Goal: Answer question/provide support

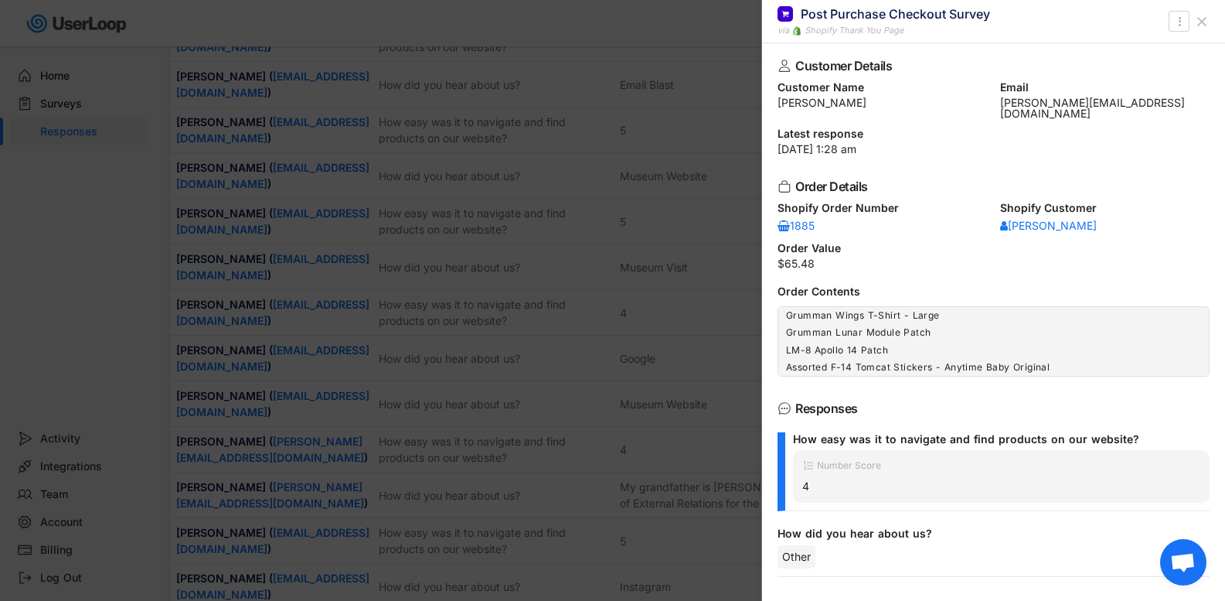
scroll to position [165, 0]
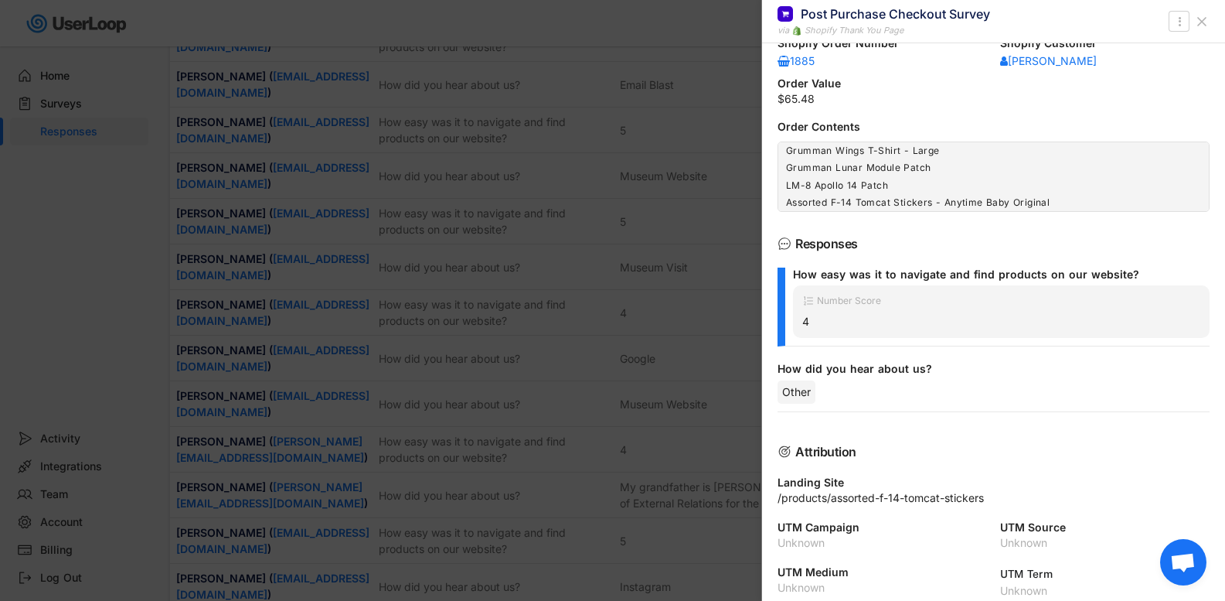
click at [1205, 28] on icon at bounding box center [1201, 21] width 15 height 15
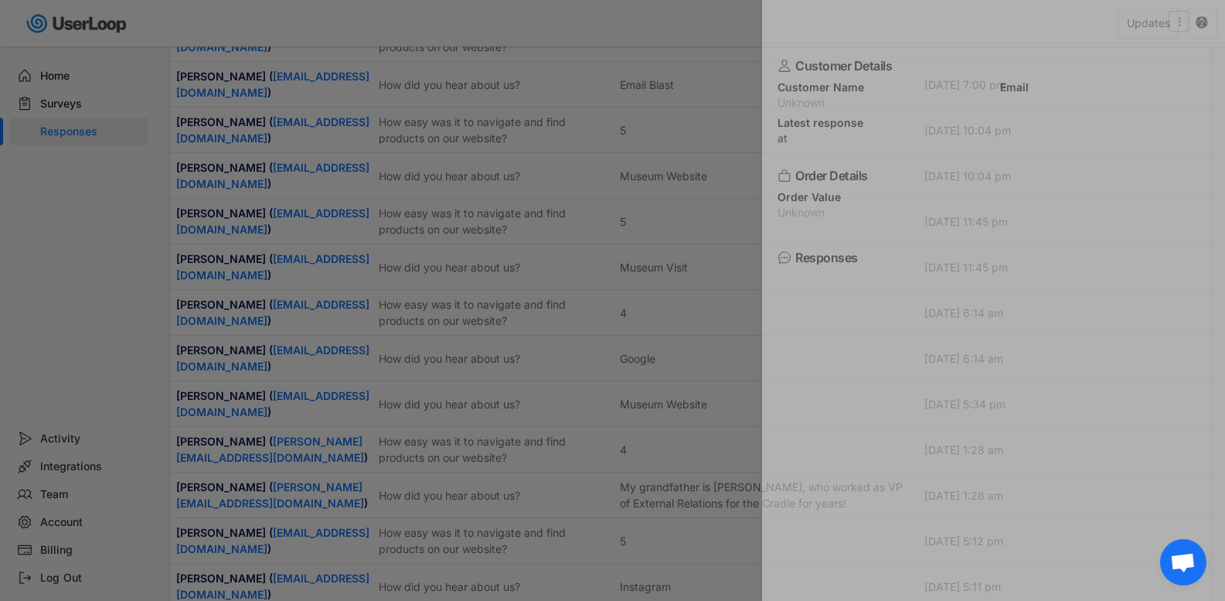
scroll to position [0, 0]
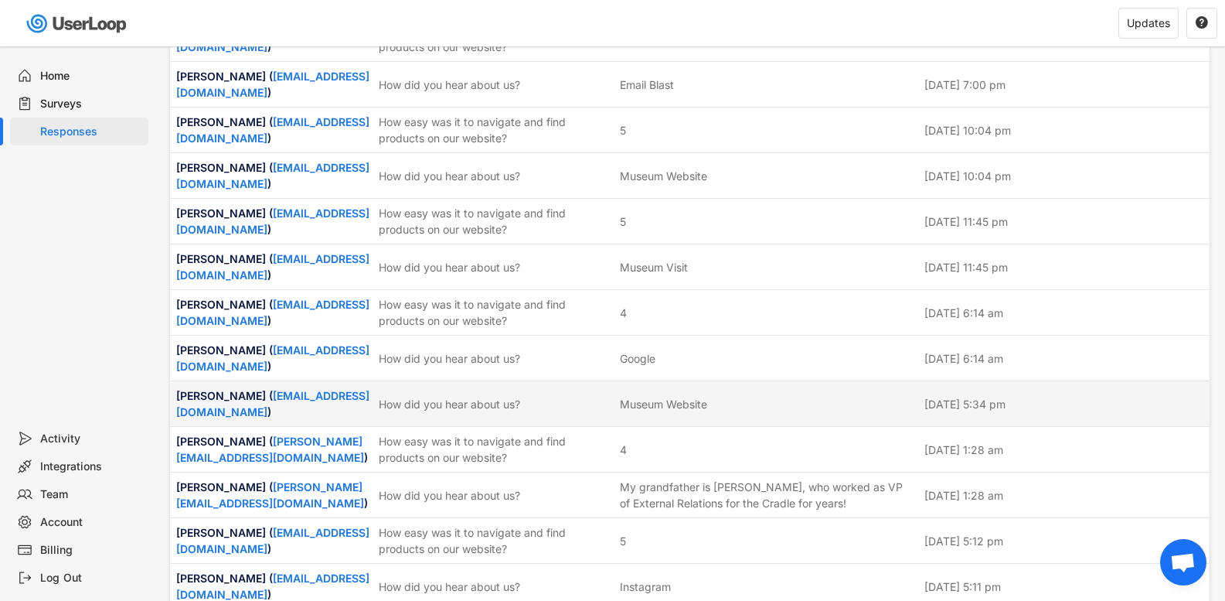
click at [445, 396] on div "How did you hear about us?" at bounding box center [495, 404] width 232 height 16
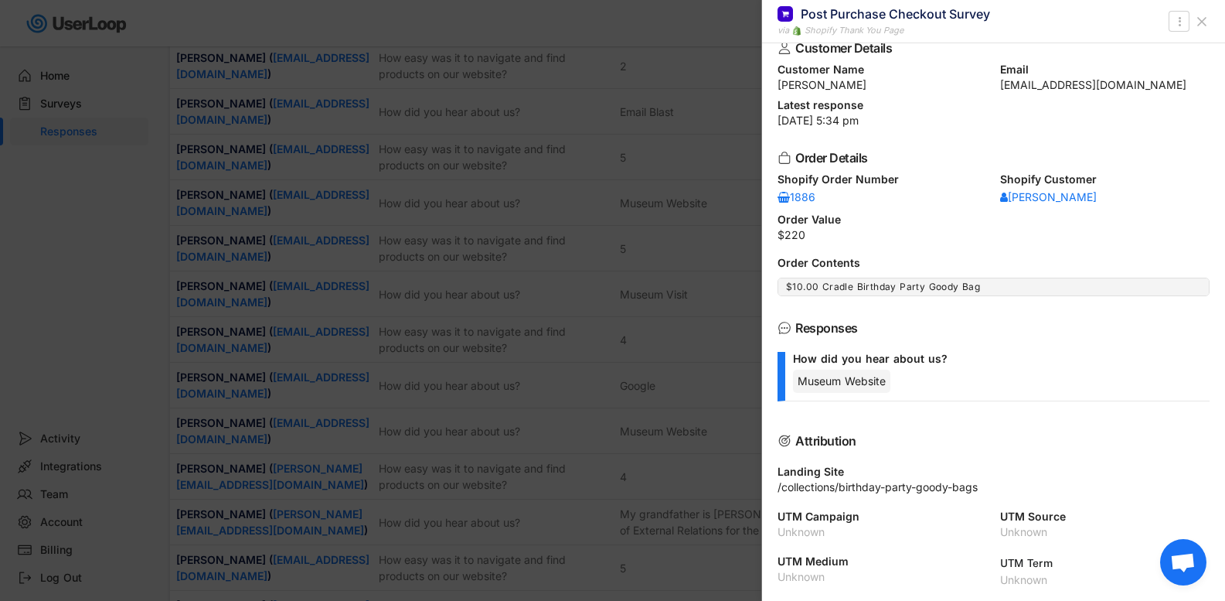
scroll to position [5160, 0]
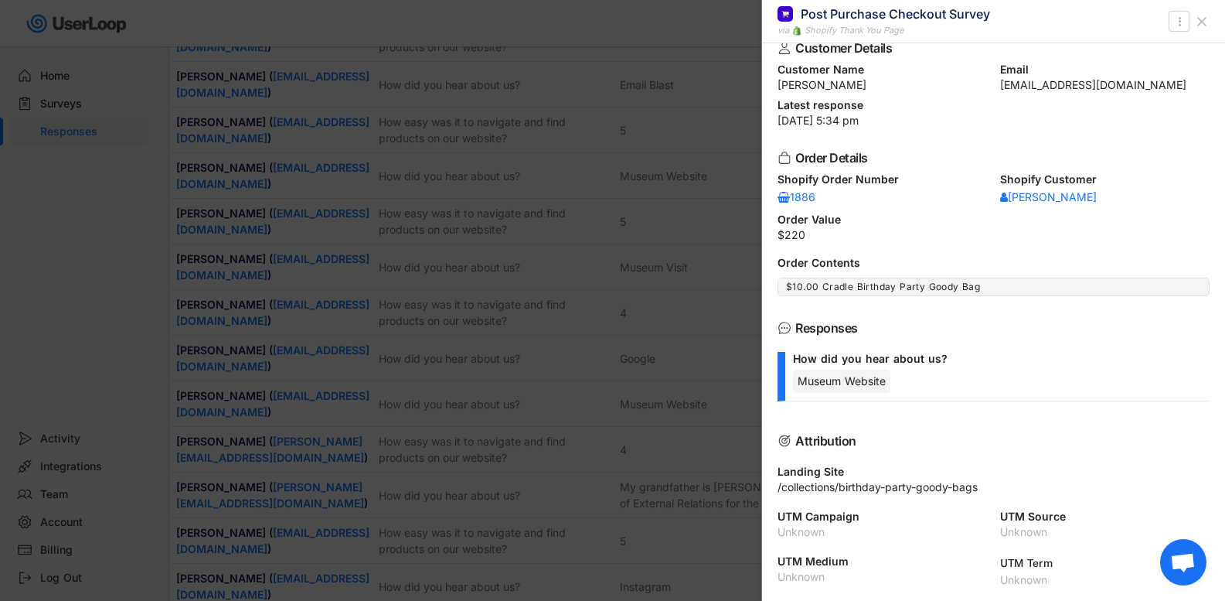
click at [1200, 12] on button at bounding box center [1202, 21] width 25 height 25
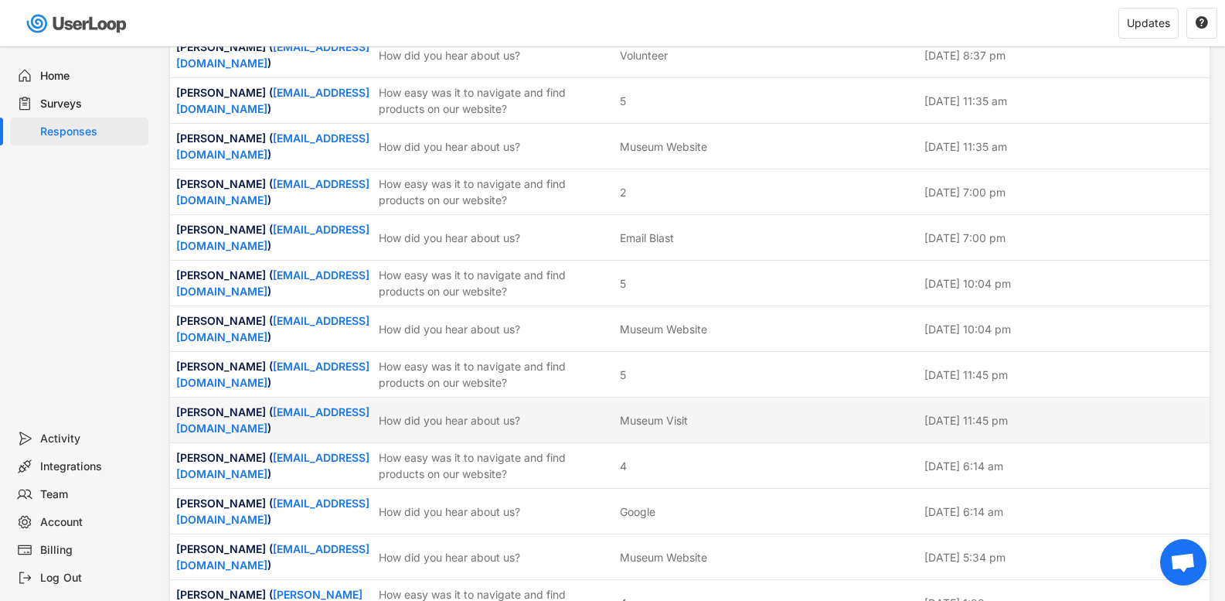
scroll to position [5006, 0]
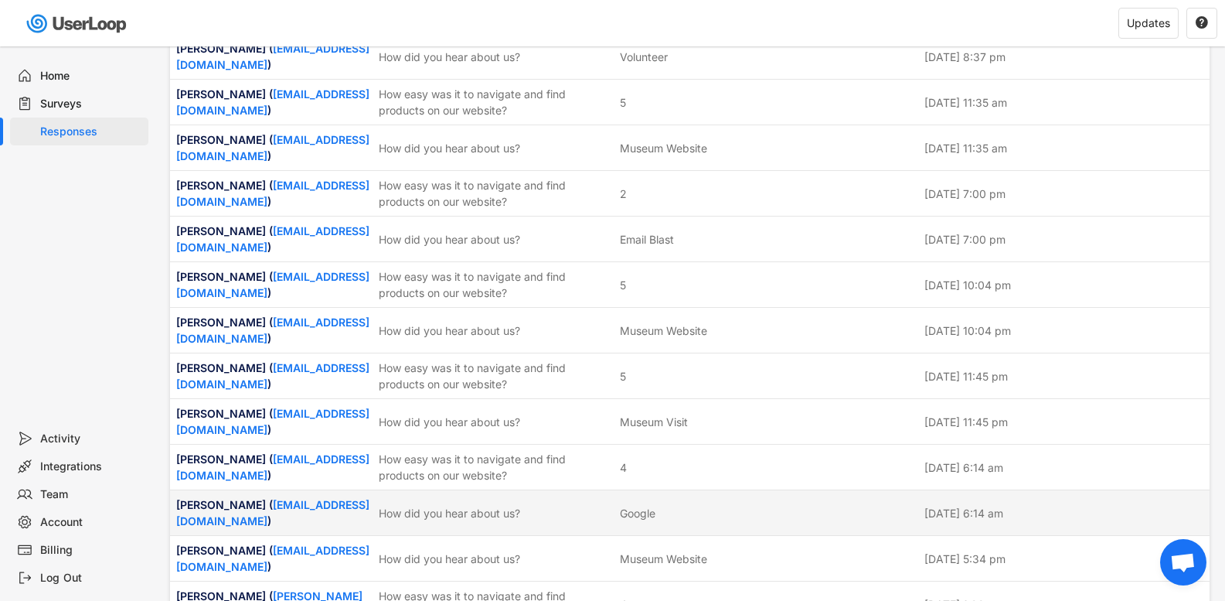
click at [429, 505] on div "How did you hear about us?" at bounding box center [495, 513] width 232 height 16
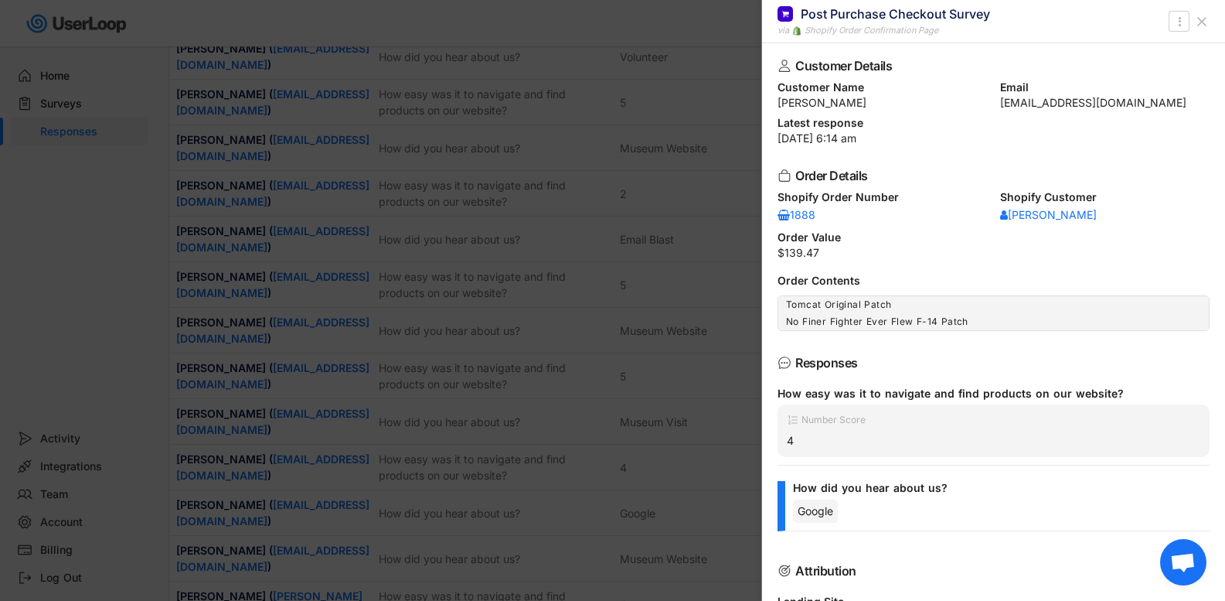
scroll to position [77, 0]
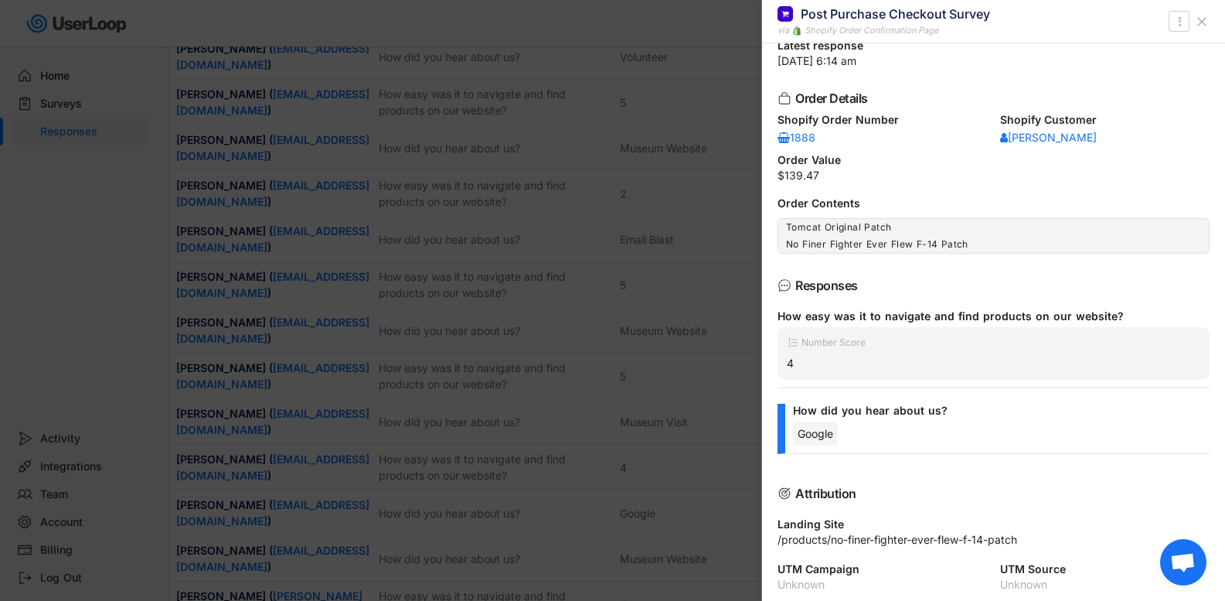
click at [1201, 20] on use at bounding box center [1202, 22] width 8 height 8
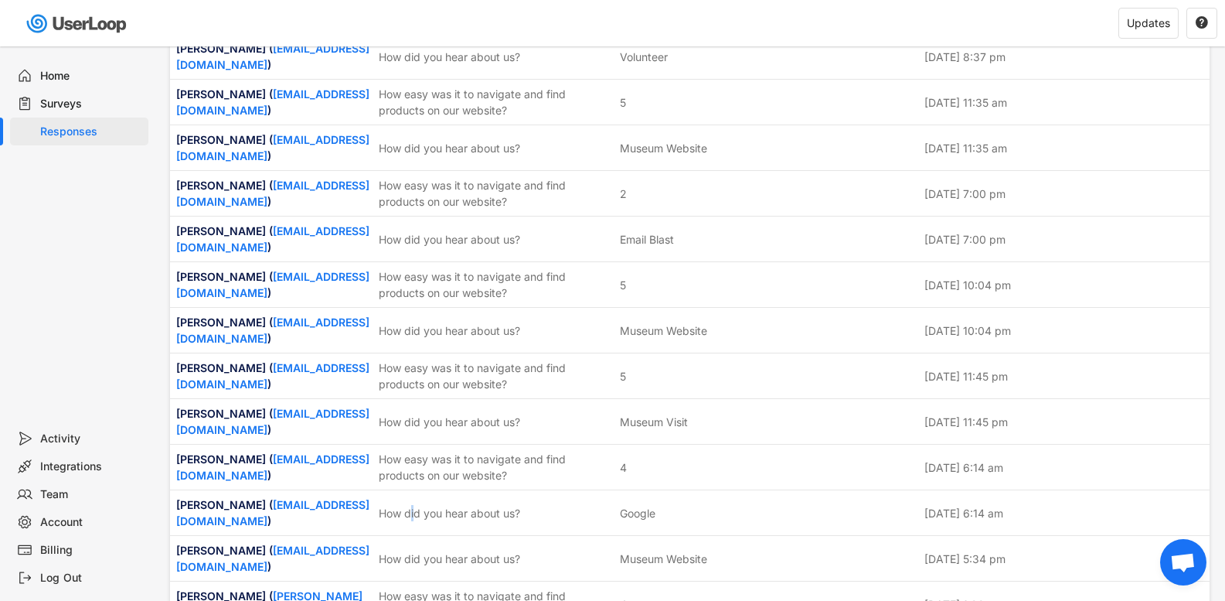
click at [414, 489] on div "[PERSON_NAME] ( [EMAIL_ADDRESS][DOMAIN_NAME] ) How did you hear about us? Googl…" at bounding box center [690, 512] width 1040 height 46
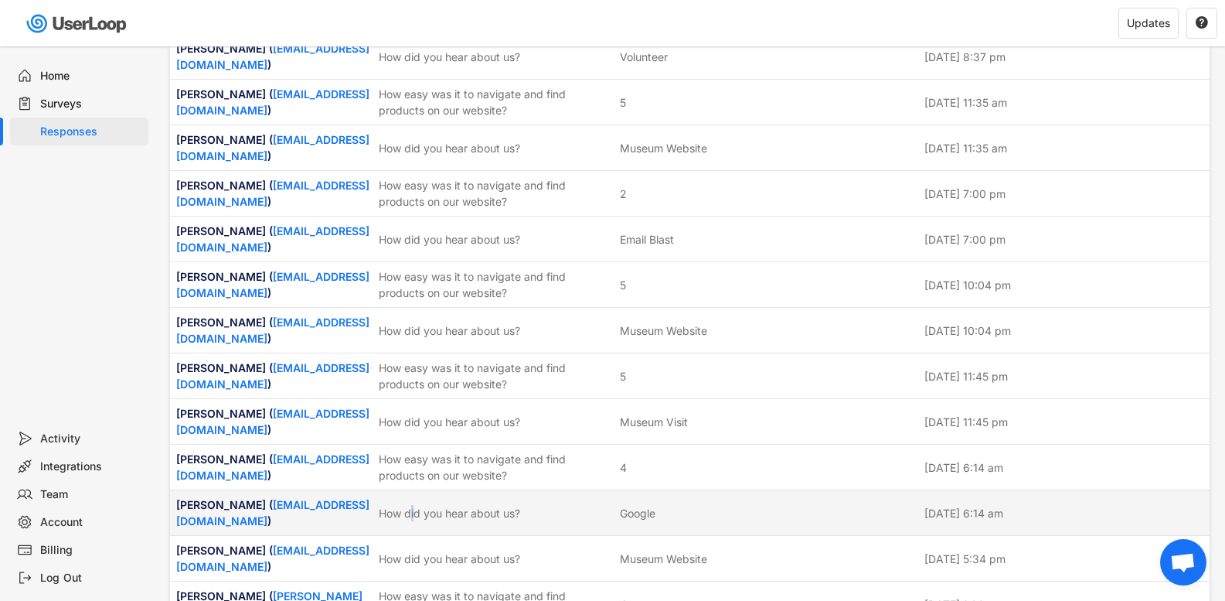
click at [414, 505] on div "How did you hear about us?" at bounding box center [495, 513] width 232 height 16
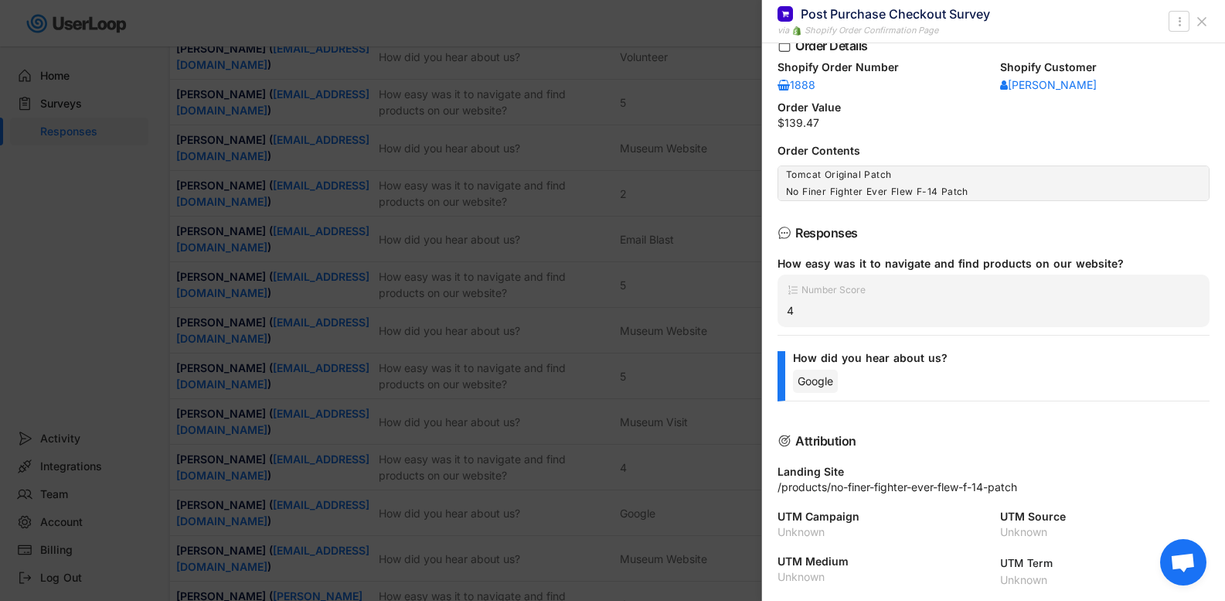
scroll to position [5083, 0]
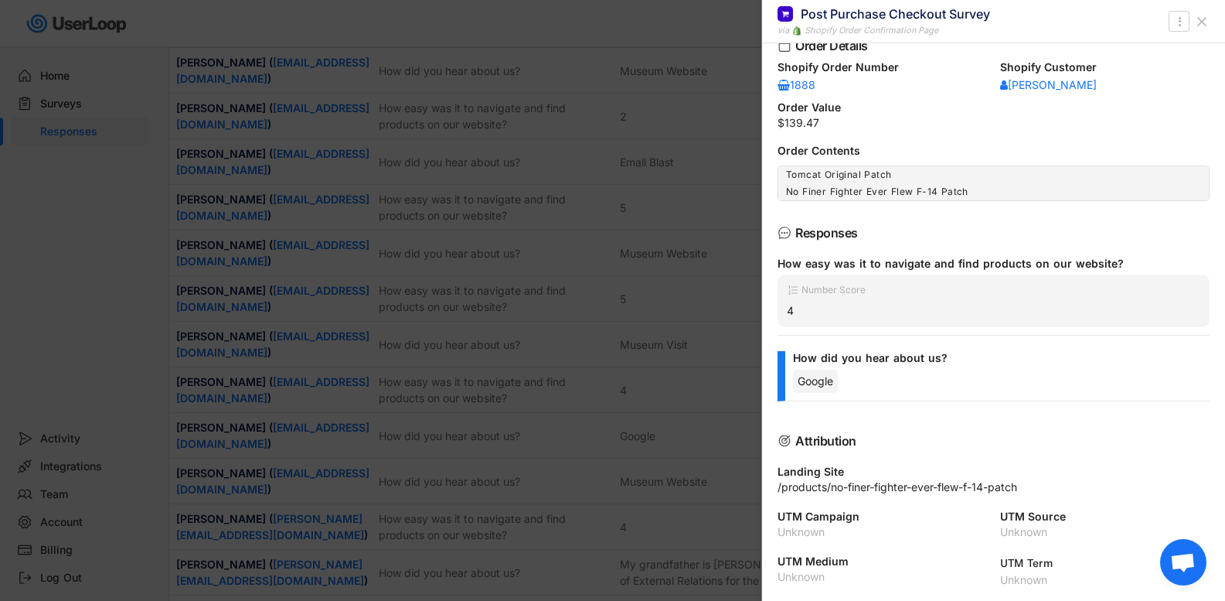
click at [1209, 26] on icon at bounding box center [1201, 21] width 15 height 15
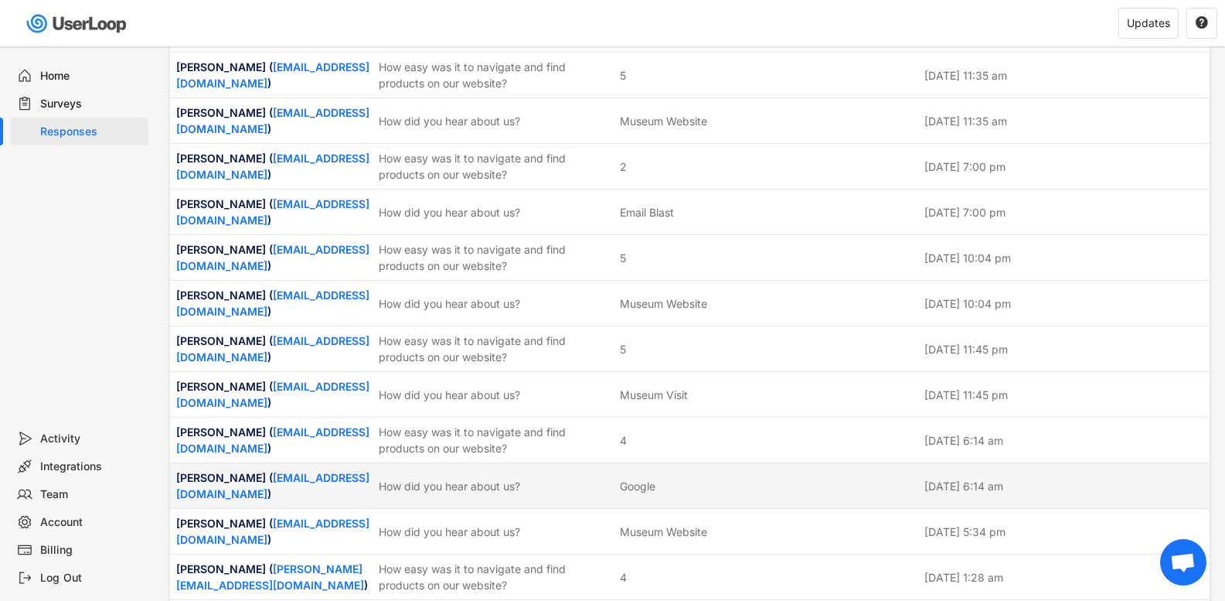
scroll to position [5006, 0]
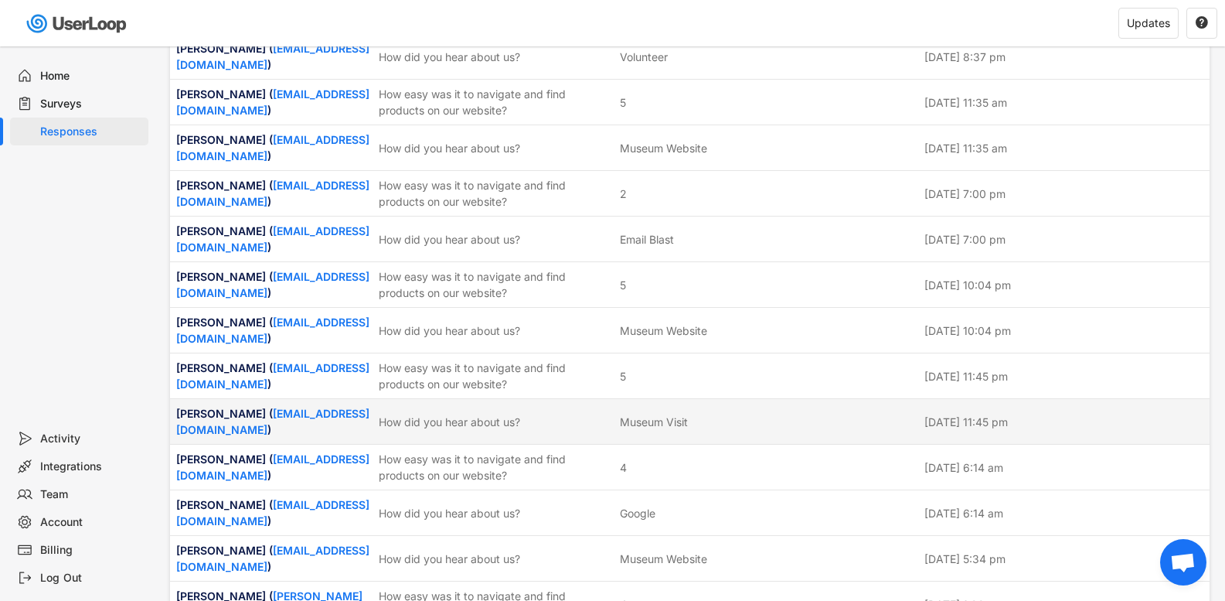
click at [521, 414] on div "How did you hear about us?" at bounding box center [495, 422] width 232 height 16
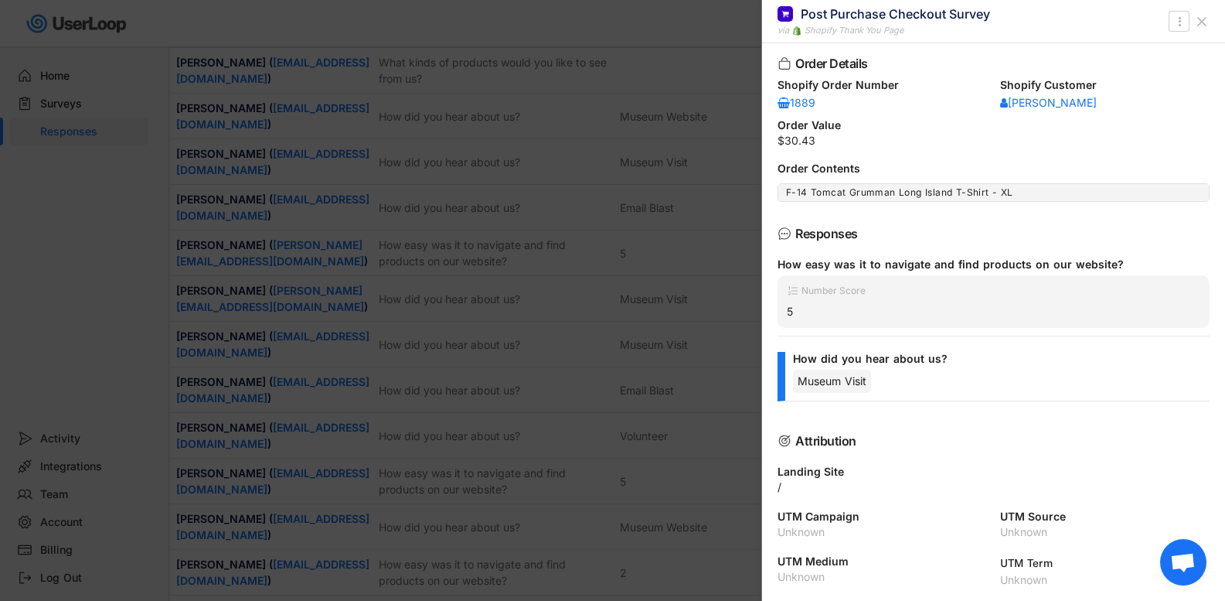
scroll to position [4619, 0]
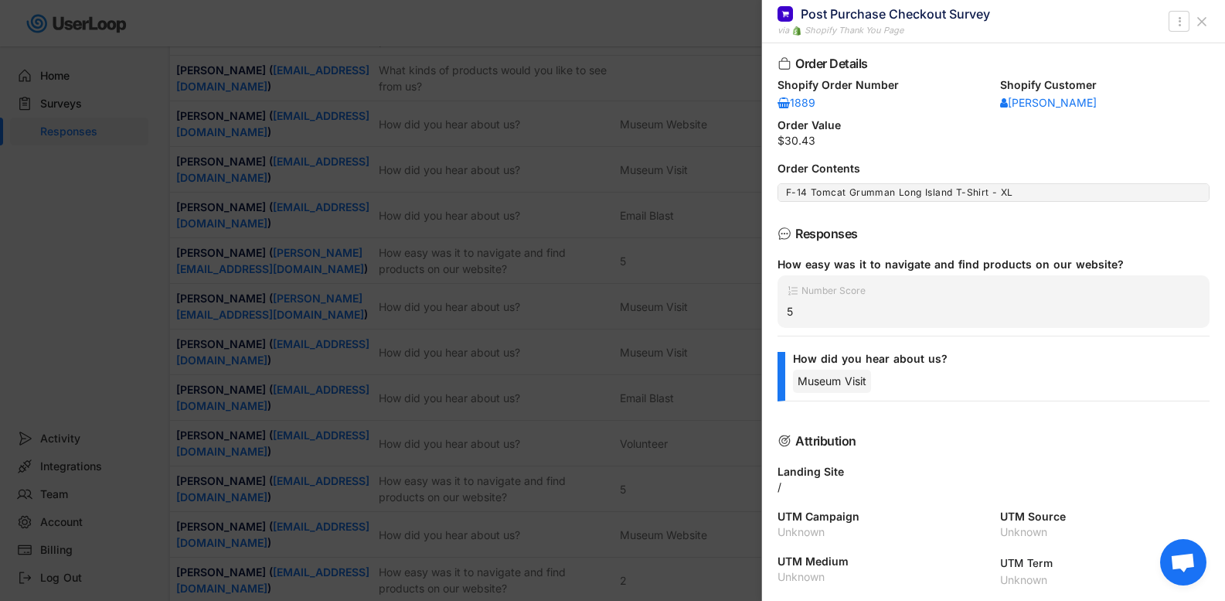
click at [1205, 12] on button at bounding box center [1202, 21] width 25 height 25
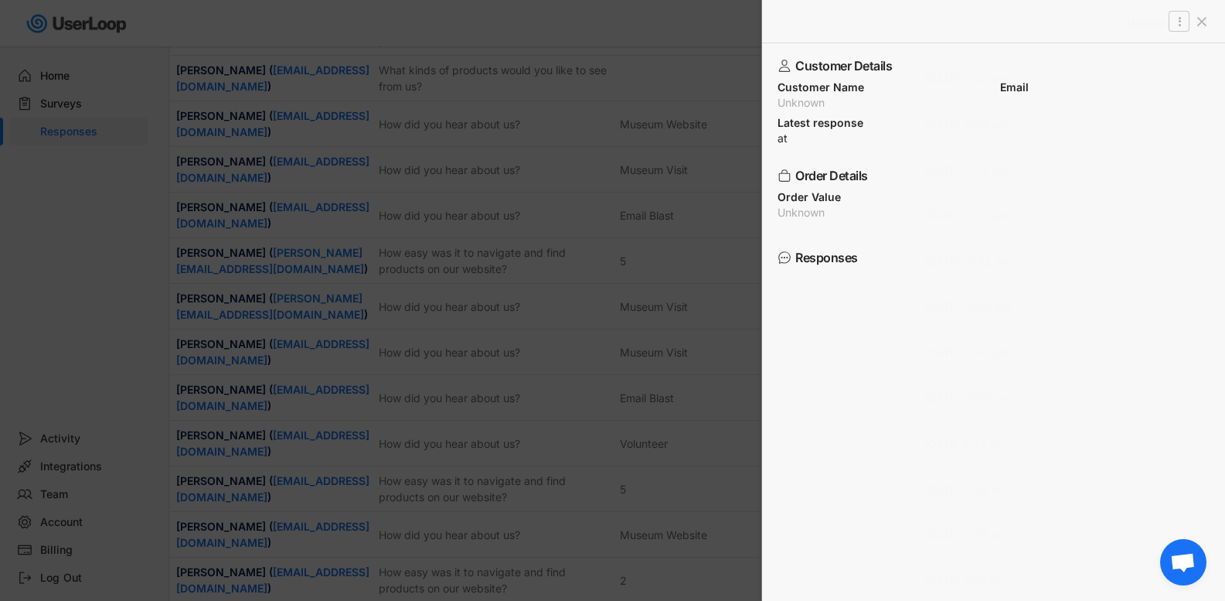
scroll to position [0, 0]
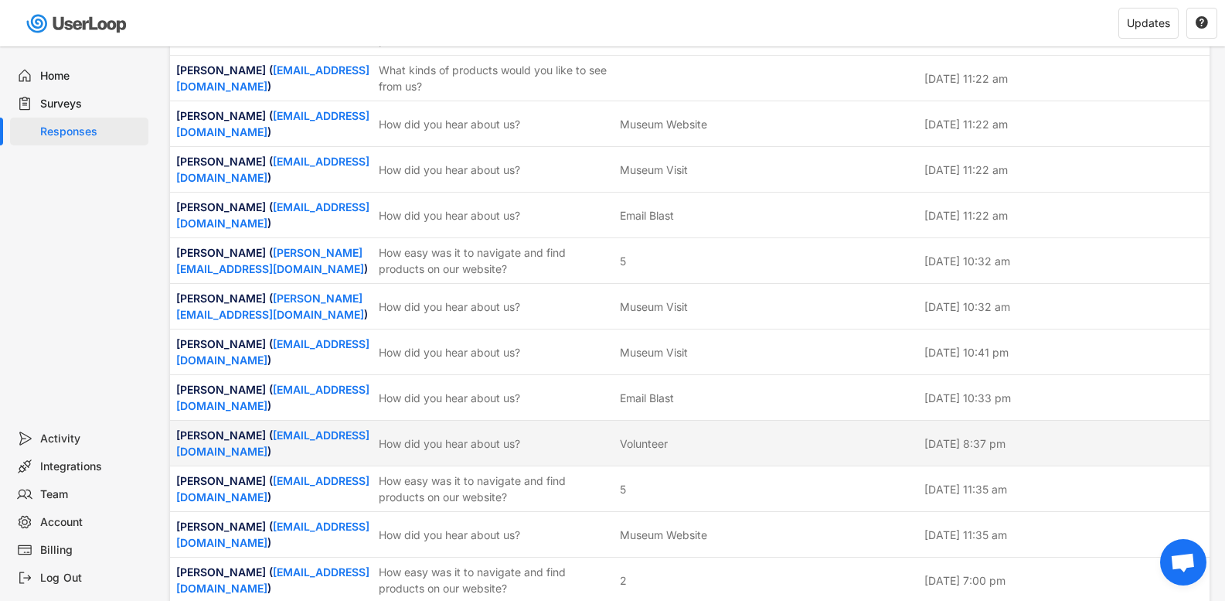
click at [782, 435] on div "Volunteer" at bounding box center [767, 443] width 295 height 16
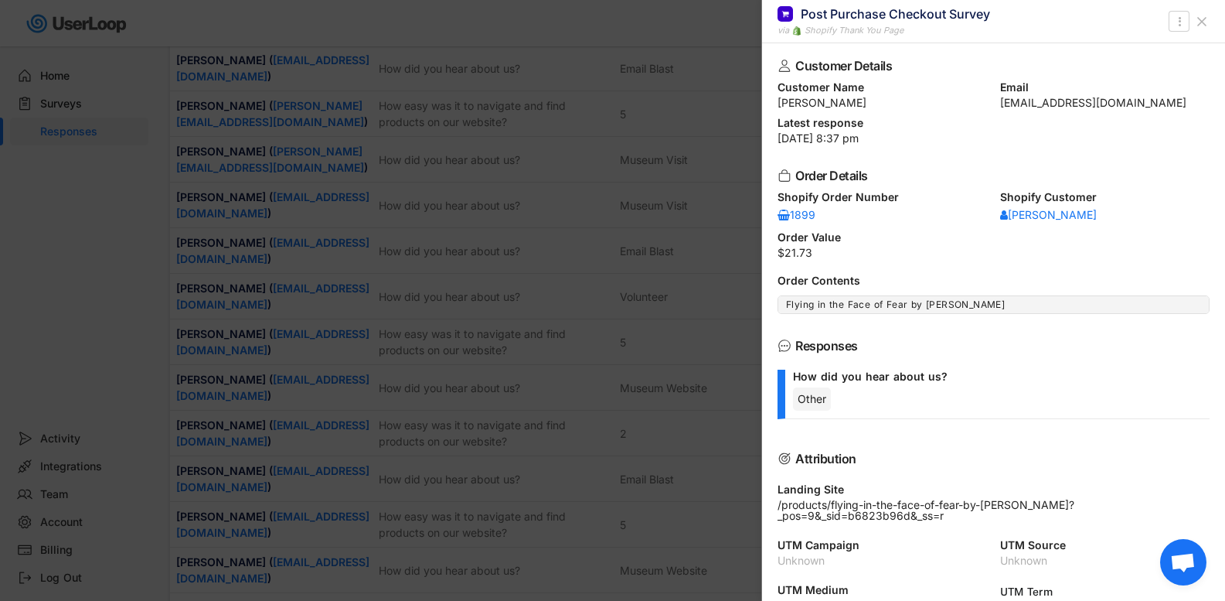
scroll to position [4697, 0]
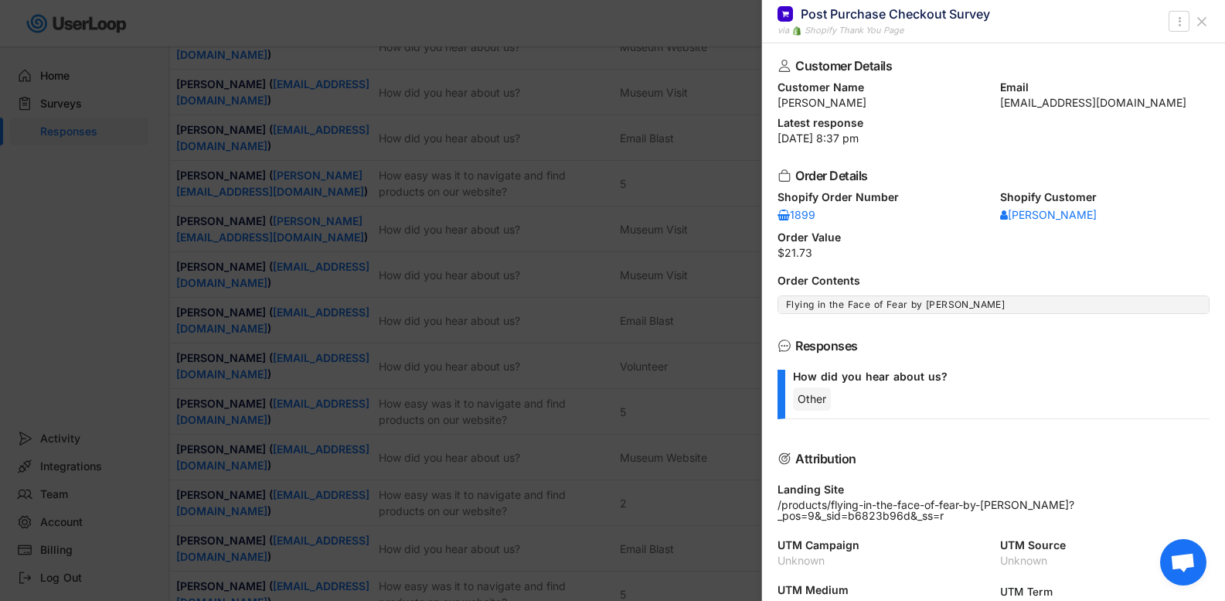
click at [1198, 21] on icon at bounding box center [1201, 21] width 15 height 15
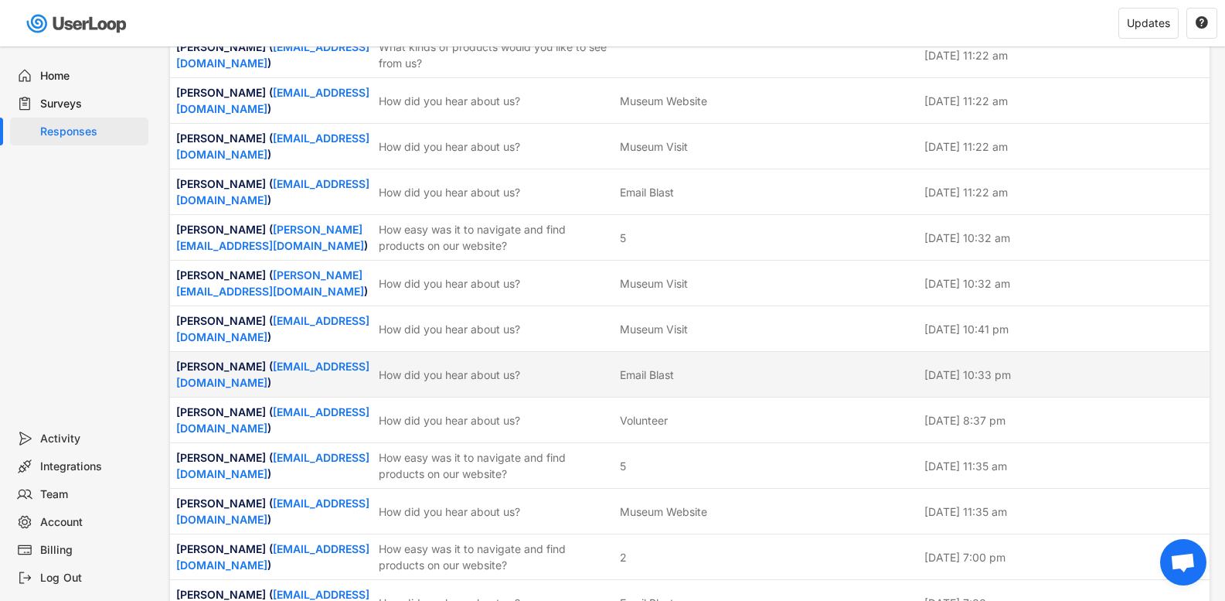
scroll to position [4619, 0]
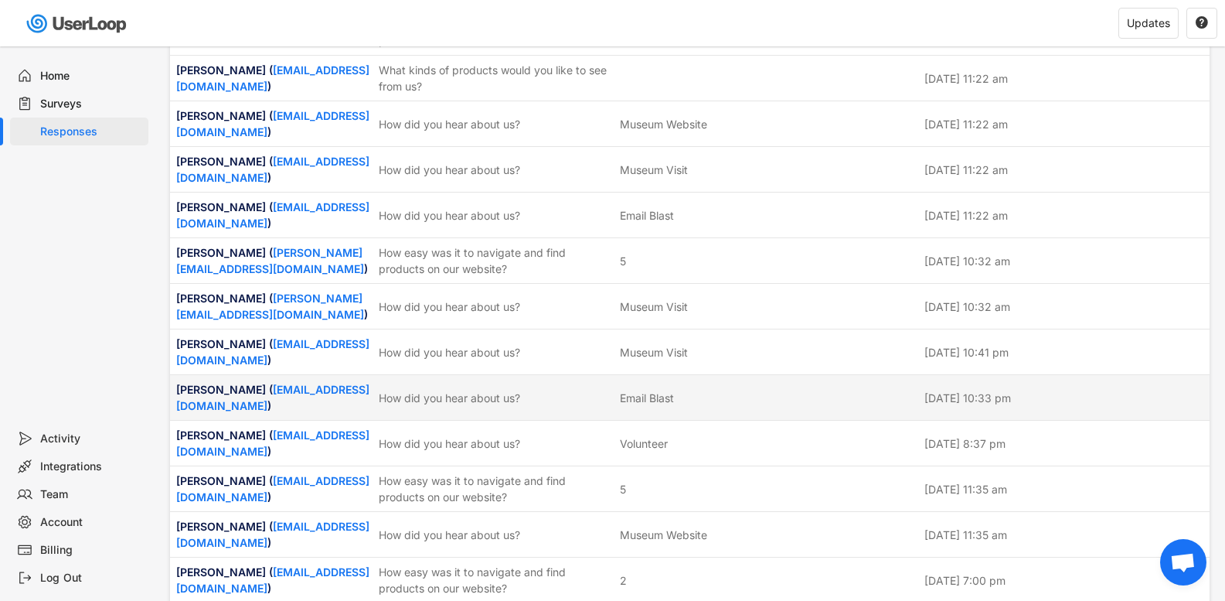
click at [507, 390] on div "How did you hear about us?" at bounding box center [495, 398] width 232 height 16
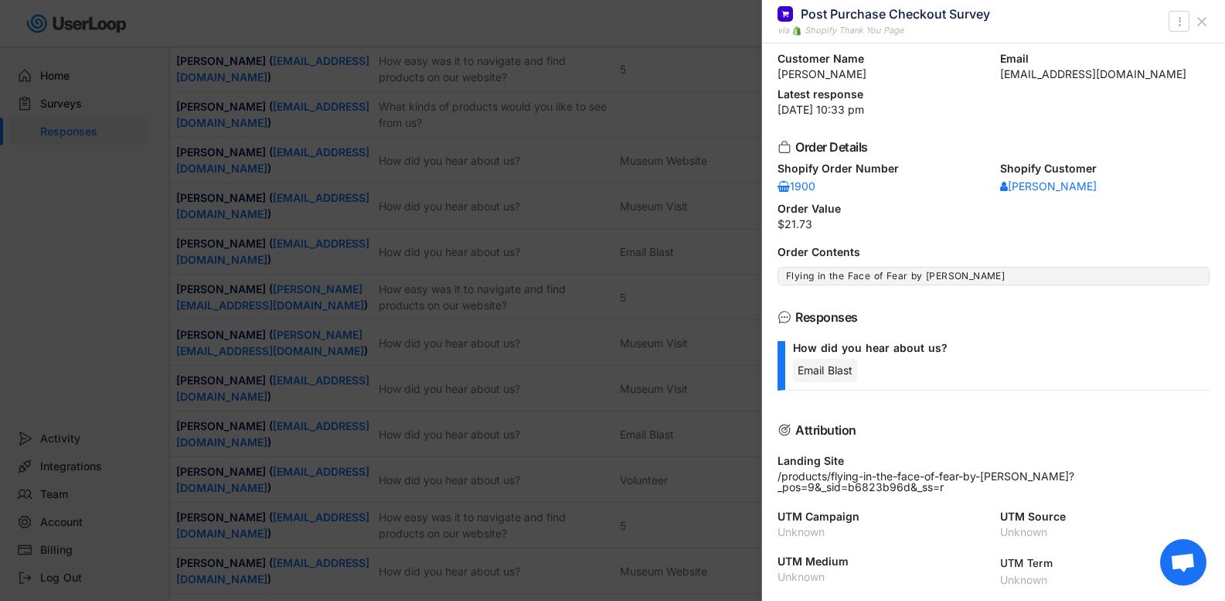
scroll to position [4542, 0]
click at [1204, 28] on icon at bounding box center [1201, 21] width 15 height 15
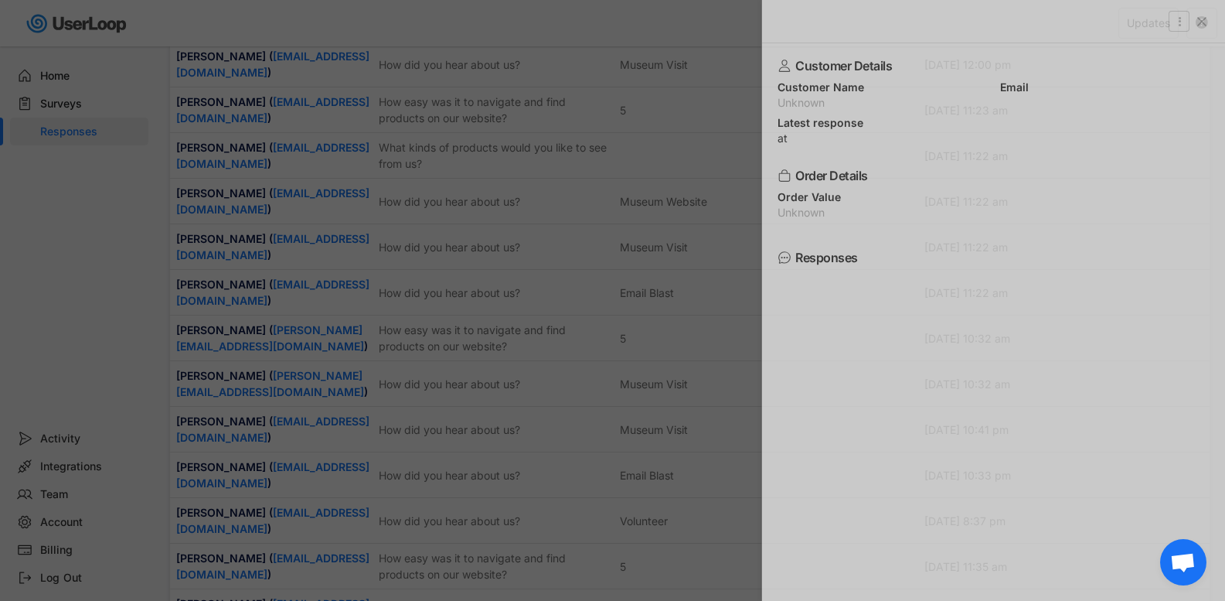
scroll to position [0, 0]
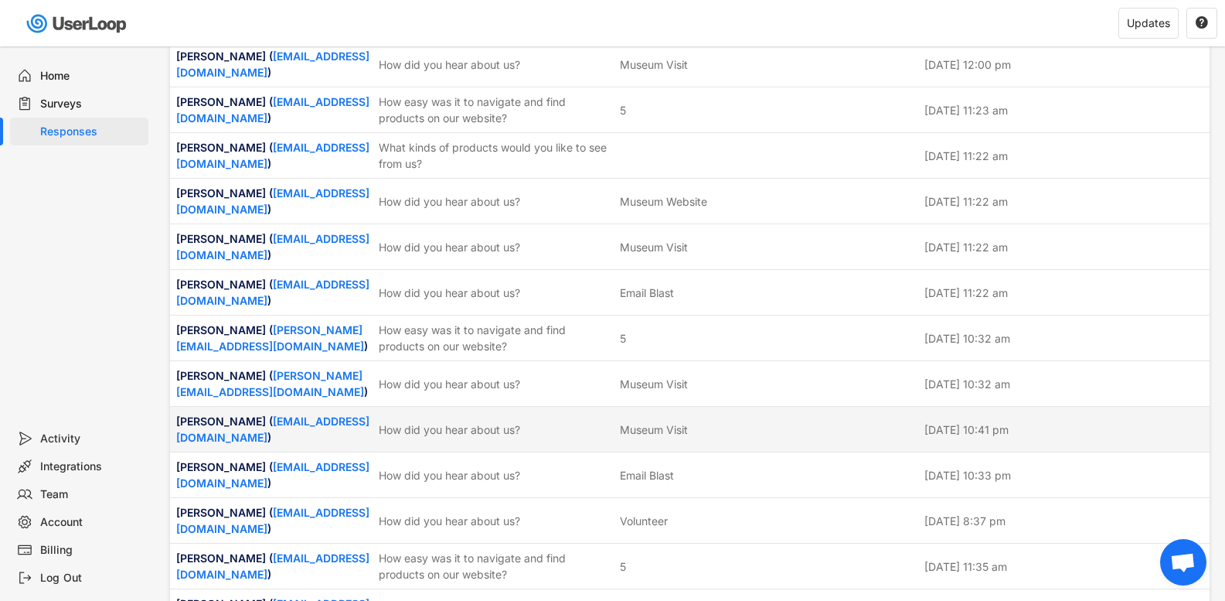
click at [537, 407] on div "[PERSON_NAME] ( [EMAIL_ADDRESS][DOMAIN_NAME] ) How did you hear about us? Museu…" at bounding box center [690, 429] width 1040 height 45
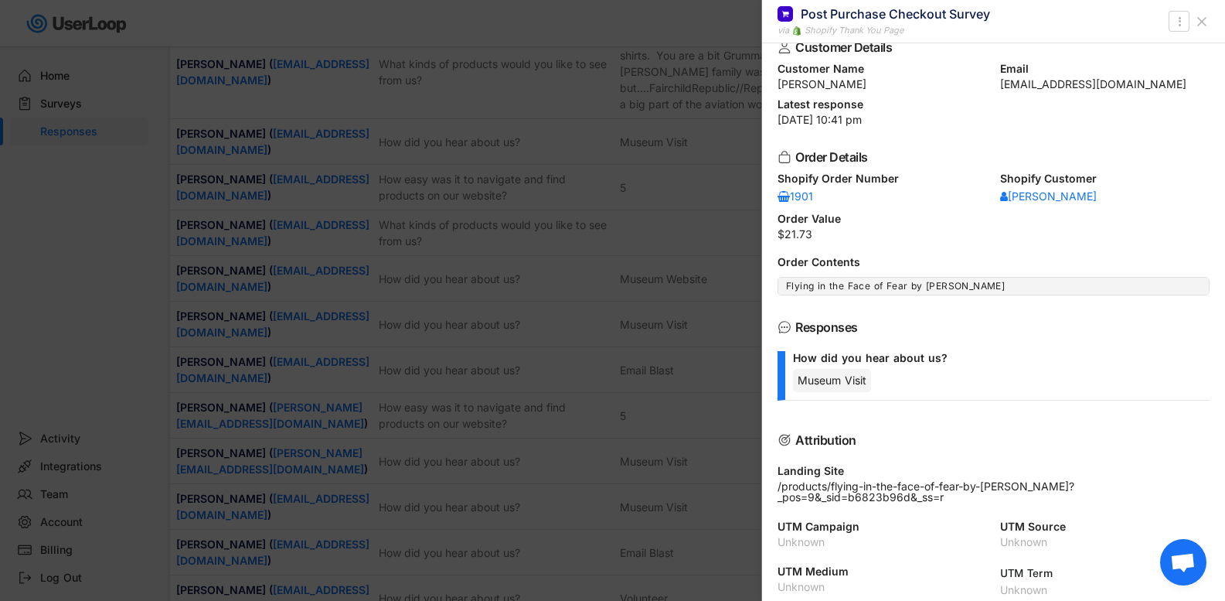
scroll to position [29, 0]
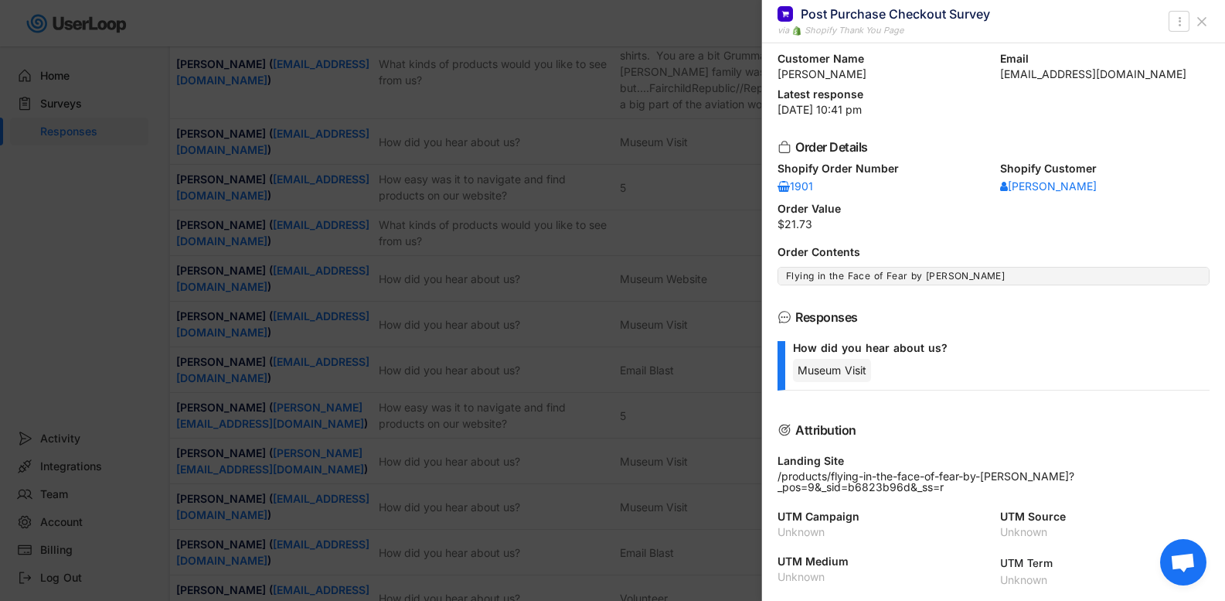
click at [1215, 19] on div "Post Purchase Checkout Survey via Shopify Thank You Page " at bounding box center [993, 21] width 463 height 43
click at [1210, 19] on button at bounding box center [1202, 21] width 25 height 25
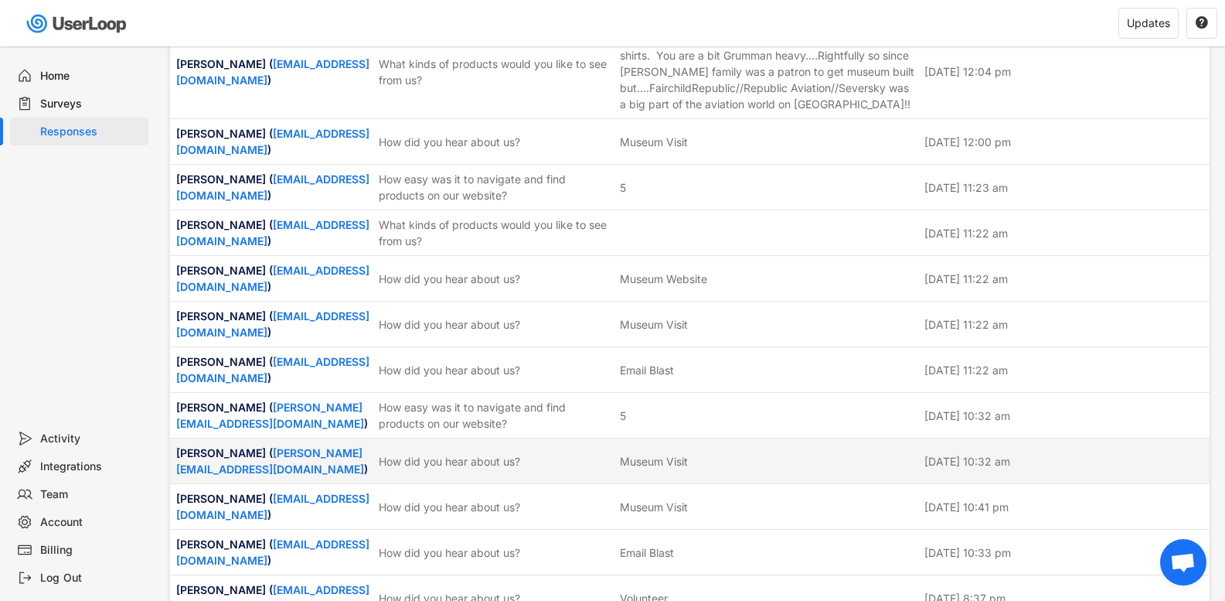
click at [492, 453] on div "How did you hear about us?" at bounding box center [495, 461] width 232 height 16
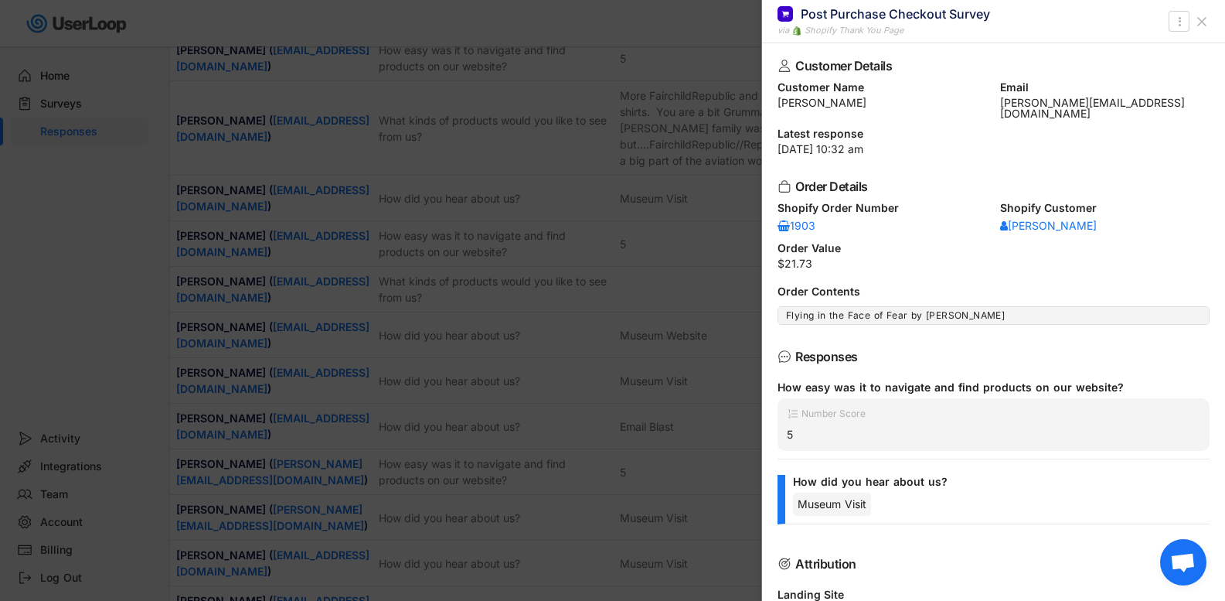
scroll to position [4155, 0]
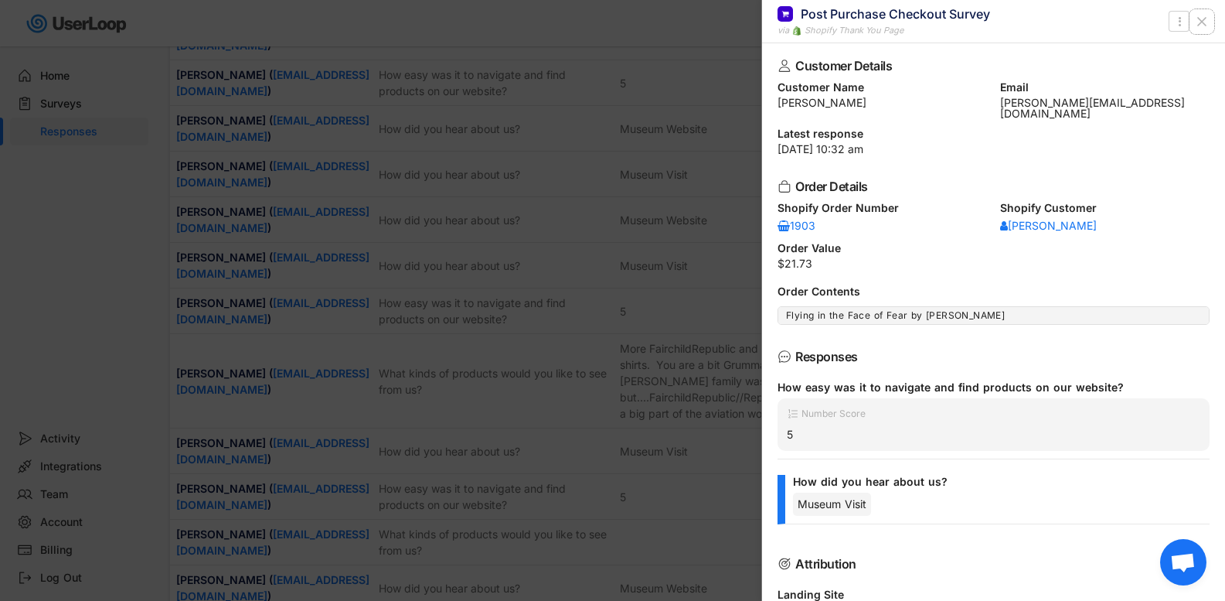
click at [1208, 20] on icon at bounding box center [1201, 21] width 15 height 15
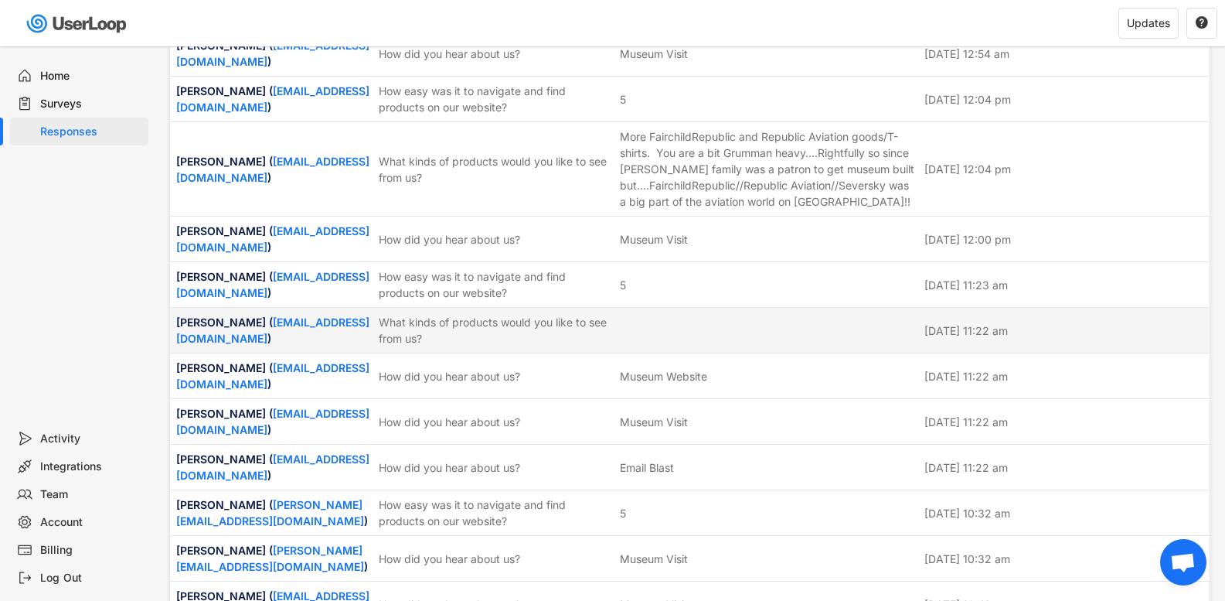
scroll to position [4387, 0]
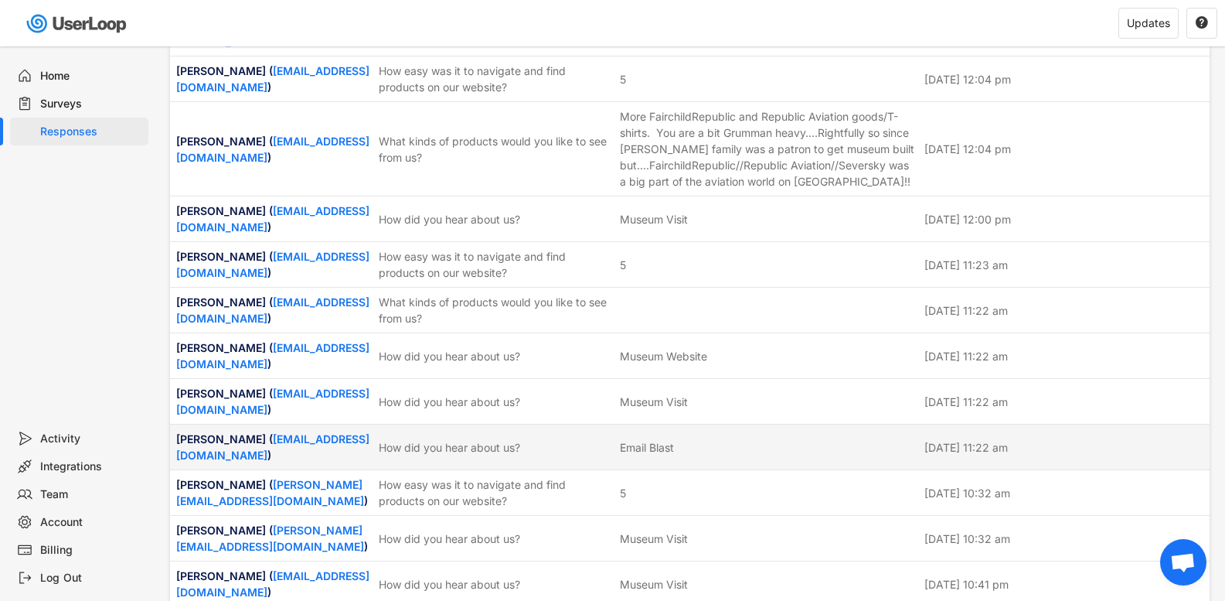
click at [405, 439] on div "How did you hear about us?" at bounding box center [495, 447] width 232 height 16
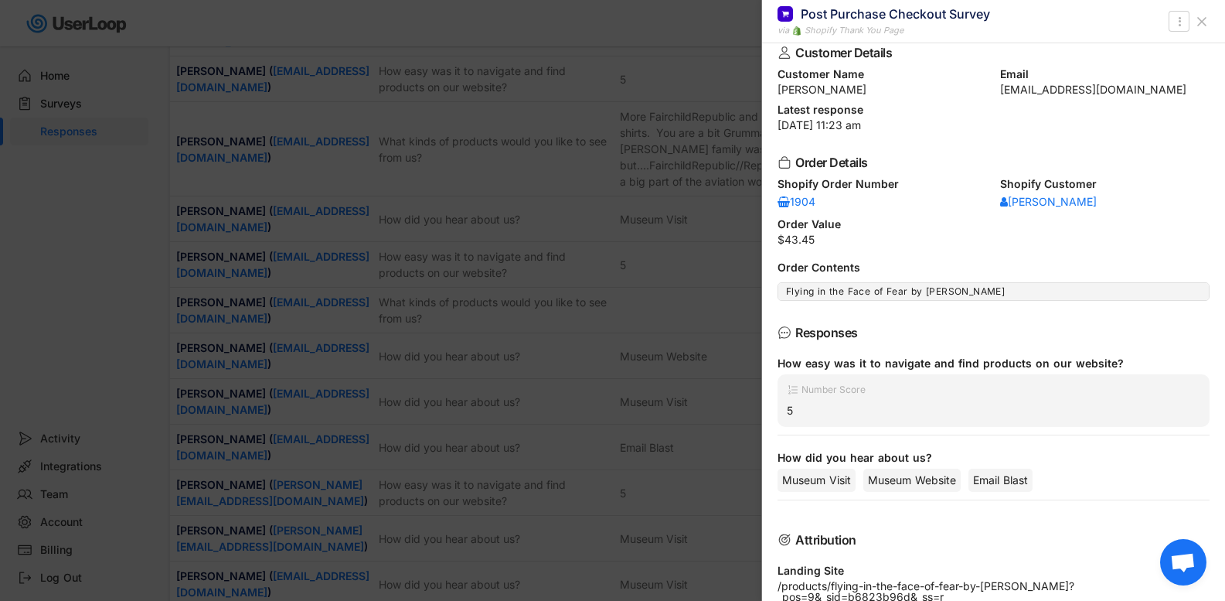
scroll to position [0, 0]
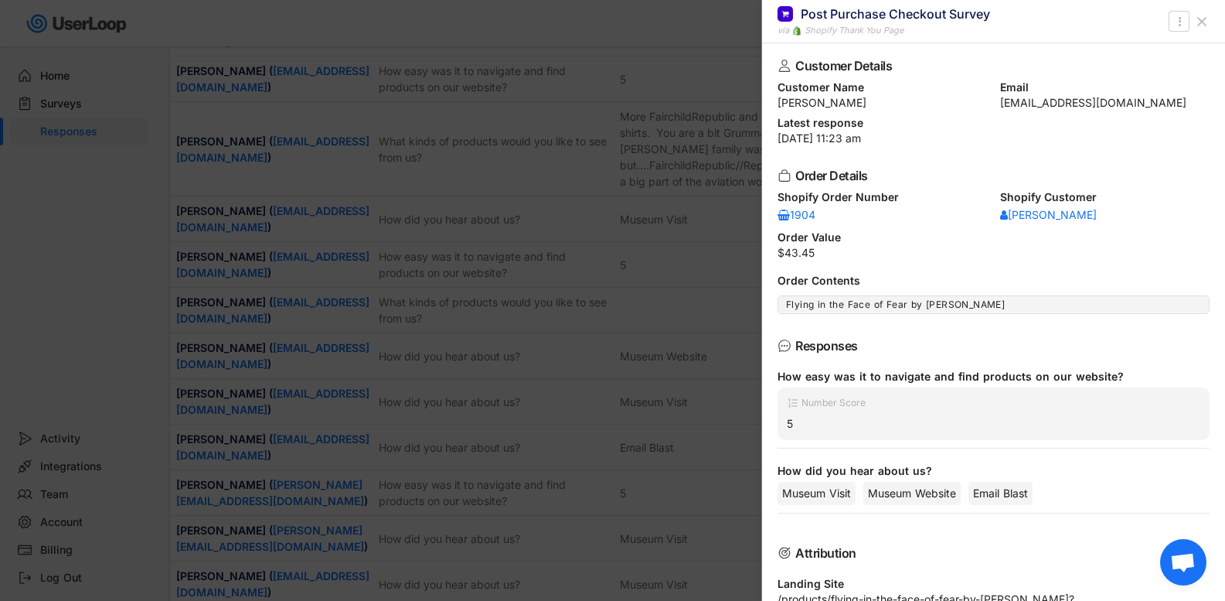
click at [1203, 15] on icon at bounding box center [1201, 21] width 15 height 15
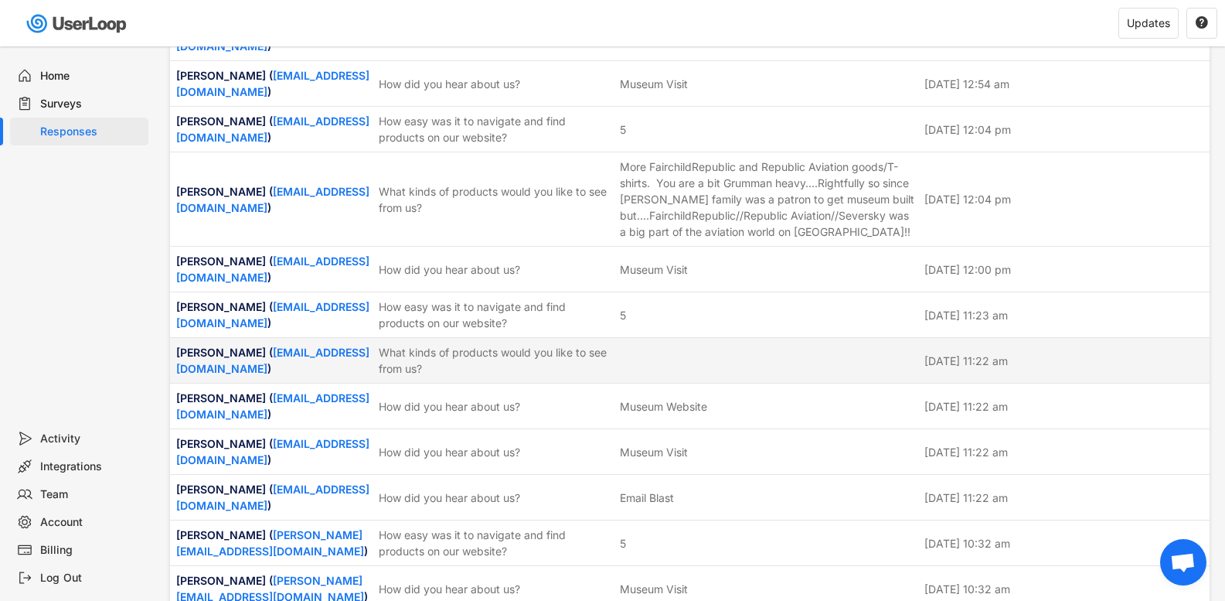
scroll to position [4310, 0]
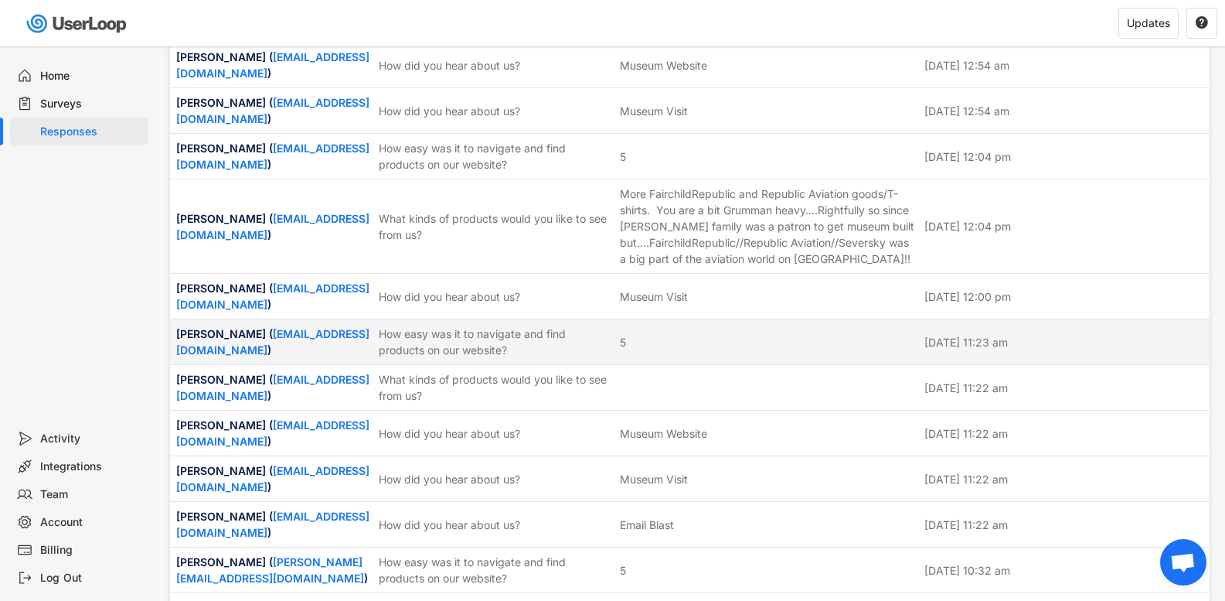
click at [575, 325] on div "How easy was it to navigate and find products on our website?" at bounding box center [495, 341] width 232 height 32
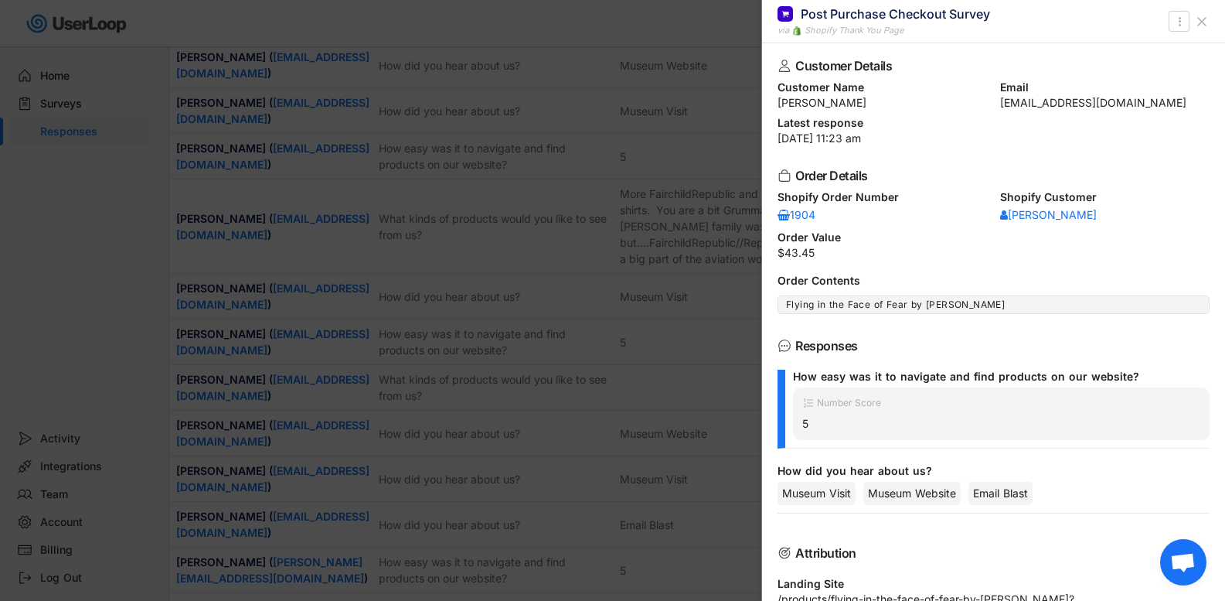
click at [1199, 19] on use at bounding box center [1202, 22] width 8 height 8
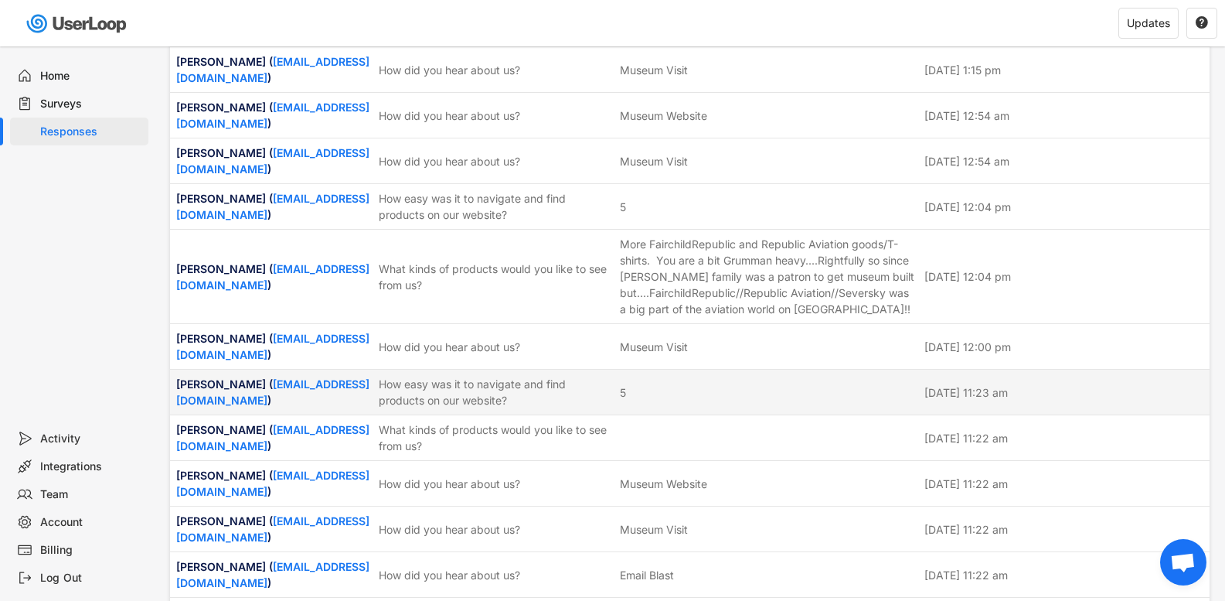
scroll to position [4233, 0]
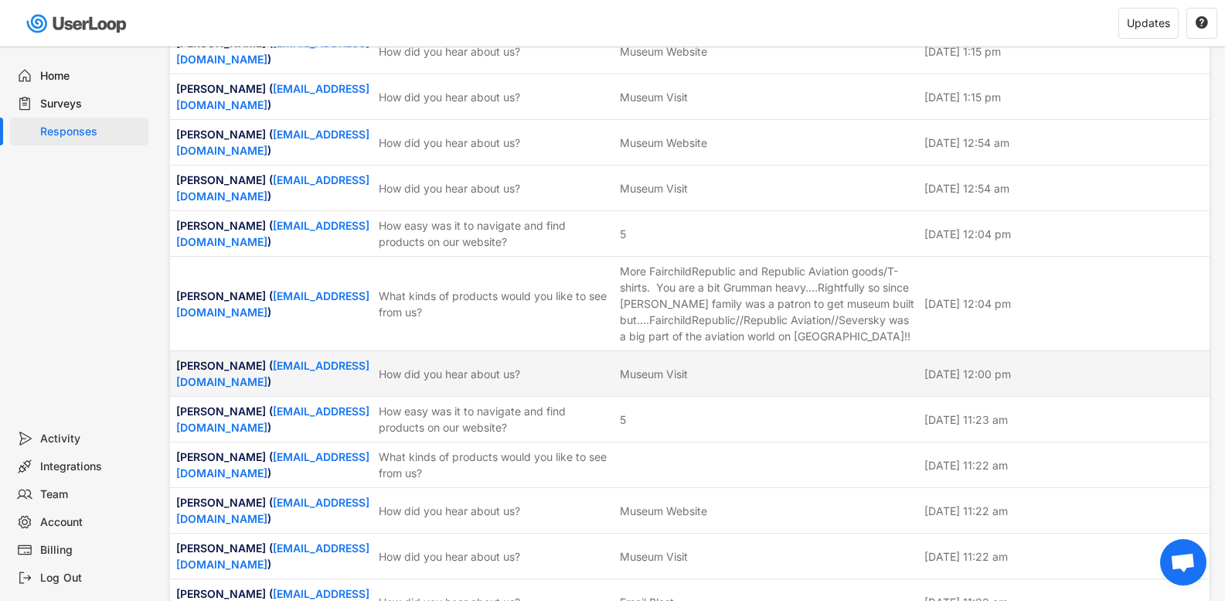
click at [405, 366] on div "How did you hear about us?" at bounding box center [495, 374] width 232 height 16
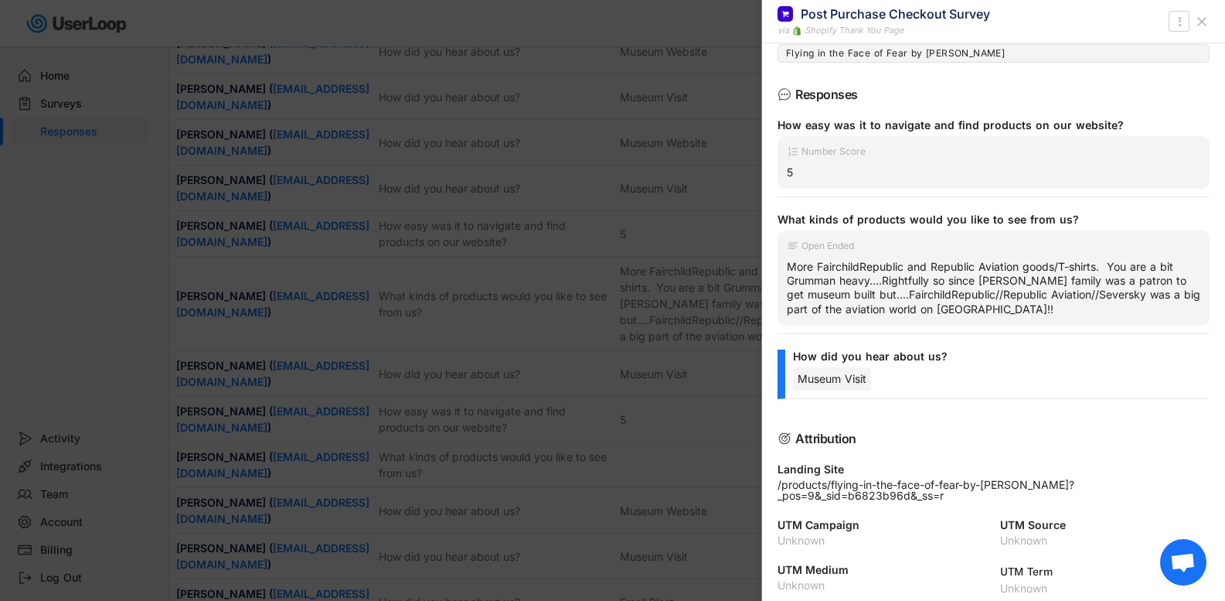
scroll to position [260, 0]
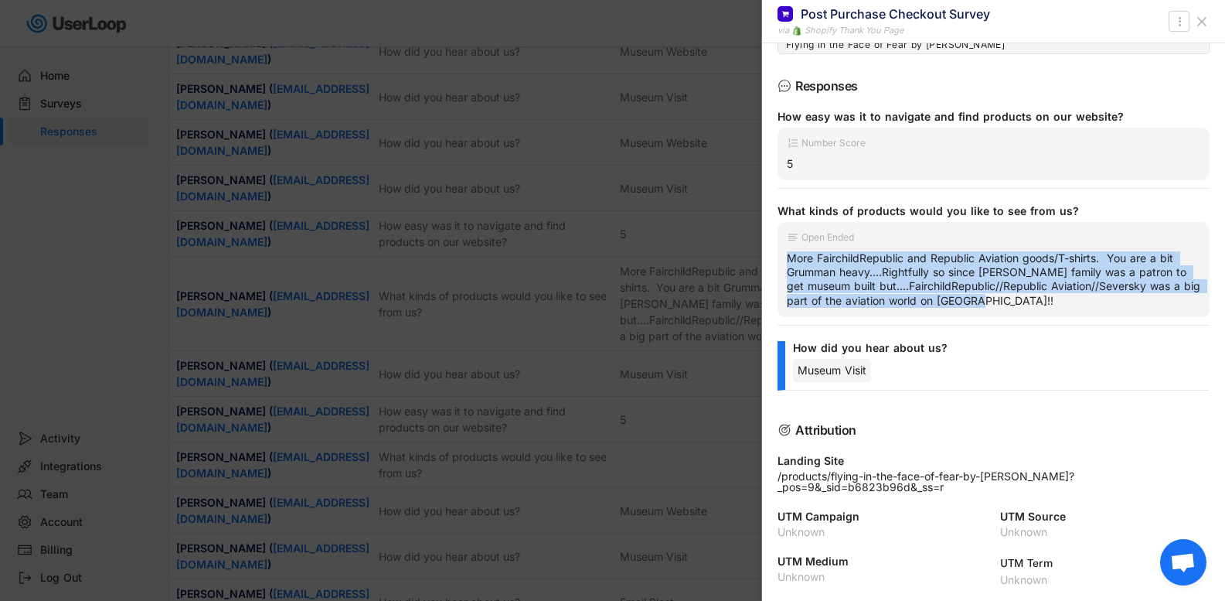
drag, startPoint x: 1014, startPoint y: 300, endPoint x: 785, endPoint y: 261, distance: 232.2
click at [785, 261] on div "Open Ended More FairchildRepublic and Republic Aviation goods/T-shirts. You are…" at bounding box center [994, 269] width 432 height 95
copy div "More FairchildRepublic and Republic Aviation goods/T-shirts. You are a bit Grum…"
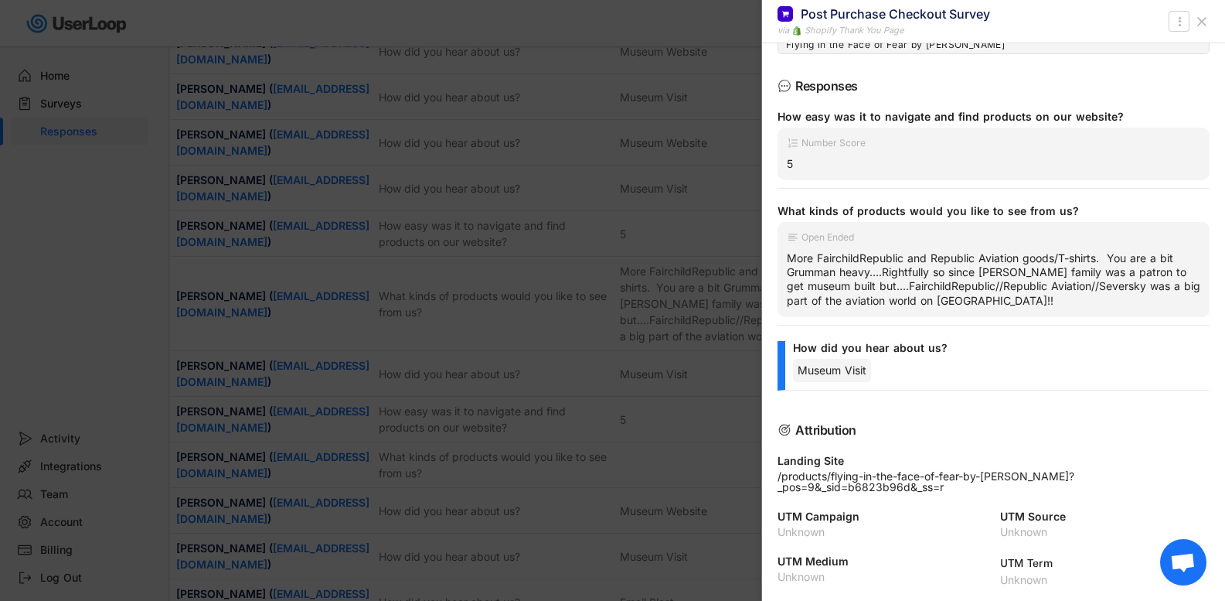
click at [949, 246] on div "Open Ended More FairchildRepublic and Republic Aviation goods/T-shirts. You are…" at bounding box center [994, 269] width 432 height 95
click at [1194, 22] on icon at bounding box center [1201, 21] width 15 height 15
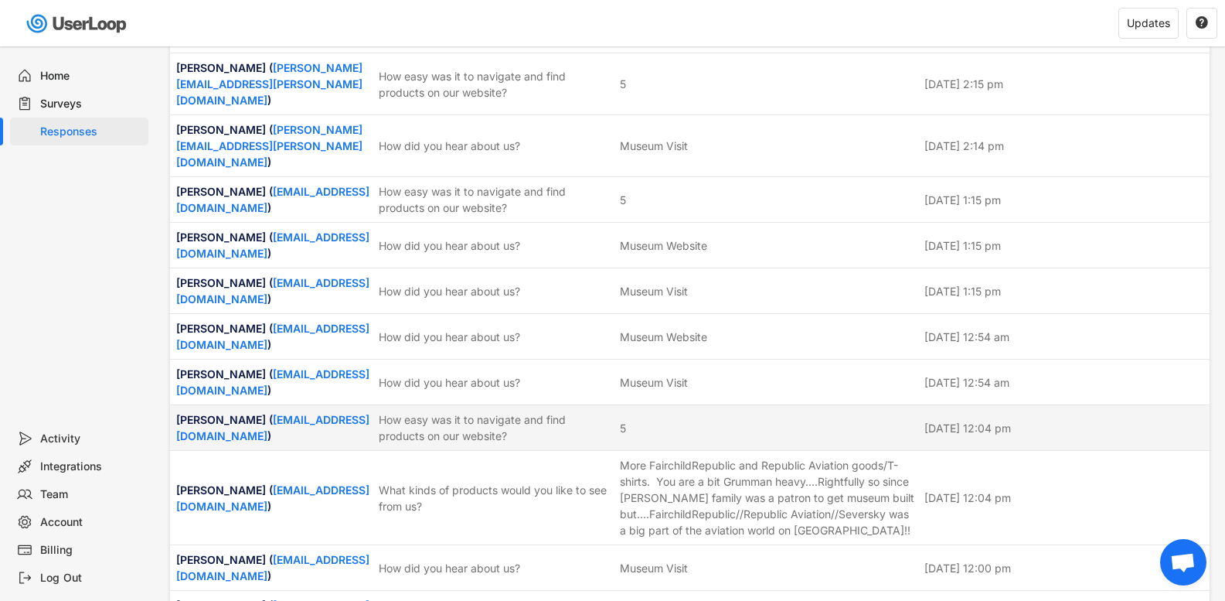
scroll to position [4001, 0]
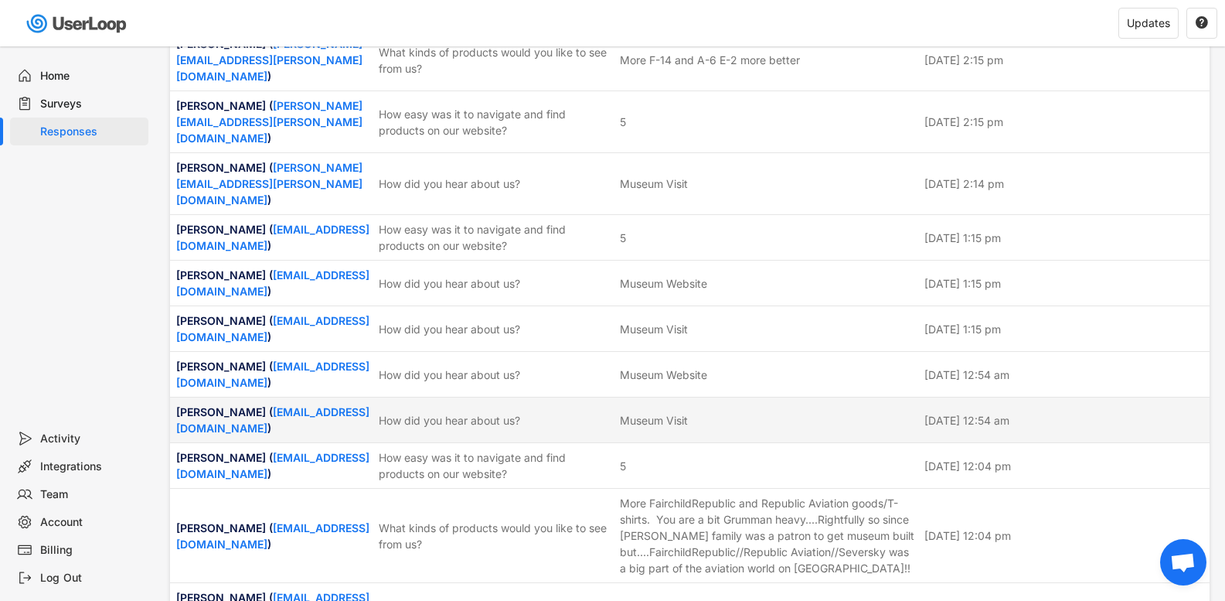
click at [408, 412] on div "How did you hear about us?" at bounding box center [495, 420] width 232 height 16
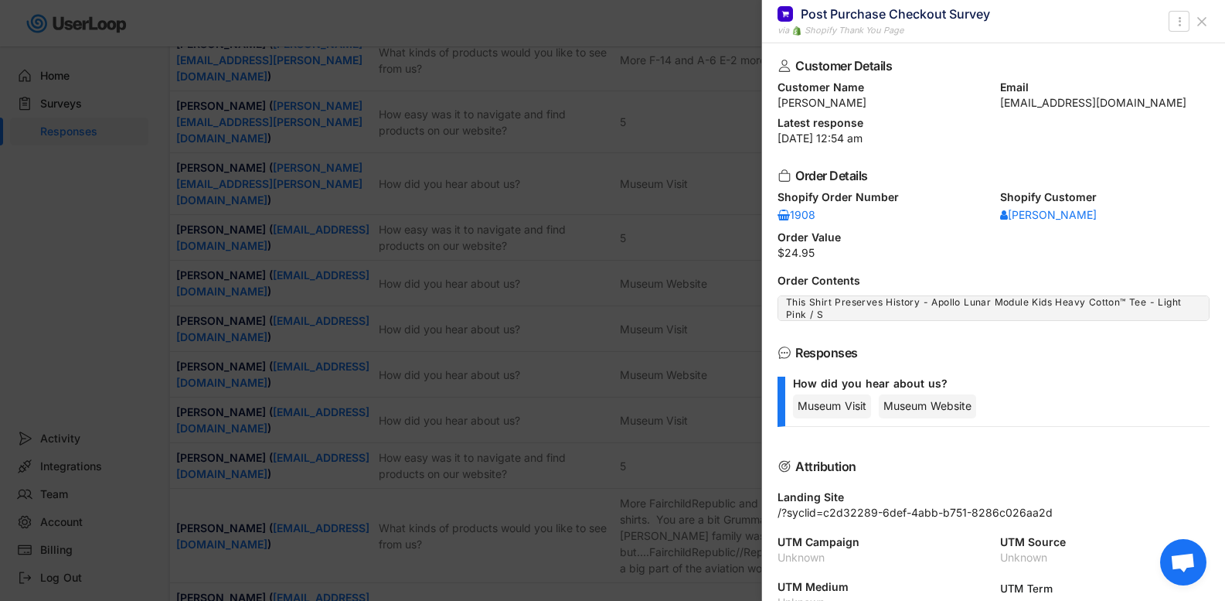
scroll to position [26, 0]
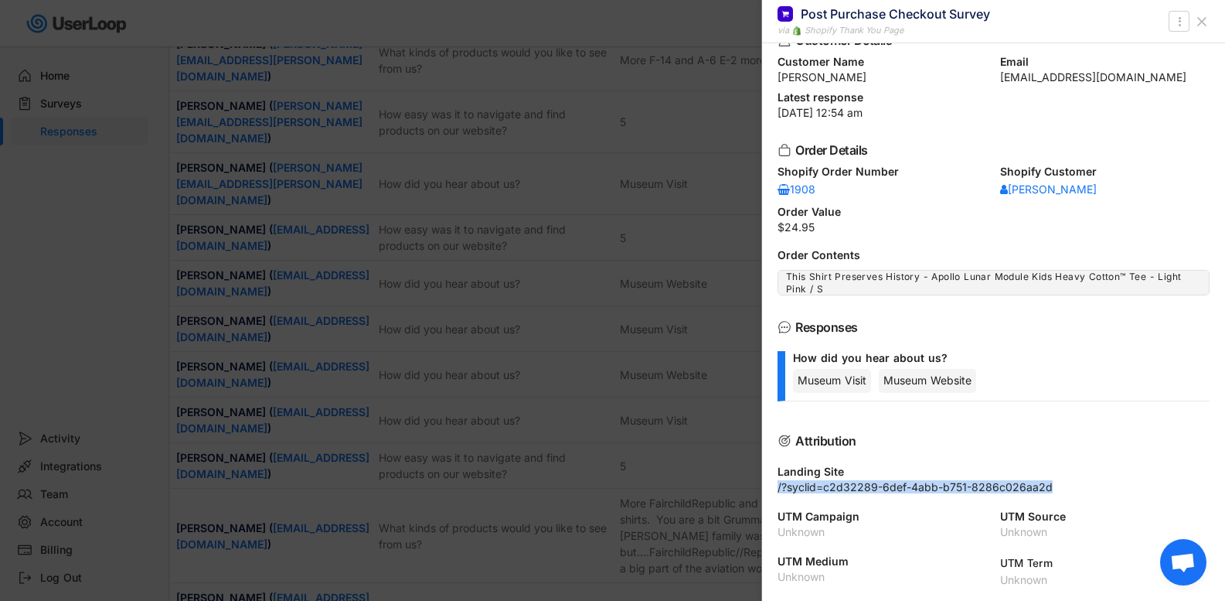
drag, startPoint x: 779, startPoint y: 489, endPoint x: 1087, endPoint y: 488, distance: 308.5
click at [1087, 488] on div "/?syclid=c2d32289-6def-4abb-b751-8286c026aa2d" at bounding box center [994, 487] width 432 height 11
copy div "/?syclid=c2d32289-6def-4abb-b751-8286c026aa2d"
click at [1036, 416] on div "Customer Details Customer Name [PERSON_NAME] Email [EMAIL_ADDRESS][DOMAIN_NAME]…" at bounding box center [993, 321] width 463 height 557
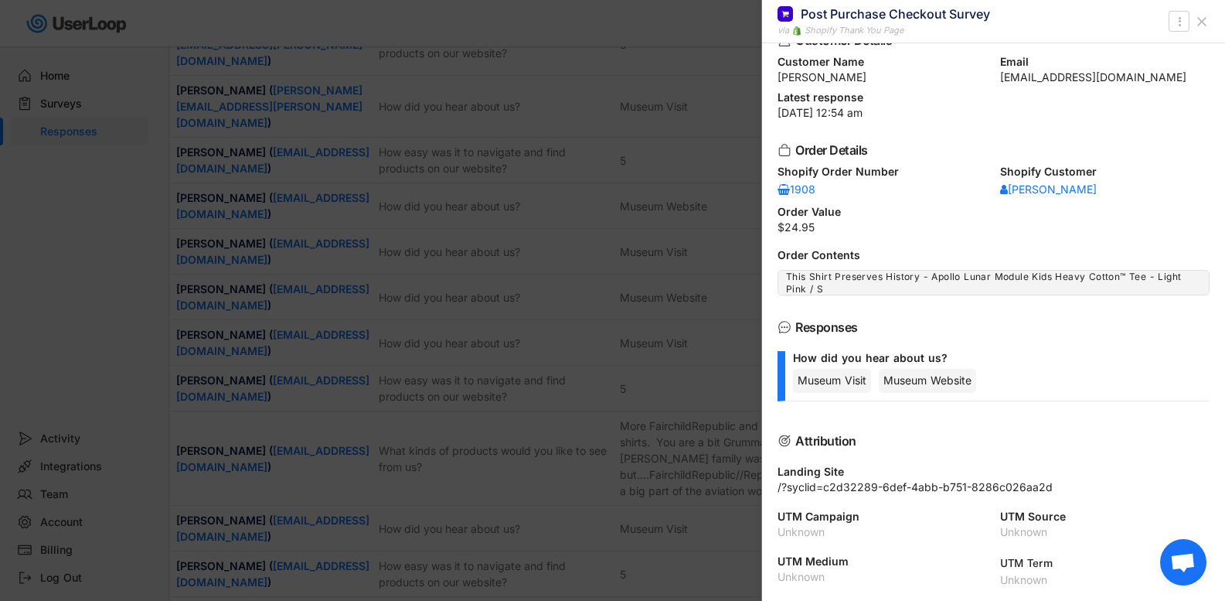
click at [1038, 436] on div "Attribution" at bounding box center [991, 440] width 390 height 12
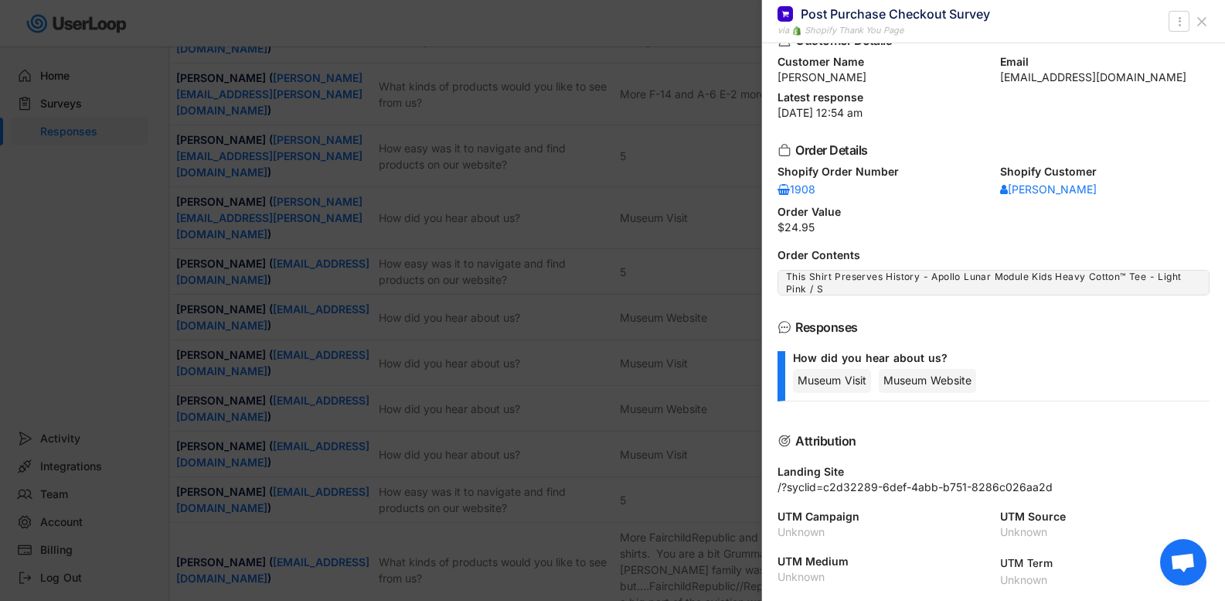
scroll to position [3923, 0]
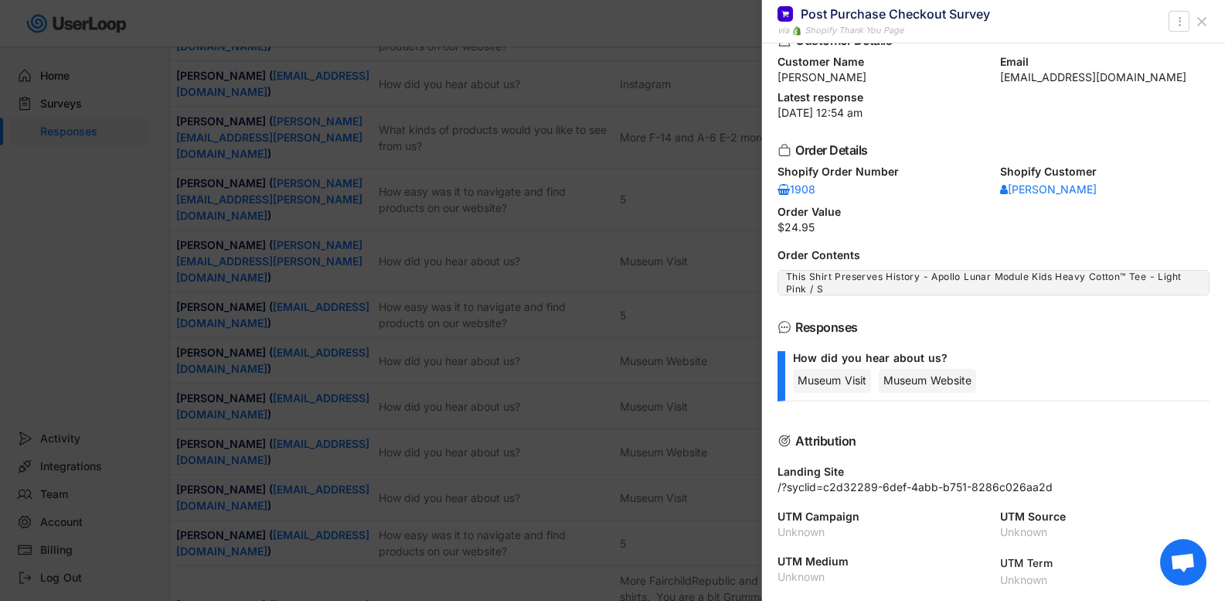
click at [1196, 12] on button at bounding box center [1202, 21] width 25 height 25
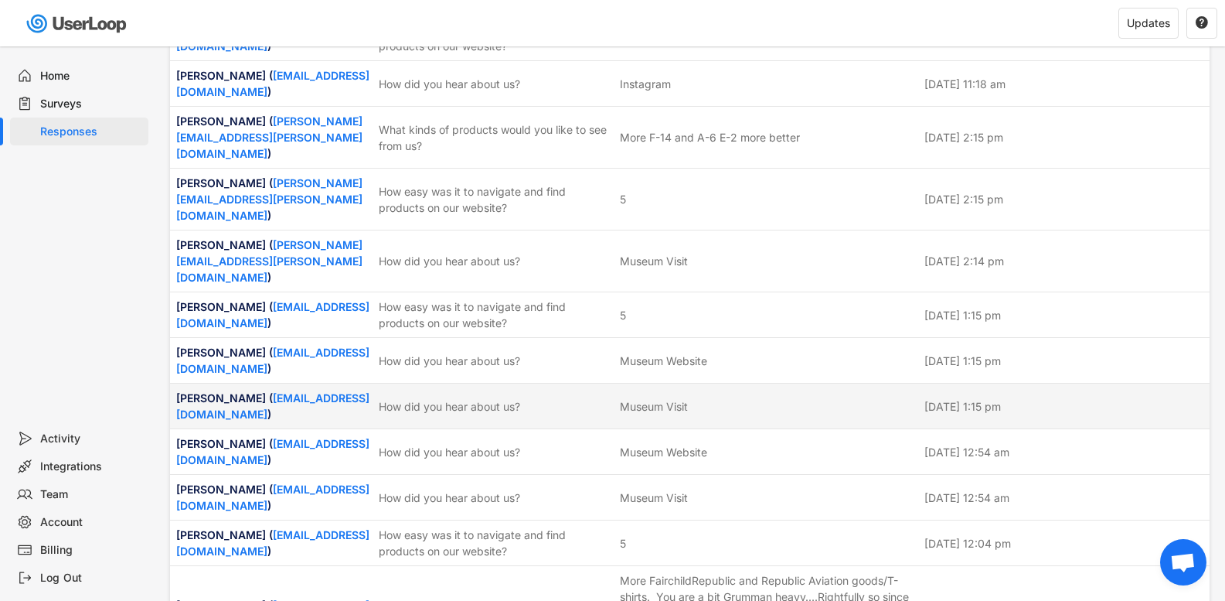
click at [750, 398] on div "Museum Visit" at bounding box center [767, 406] width 295 height 16
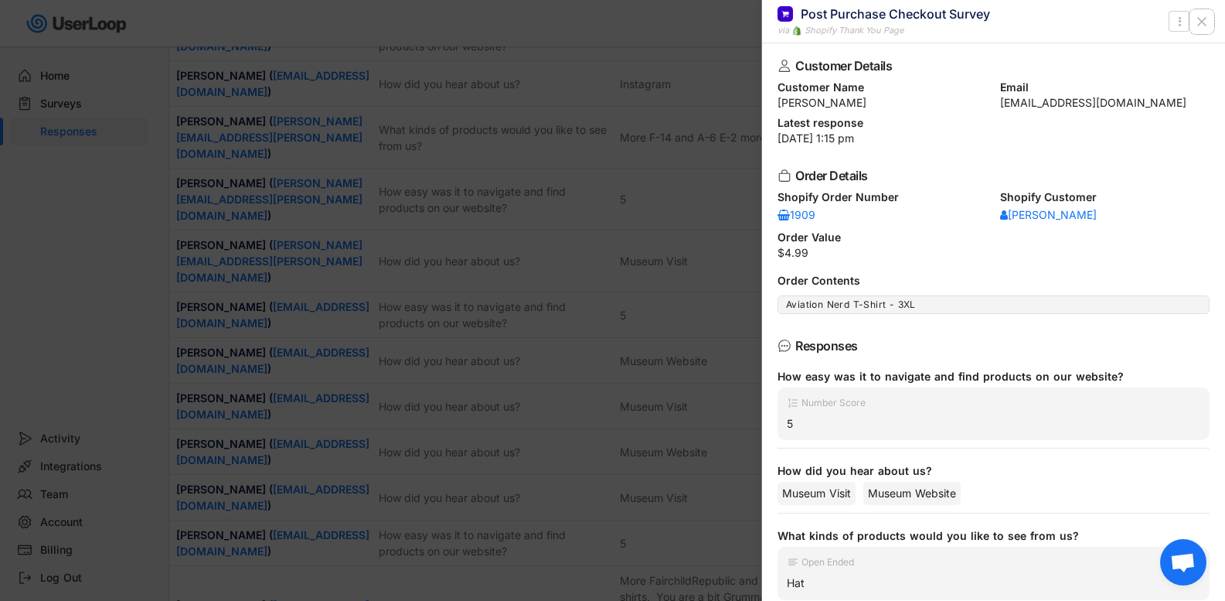
click at [1206, 18] on use at bounding box center [1202, 22] width 8 height 8
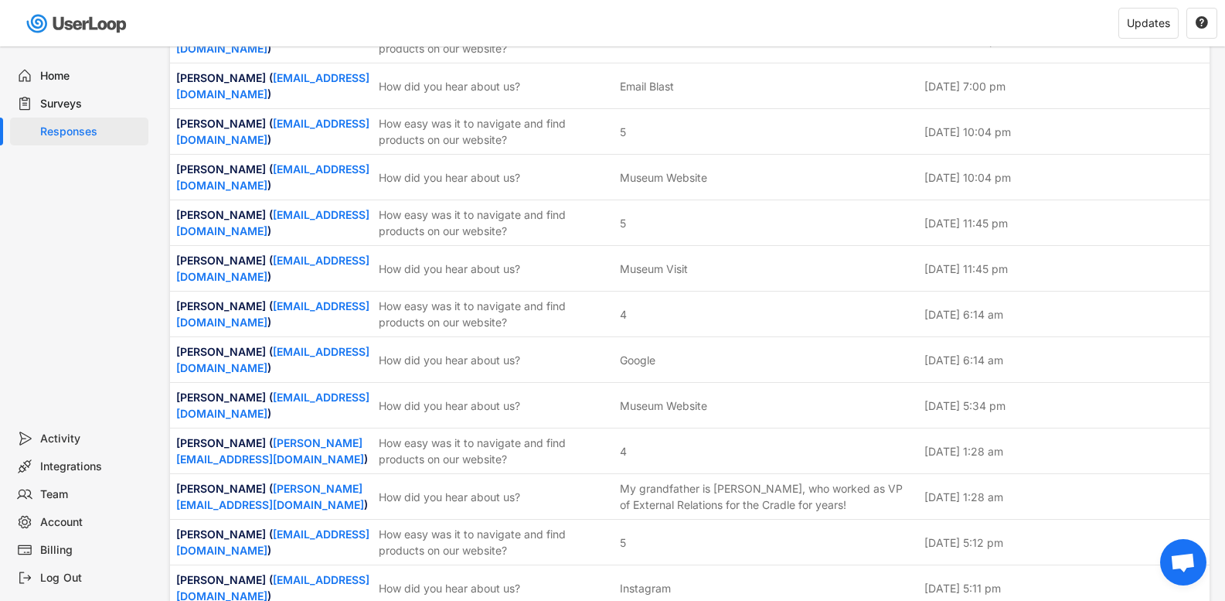
scroll to position [5160, 0]
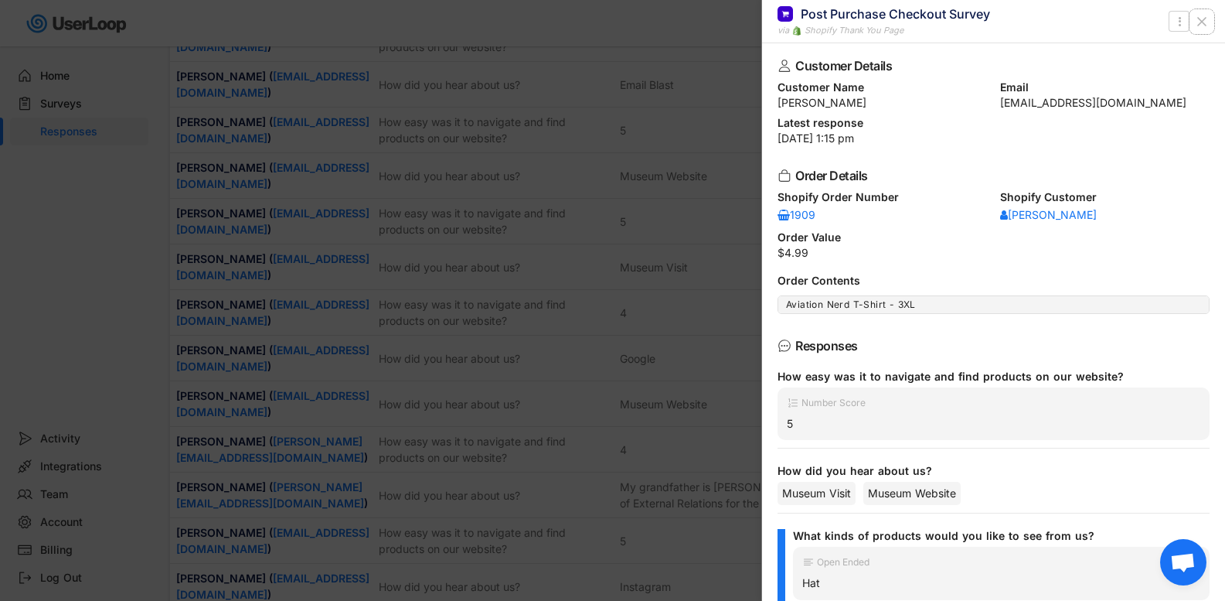
click at [1208, 19] on icon at bounding box center [1201, 21] width 15 height 15
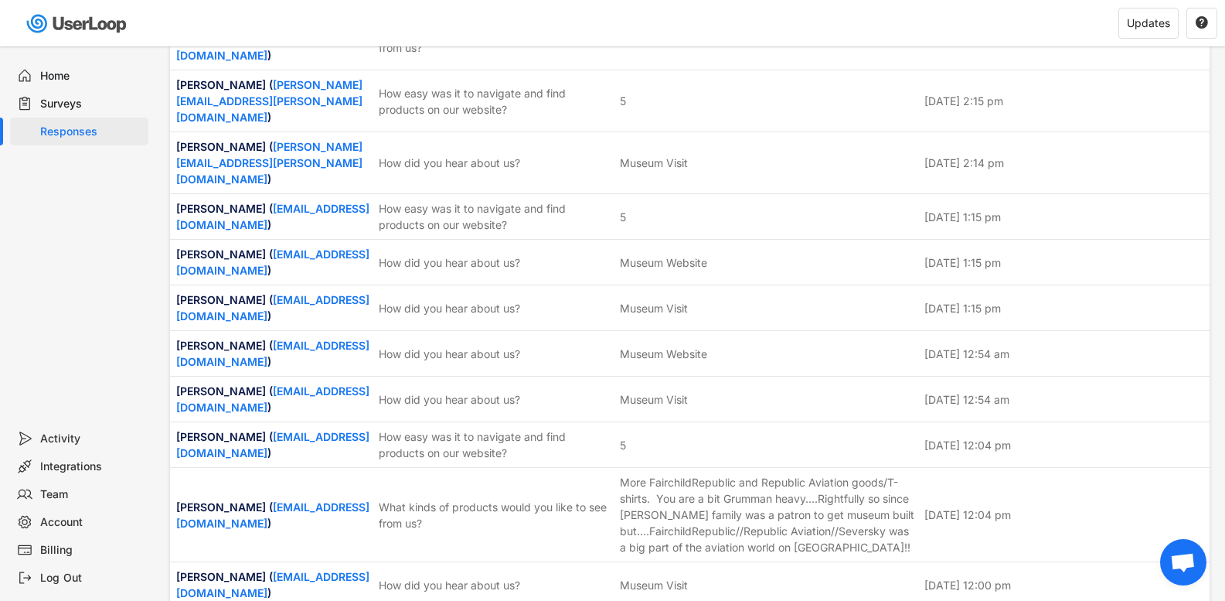
scroll to position [4001, 0]
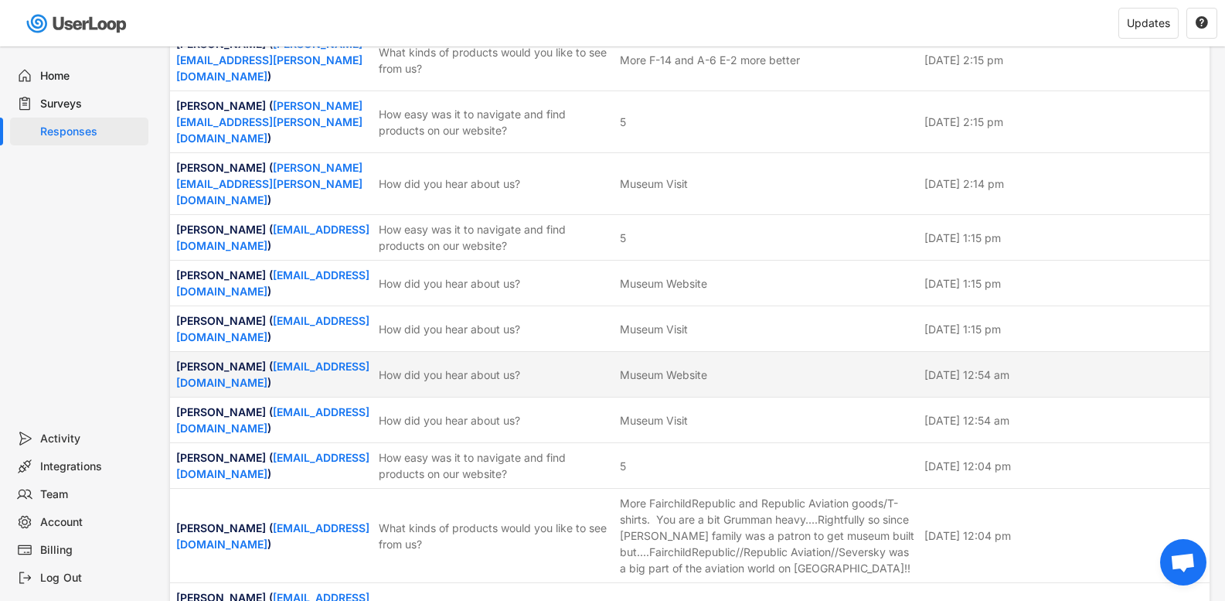
click at [351, 358] on div "[PERSON_NAME] ( [EMAIL_ADDRESS][DOMAIN_NAME] )" at bounding box center [272, 374] width 193 height 32
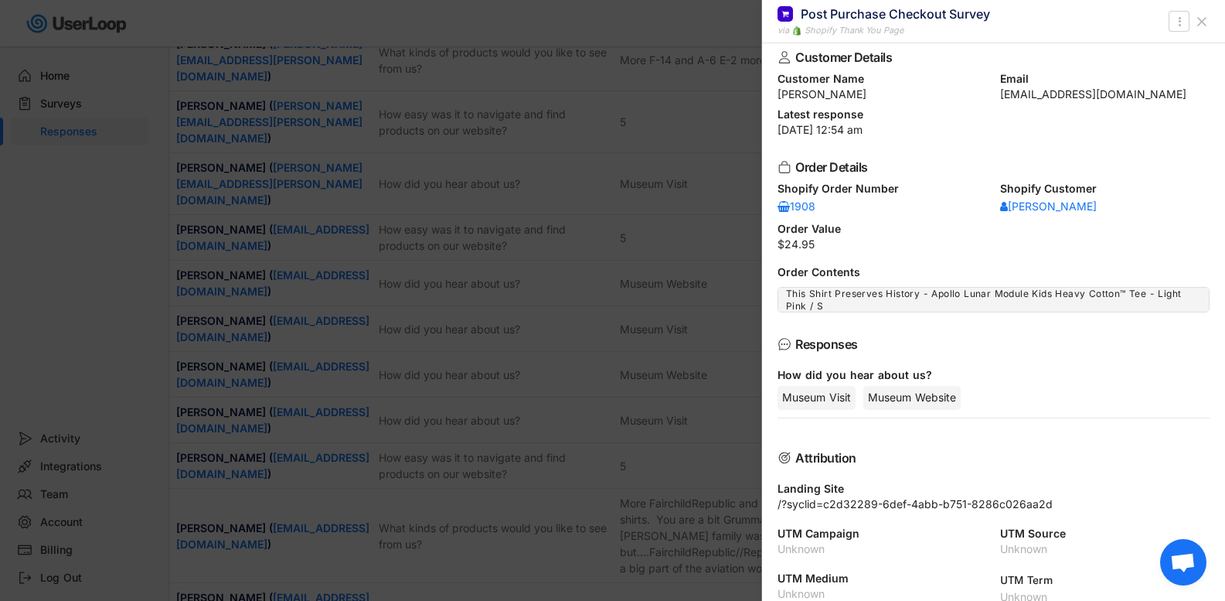
scroll to position [0, 0]
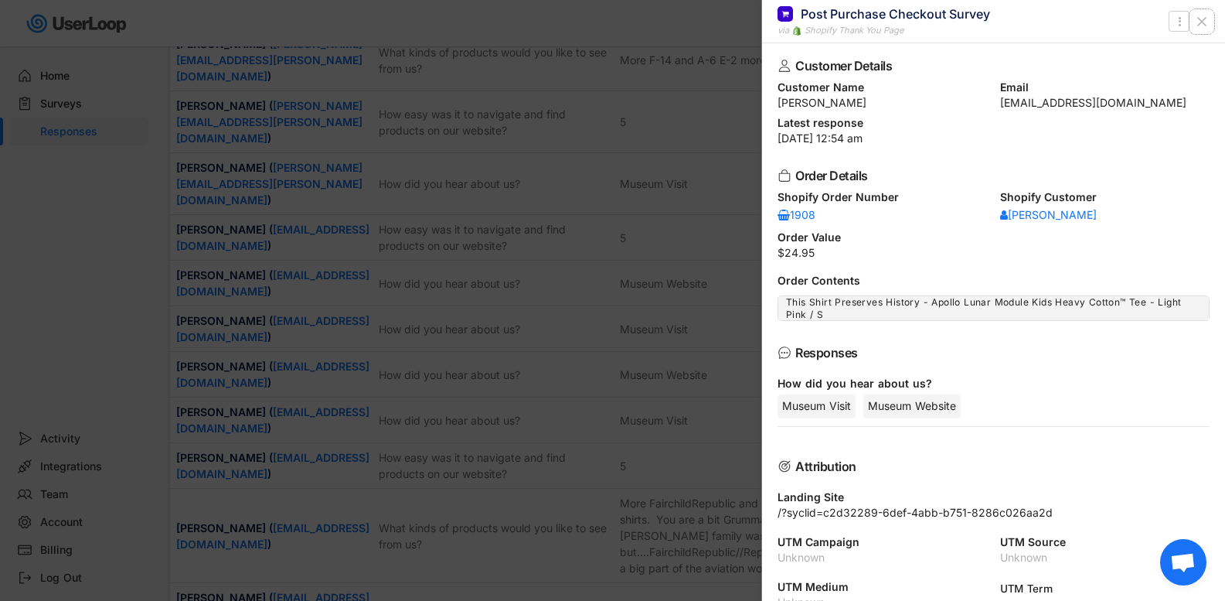
click at [1208, 11] on button at bounding box center [1202, 21] width 25 height 25
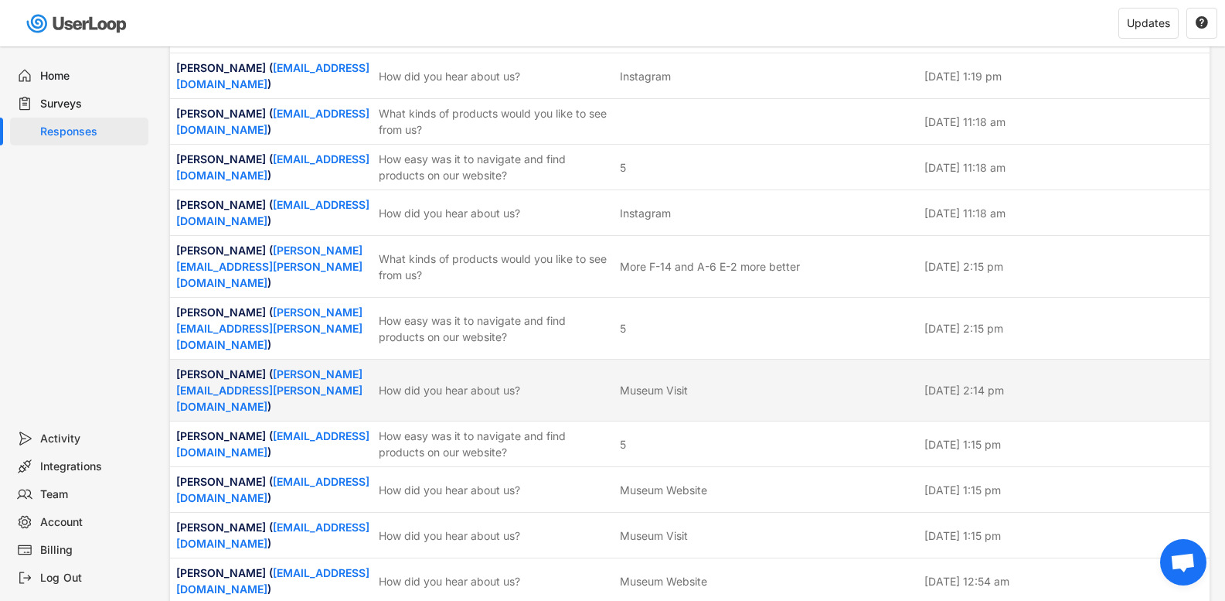
scroll to position [3769, 0]
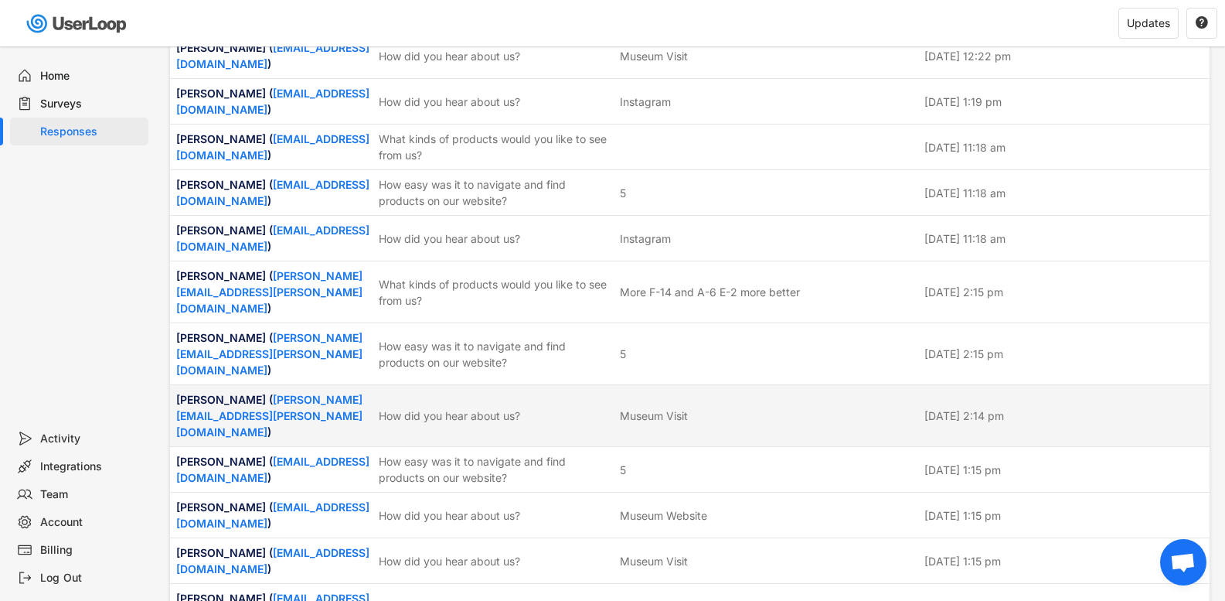
click at [583, 407] on div "How did you hear about us?" at bounding box center [495, 415] width 232 height 16
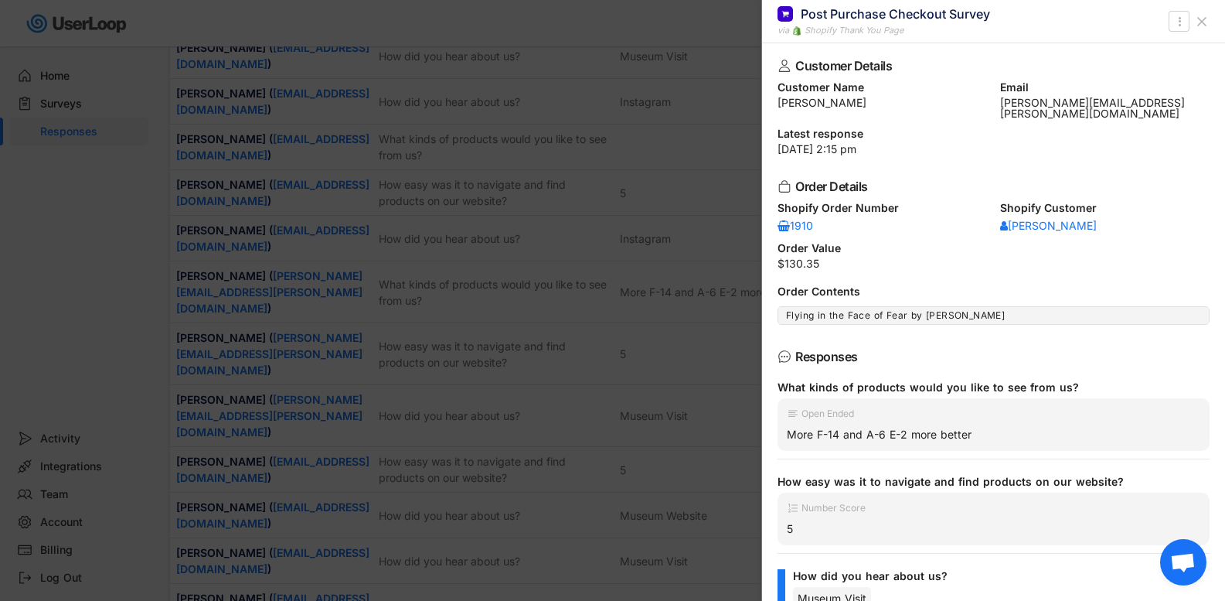
scroll to position [77, 0]
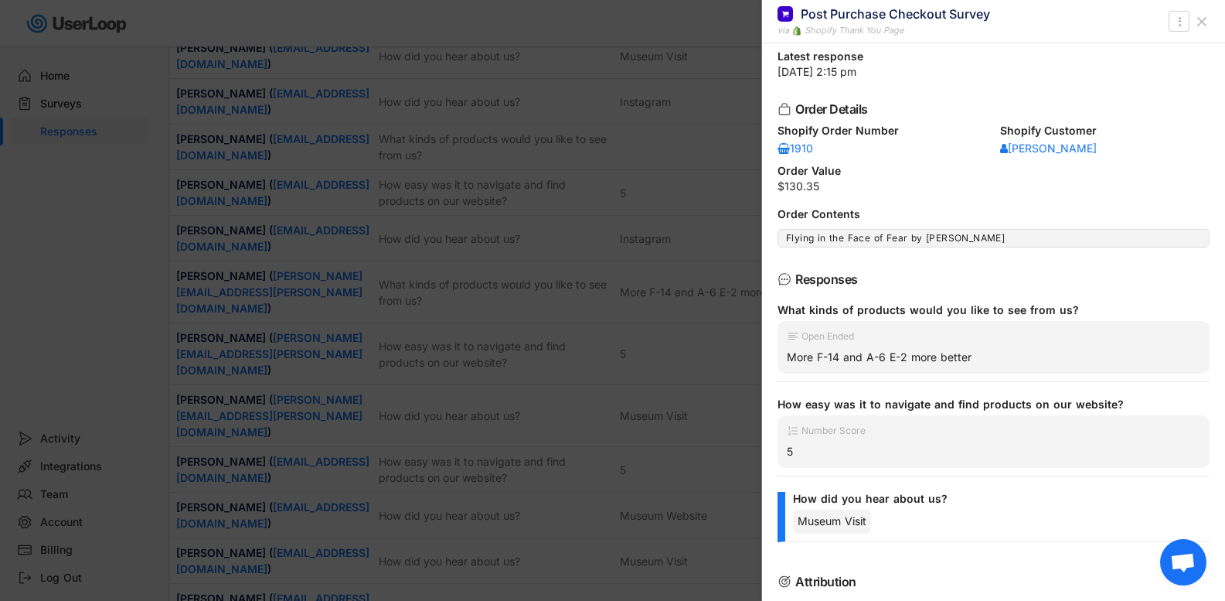
click at [961, 350] on div "More F-14 and A-6 E-2 more better" at bounding box center [994, 357] width 414 height 14
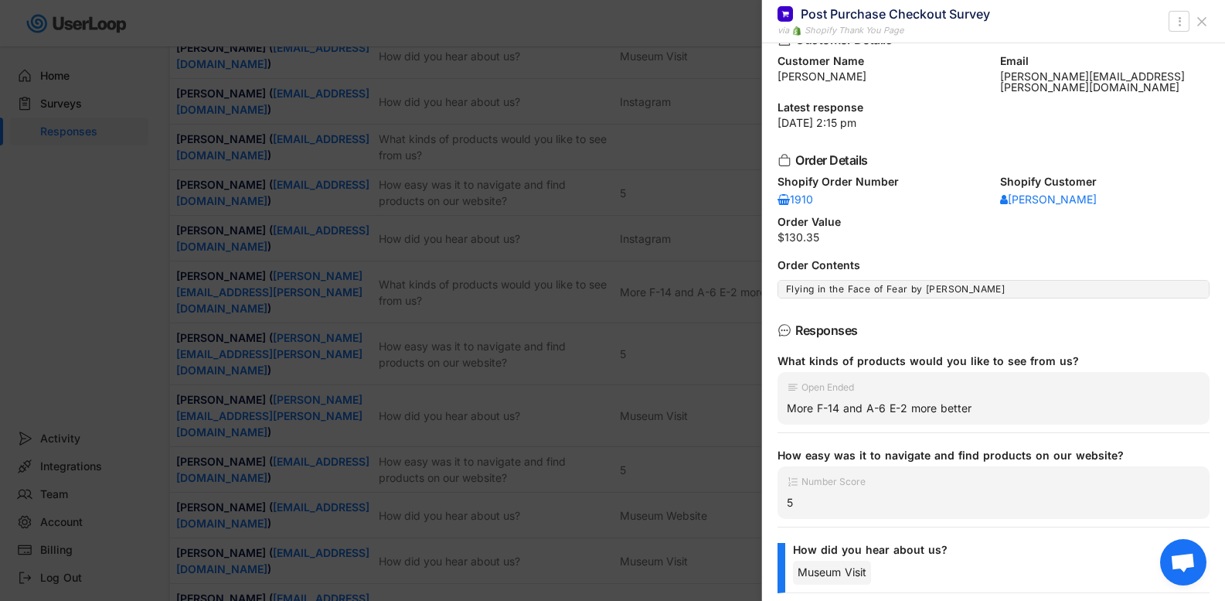
scroll to position [0, 0]
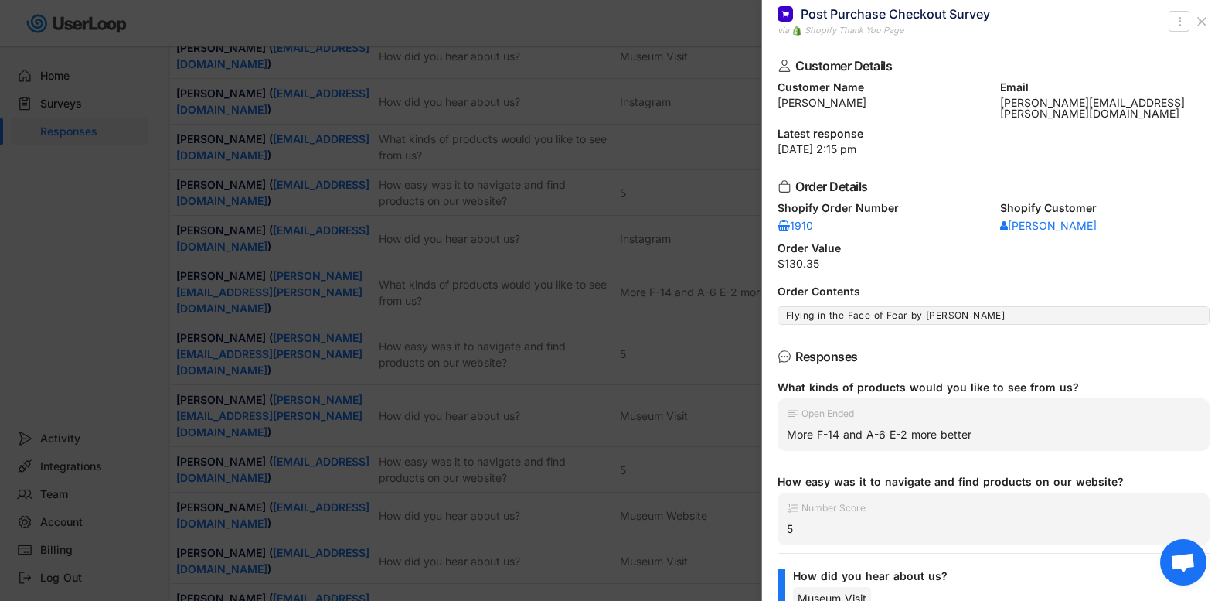
click at [1201, 24] on icon at bounding box center [1201, 21] width 15 height 15
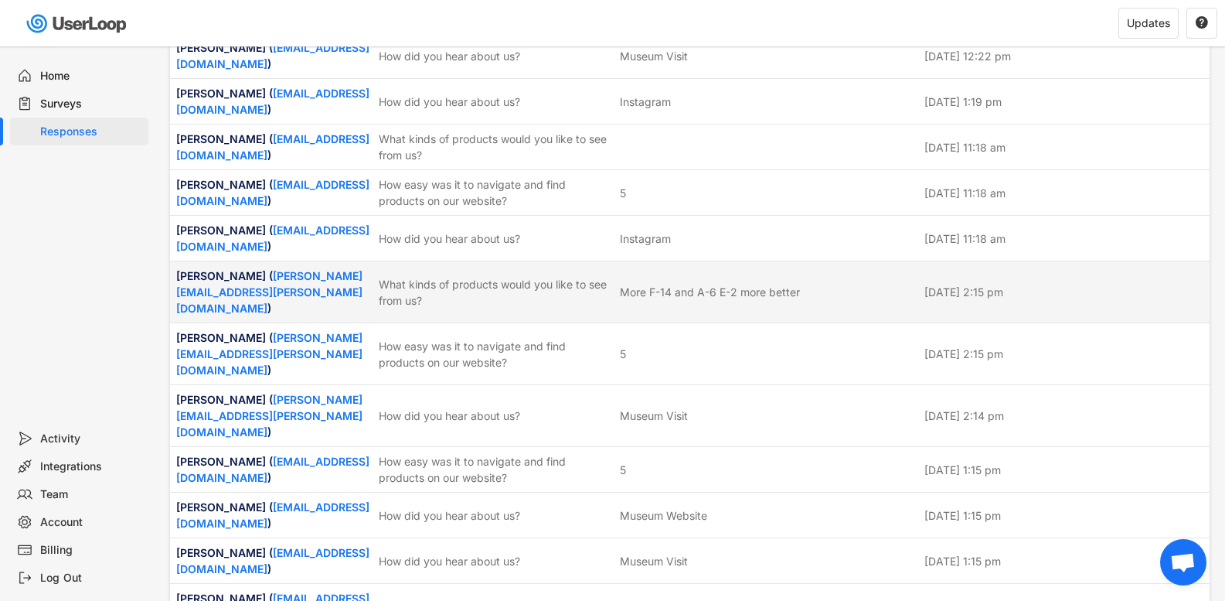
click at [796, 284] on div "More F-14 and A-6 E-2 more better" at bounding box center [710, 292] width 180 height 16
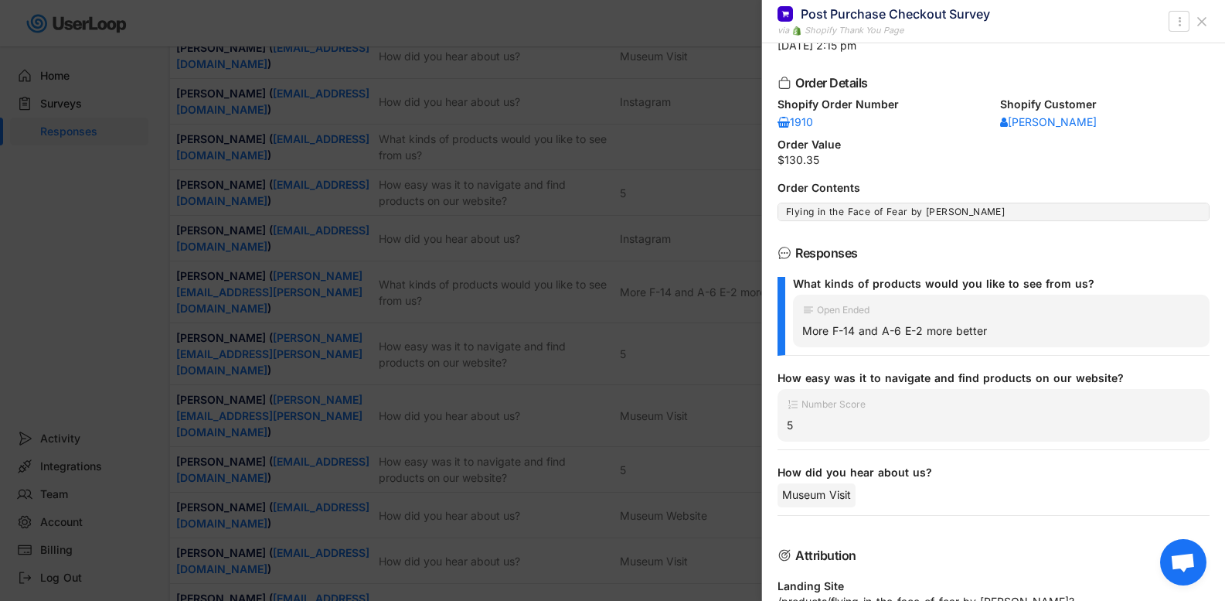
scroll to position [218, 0]
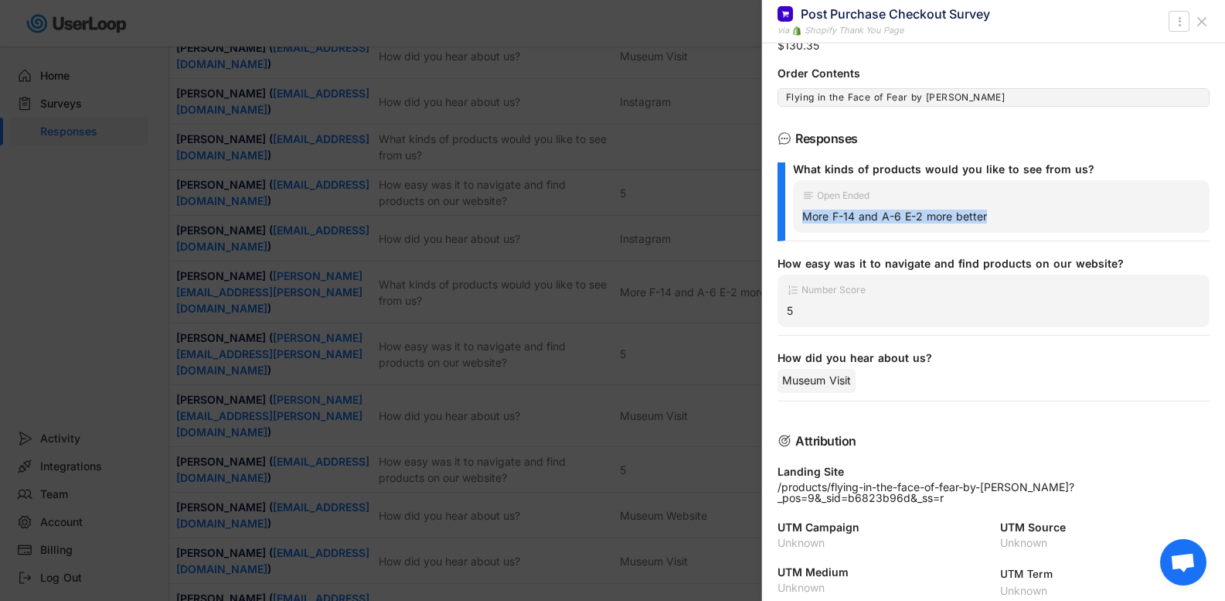
drag, startPoint x: 997, startPoint y: 198, endPoint x: 784, endPoint y: 213, distance: 213.2
click at [782, 213] on div "What kinds of products would you like to see from us? Open Ended More F-14 and …" at bounding box center [994, 201] width 432 height 79
copy div "More F-14 and A-6 E-2 more better"
click at [597, 194] on div at bounding box center [612, 300] width 1225 height 601
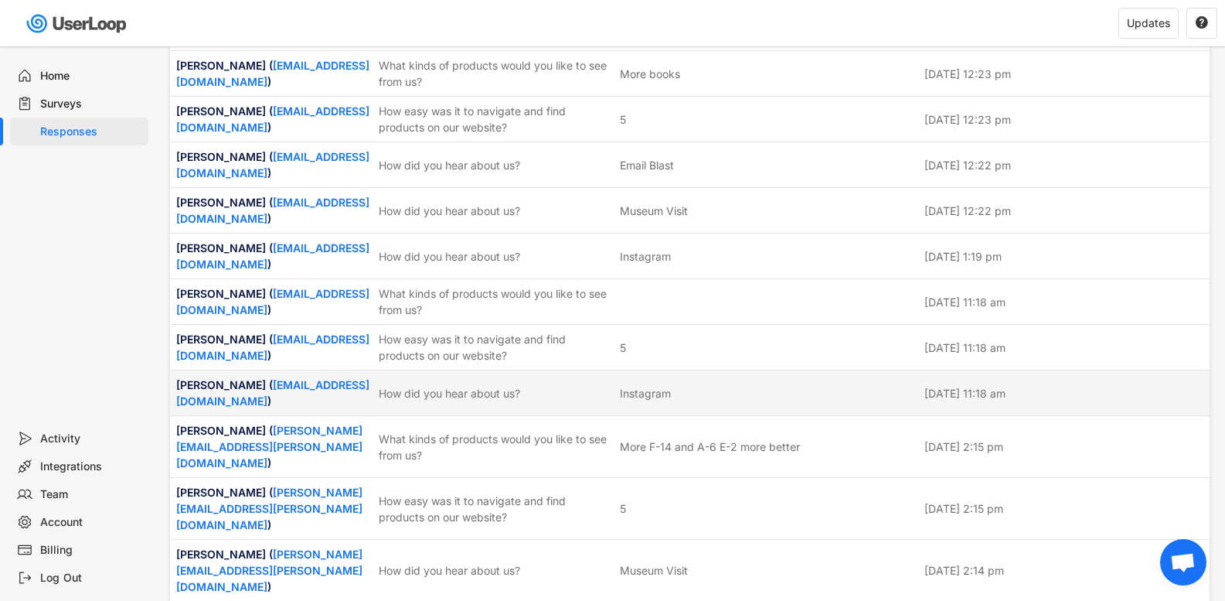
scroll to position [3537, 0]
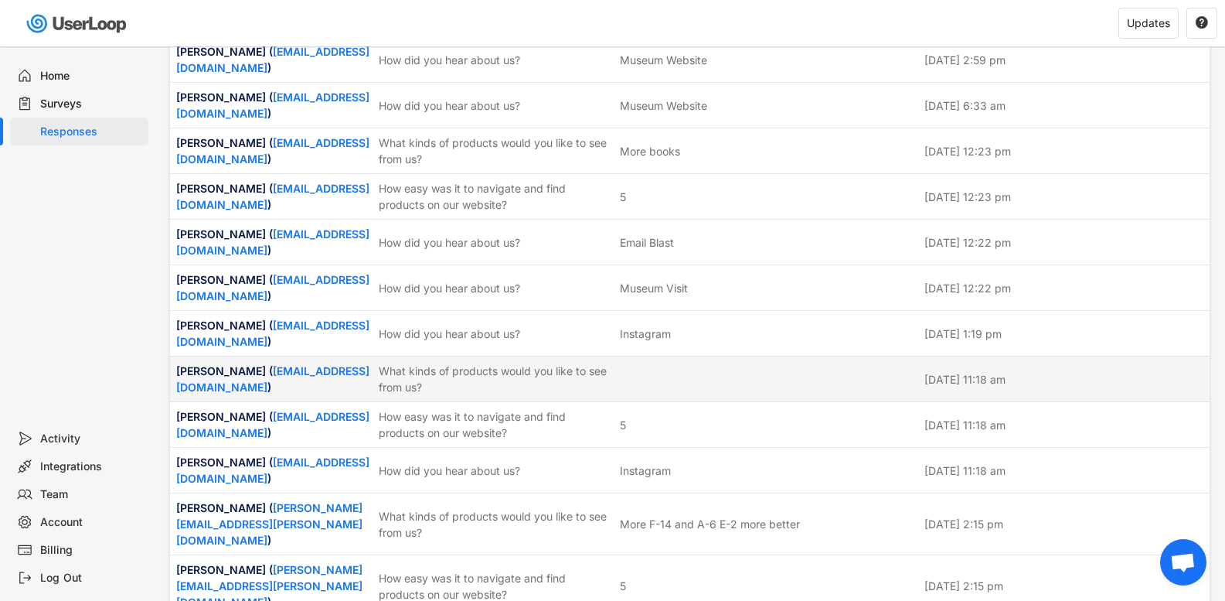
click at [362, 363] on div "[PERSON_NAME] ( [EMAIL_ADDRESS][DOMAIN_NAME] )" at bounding box center [272, 379] width 193 height 32
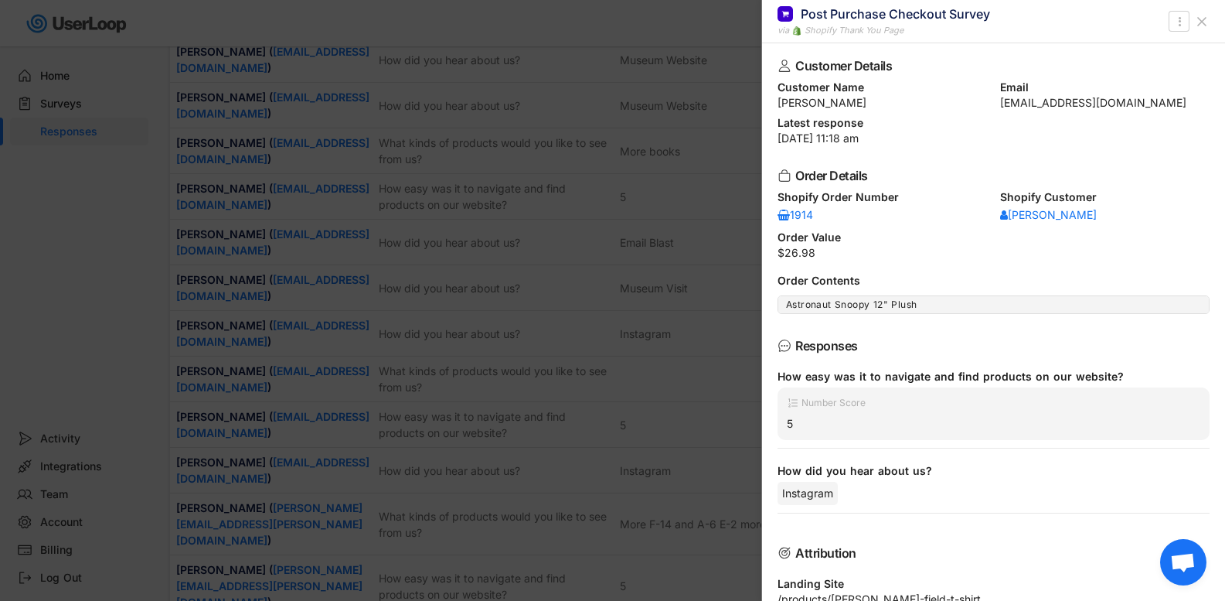
click at [1207, 14] on icon at bounding box center [1201, 21] width 15 height 15
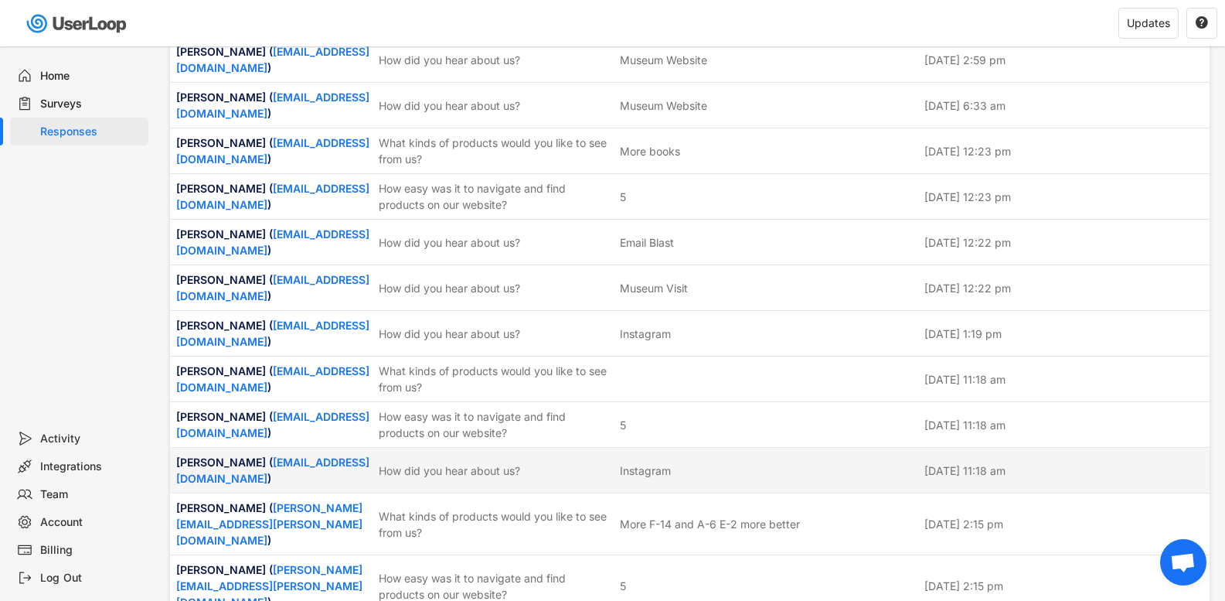
scroll to position [3460, 0]
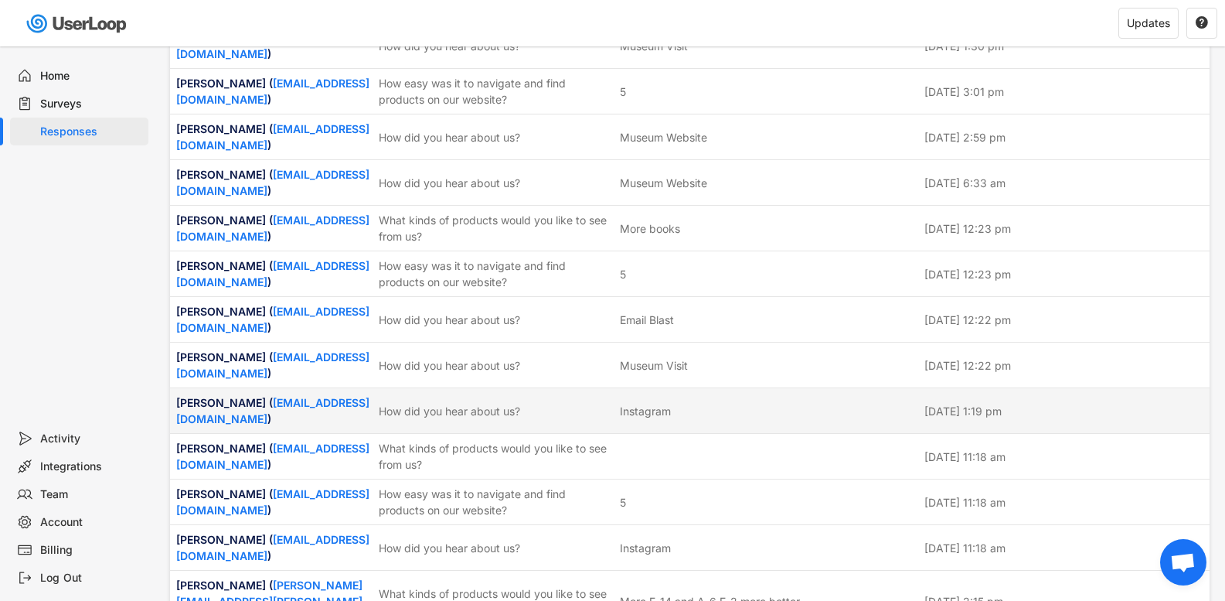
click at [476, 403] on div "How did you hear about us?" at bounding box center [495, 411] width 232 height 16
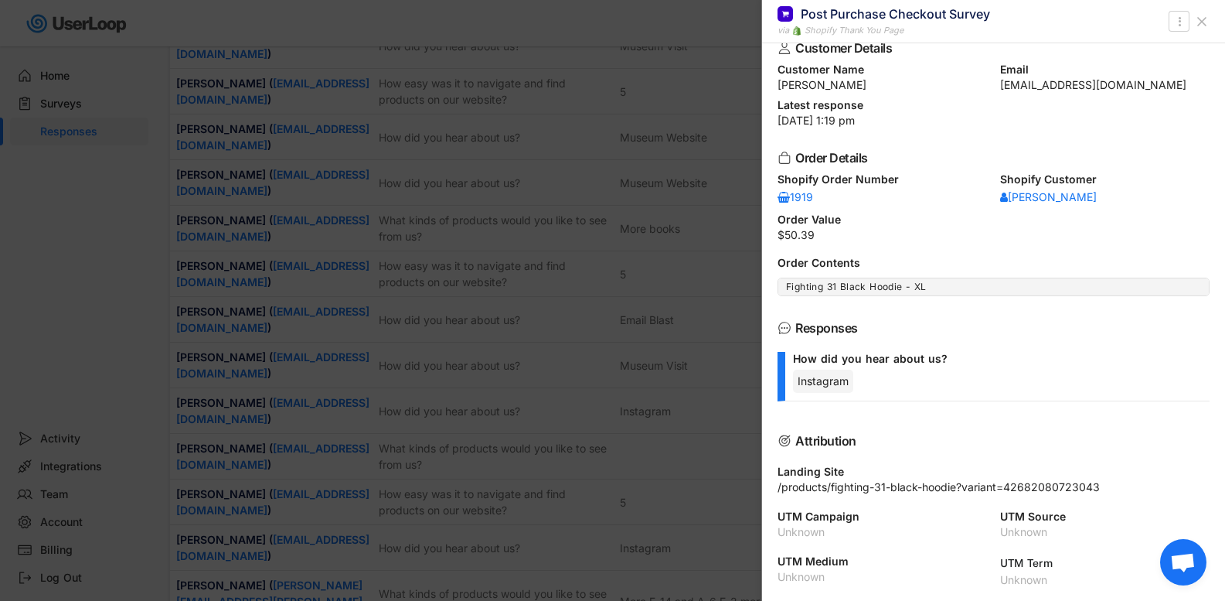
scroll to position [0, 0]
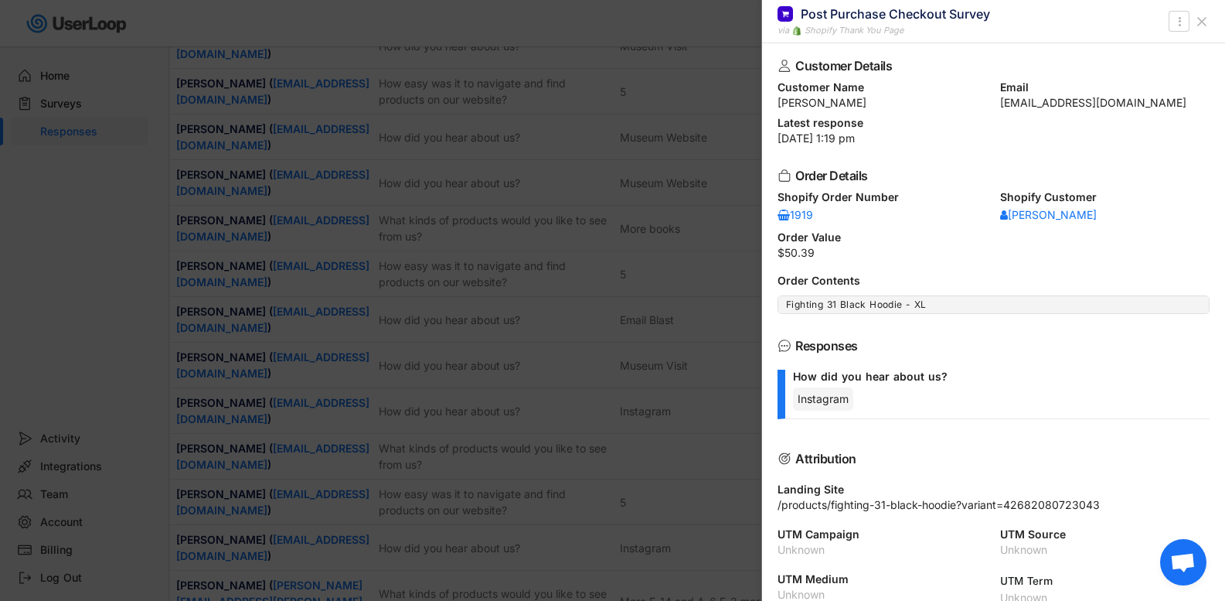
click at [1194, 19] on button at bounding box center [1202, 21] width 25 height 25
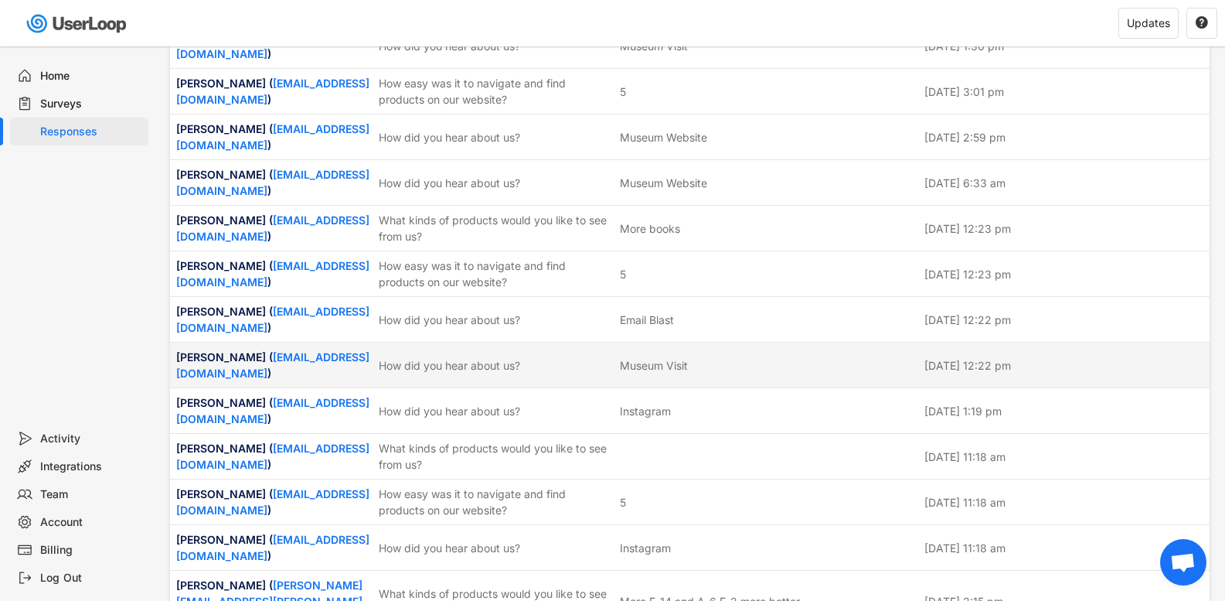
click at [386, 342] on div "[PERSON_NAME] ( [EMAIL_ADDRESS][DOMAIN_NAME] ) How did you hear about us? Museu…" at bounding box center [690, 364] width 1040 height 45
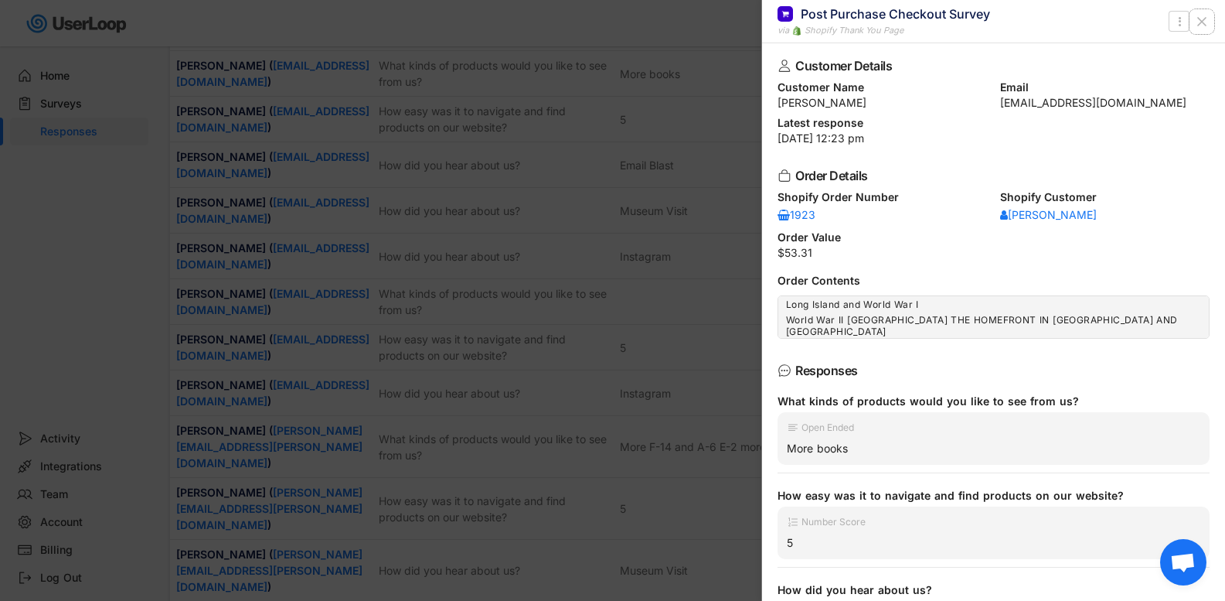
click at [1208, 19] on icon at bounding box center [1201, 21] width 15 height 15
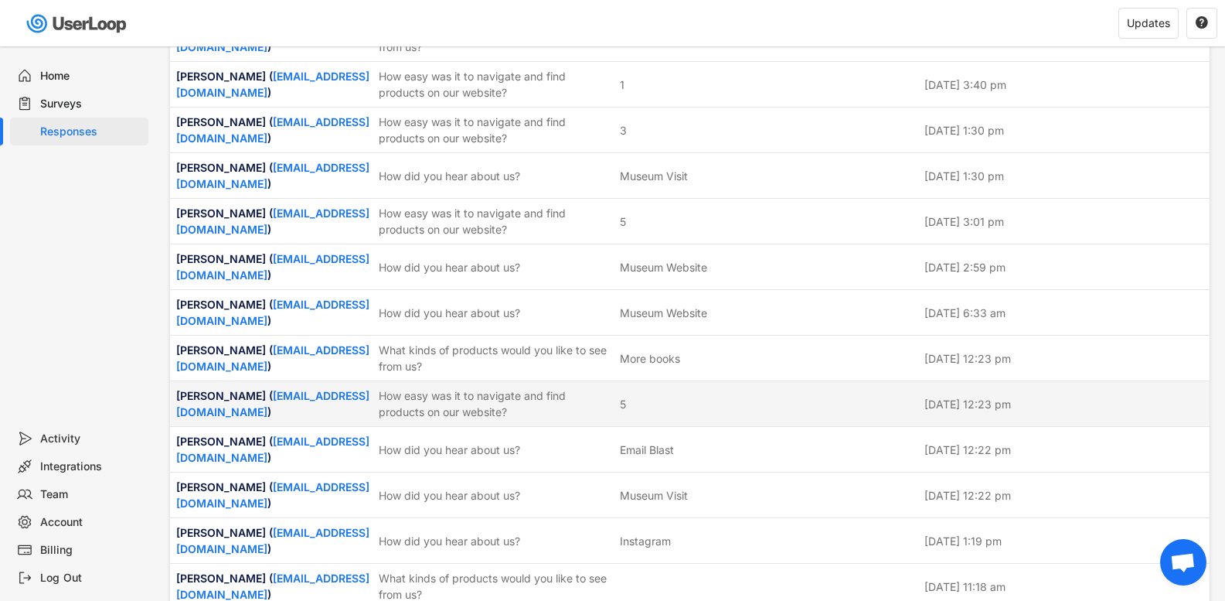
scroll to position [3305, 0]
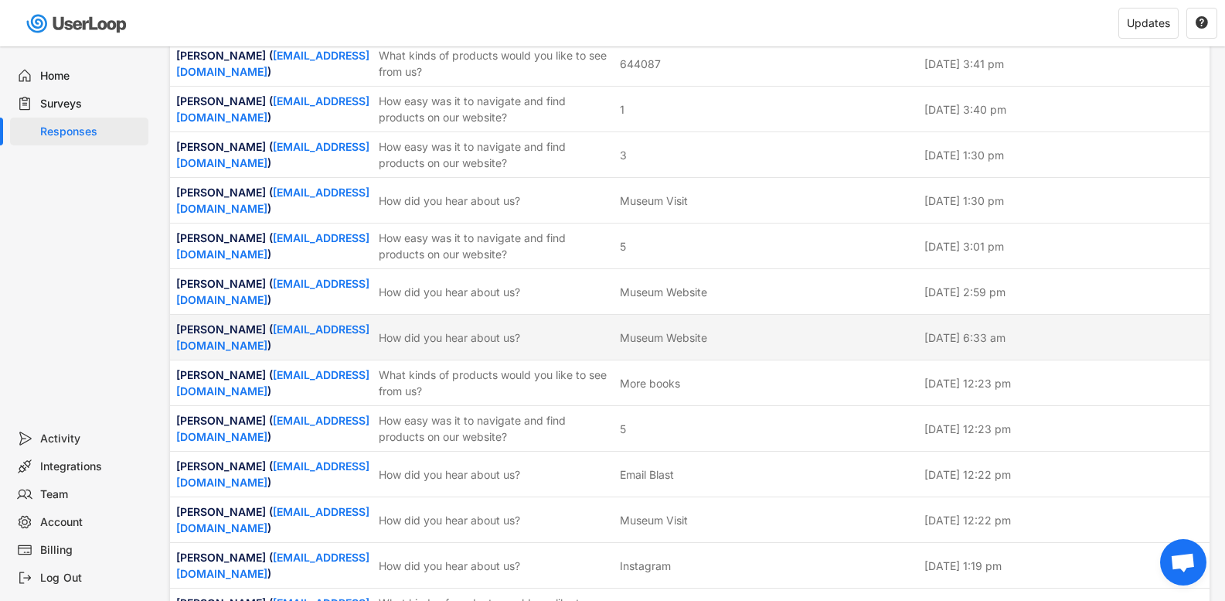
click at [738, 329] on div "Museum Website" at bounding box center [767, 337] width 295 height 16
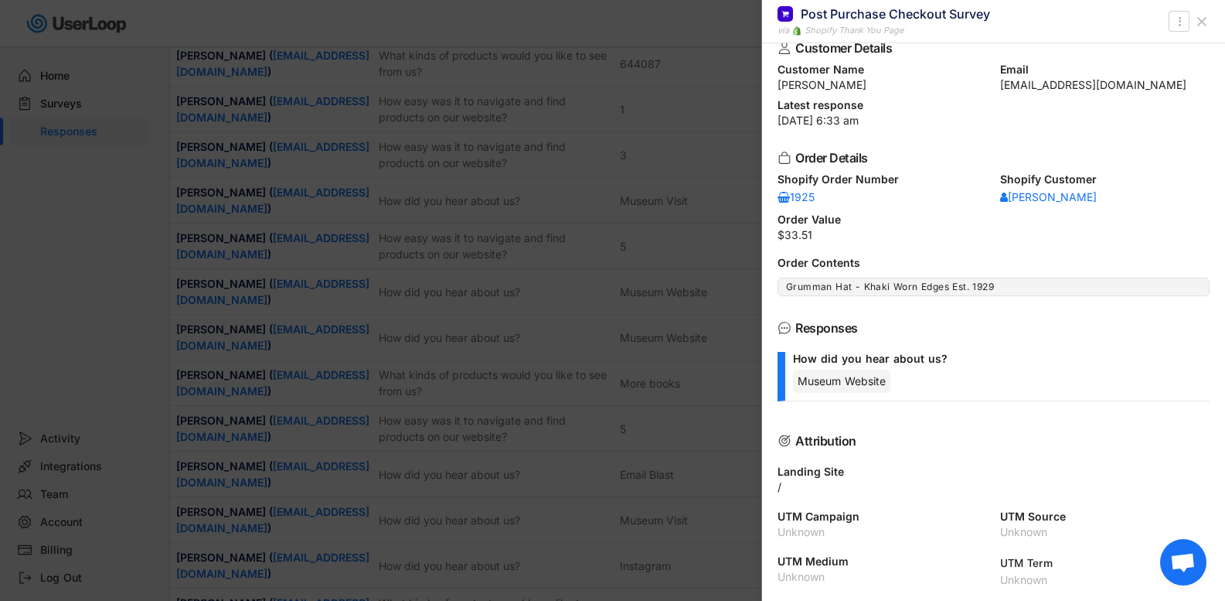
scroll to position [0, 0]
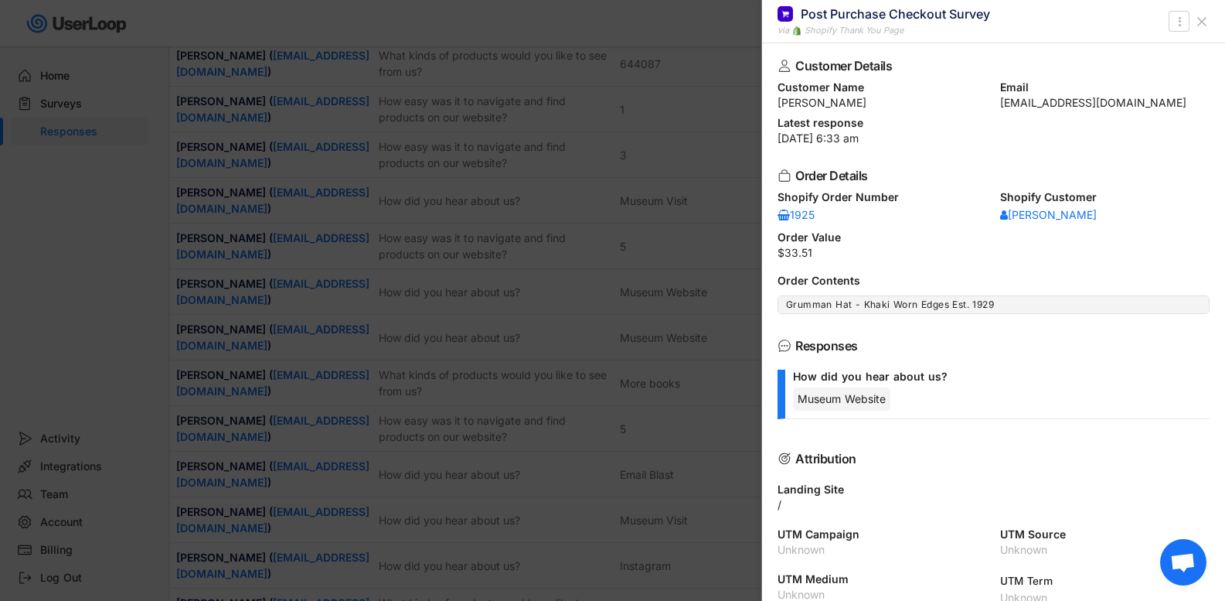
click at [1213, 15] on button at bounding box center [1202, 21] width 25 height 25
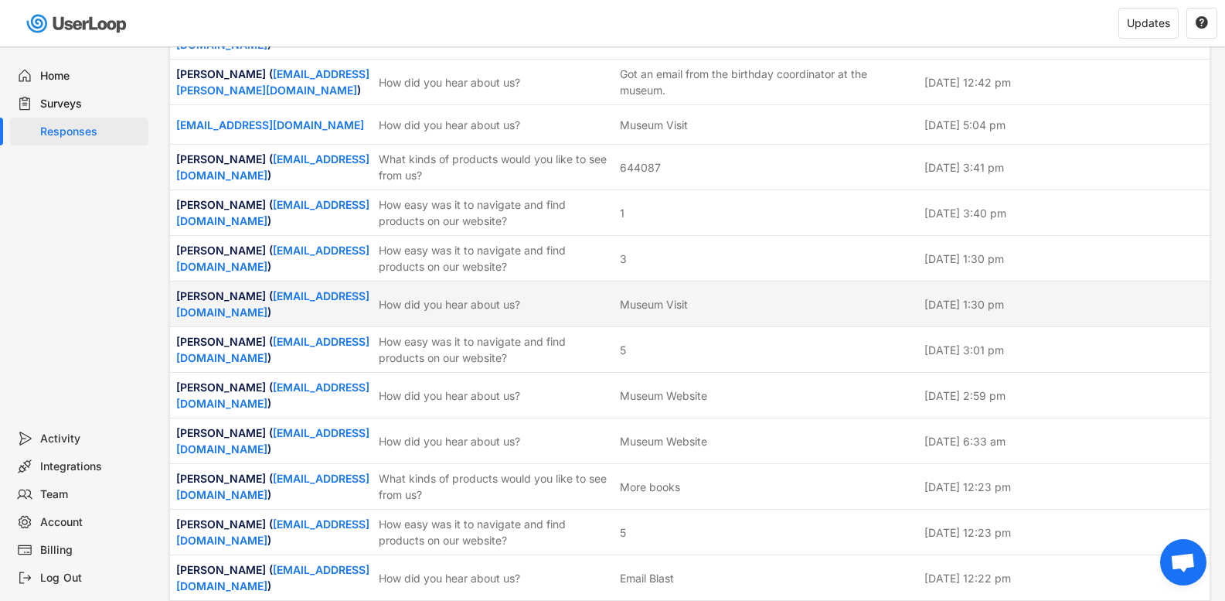
scroll to position [3150, 0]
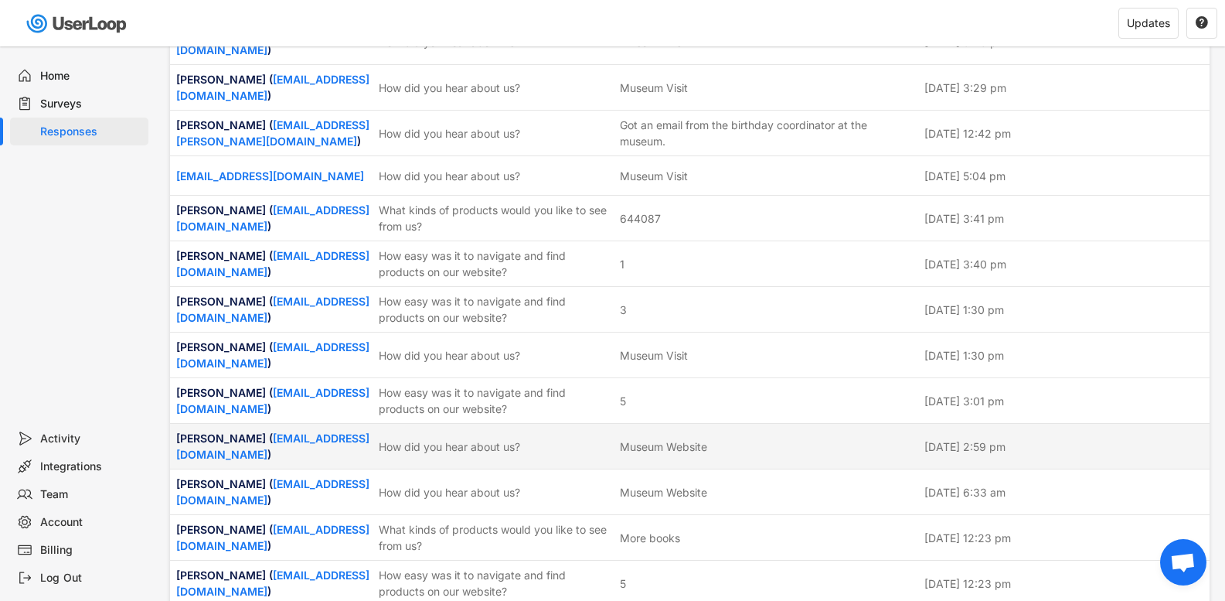
click at [424, 424] on div "[PERSON_NAME] ( [EMAIL_ADDRESS][DOMAIN_NAME] ) How did you hear about us? Museu…" at bounding box center [690, 446] width 1040 height 45
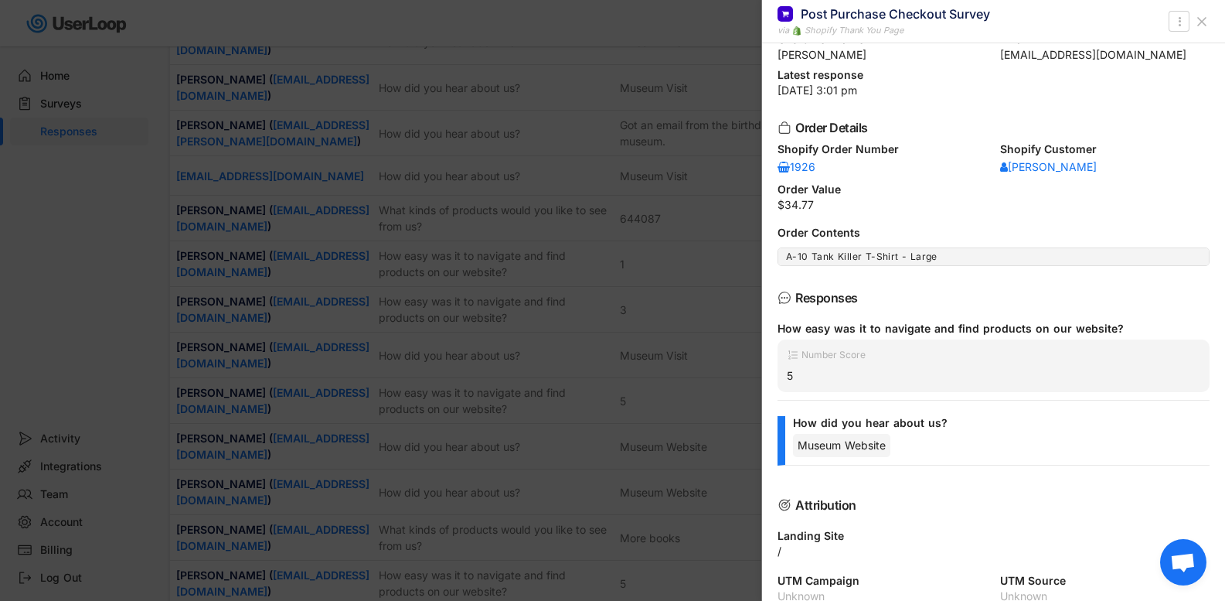
scroll to position [0, 0]
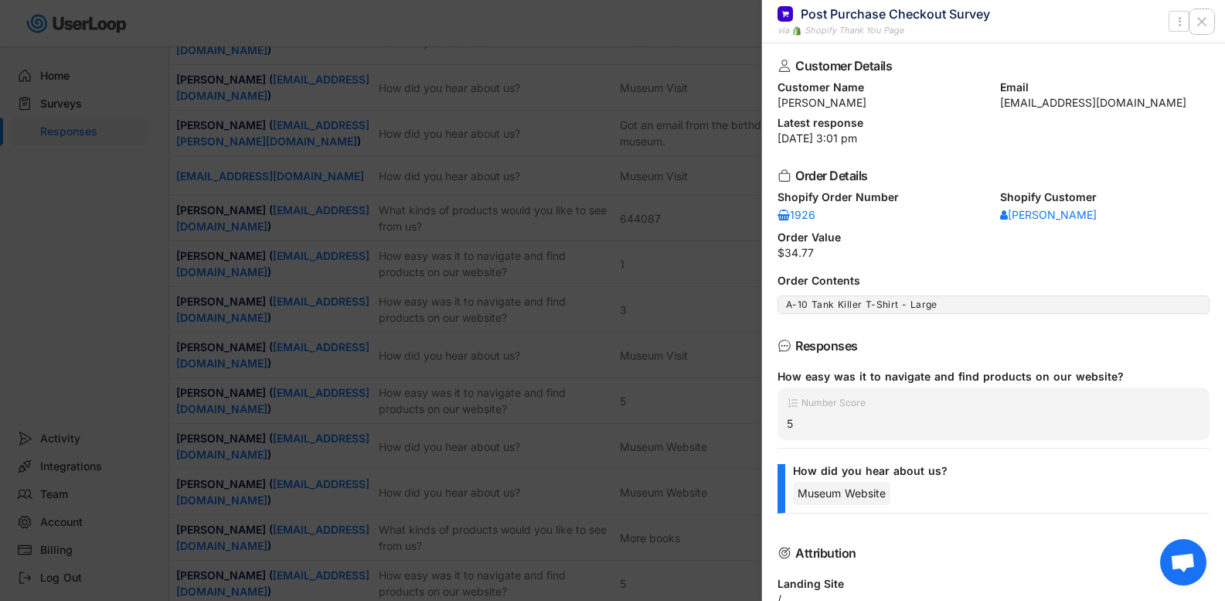
click at [1208, 24] on icon at bounding box center [1201, 21] width 15 height 15
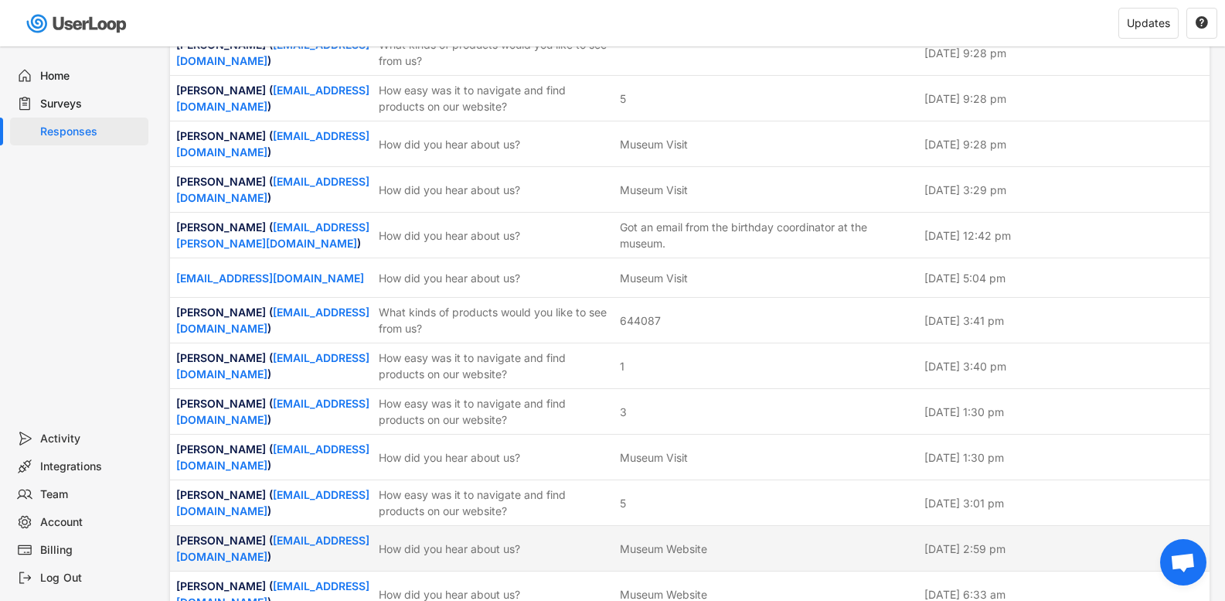
scroll to position [2996, 0]
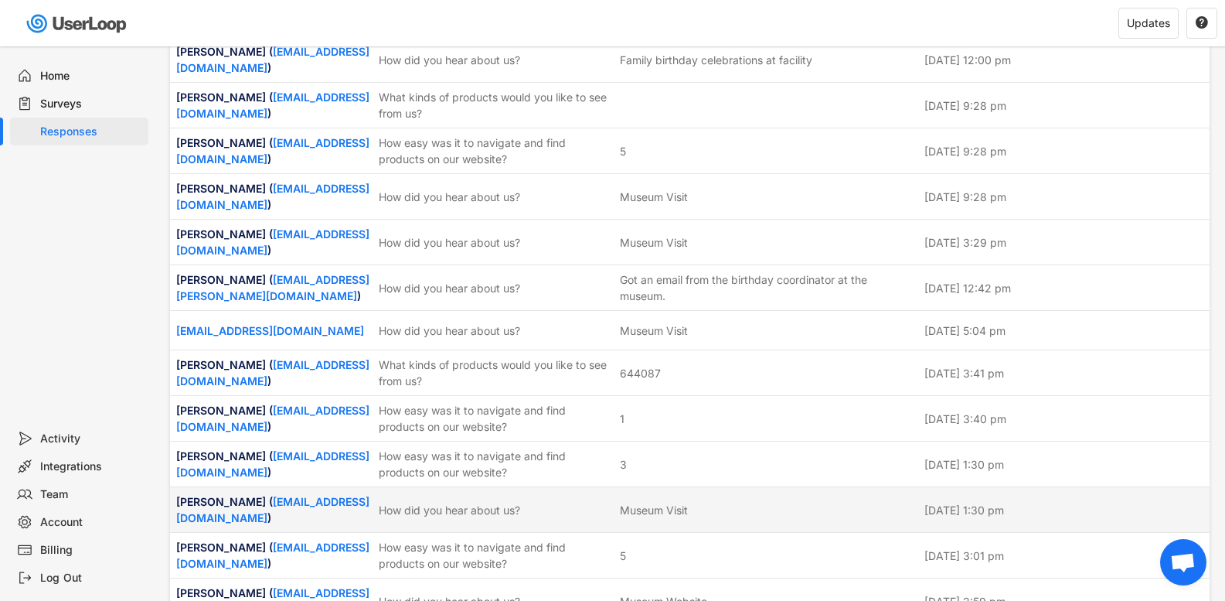
click at [471, 502] on div "How did you hear about us?" at bounding box center [495, 510] width 232 height 16
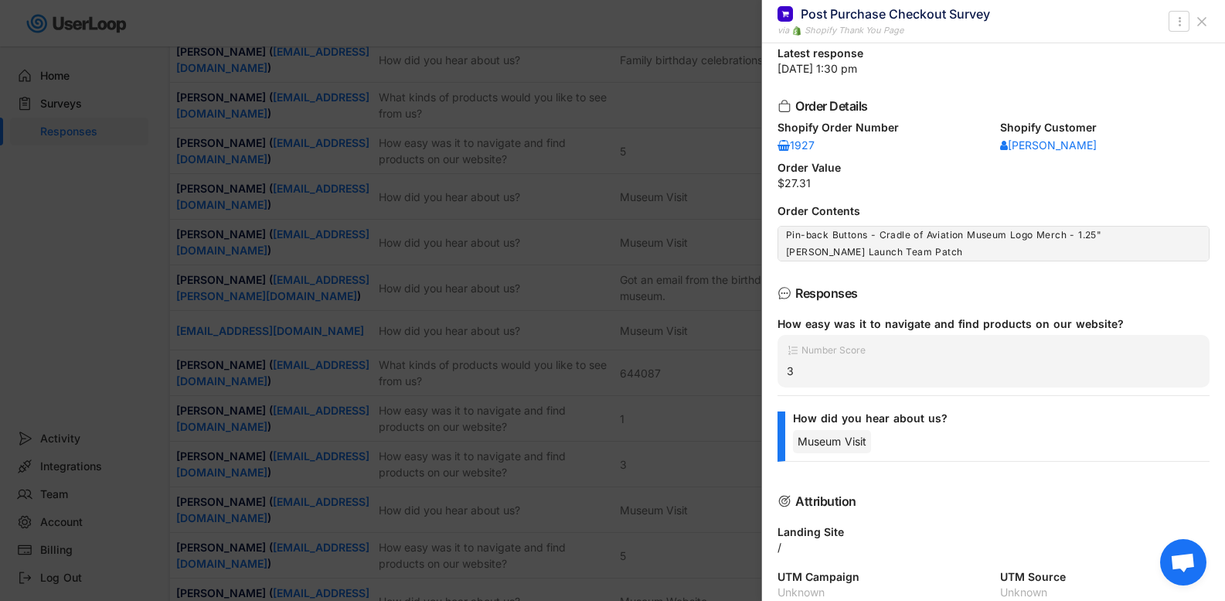
scroll to position [0, 0]
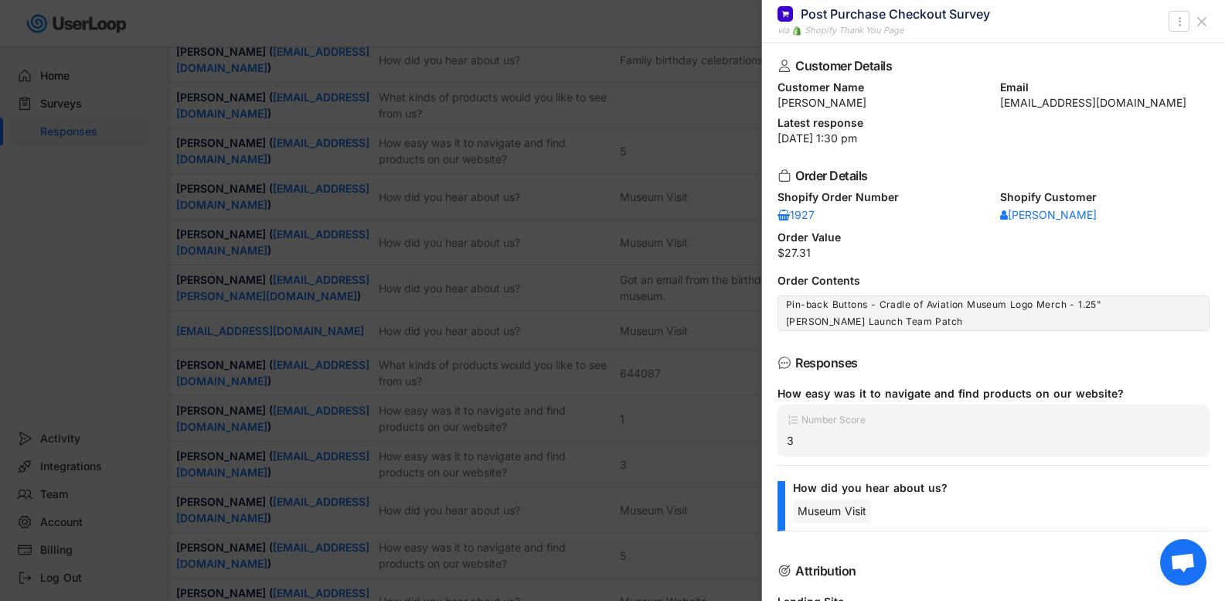
click at [1198, 26] on use at bounding box center [1202, 22] width 8 height 8
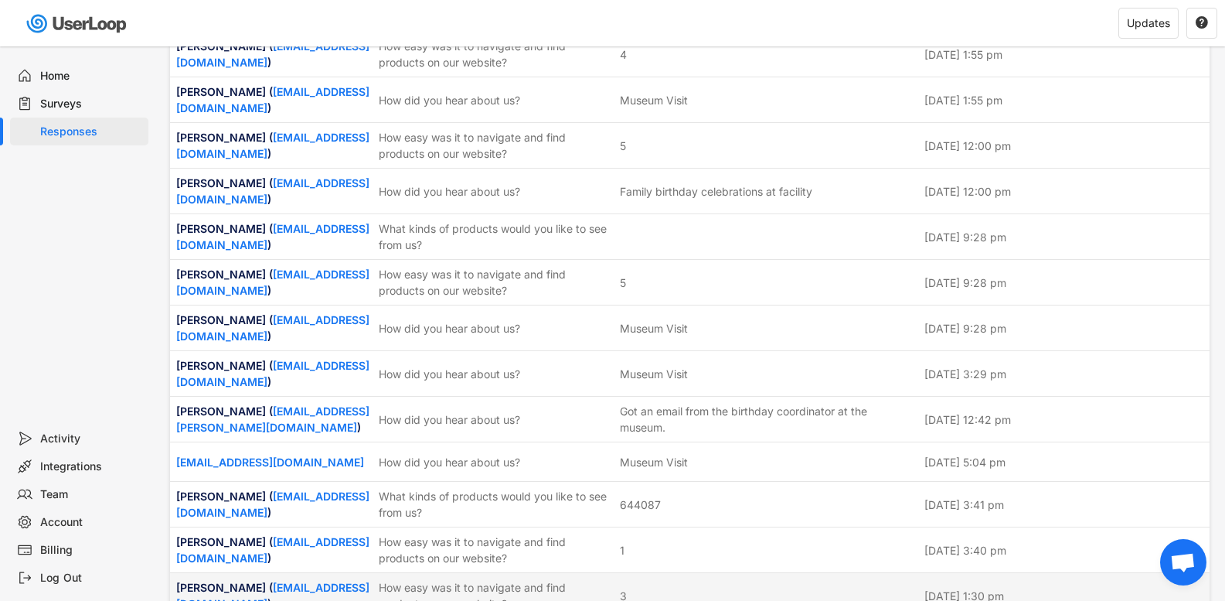
scroll to position [2841, 0]
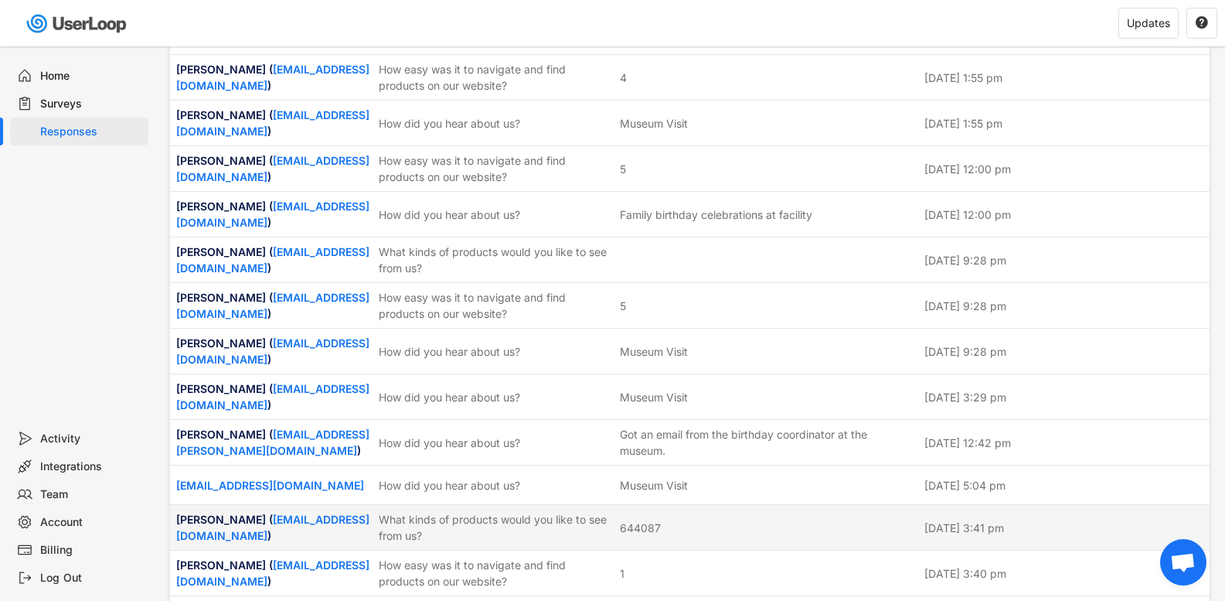
click at [461, 511] on div "What kinds of products would you like to see from us?" at bounding box center [495, 527] width 232 height 32
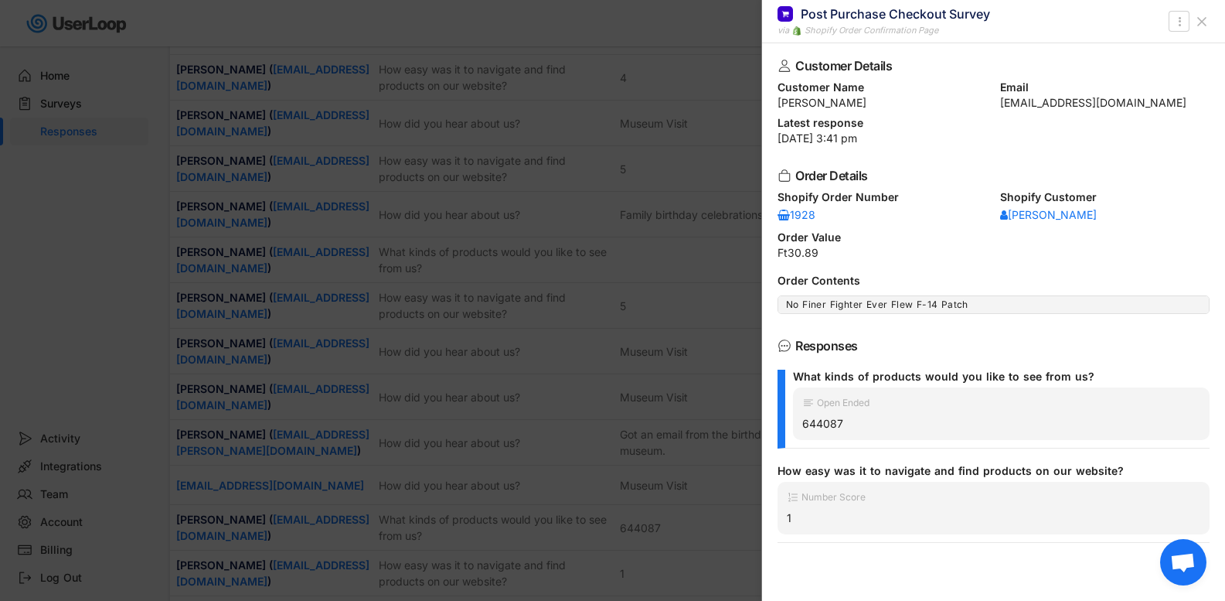
click at [1202, 21] on use at bounding box center [1202, 22] width 8 height 8
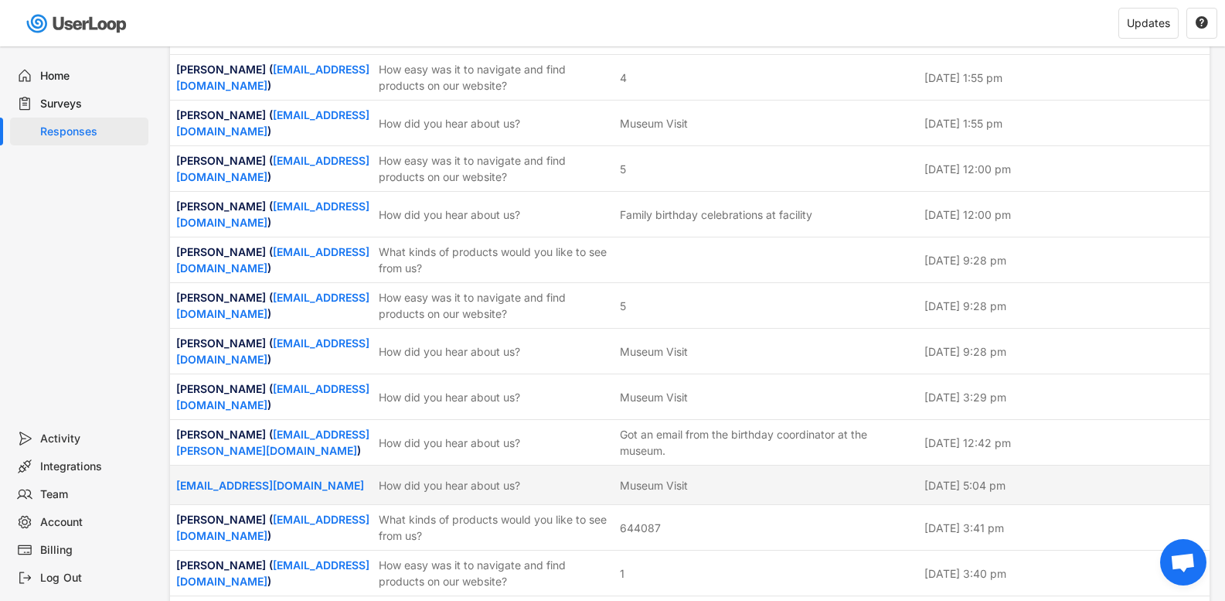
click at [390, 477] on div "How did you hear about us?" at bounding box center [495, 485] width 232 height 16
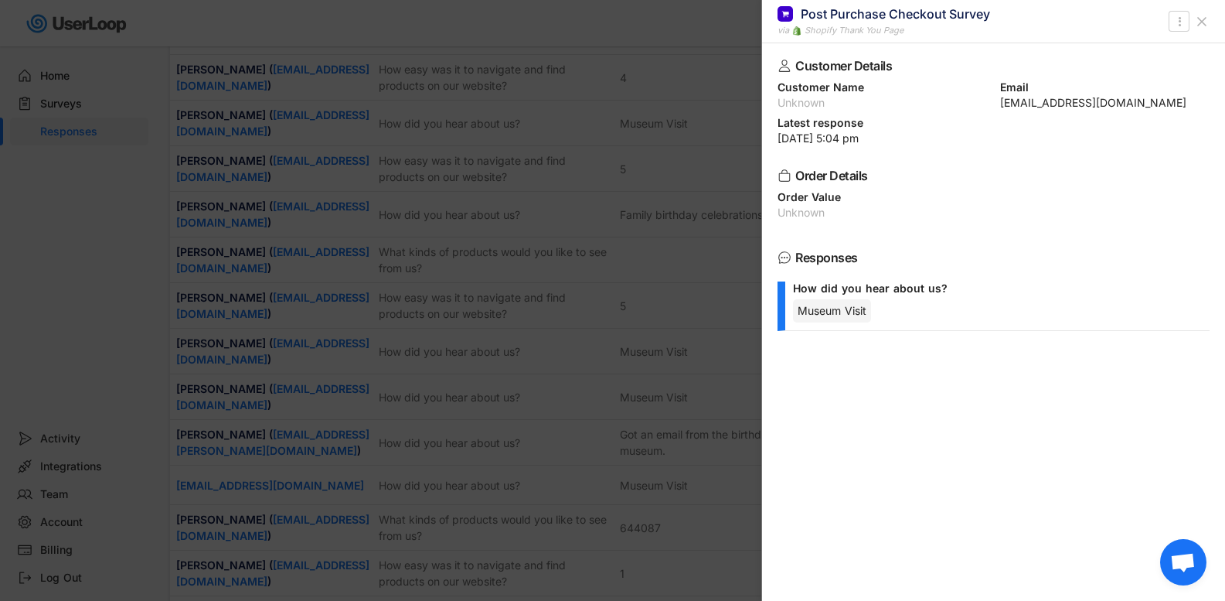
click at [1201, 19] on icon at bounding box center [1201, 21] width 15 height 15
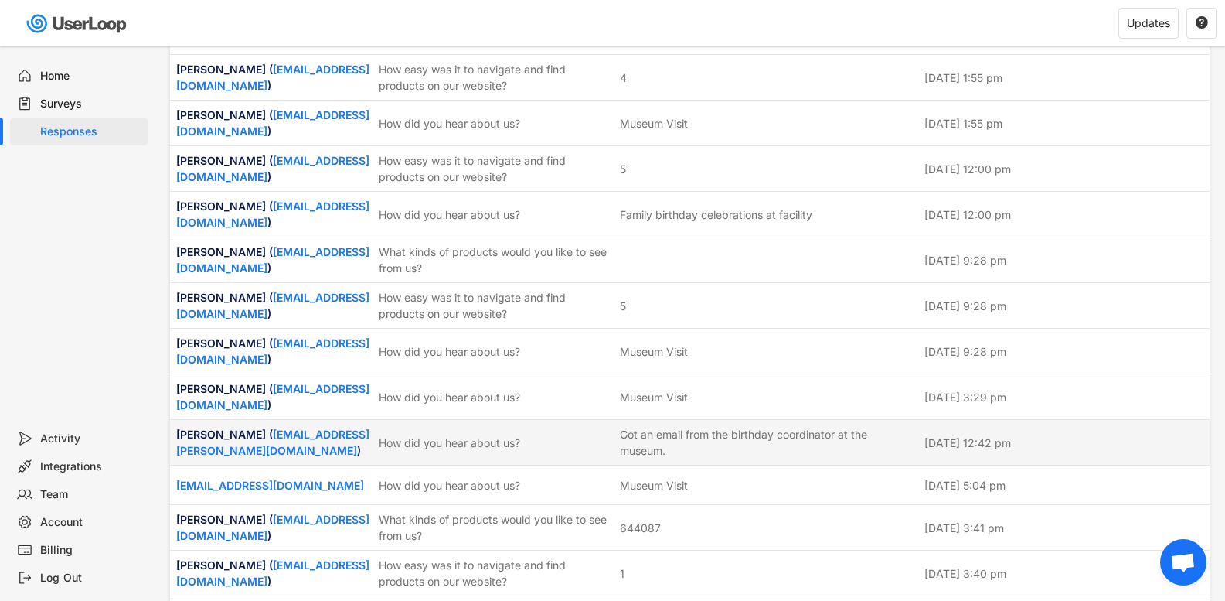
click at [400, 434] on div "How did you hear about us?" at bounding box center [495, 442] width 232 height 16
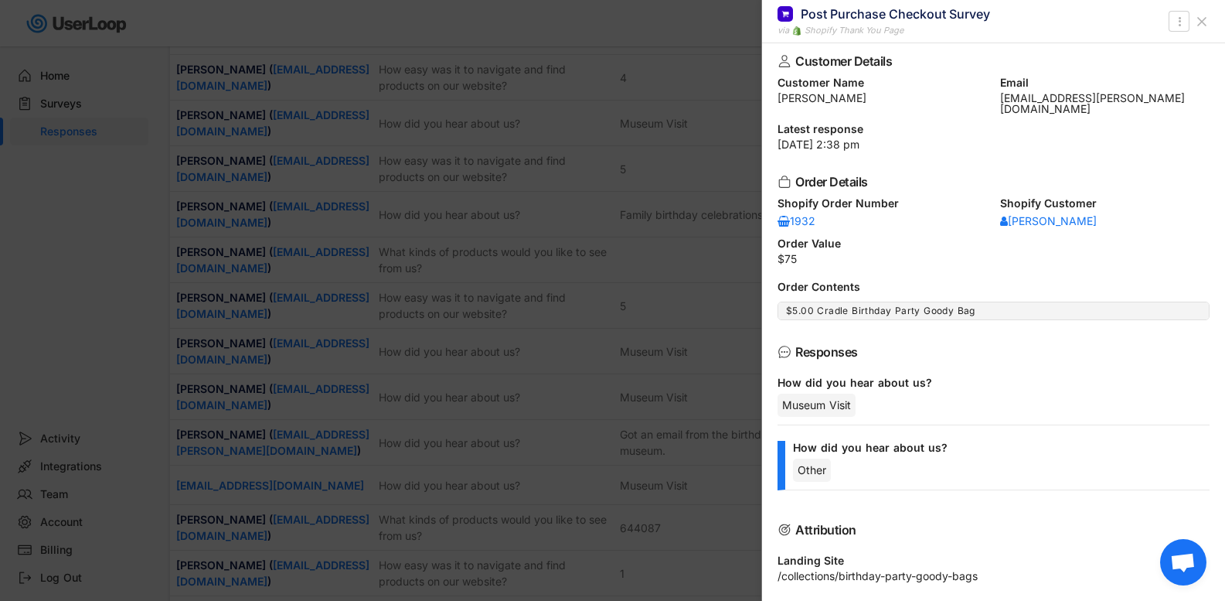
scroll to position [0, 0]
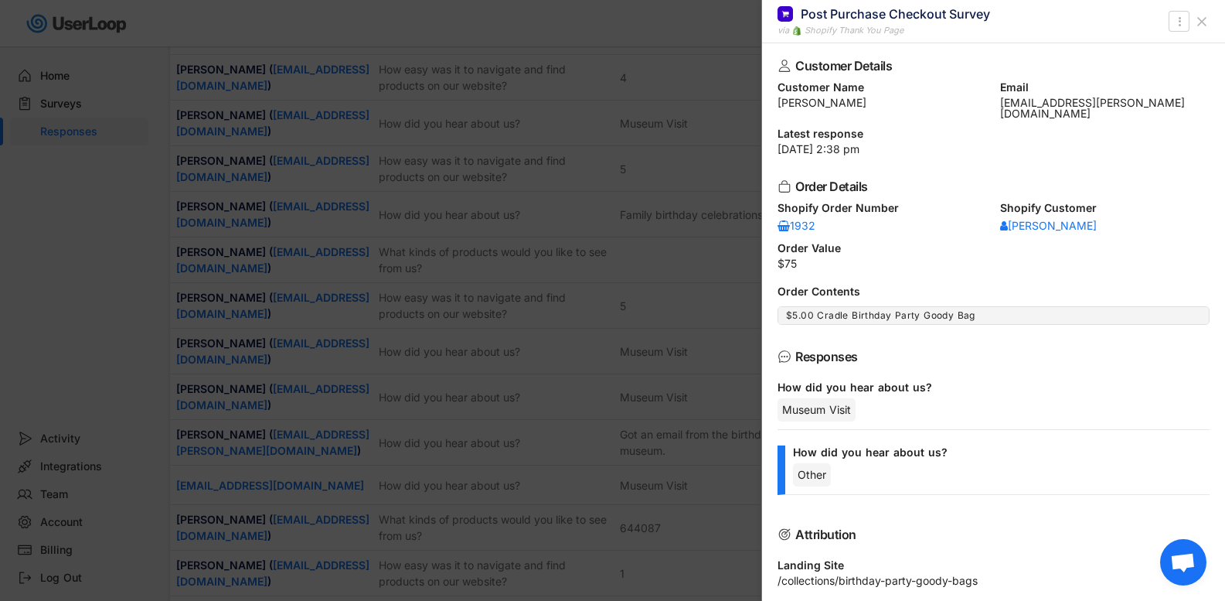
click at [1201, 20] on use at bounding box center [1202, 22] width 8 height 8
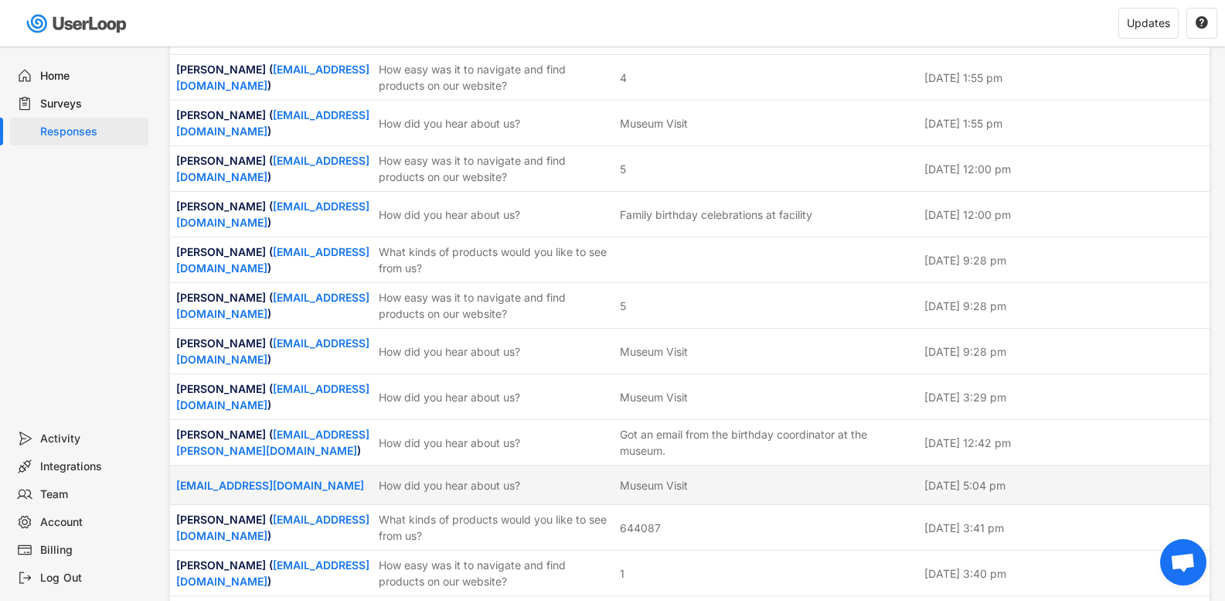
scroll to position [2764, 0]
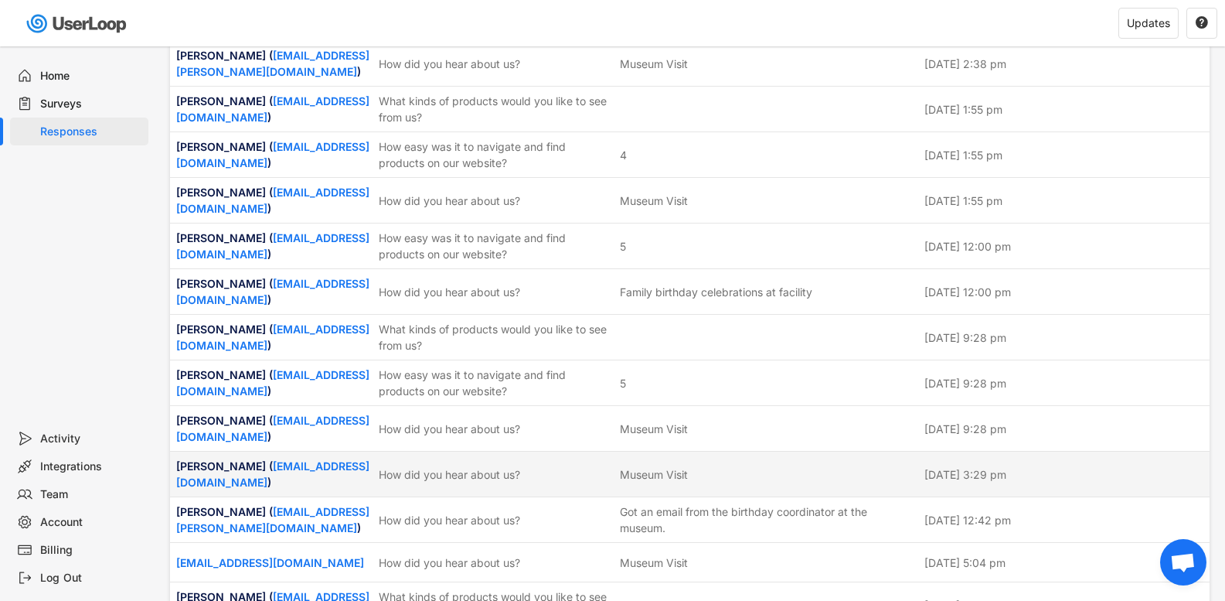
click at [373, 451] on div "[PERSON_NAME] ( [EMAIL_ADDRESS][DOMAIN_NAME] ) How did you hear about us? Museu…" at bounding box center [690, 473] width 1040 height 45
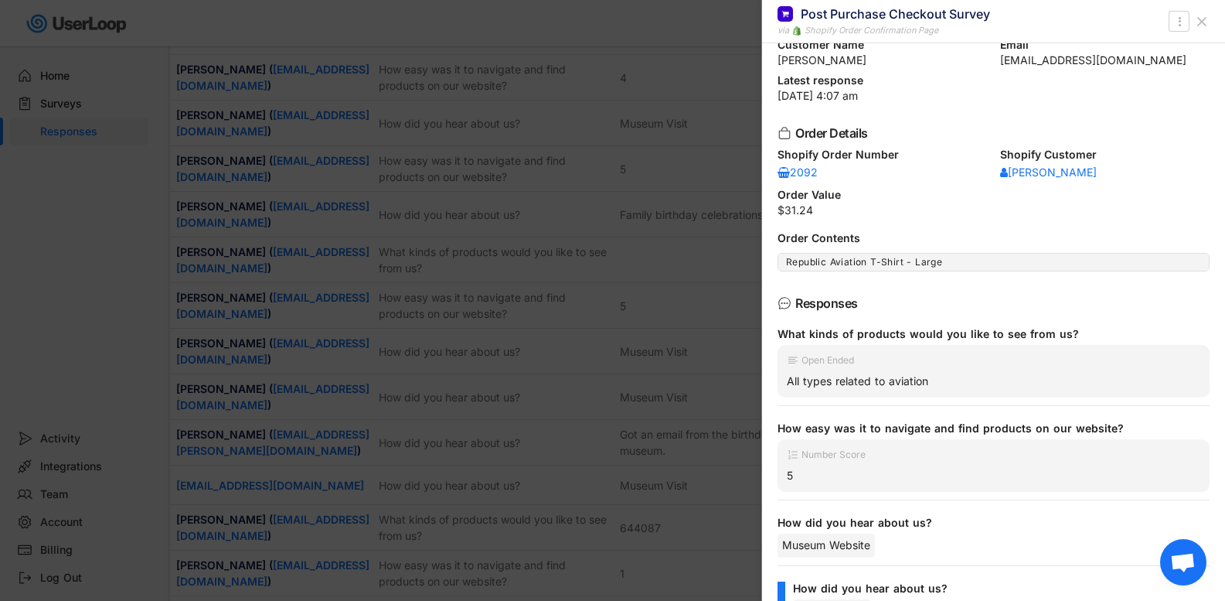
scroll to position [77, 0]
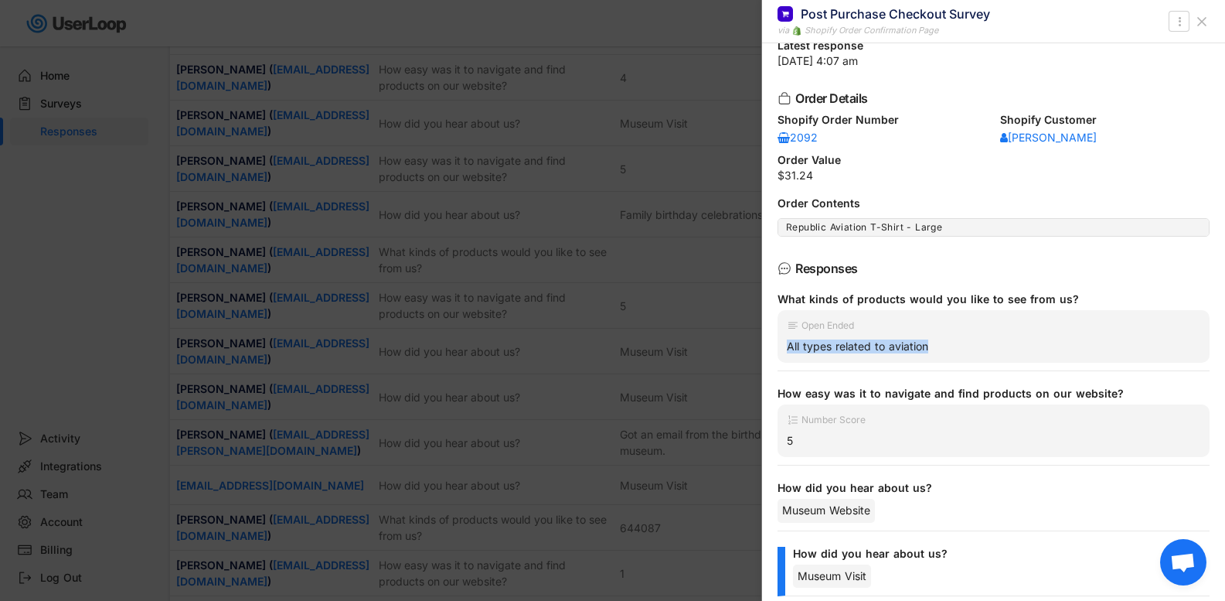
drag, startPoint x: 930, startPoint y: 350, endPoint x: 783, endPoint y: 357, distance: 147.1
click at [783, 357] on div "Open Ended All types related to aviation" at bounding box center [994, 336] width 432 height 53
copy div "All types related to aviation"
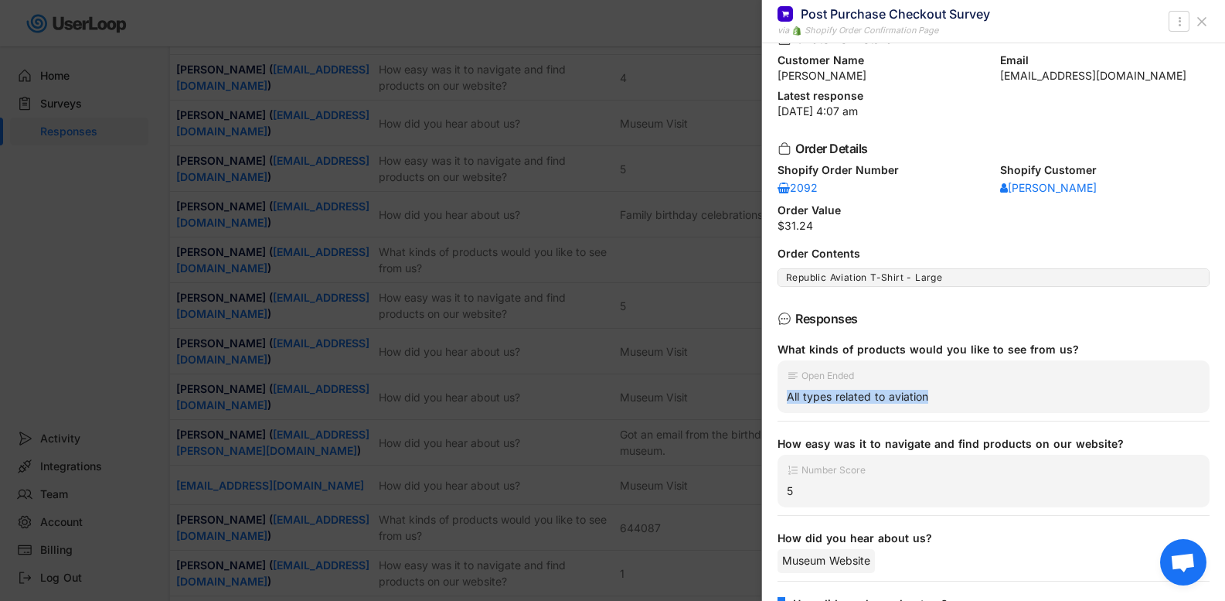
scroll to position [0, 0]
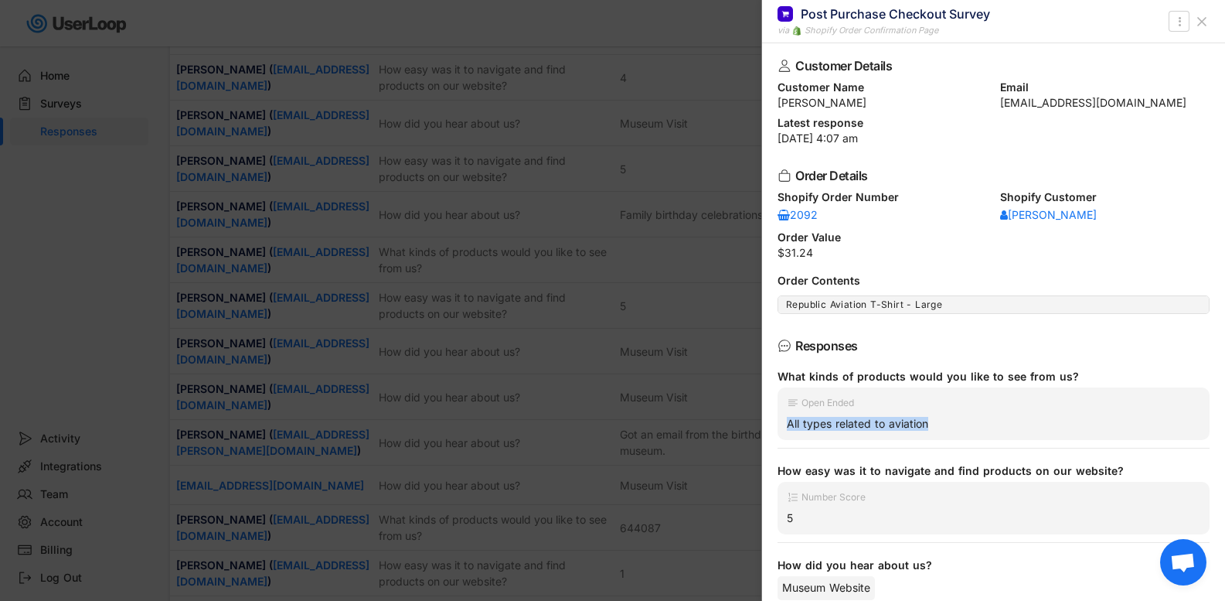
click at [1207, 14] on icon at bounding box center [1201, 21] width 15 height 15
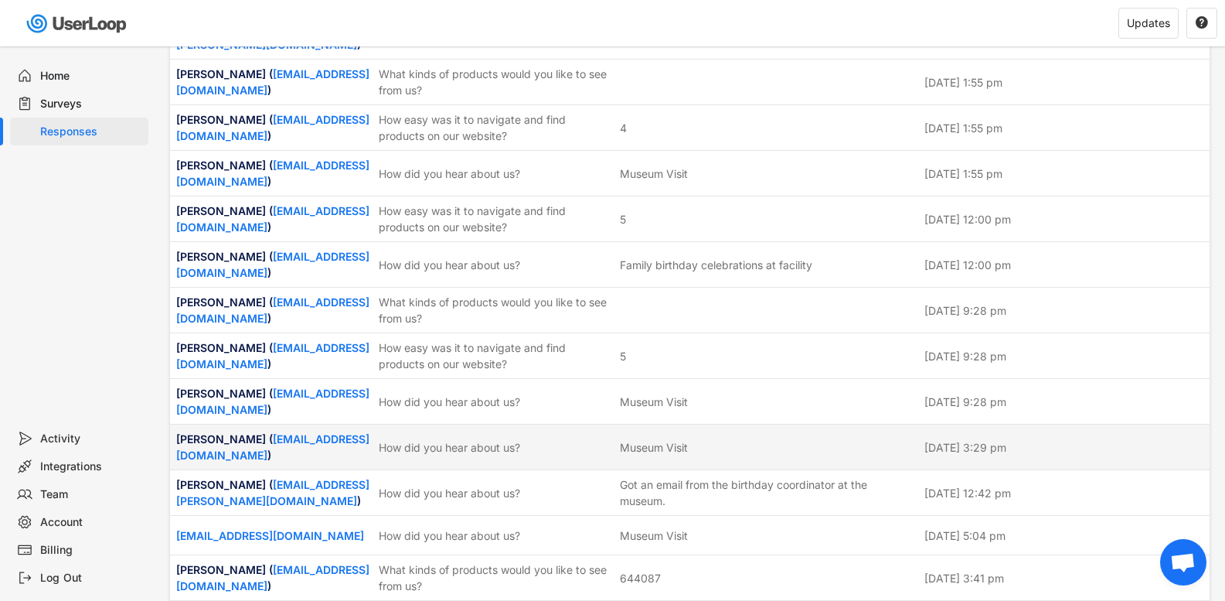
scroll to position [2764, 0]
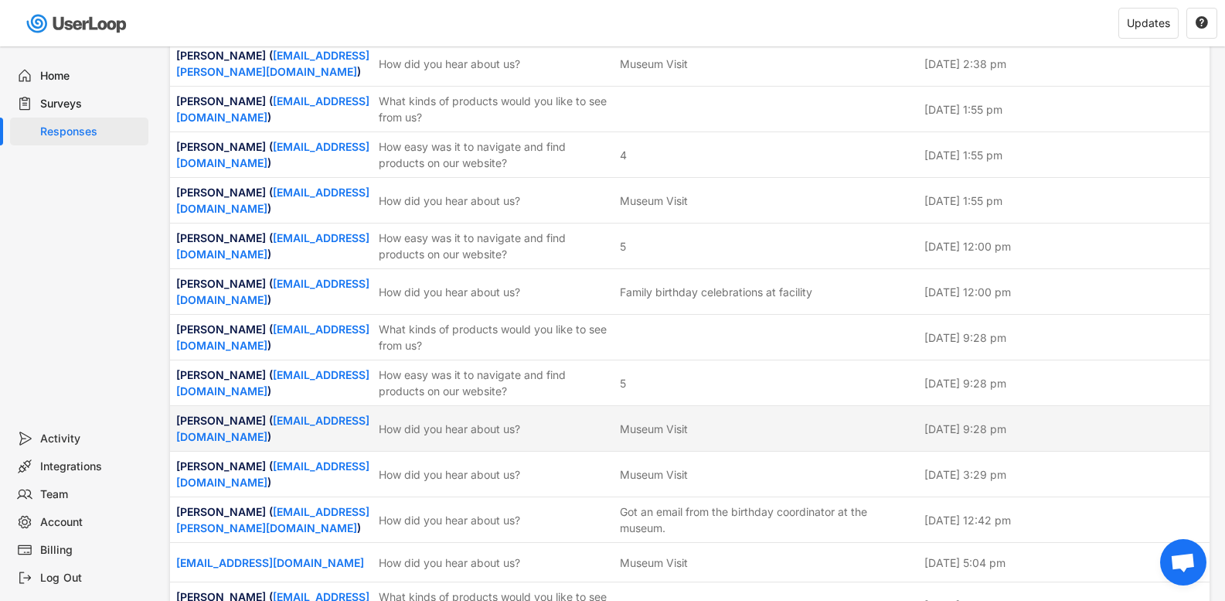
click at [458, 421] on div "How did you hear about us?" at bounding box center [495, 429] width 232 height 16
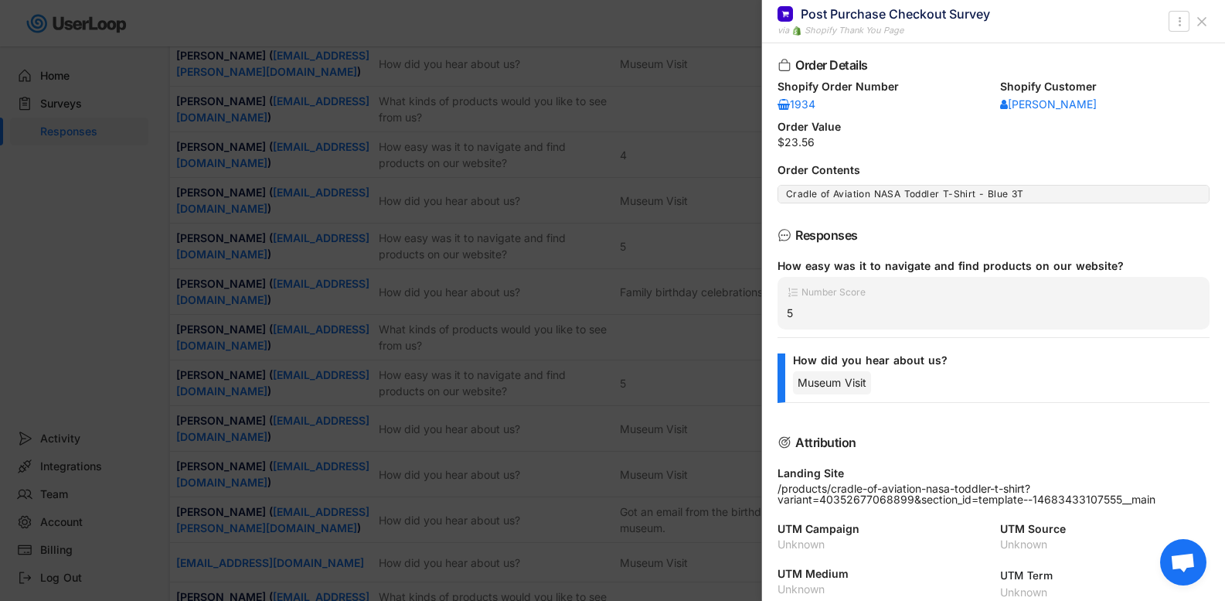
scroll to position [123, 0]
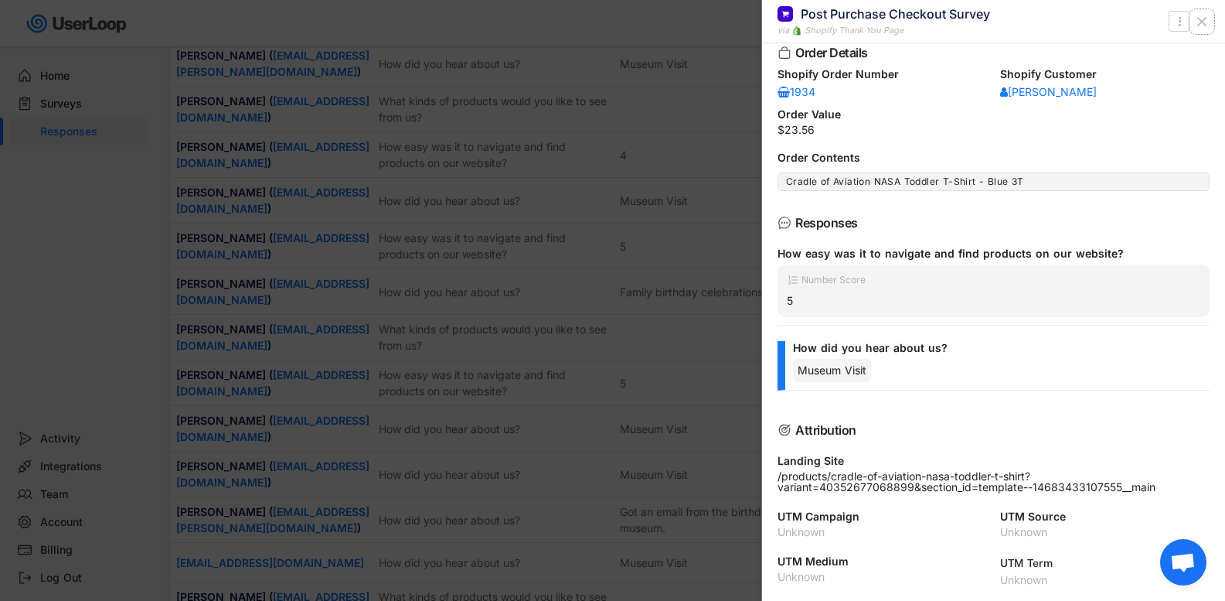
click at [1211, 20] on button at bounding box center [1202, 21] width 25 height 25
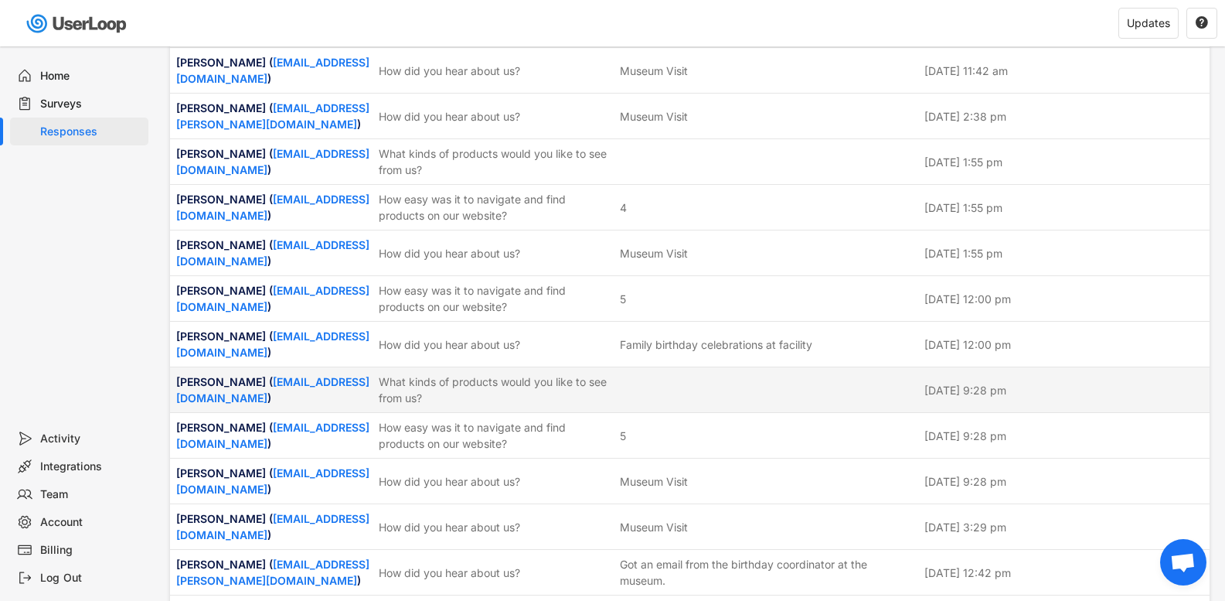
scroll to position [2687, 0]
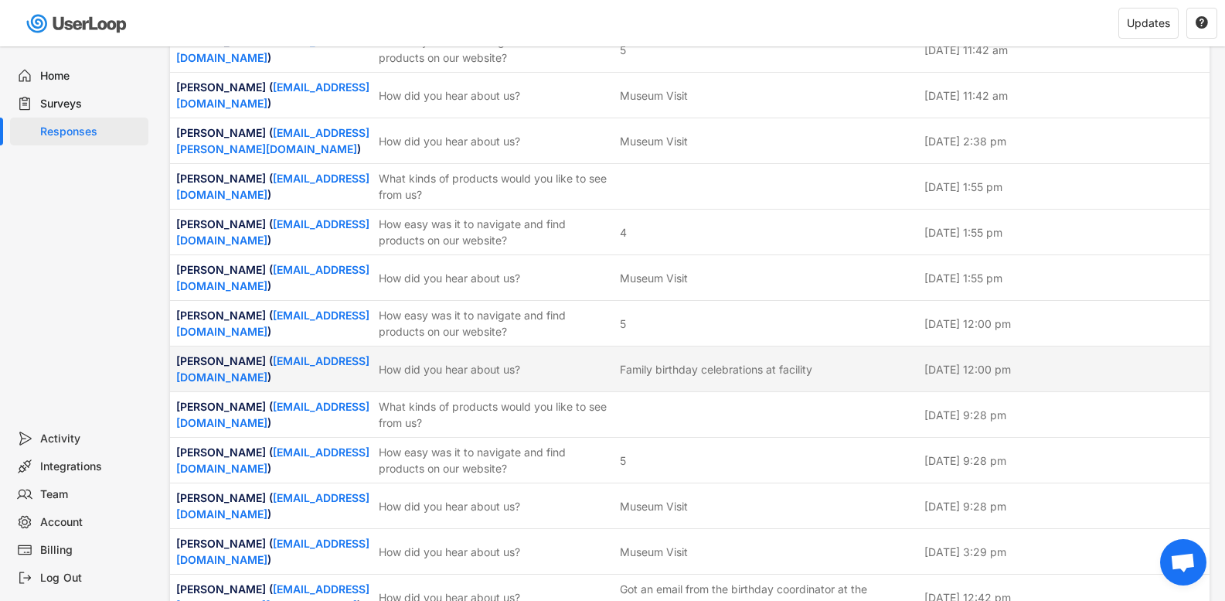
click at [509, 361] on div "How did you hear about us?" at bounding box center [495, 369] width 232 height 16
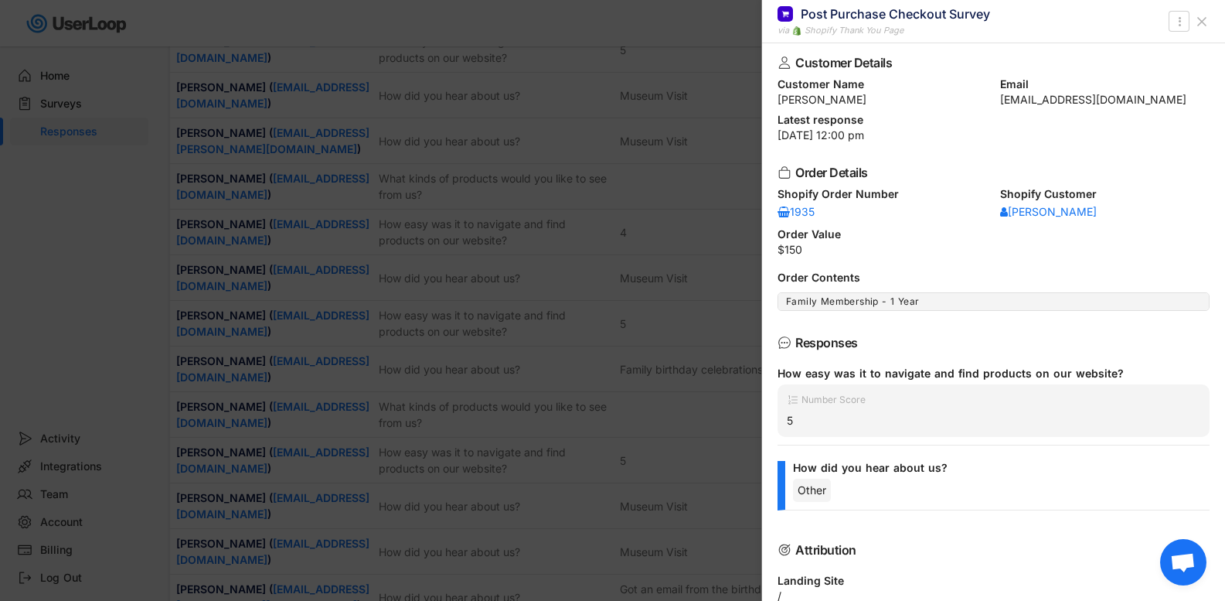
scroll to position [0, 0]
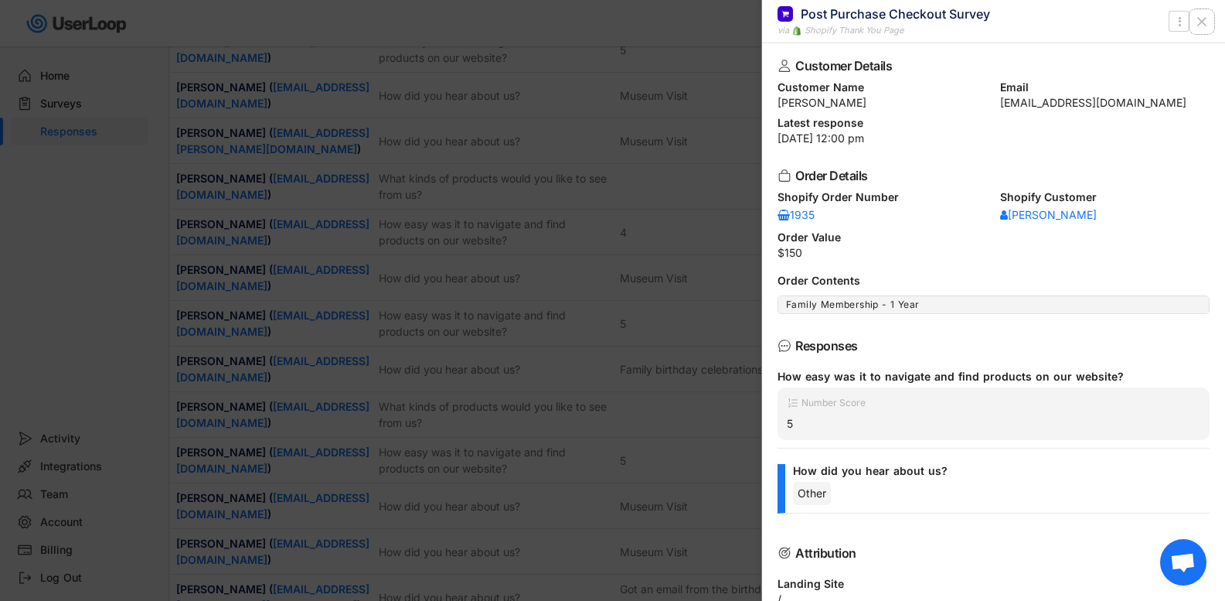
click at [1201, 19] on icon at bounding box center [1201, 21] width 15 height 15
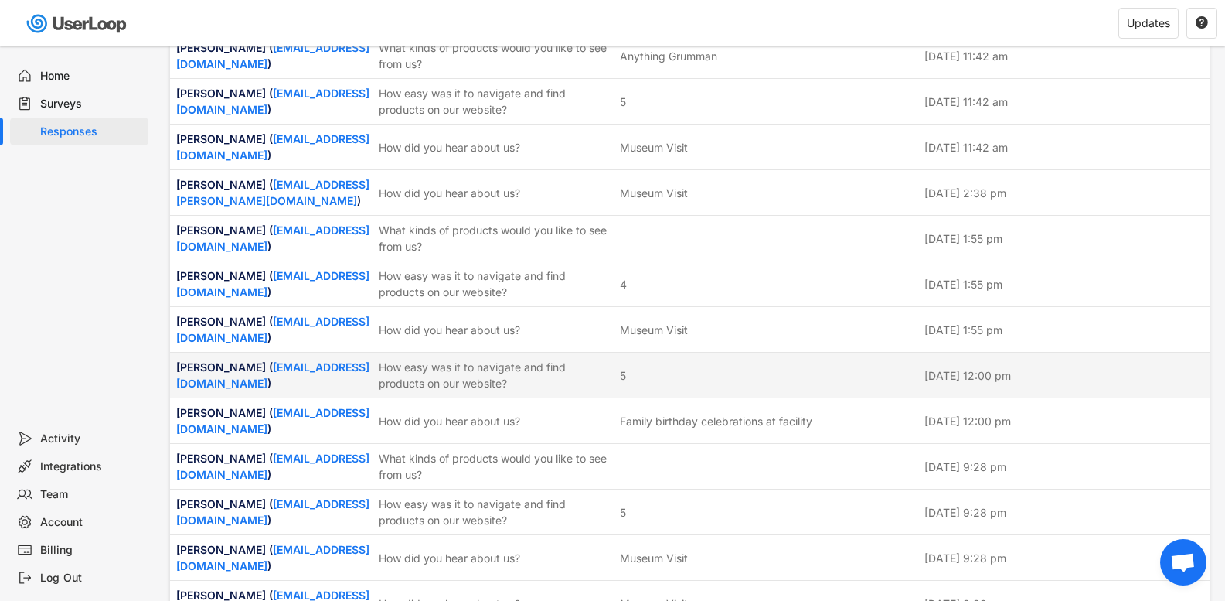
scroll to position [2609, 0]
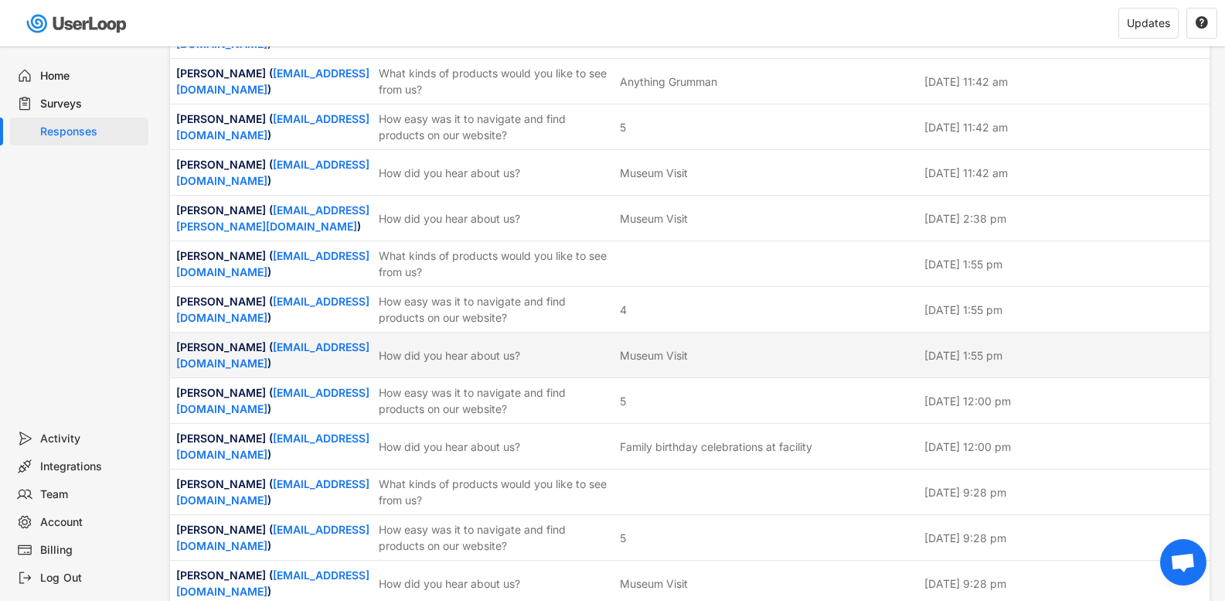
click at [497, 347] on div "How did you hear about us?" at bounding box center [495, 355] width 232 height 16
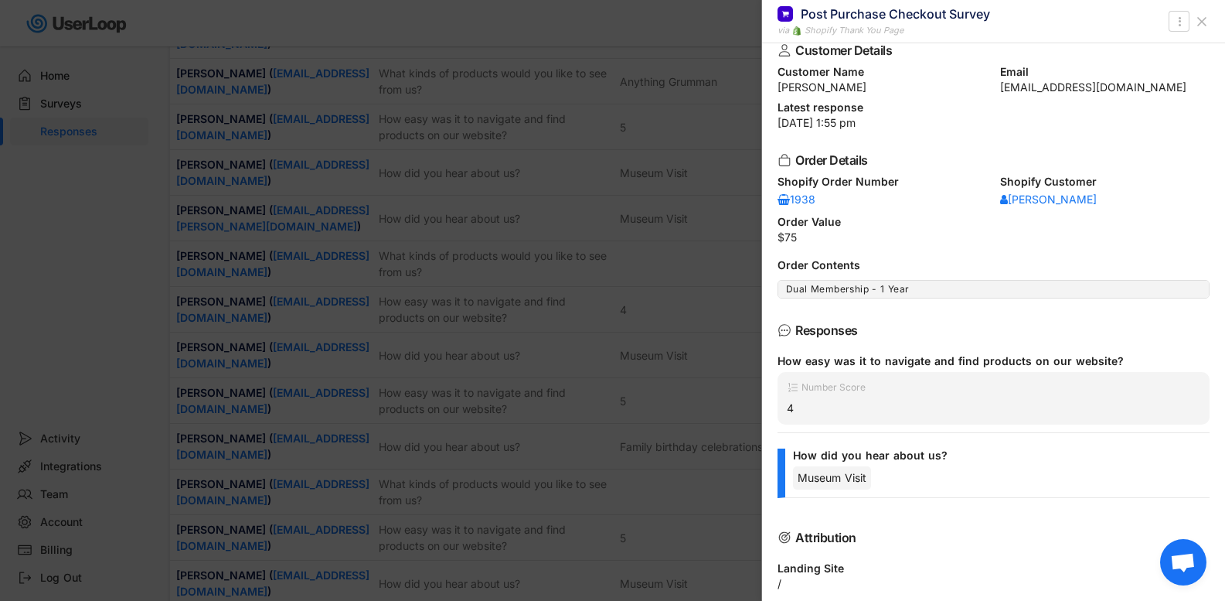
scroll to position [0, 0]
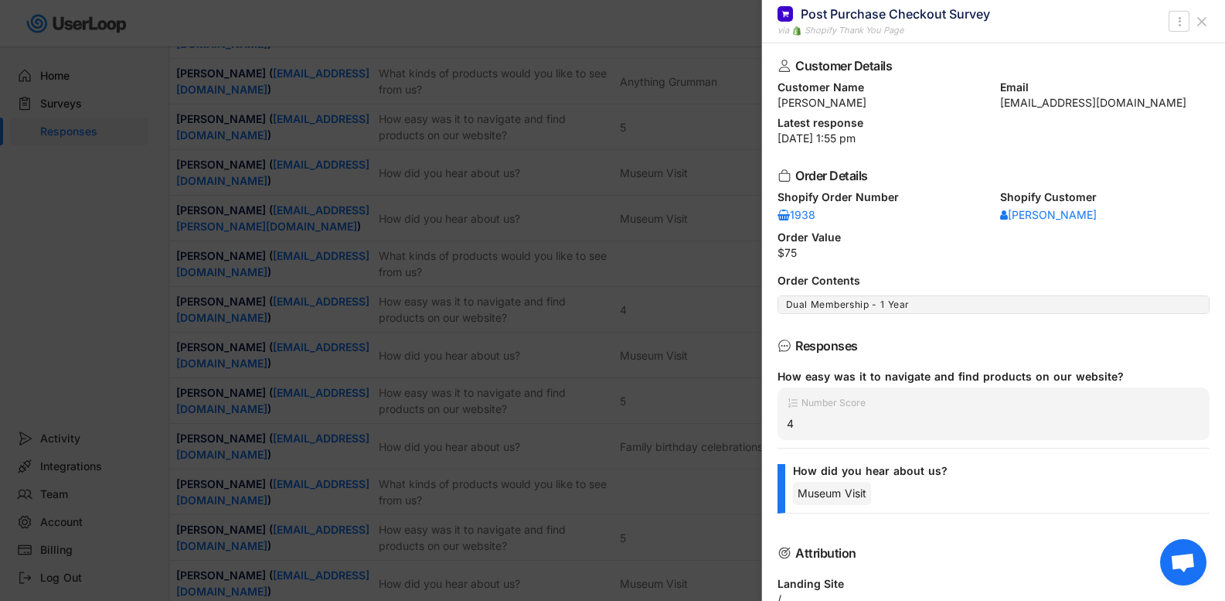
click at [1199, 28] on icon at bounding box center [1201, 21] width 15 height 15
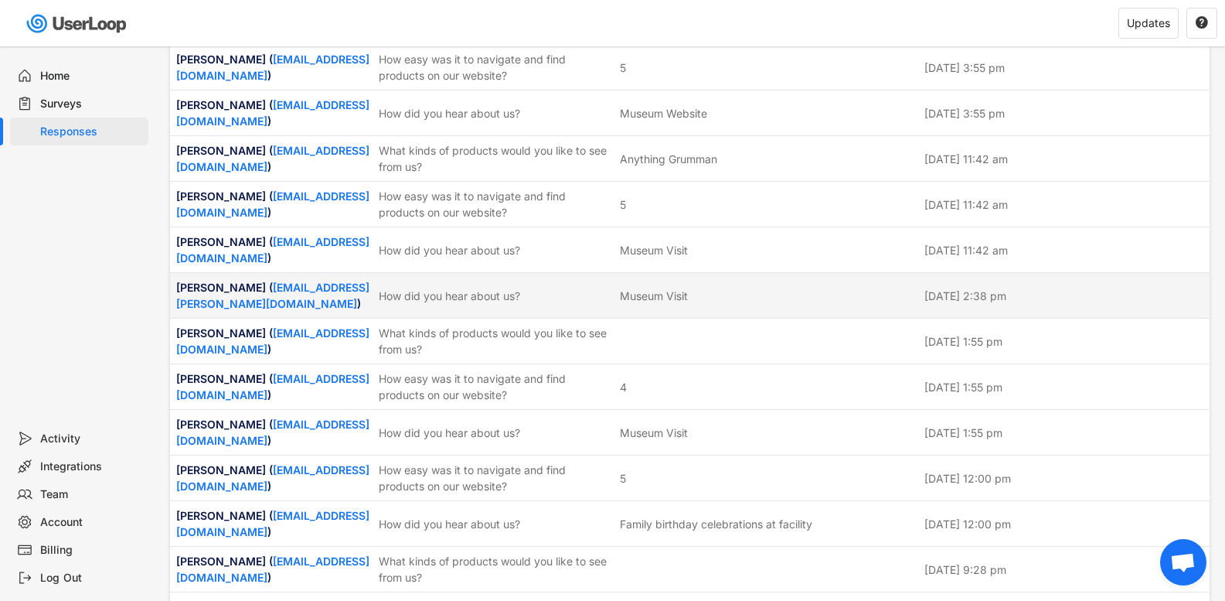
scroll to position [2455, 0]
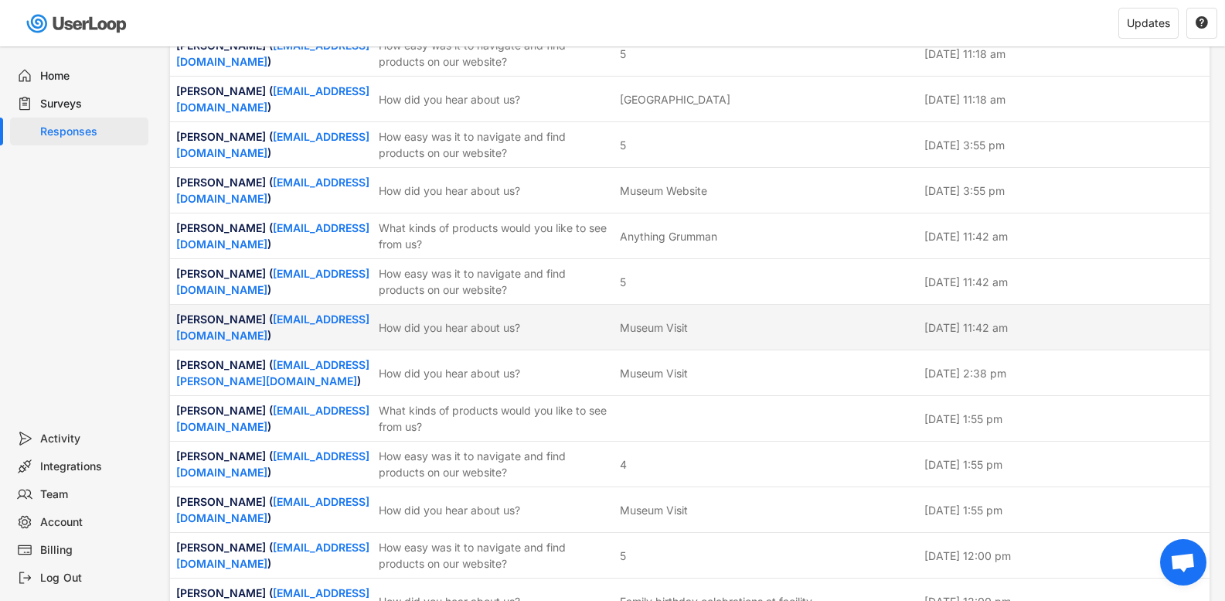
click at [462, 305] on div "[PERSON_NAME] ( [EMAIL_ADDRESS][DOMAIN_NAME] ) How did you hear about us? Museu…" at bounding box center [690, 327] width 1040 height 45
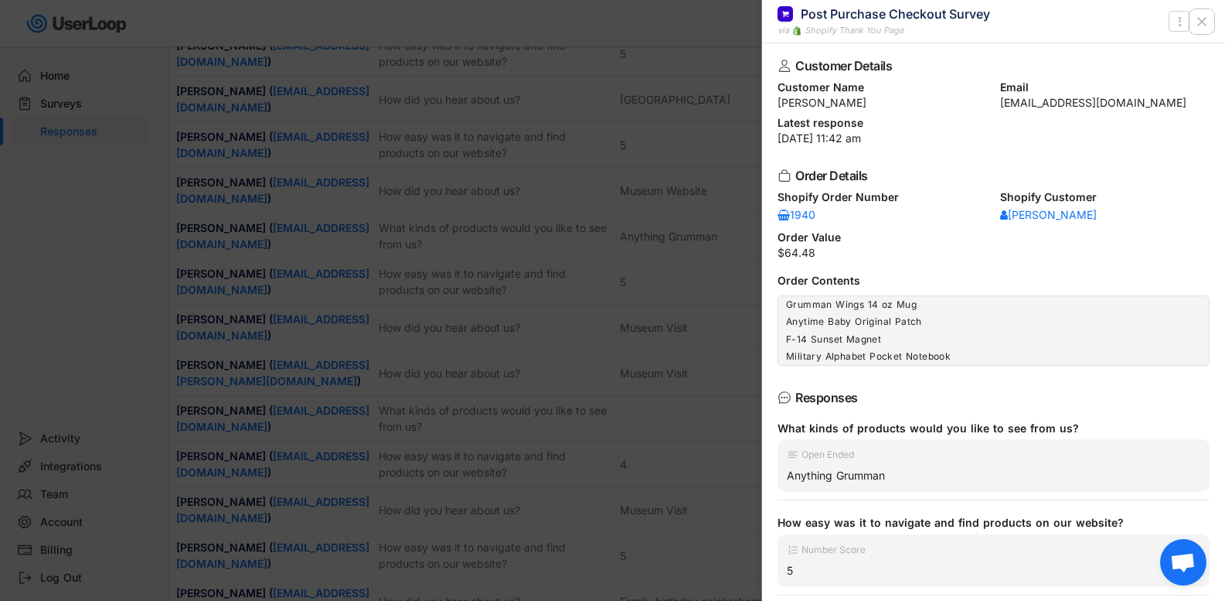
click at [1211, 19] on button at bounding box center [1202, 21] width 25 height 25
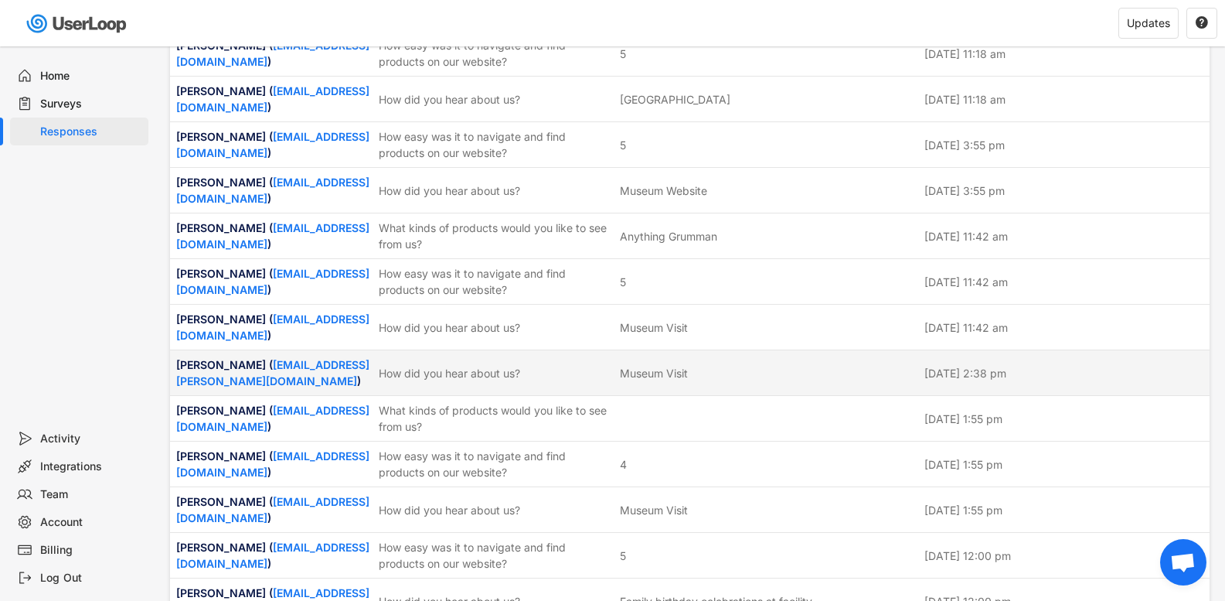
click at [312, 356] on div "[PERSON_NAME] ( [EMAIL_ADDRESS][PERSON_NAME][DOMAIN_NAME] )" at bounding box center [272, 372] width 193 height 32
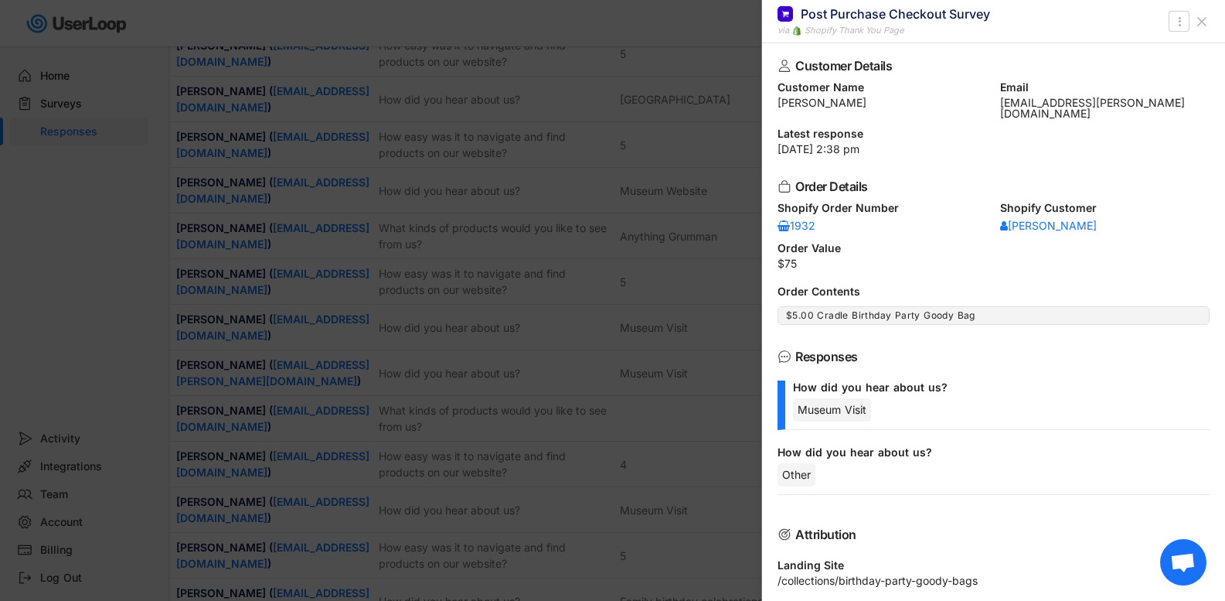
click at [1206, 26] on use at bounding box center [1202, 22] width 8 height 8
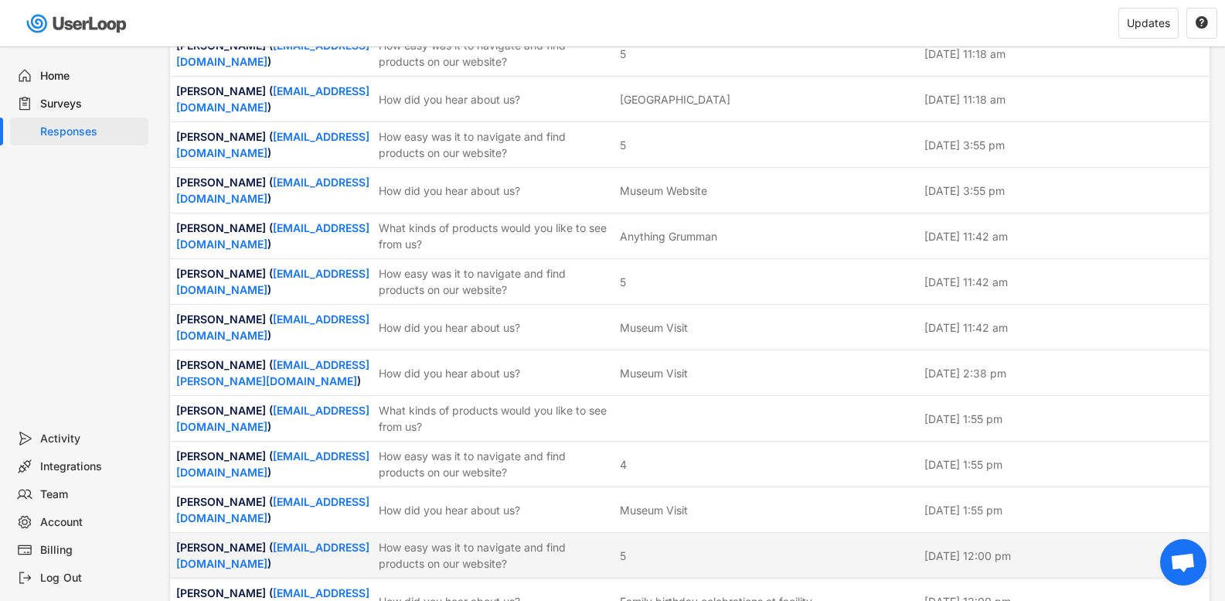
click at [332, 539] on div "[PERSON_NAME] ( [EMAIL_ADDRESS][DOMAIN_NAME] )" at bounding box center [272, 555] width 193 height 32
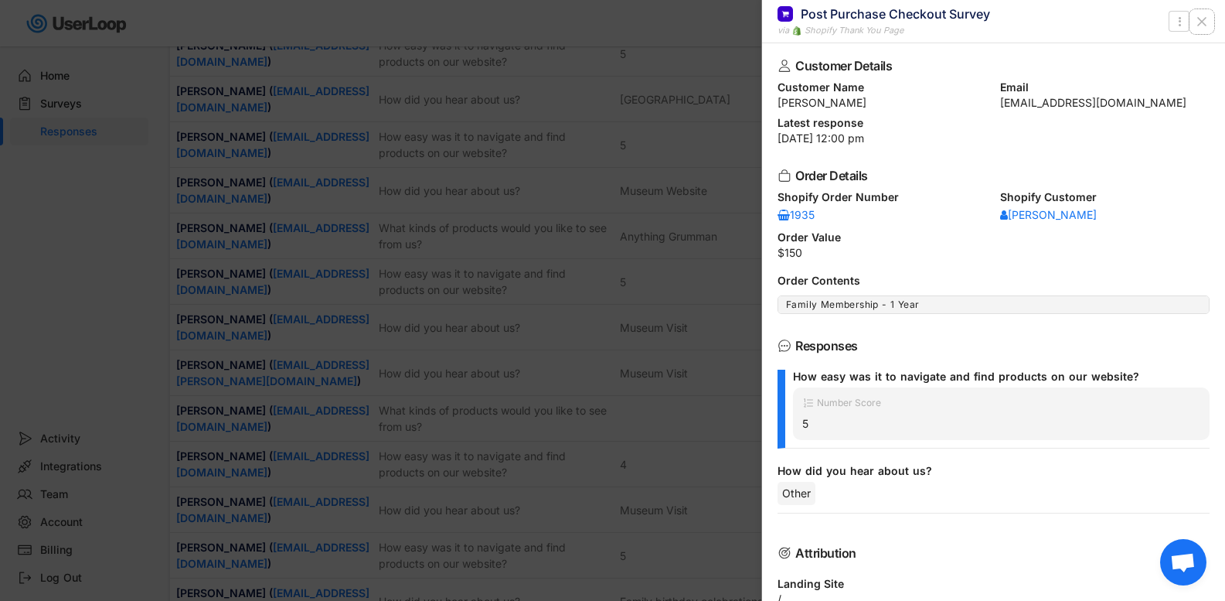
click at [1201, 22] on use at bounding box center [1202, 22] width 8 height 8
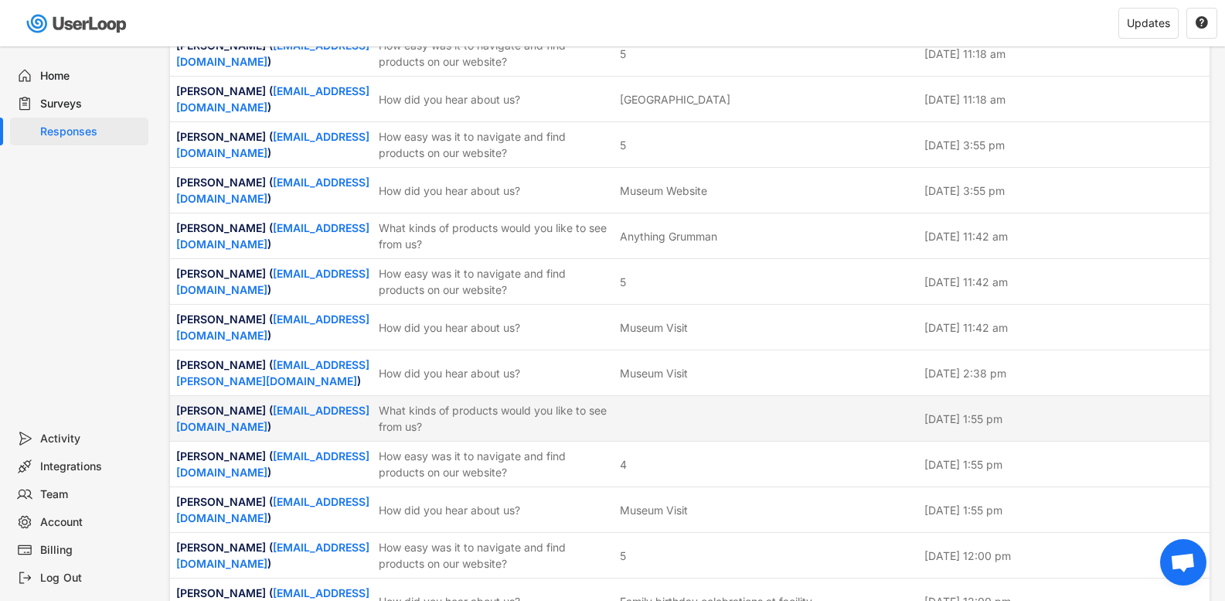
click at [373, 396] on div "[PERSON_NAME] ( [EMAIL_ADDRESS][DOMAIN_NAME] ) What kinds of products would you…" at bounding box center [690, 418] width 1040 height 45
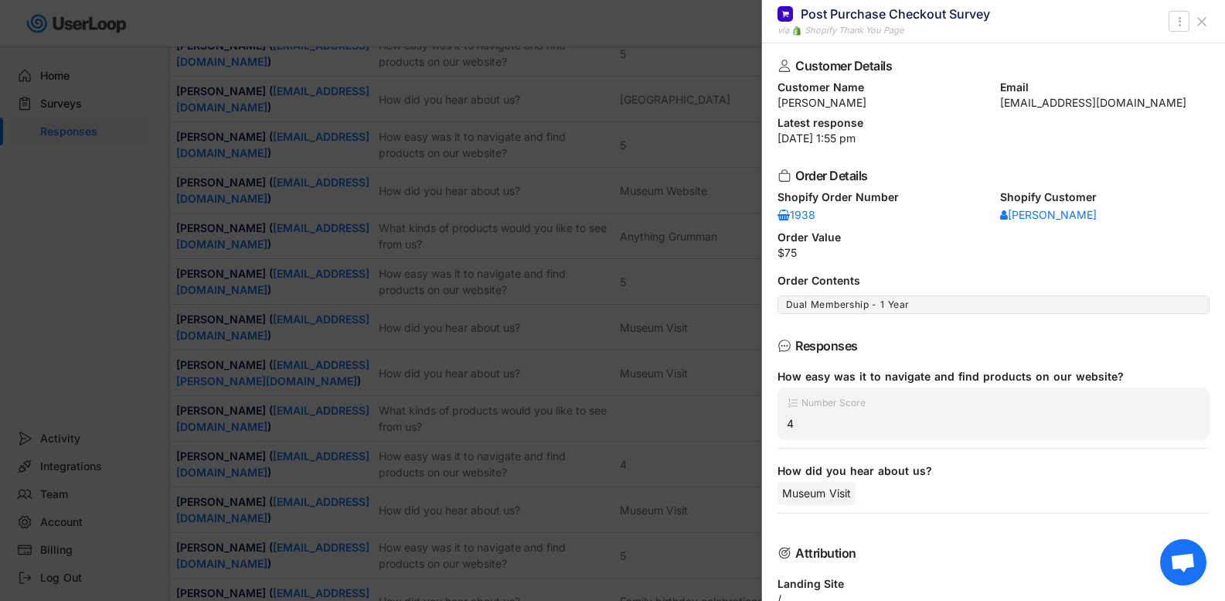
click at [1210, 14] on button at bounding box center [1202, 21] width 25 height 25
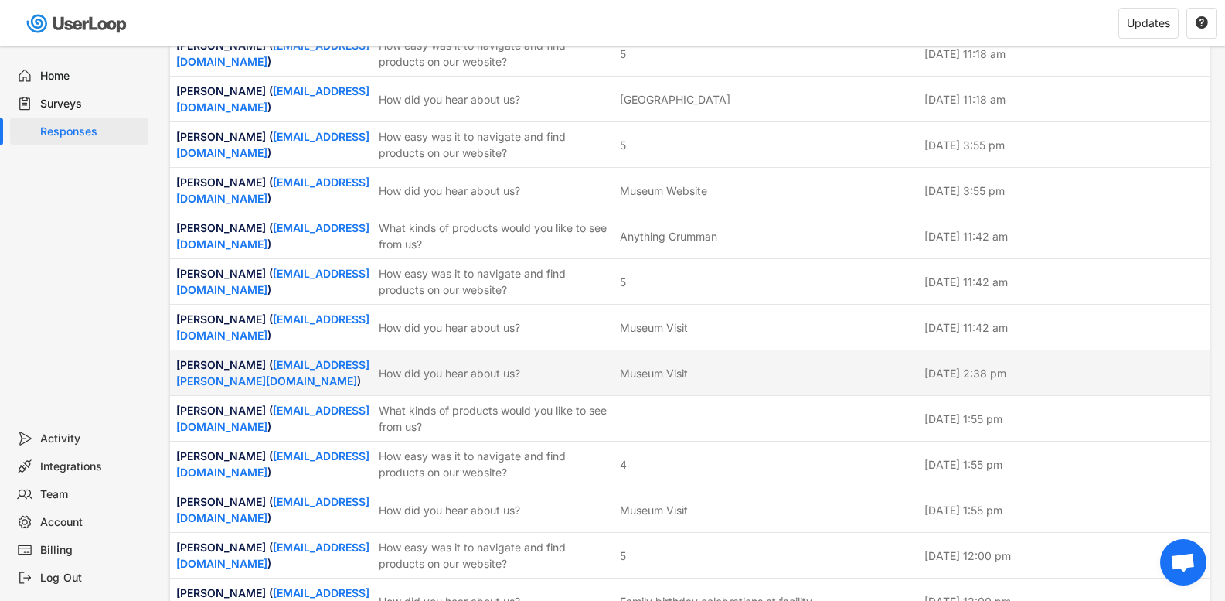
click at [358, 356] on div "[PERSON_NAME] ( [EMAIL_ADDRESS][PERSON_NAME][DOMAIN_NAME] )" at bounding box center [272, 372] width 193 height 32
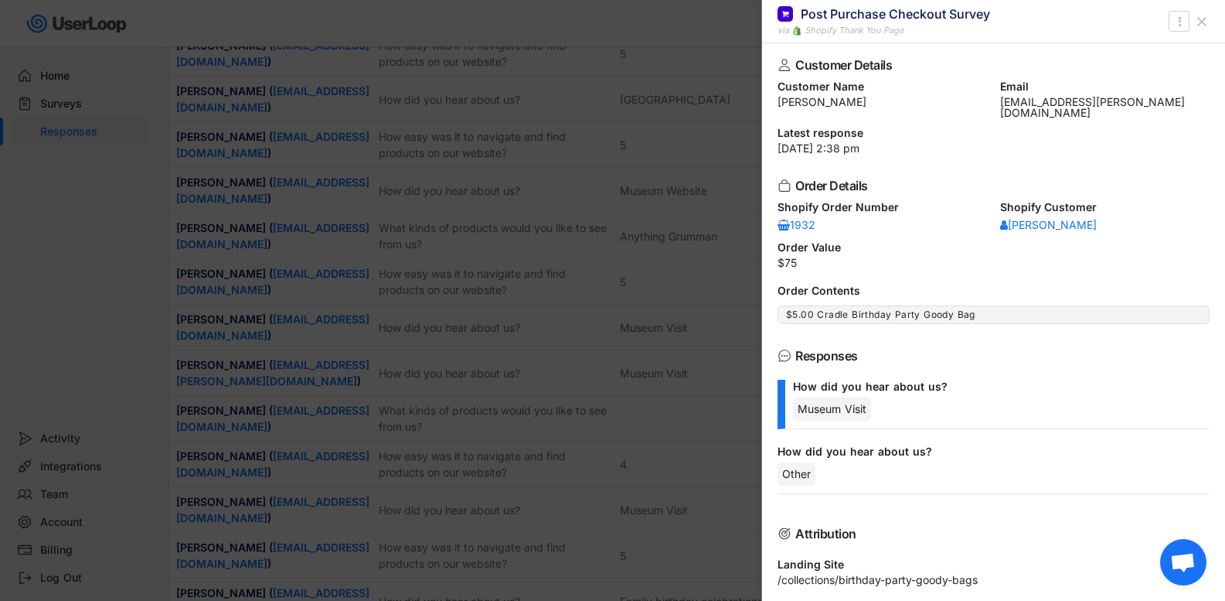
scroll to position [0, 0]
click at [1200, 18] on icon at bounding box center [1201, 21] width 15 height 15
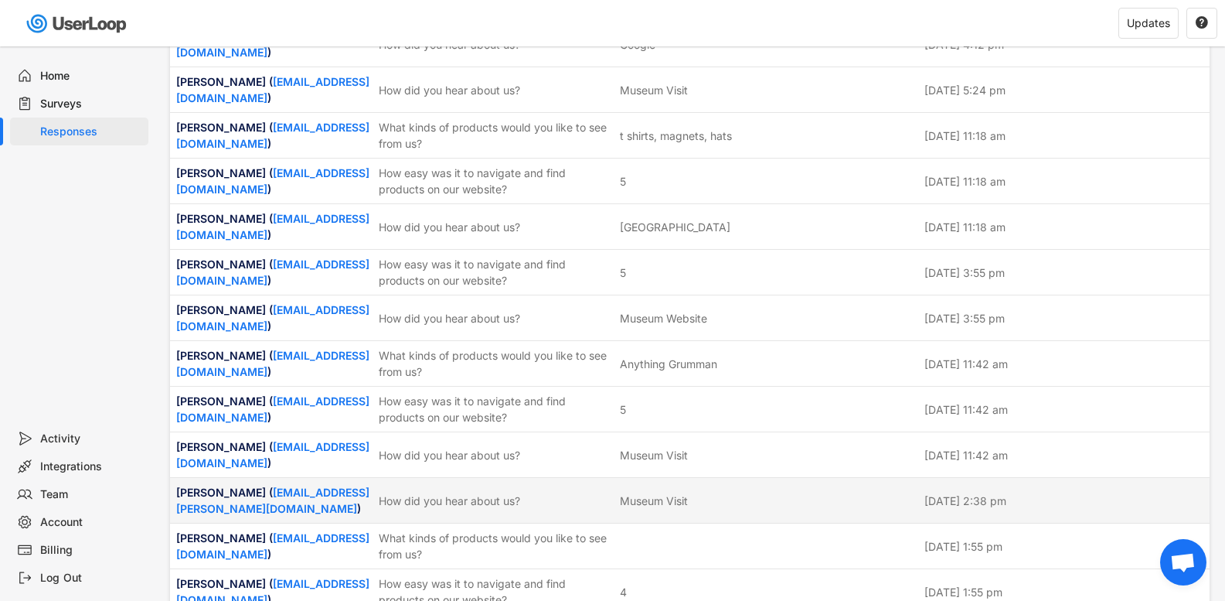
scroll to position [2300, 0]
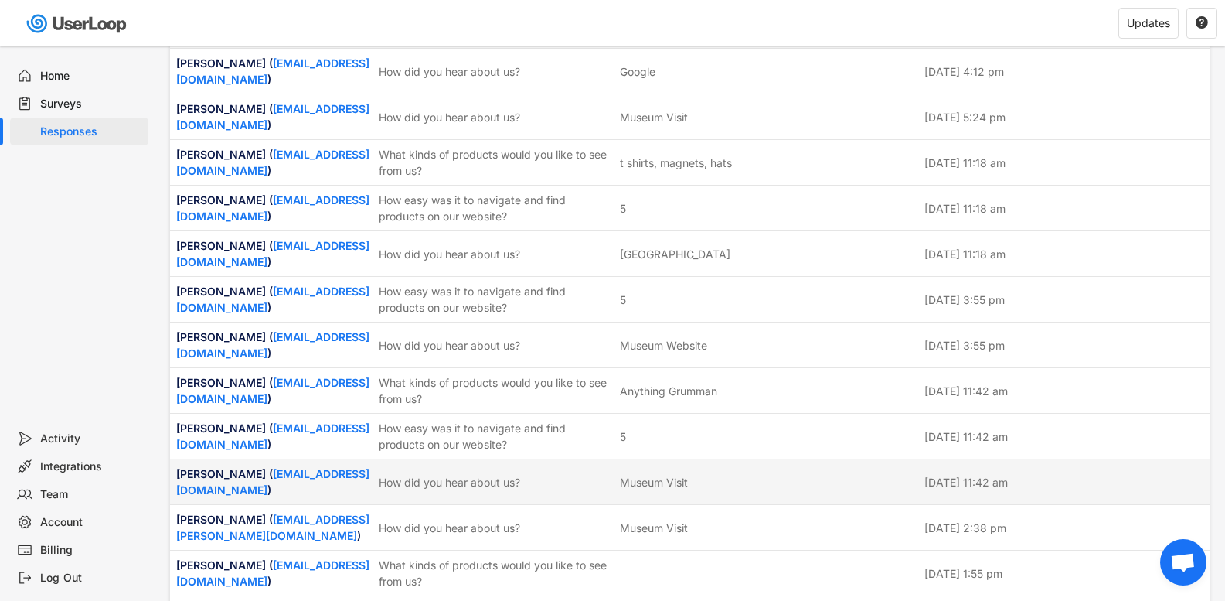
click at [477, 474] on div "How did you hear about us?" at bounding box center [495, 482] width 232 height 16
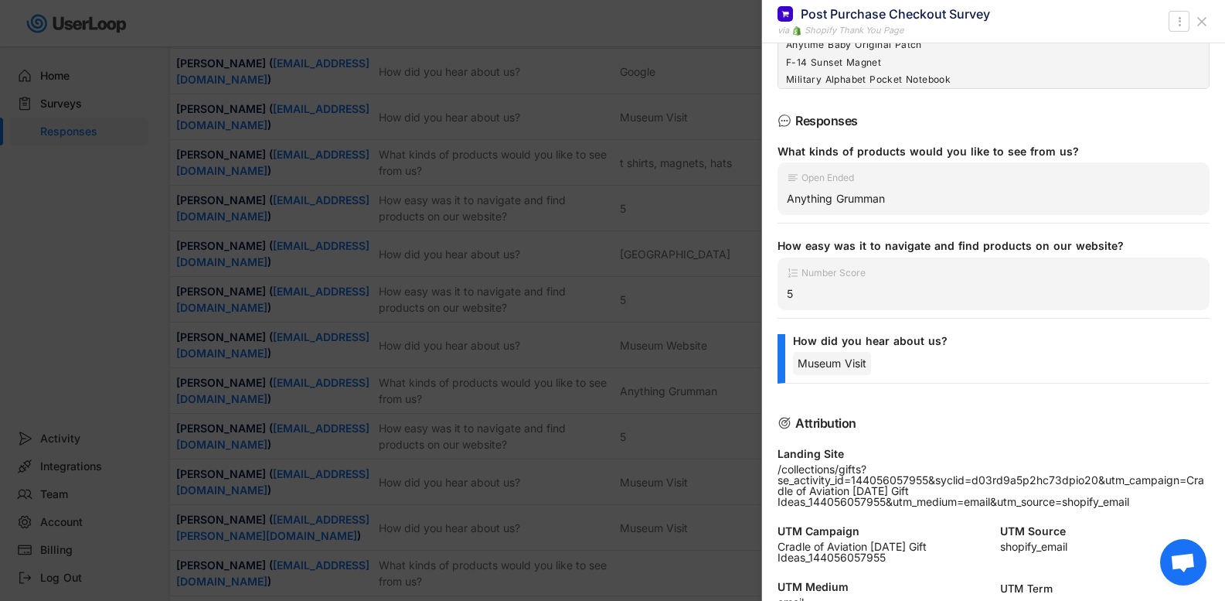
scroll to position [302, 0]
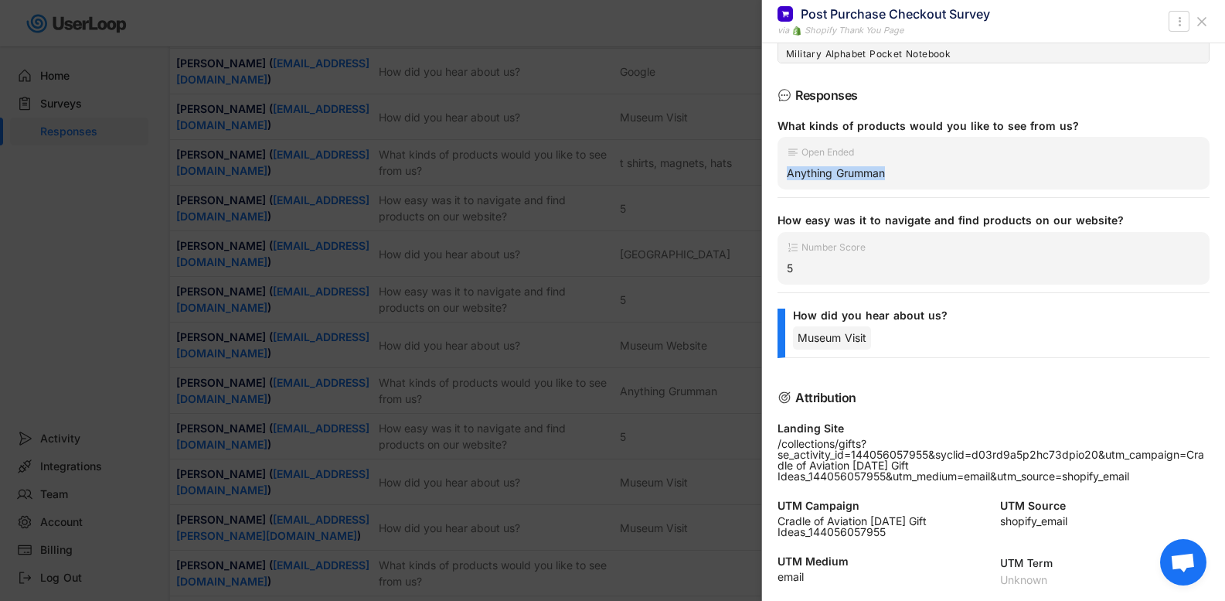
drag, startPoint x: 887, startPoint y: 175, endPoint x: 790, endPoint y: 177, distance: 96.7
click at [790, 177] on div "Anything Grumman" at bounding box center [994, 173] width 414 height 14
copy div "Anything Grumman"
click at [1203, 24] on icon at bounding box center [1201, 21] width 15 height 15
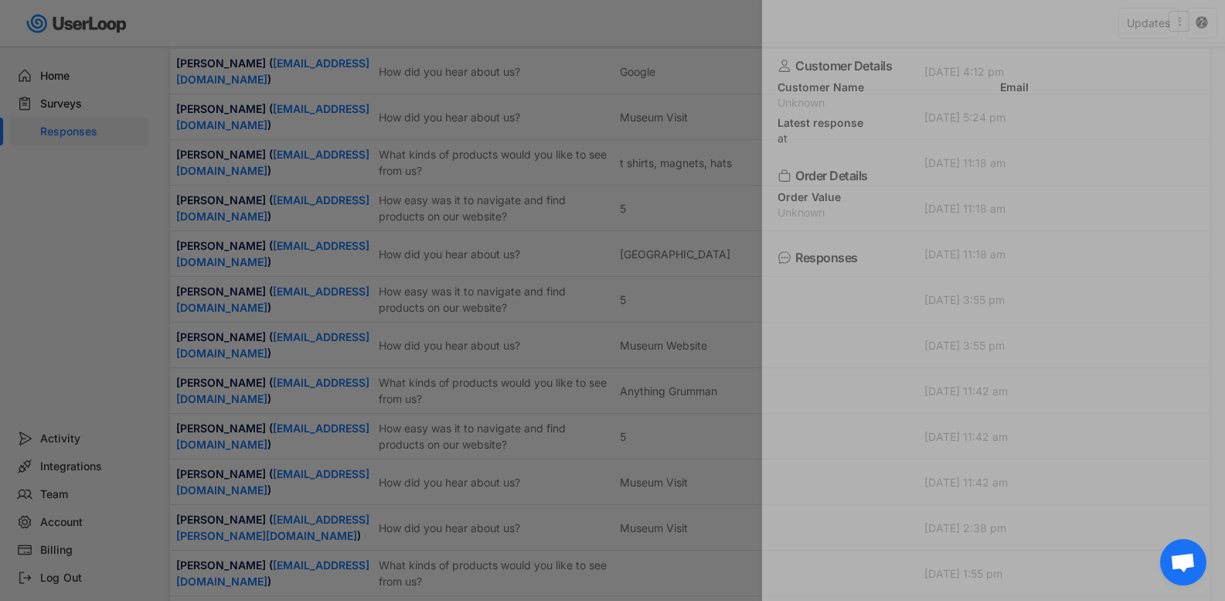
scroll to position [0, 0]
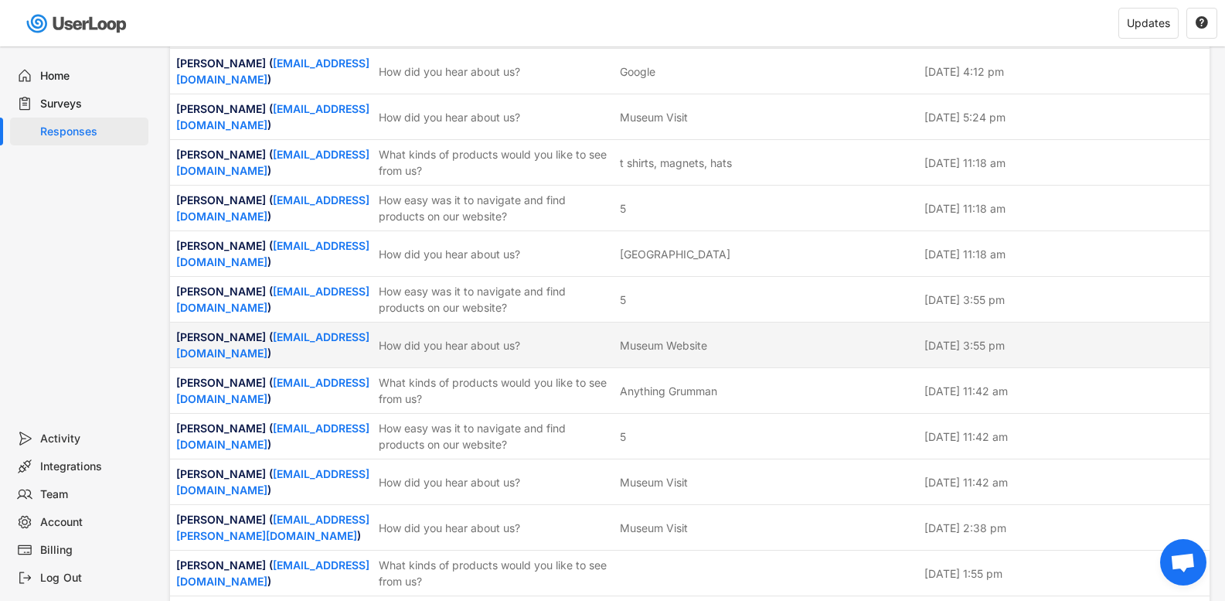
click at [358, 329] on div "[PERSON_NAME] ( [EMAIL_ADDRESS][DOMAIN_NAME] )" at bounding box center [272, 345] width 193 height 32
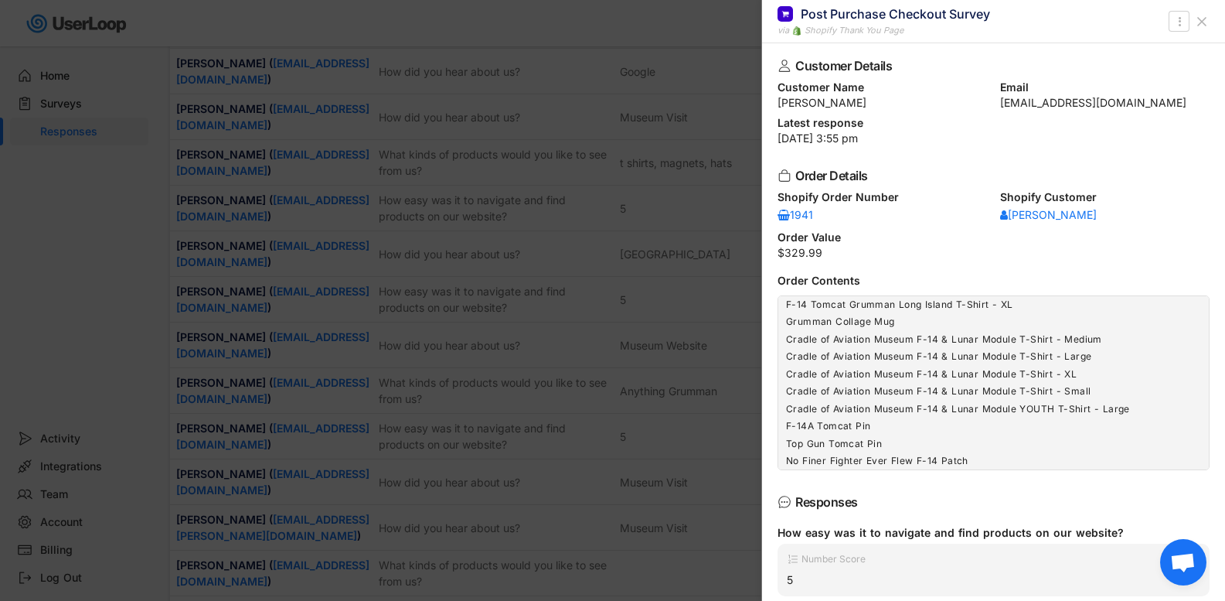
click at [1198, 16] on icon at bounding box center [1201, 21] width 15 height 15
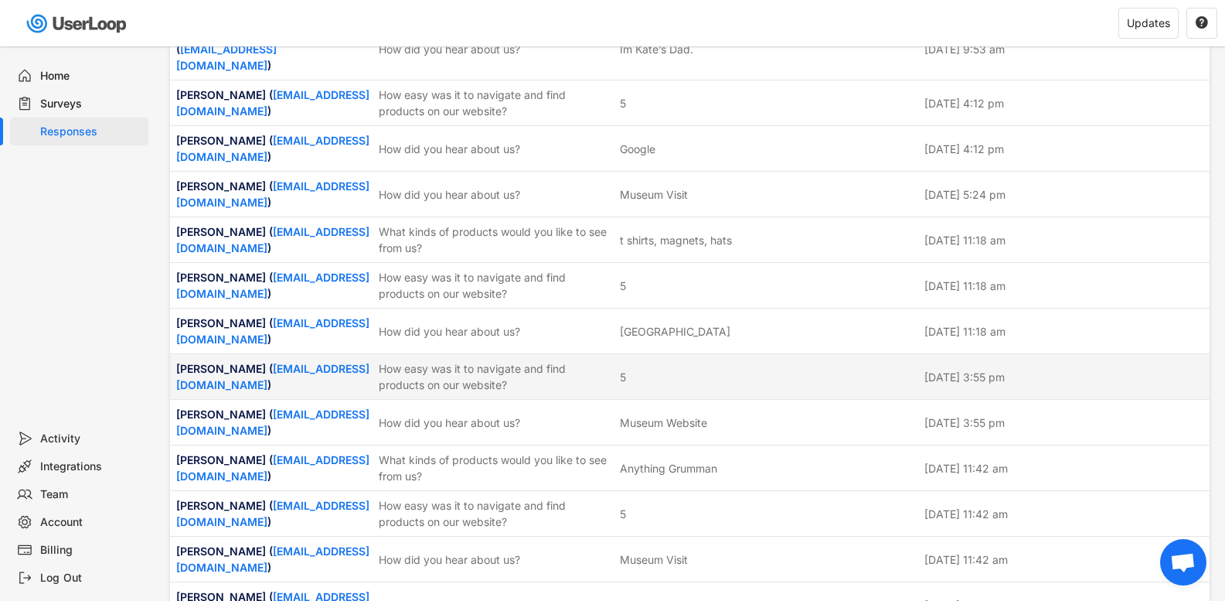
scroll to position [2145, 0]
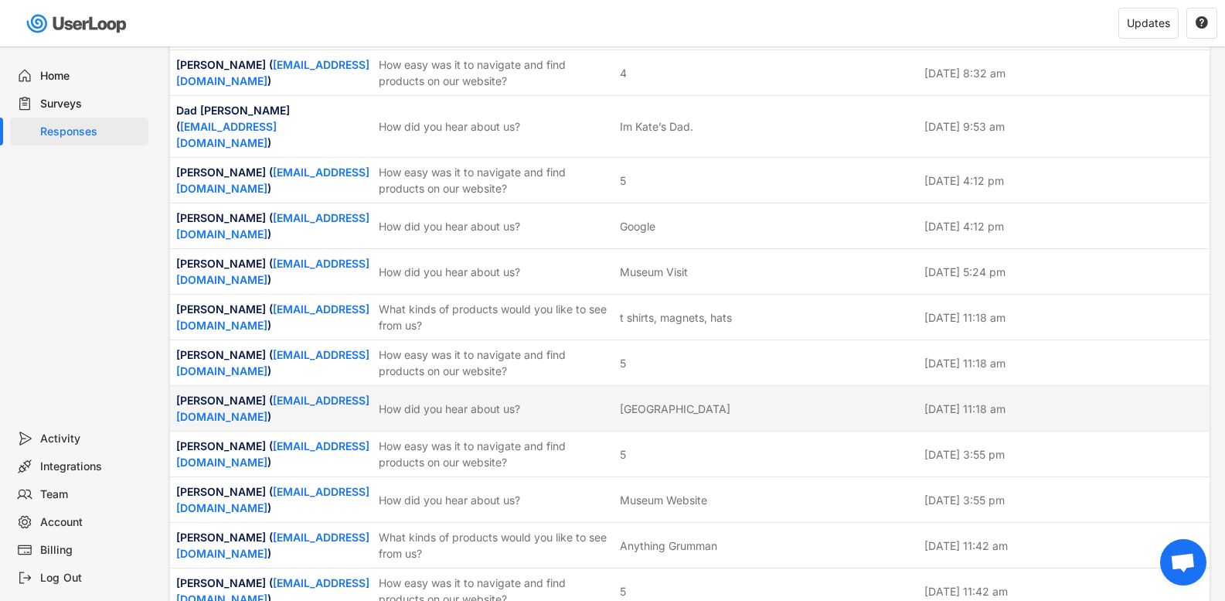
click at [737, 400] on div "[GEOGRAPHIC_DATA]" at bounding box center [767, 408] width 295 height 16
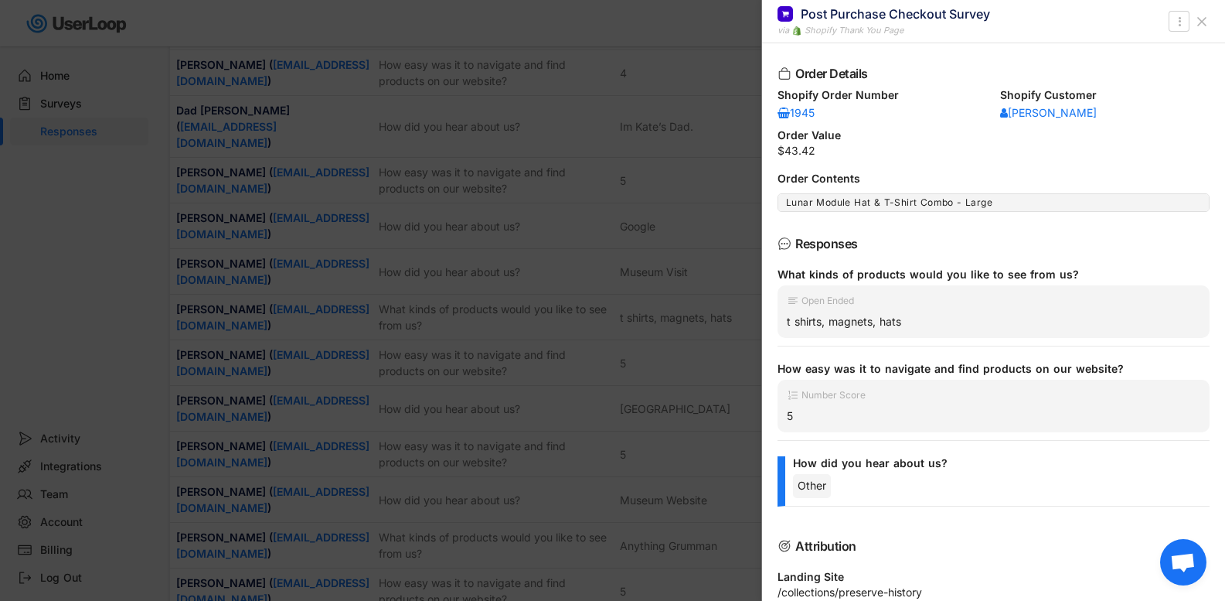
scroll to position [0, 0]
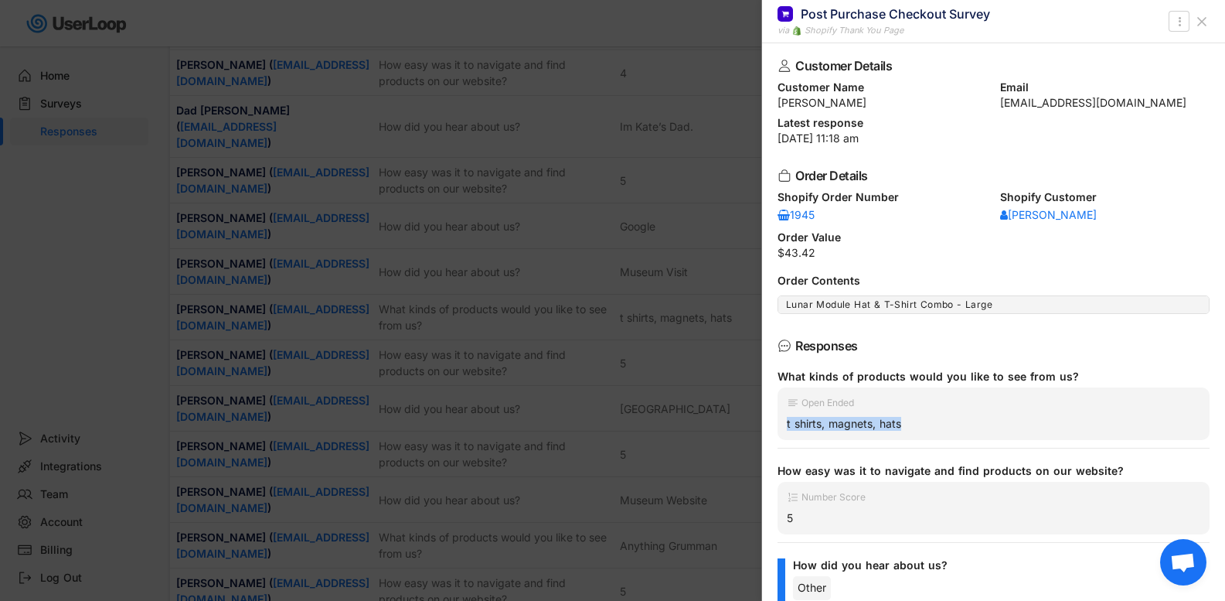
drag, startPoint x: 924, startPoint y: 429, endPoint x: 782, endPoint y: 437, distance: 141.7
click at [782, 437] on div "Open Ended t shirts, magnets, hats" at bounding box center [994, 413] width 432 height 53
copy div "t shirts, magnets, hats"
click at [1203, 23] on icon at bounding box center [1201, 21] width 15 height 15
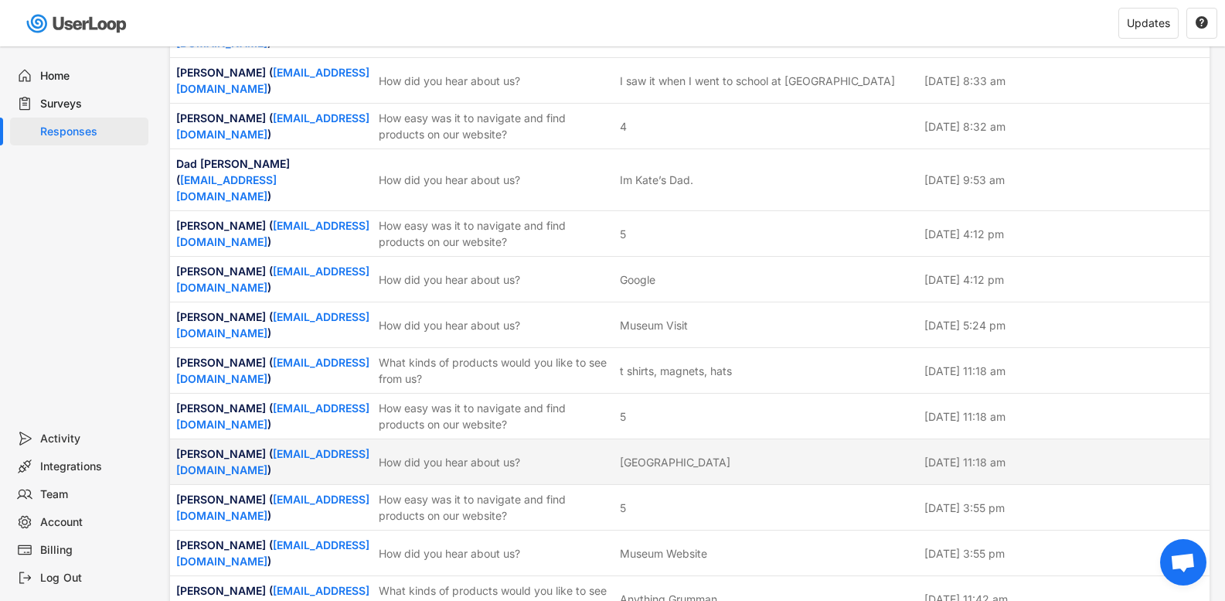
scroll to position [2068, 0]
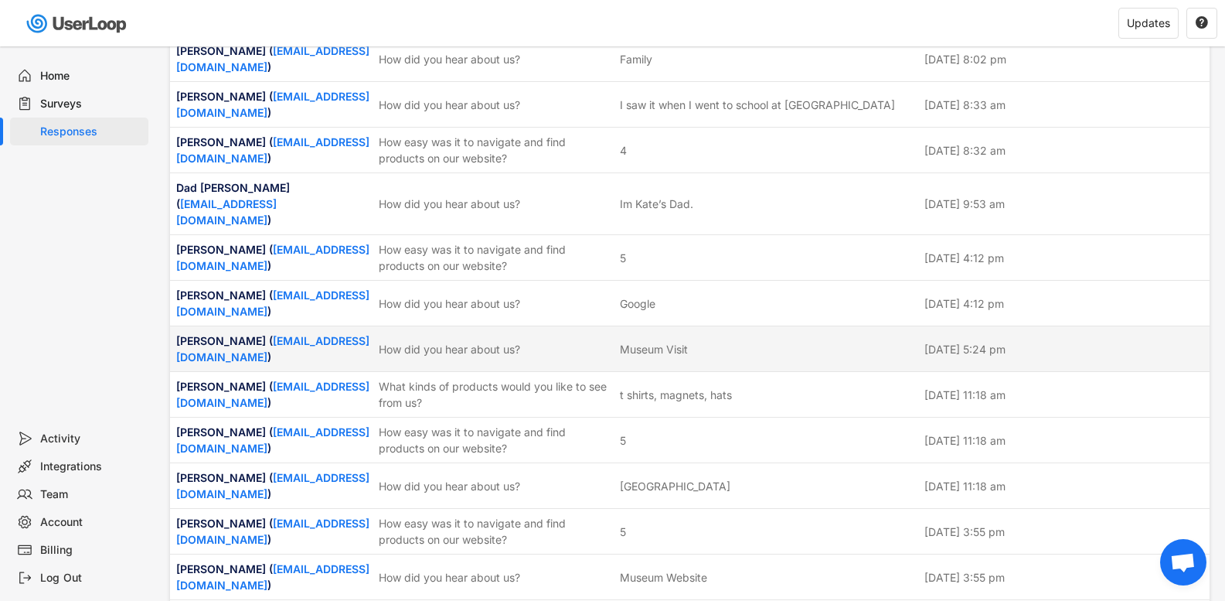
click at [727, 341] on div "Museum Visit" at bounding box center [767, 349] width 295 height 16
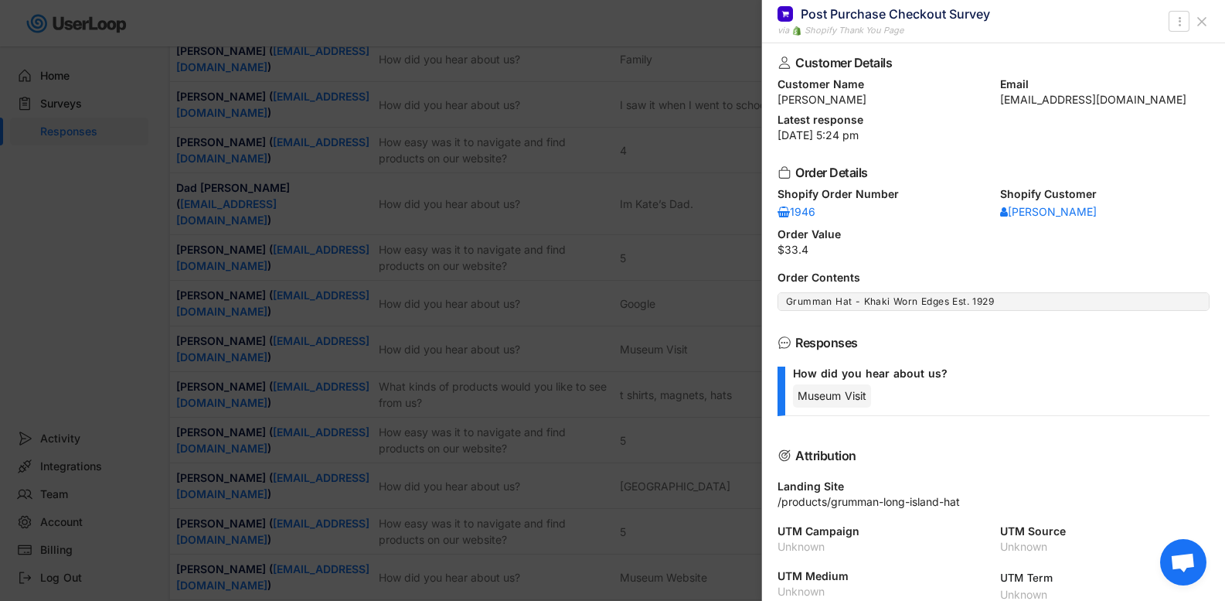
scroll to position [0, 0]
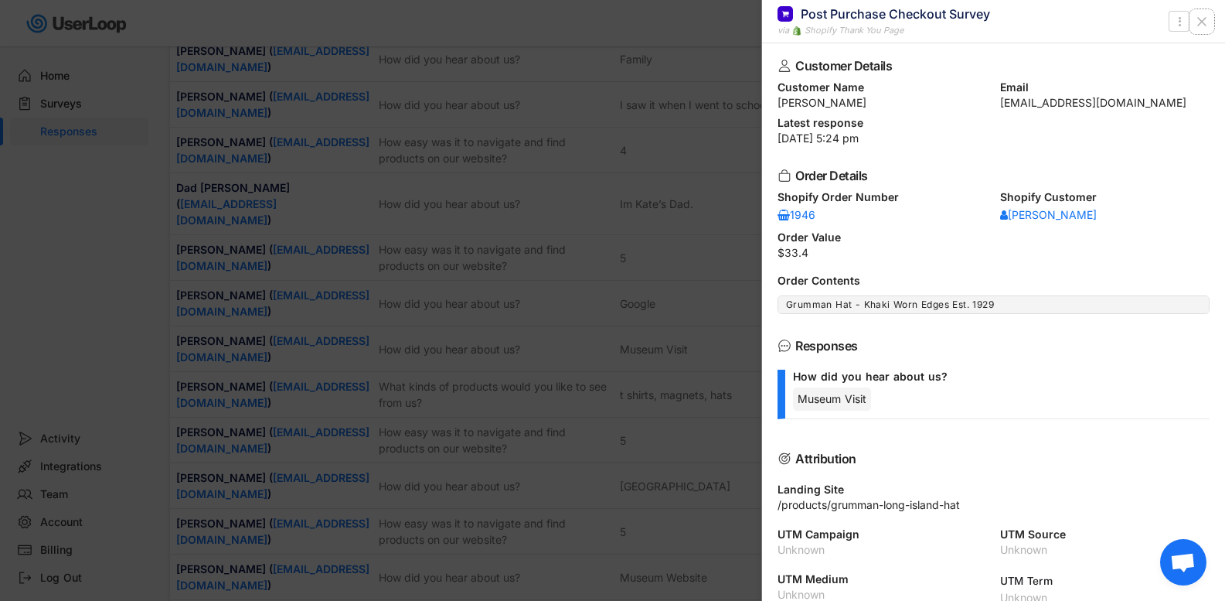
click at [1199, 22] on icon at bounding box center [1201, 21] width 15 height 15
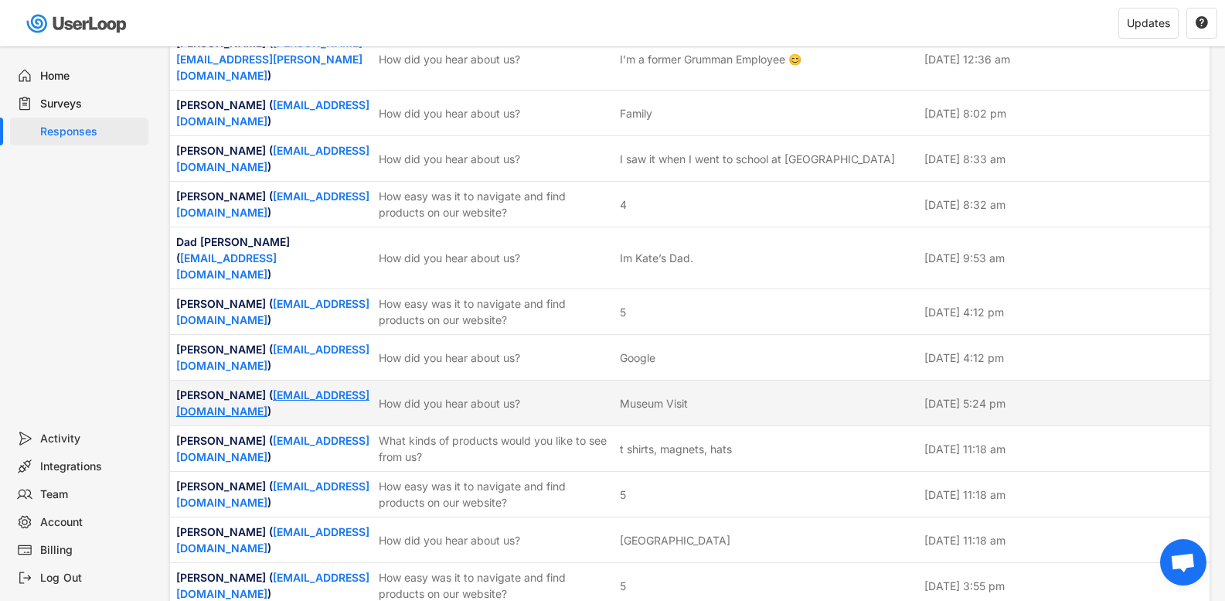
scroll to position [1991, 0]
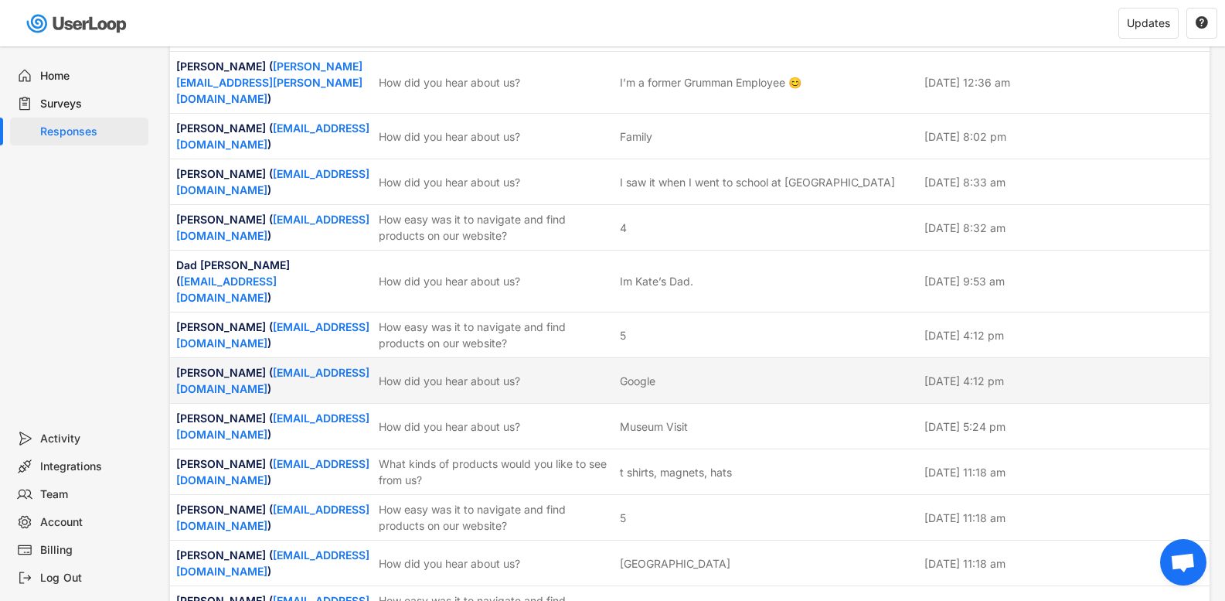
click at [526, 373] on div "How did you hear about us?" at bounding box center [495, 381] width 232 height 16
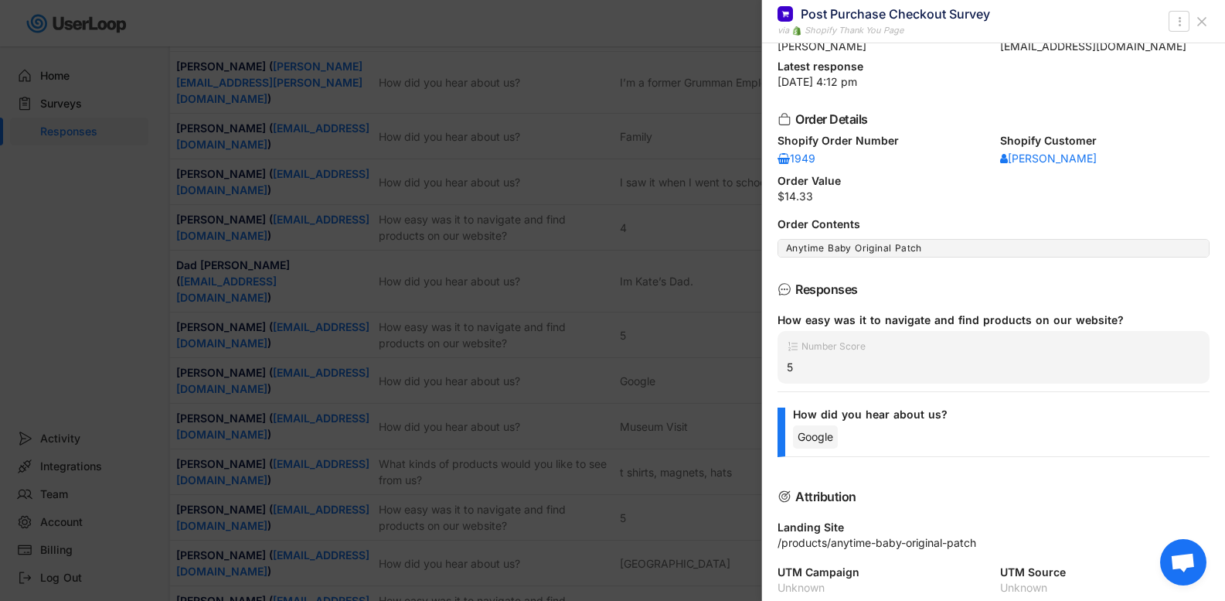
scroll to position [0, 0]
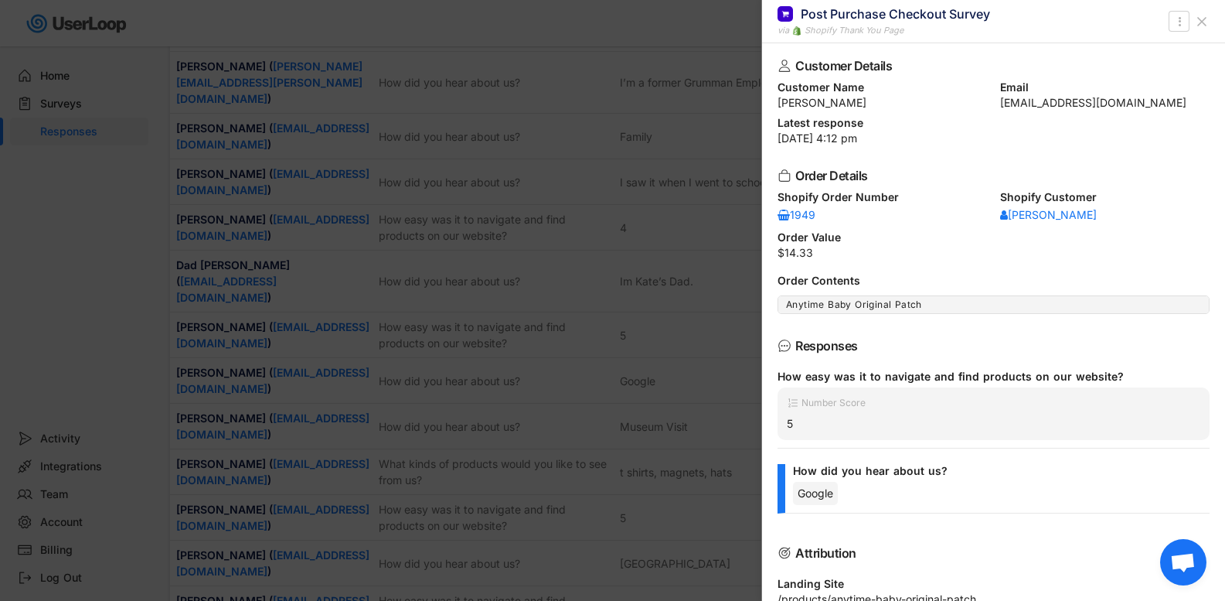
click at [1202, 17] on icon at bounding box center [1201, 21] width 15 height 15
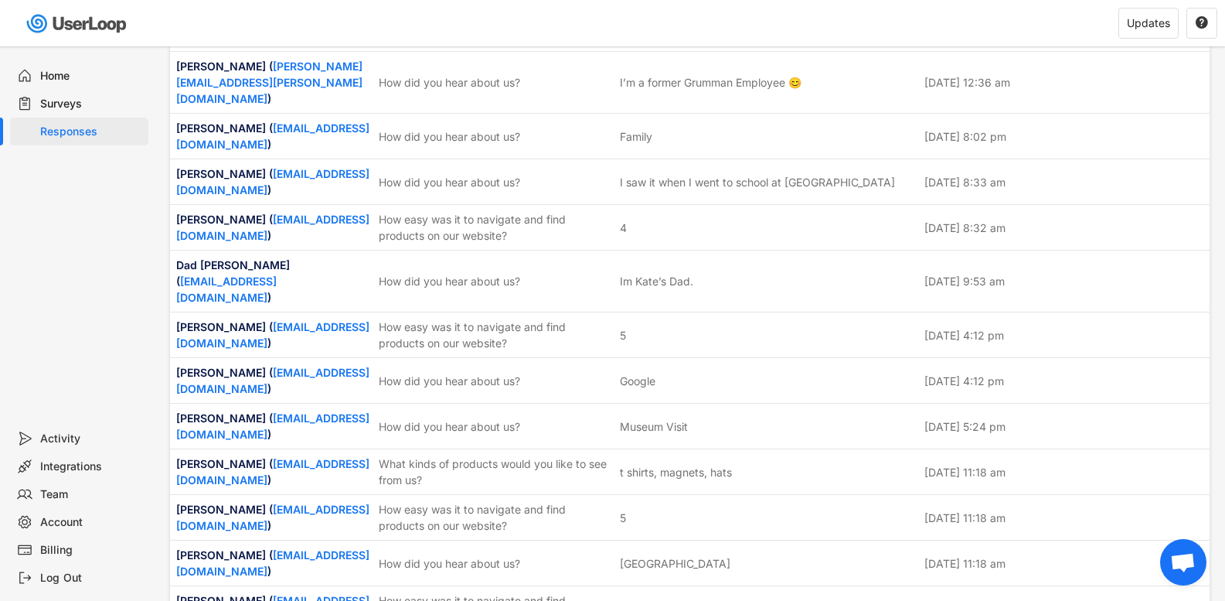
scroll to position [1913, 0]
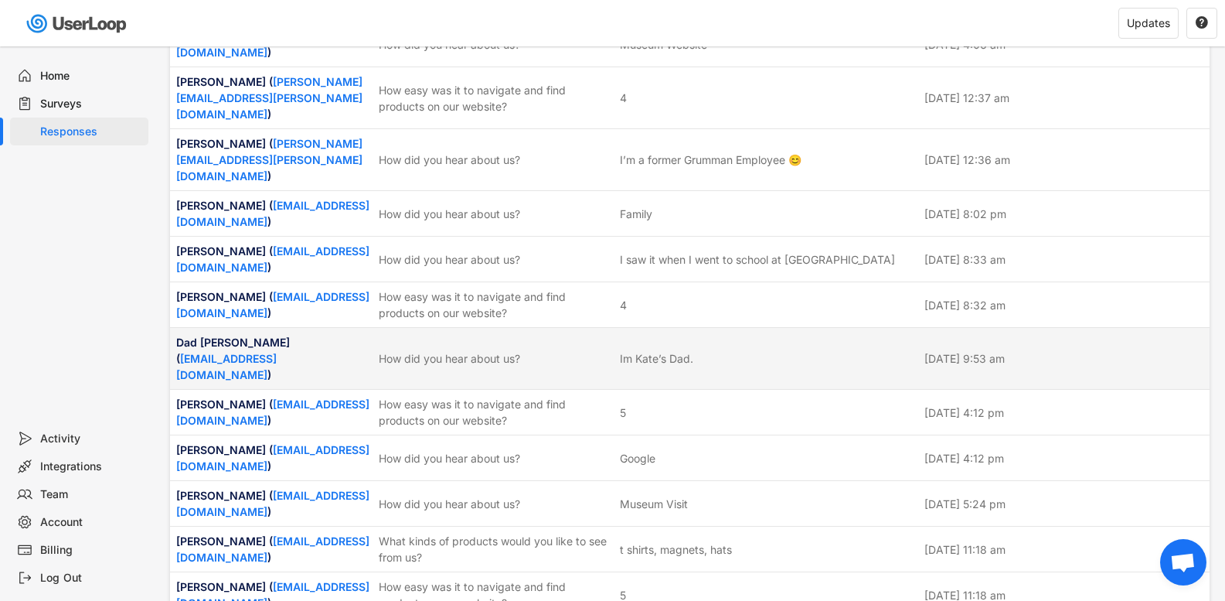
click at [473, 350] on div "How did you hear about us?" at bounding box center [495, 358] width 232 height 16
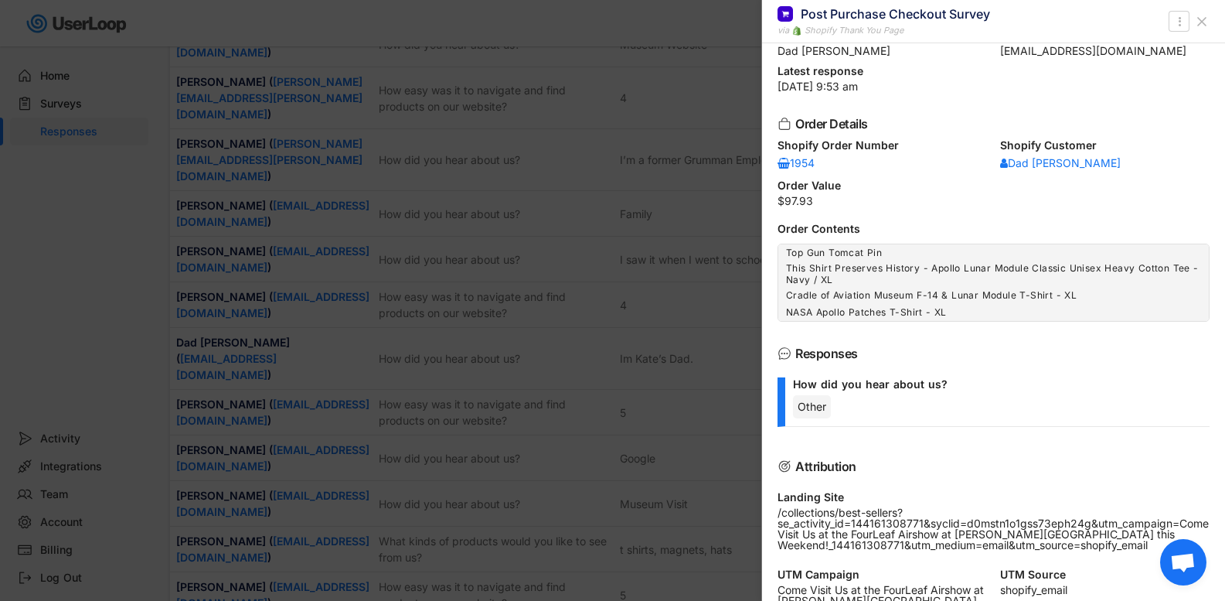
scroll to position [77, 0]
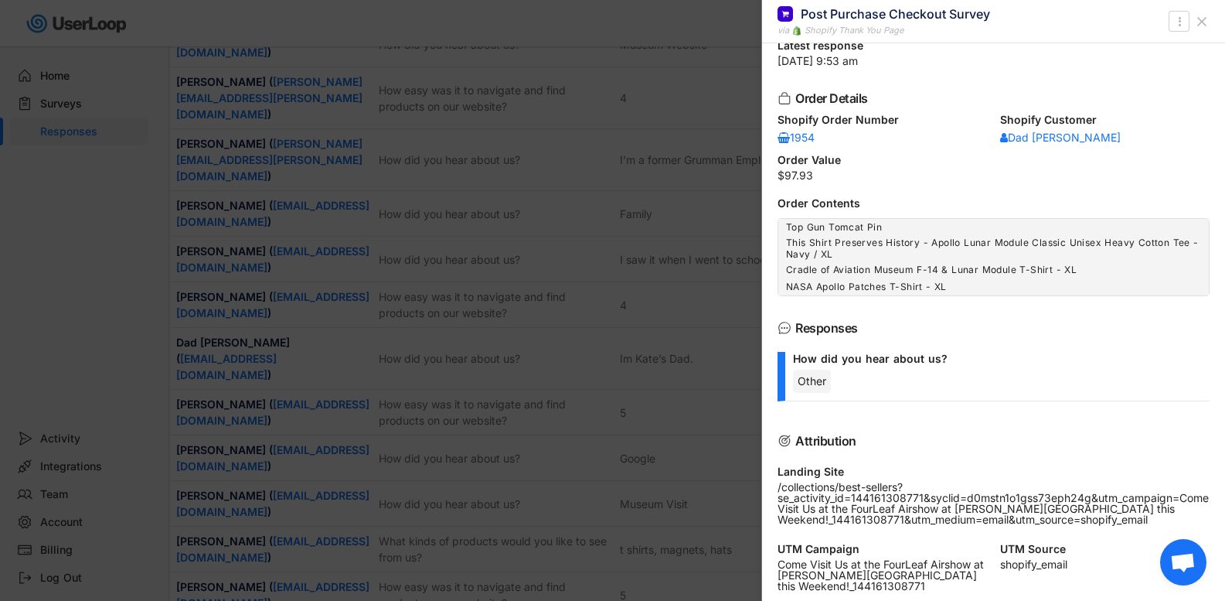
click at [1205, 20] on icon at bounding box center [1201, 21] width 15 height 15
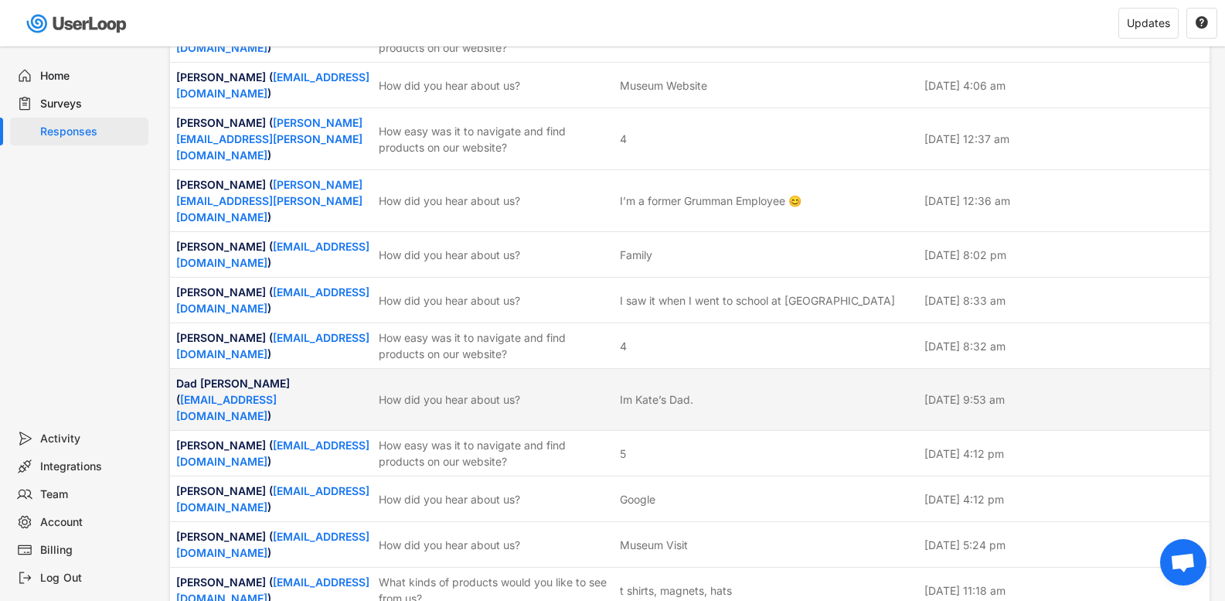
scroll to position [1836, 0]
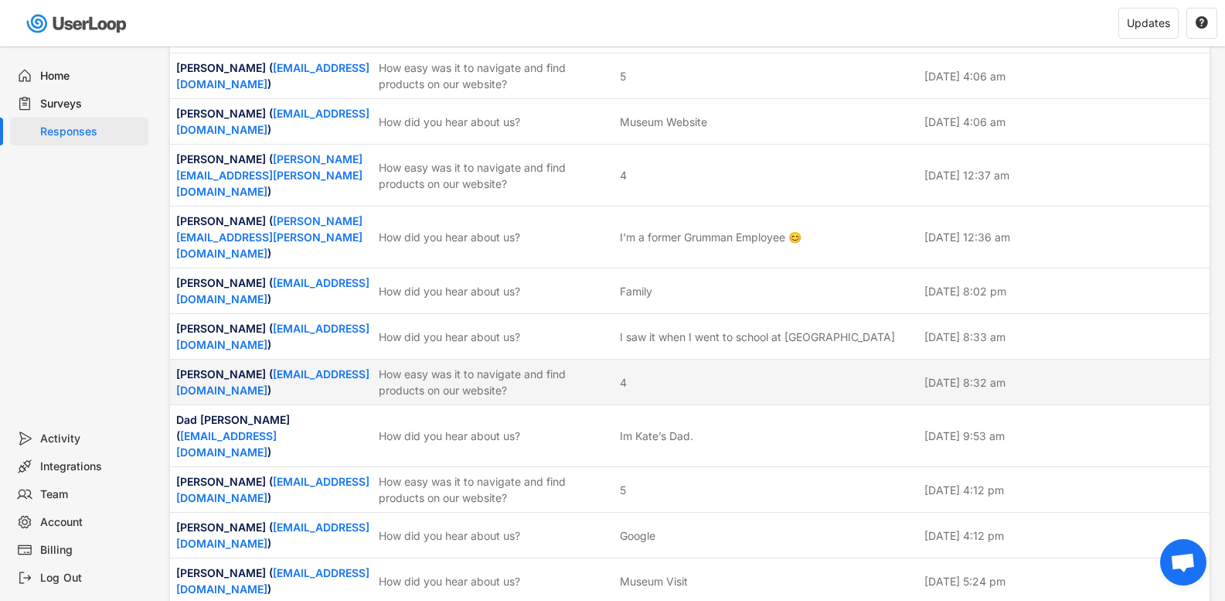
click at [597, 366] on div "How easy was it to navigate and find products on our website?" at bounding box center [495, 382] width 232 height 32
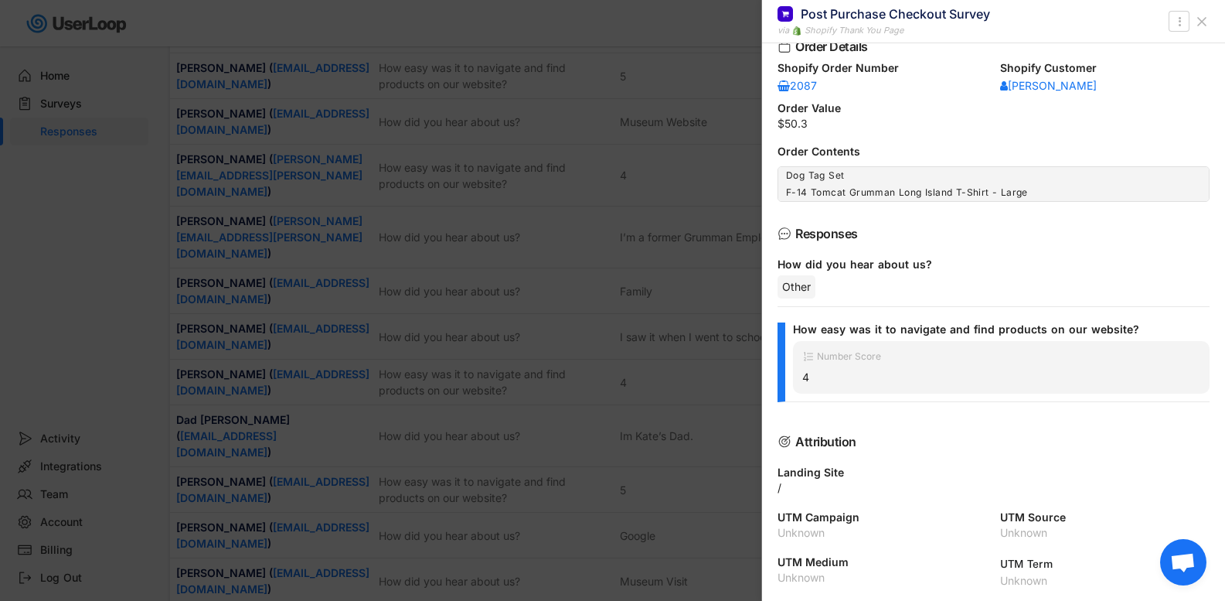
scroll to position [130, 0]
click at [1204, 18] on icon at bounding box center [1201, 21] width 15 height 15
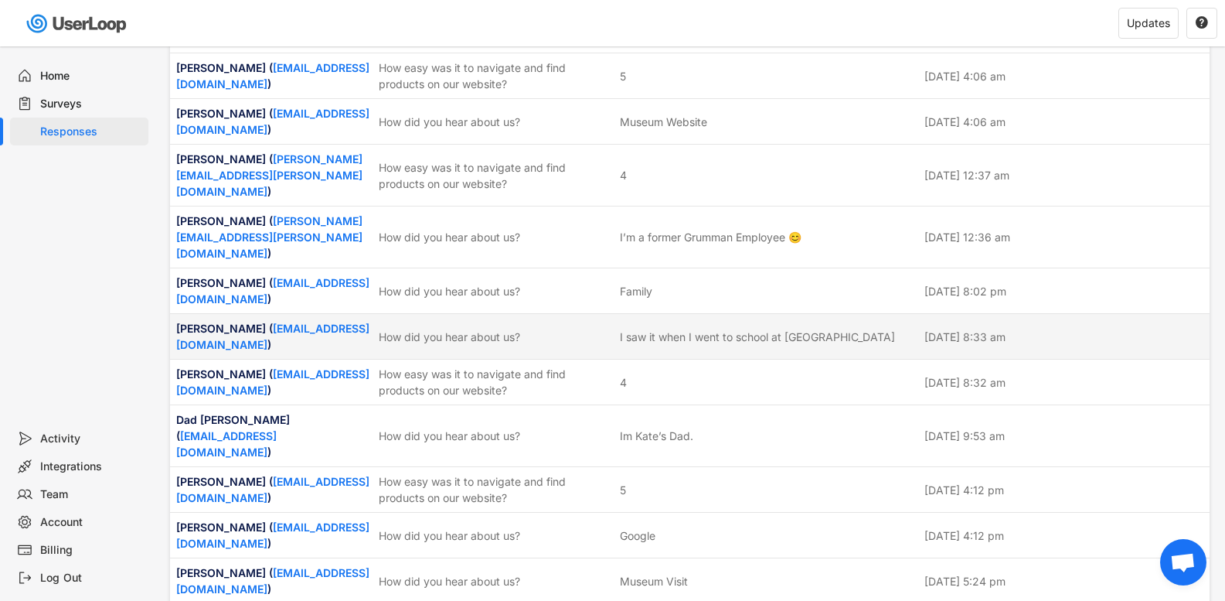
scroll to position [1759, 0]
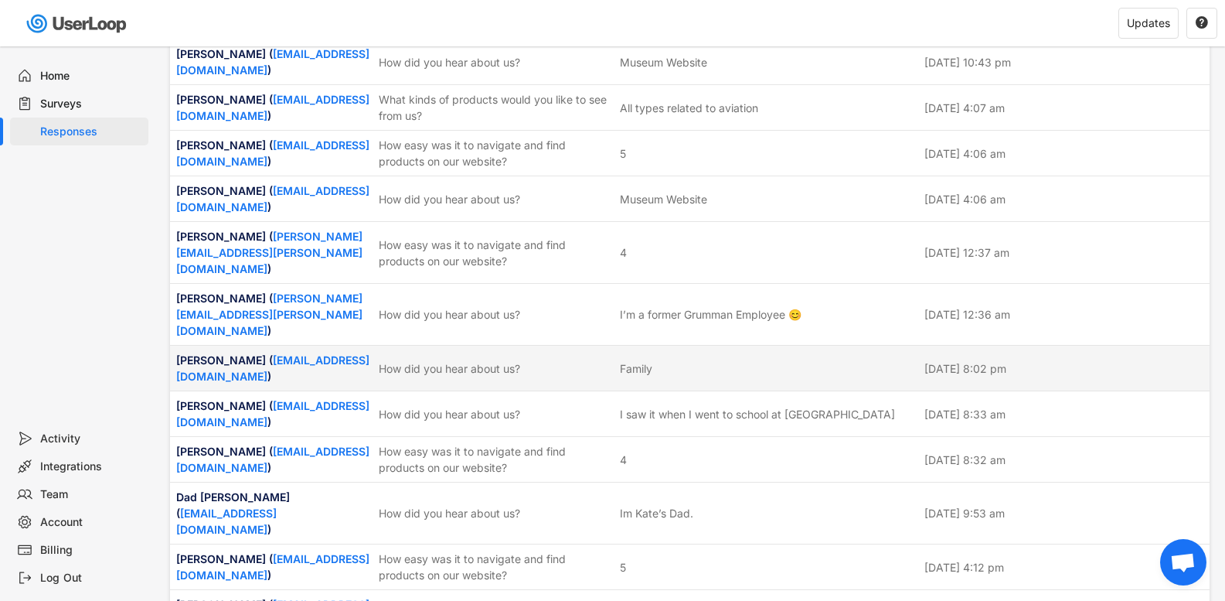
click at [413, 360] on div "How did you hear about us?" at bounding box center [495, 368] width 232 height 16
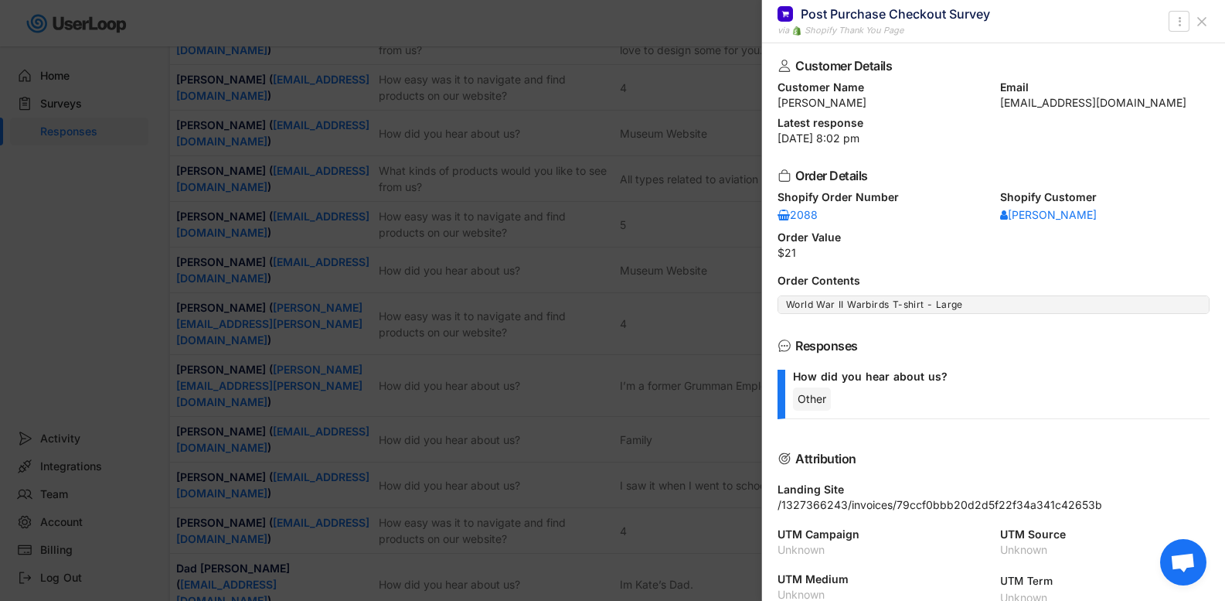
scroll to position [1681, 0]
click at [1201, 24] on icon at bounding box center [1201, 21] width 15 height 15
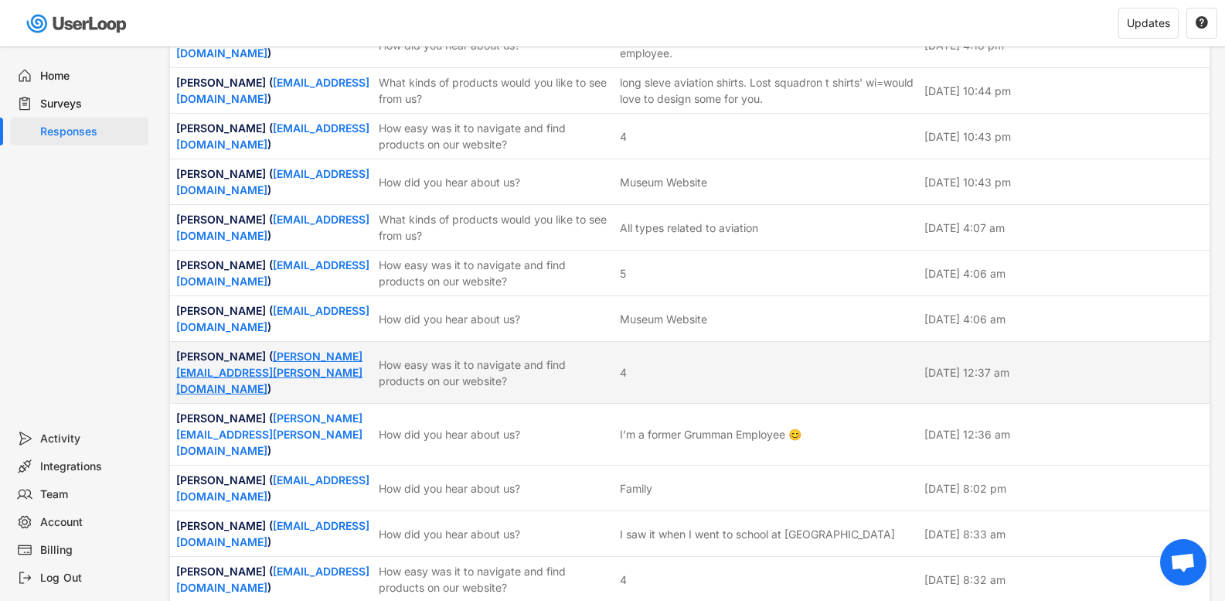
scroll to position [1604, 0]
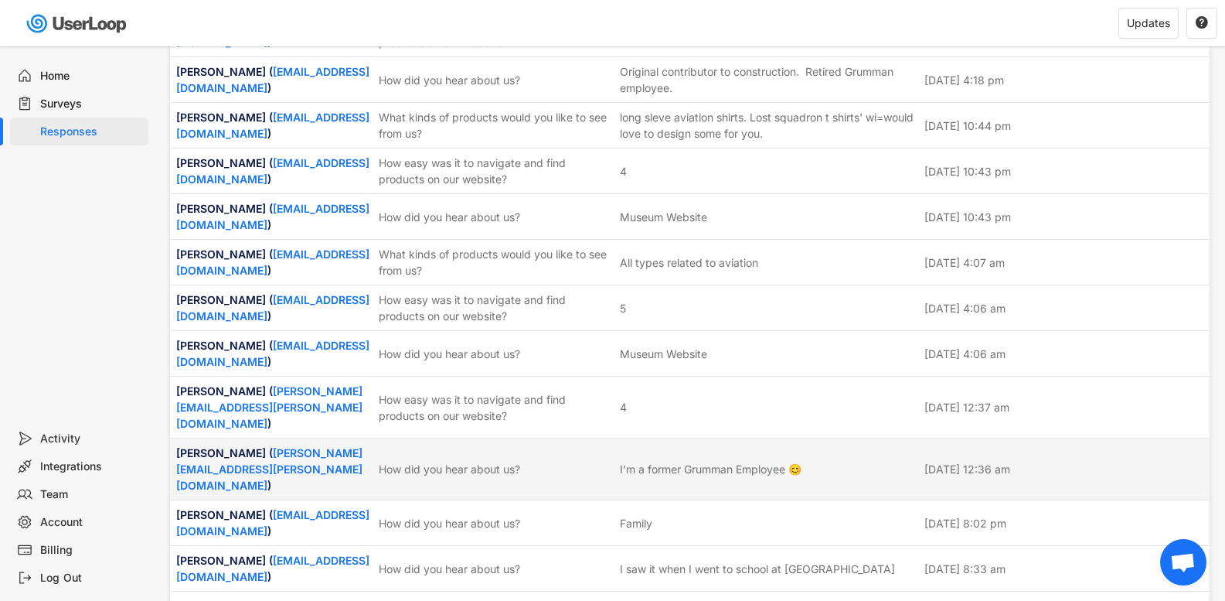
click at [479, 438] on div "[PERSON_NAME] ( [PERSON_NAME][EMAIL_ADDRESS][PERSON_NAME][DOMAIN_NAME] ) How di…" at bounding box center [690, 468] width 1040 height 61
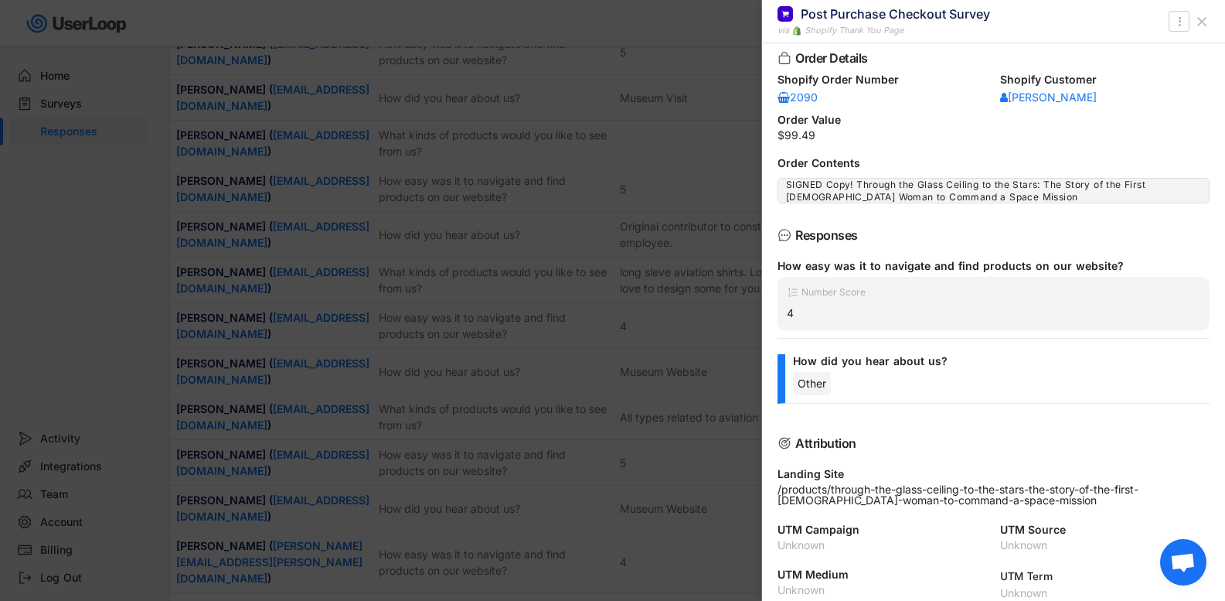
scroll to position [131, 0]
click at [1194, 19] on button at bounding box center [1202, 21] width 25 height 25
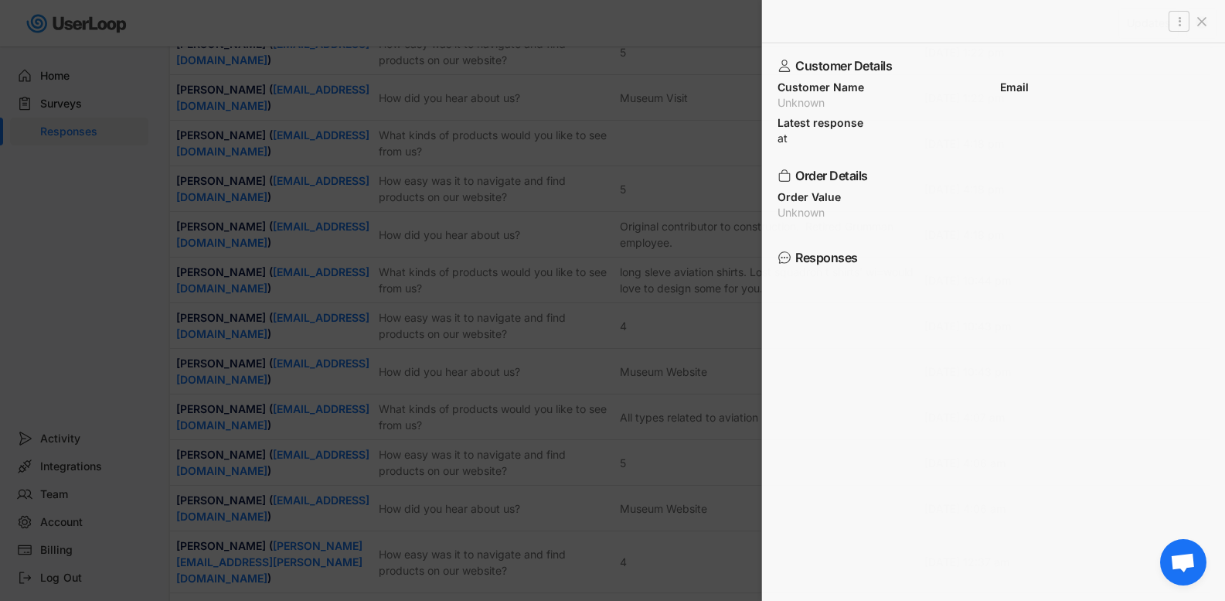
scroll to position [0, 0]
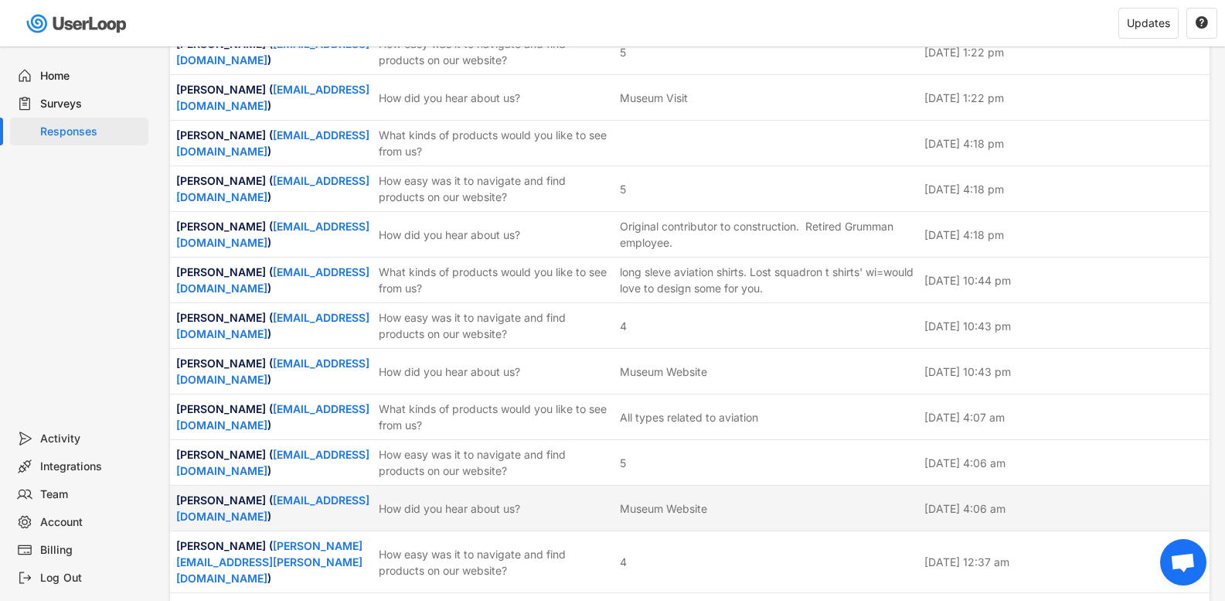
click at [506, 486] on div "[PERSON_NAME] ( [EMAIL_ADDRESS][DOMAIN_NAME] ) How did you hear about us? Museu…" at bounding box center [690, 508] width 1040 height 45
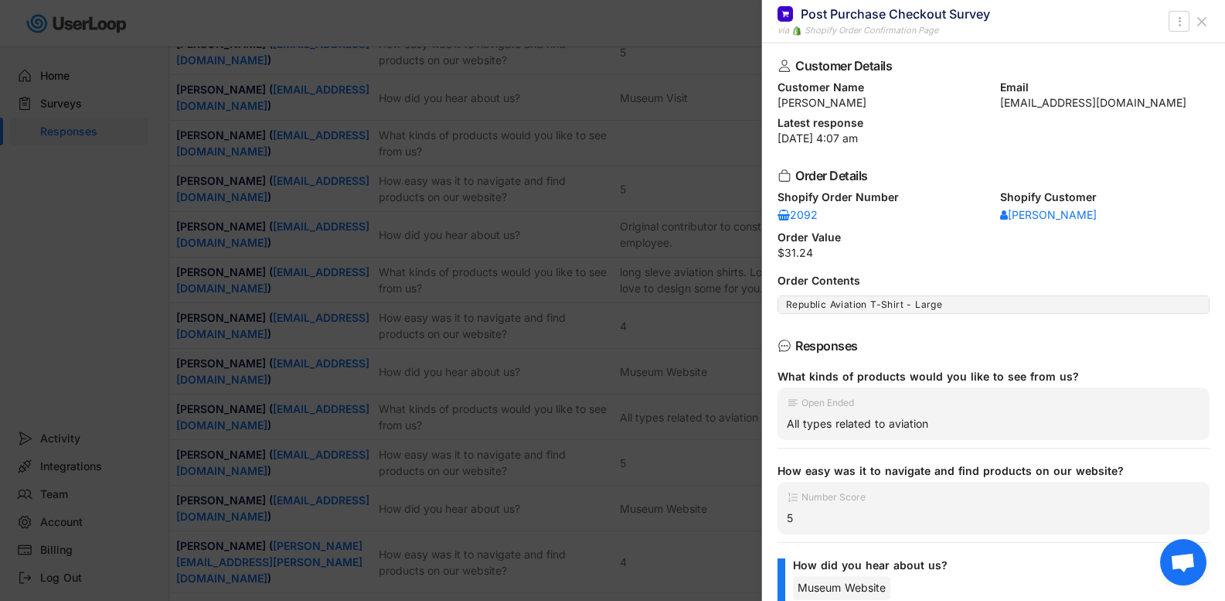
drag, startPoint x: 935, startPoint y: 421, endPoint x: 760, endPoint y: 423, distance: 175.5
click at [799, 424] on div "All types related to aviation" at bounding box center [994, 424] width 414 height 14
drag, startPoint x: 787, startPoint y: 424, endPoint x: 942, endPoint y: 424, distance: 154.6
click at [942, 424] on div "All types related to aviation" at bounding box center [994, 424] width 414 height 14
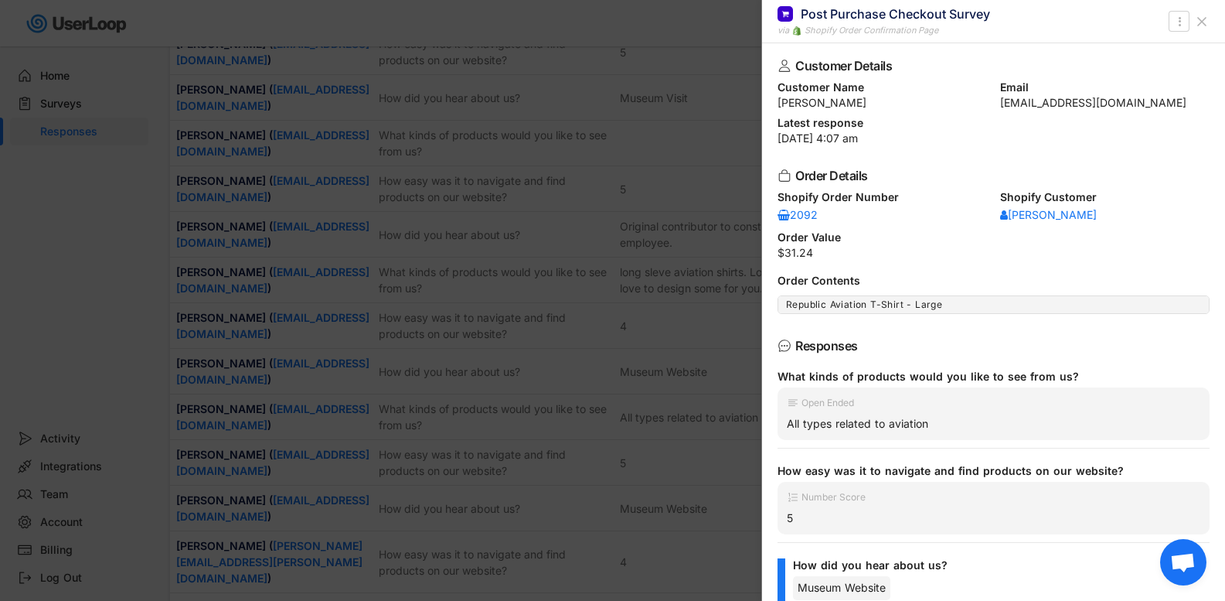
copy div "All types related to aviation"
click at [1205, 19] on icon at bounding box center [1201, 21] width 15 height 15
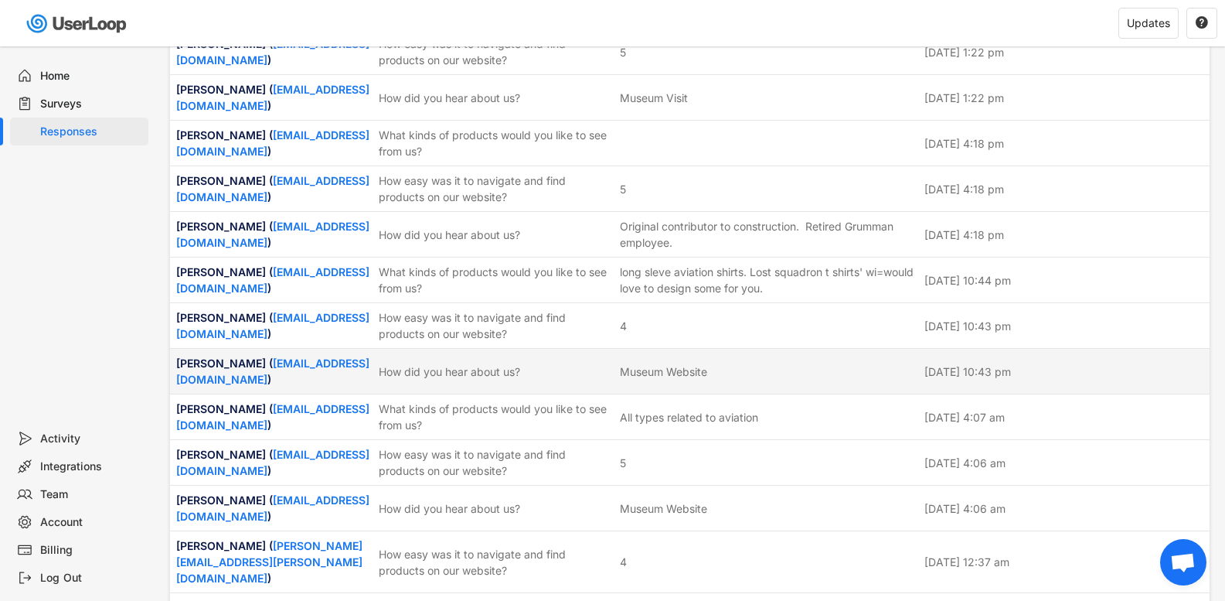
click at [474, 363] on div "How did you hear about us?" at bounding box center [495, 371] width 232 height 16
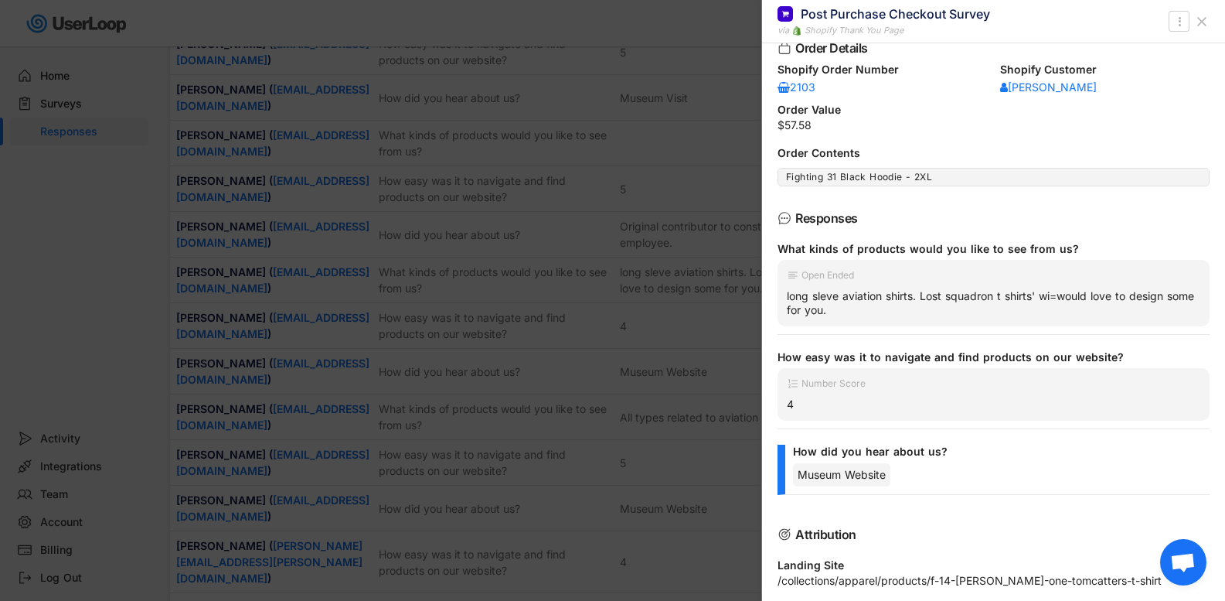
scroll to position [155, 0]
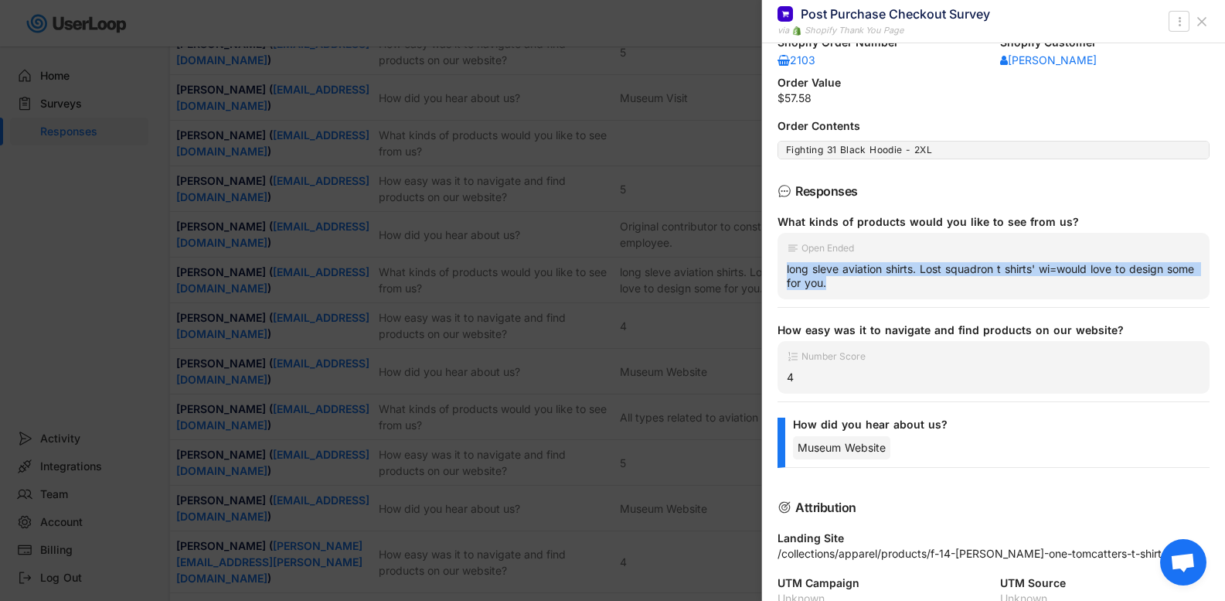
drag, startPoint x: 864, startPoint y: 281, endPoint x: 785, endPoint y: 271, distance: 79.6
click at [785, 271] on div "Open Ended long sleve aviation shirts. Lost squadron t shirts' wi=would love to…" at bounding box center [994, 266] width 432 height 66
copy div "long sleve aviation shirts. Lost squadron t shirts' wi=would love to design som…"
click at [1014, 307] on div "What kinds of products would you like to see from us? Open Ended long sleve avi…" at bounding box center [994, 261] width 432 height 93
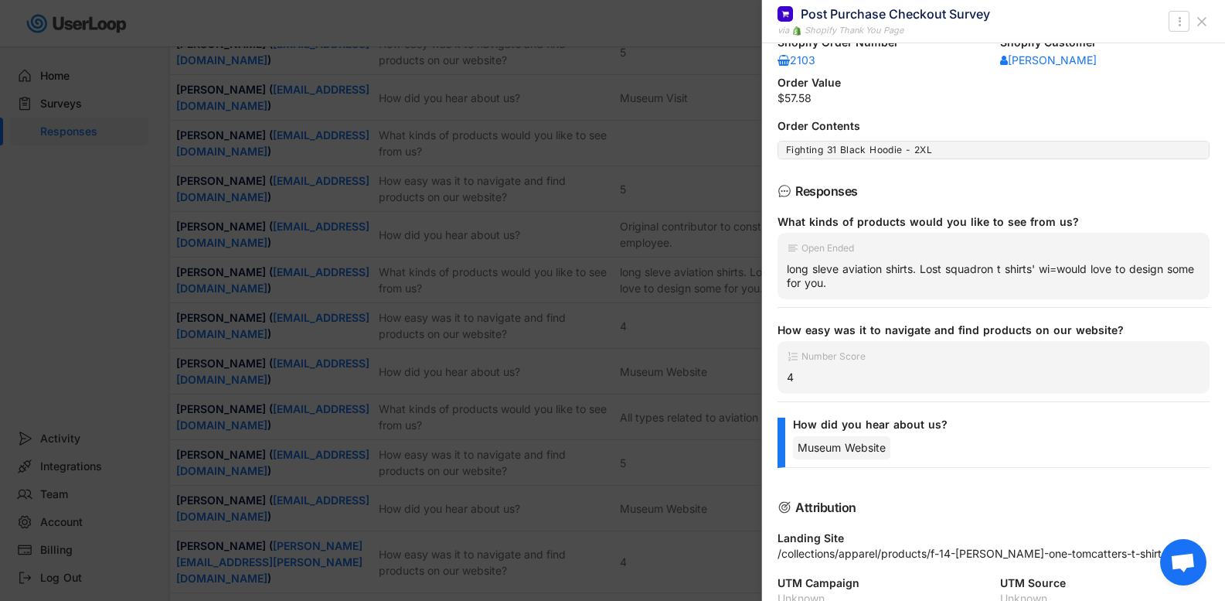
scroll to position [0, 0]
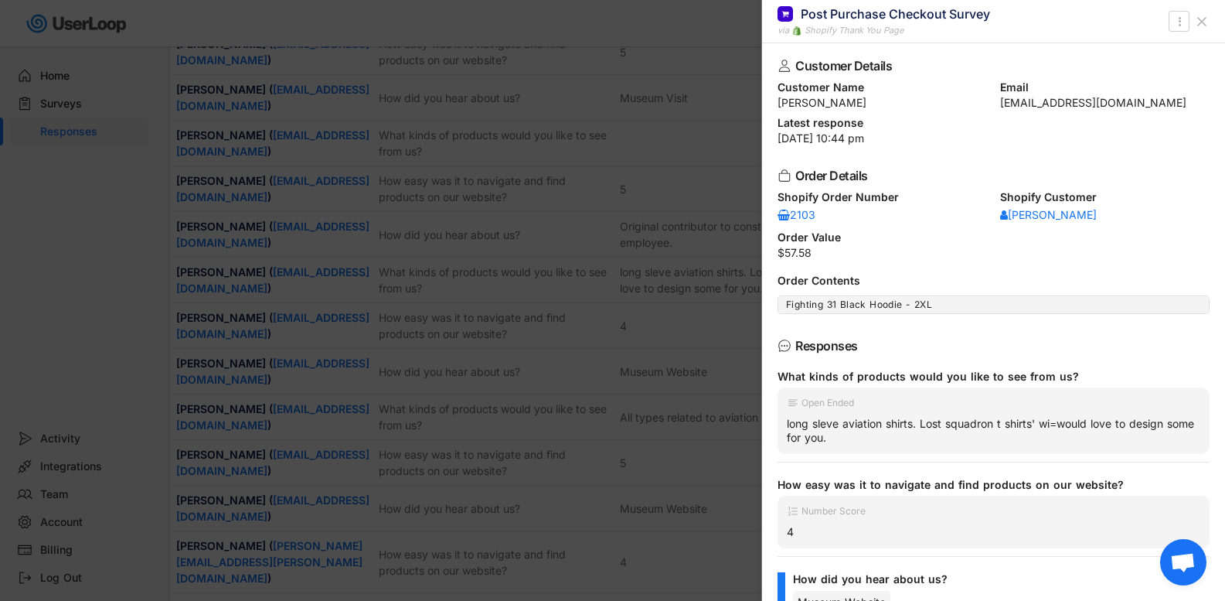
click at [1194, 24] on icon at bounding box center [1201, 21] width 15 height 15
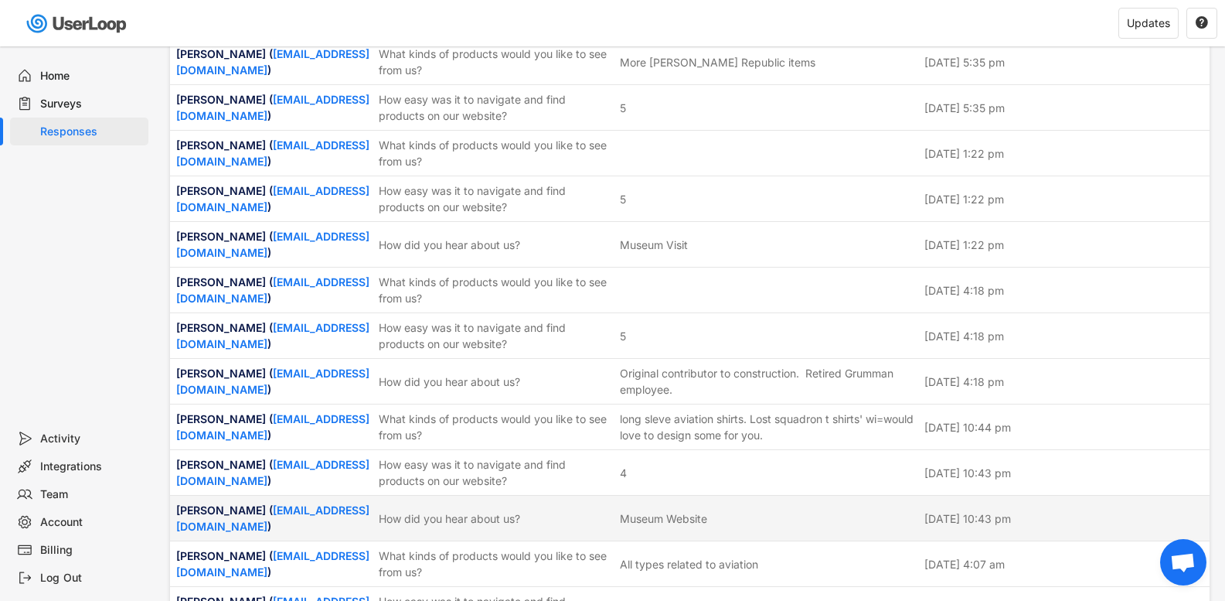
scroll to position [1295, 0]
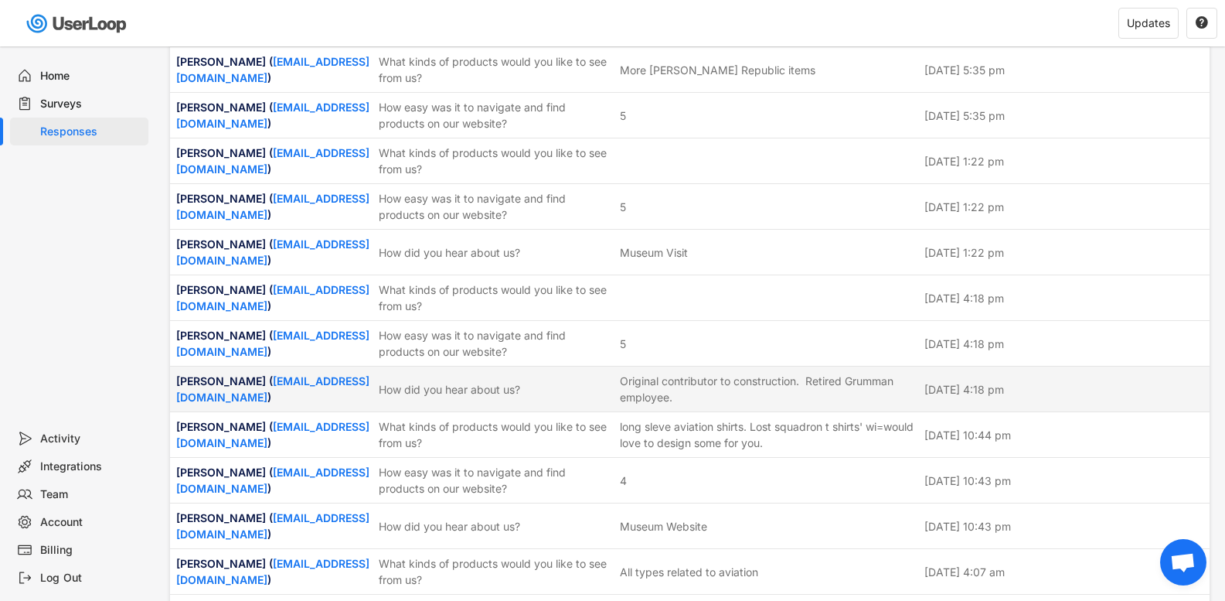
click at [751, 373] on div "Original contributor to construction. Retired Grumman employee." at bounding box center [767, 389] width 295 height 32
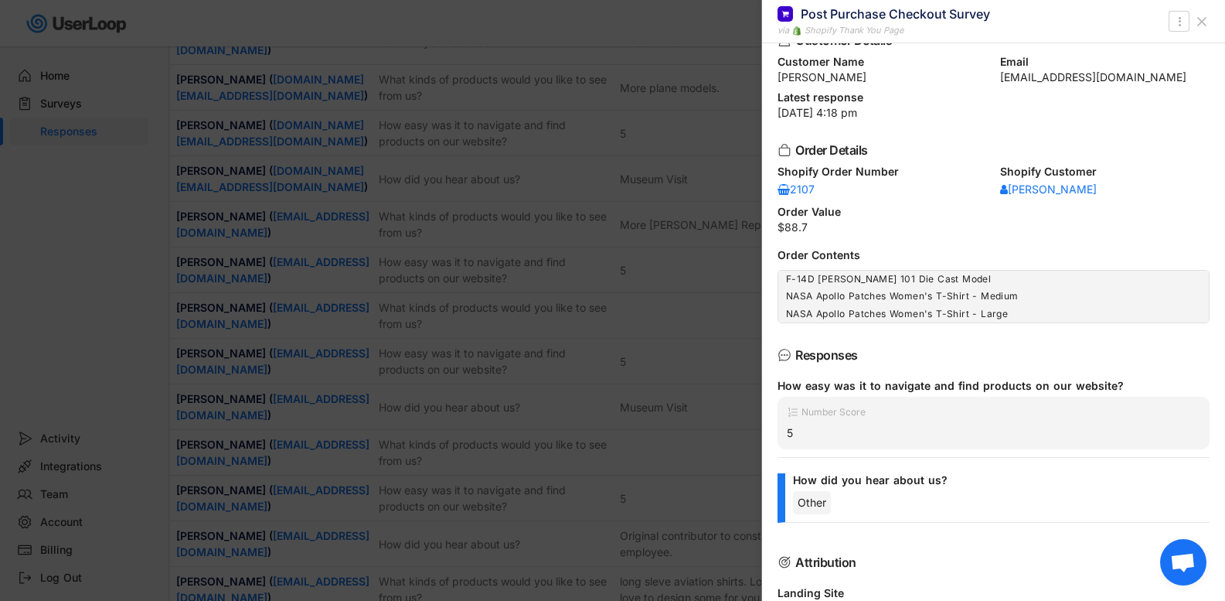
scroll to position [0, 0]
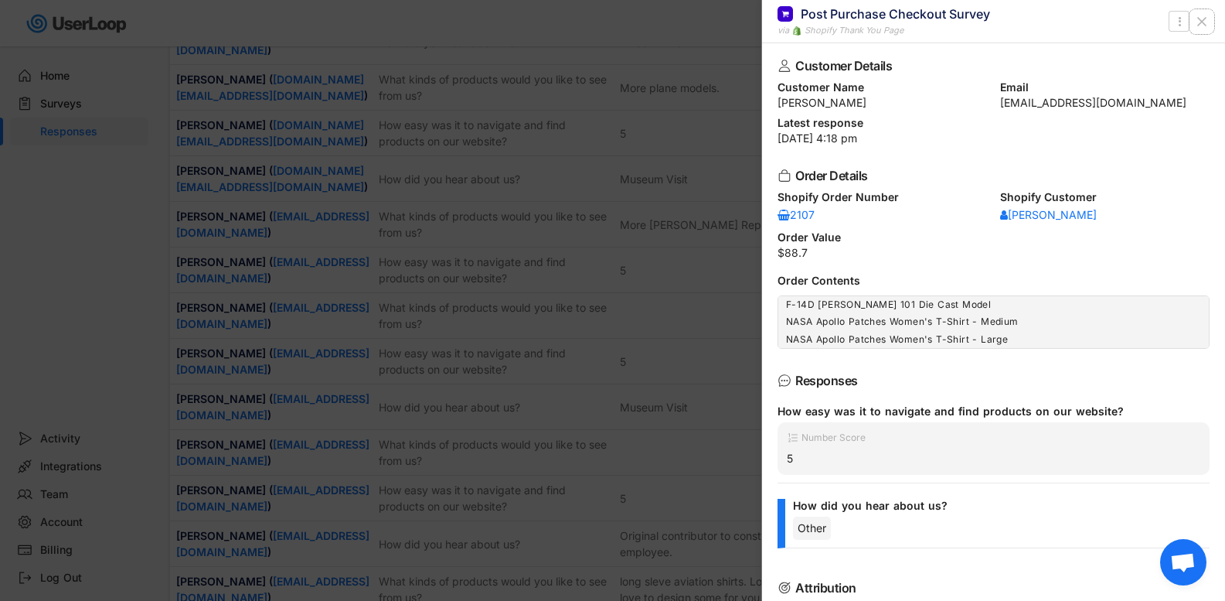
click at [1209, 24] on button at bounding box center [1202, 21] width 25 height 25
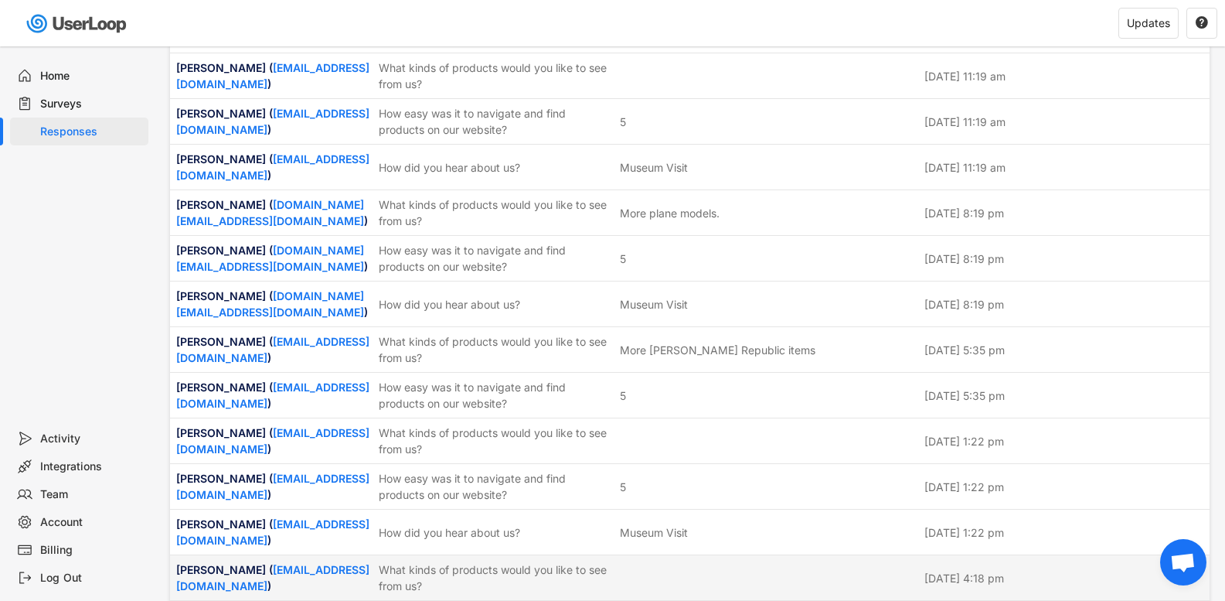
scroll to position [986, 0]
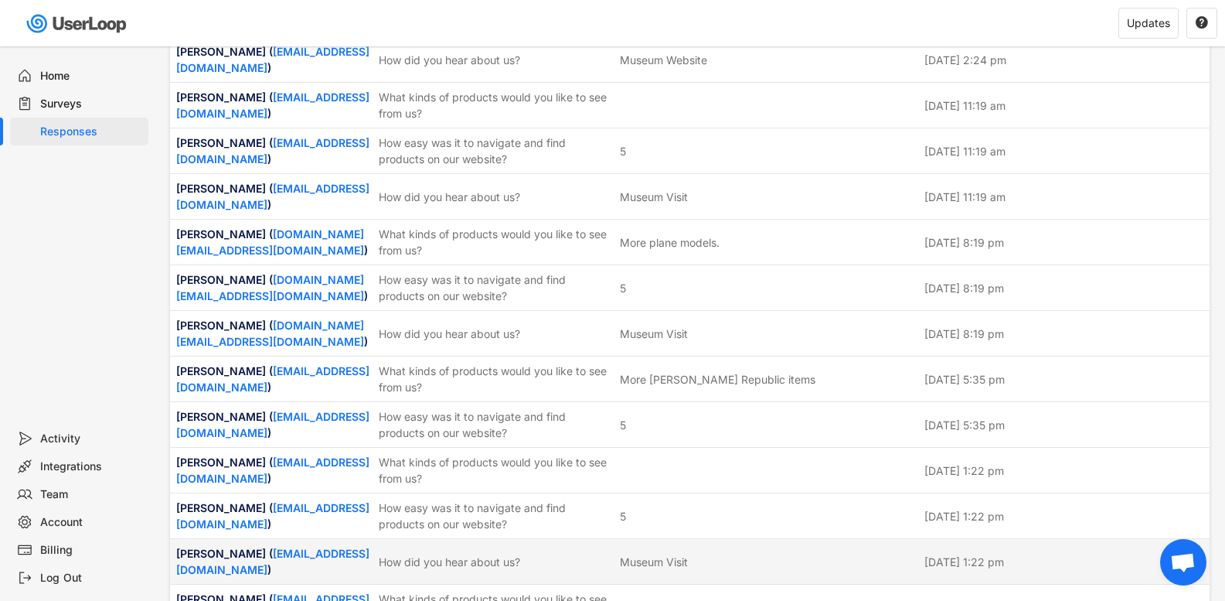
click at [380, 554] on div "How did you hear about us?" at bounding box center [495, 562] width 232 height 16
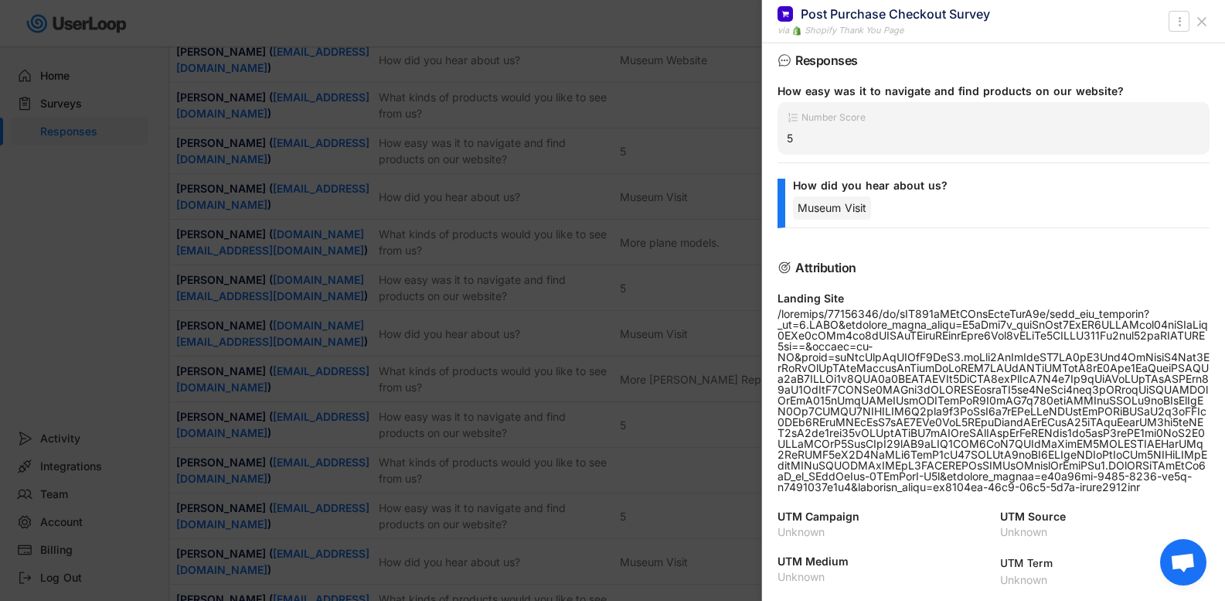
scroll to position [0, 0]
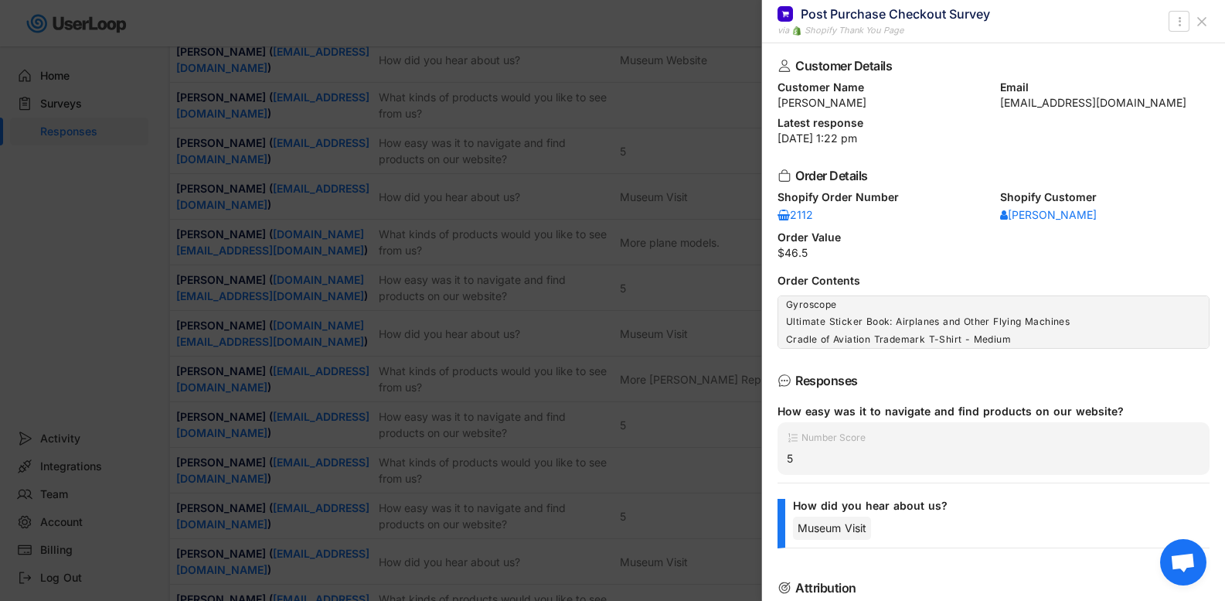
click at [1196, 19] on icon at bounding box center [1201, 21] width 15 height 15
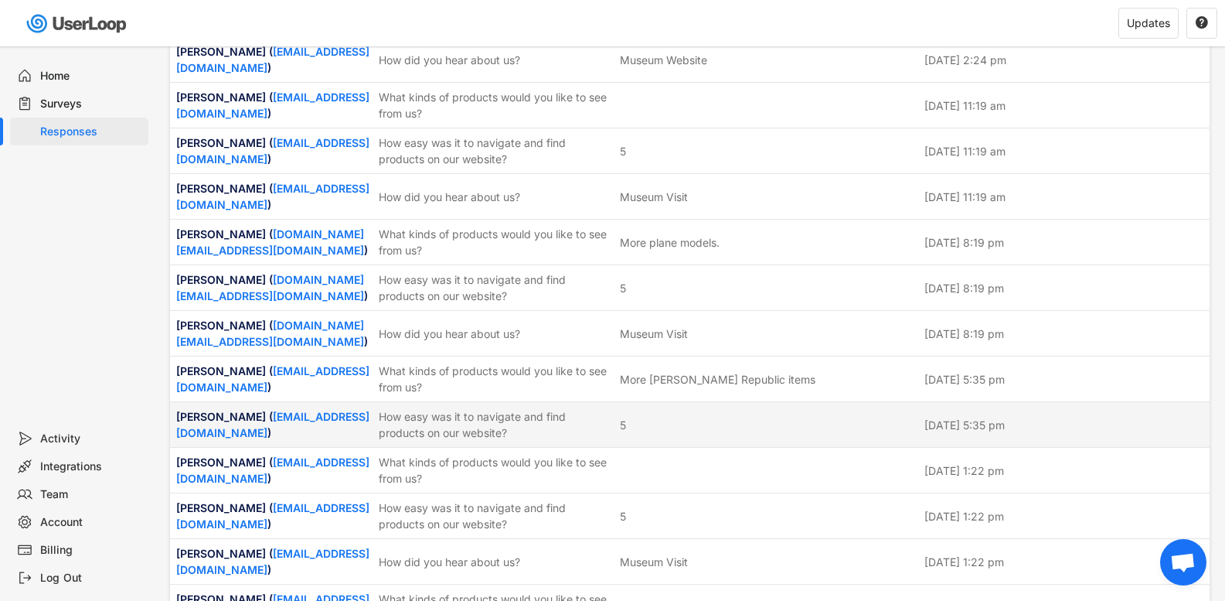
click at [500, 408] on div "How easy was it to navigate and find products on our website?" at bounding box center [495, 424] width 232 height 32
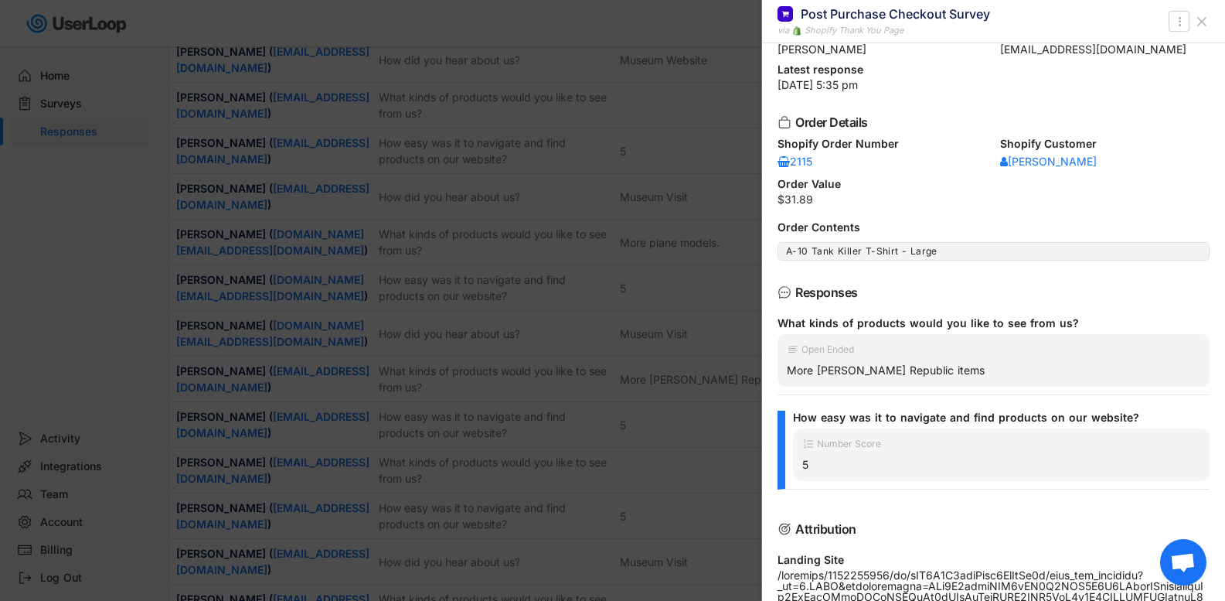
scroll to position [77, 0]
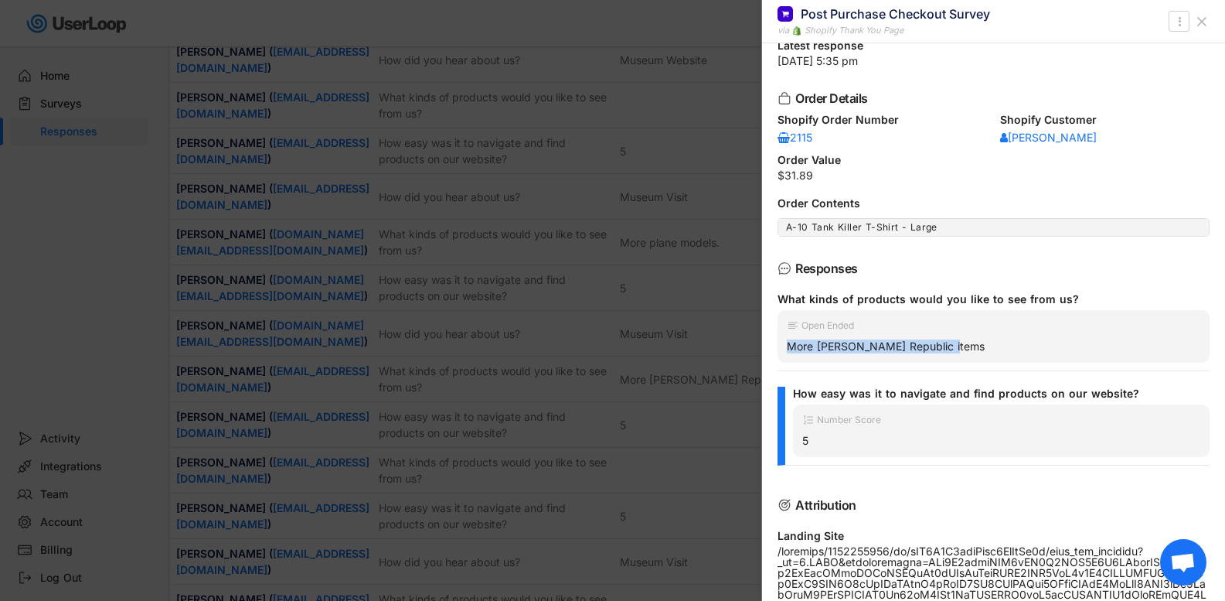
drag, startPoint x: 946, startPoint y: 340, endPoint x: 779, endPoint y: 351, distance: 167.3
click at [779, 351] on div "Open Ended More [PERSON_NAME] Republic items" at bounding box center [994, 336] width 432 height 53
copy div "More [PERSON_NAME] Republic items"
click at [1197, 19] on icon at bounding box center [1201, 21] width 15 height 15
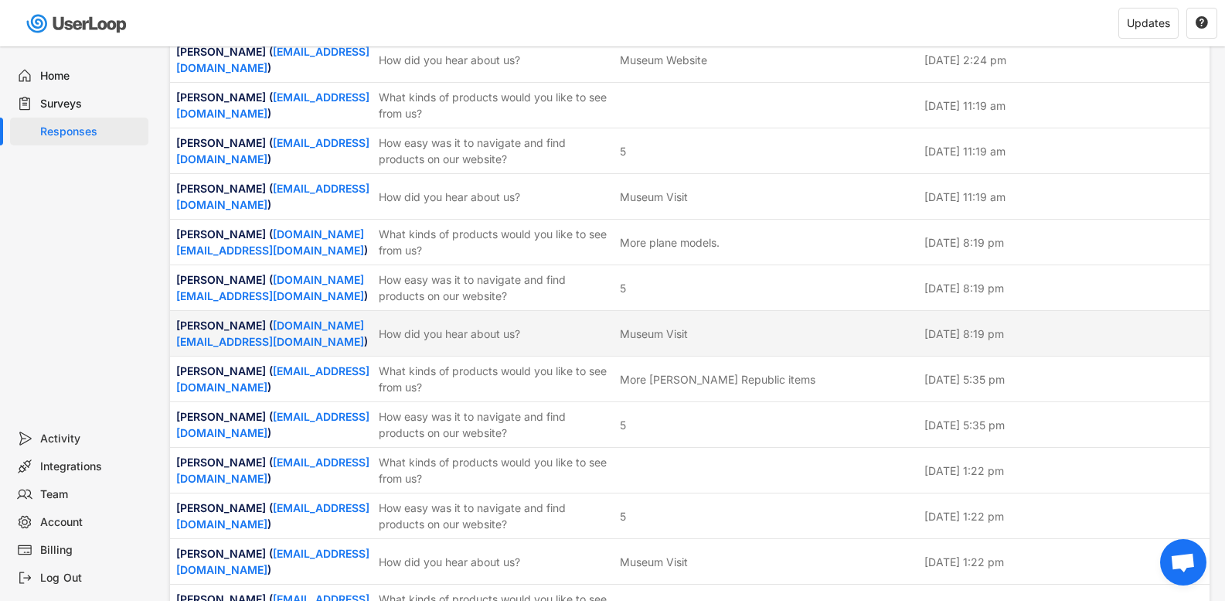
click at [508, 311] on div "[PERSON_NAME] ( [DOMAIN_NAME][EMAIL_ADDRESS][DOMAIN_NAME] ) How did you hear ab…" at bounding box center [690, 333] width 1040 height 45
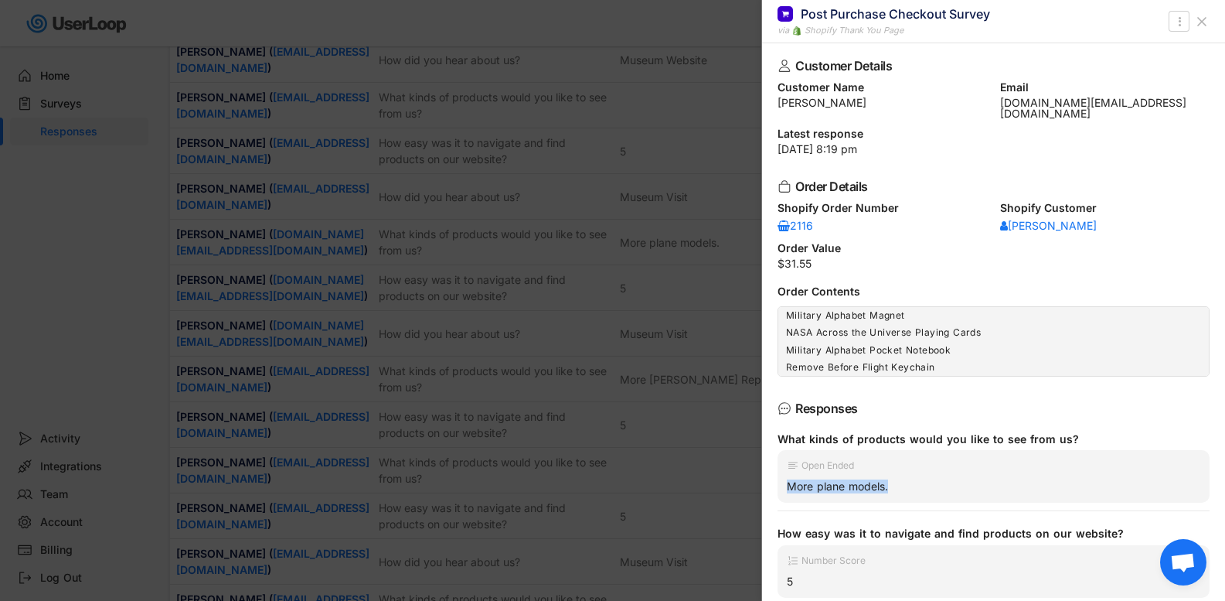
drag, startPoint x: 891, startPoint y: 472, endPoint x: 782, endPoint y: 481, distance: 110.2
click at [779, 481] on div "Open Ended More plane models." at bounding box center [994, 476] width 432 height 53
copy div "More plane models."
click at [1207, 24] on icon at bounding box center [1201, 21] width 15 height 15
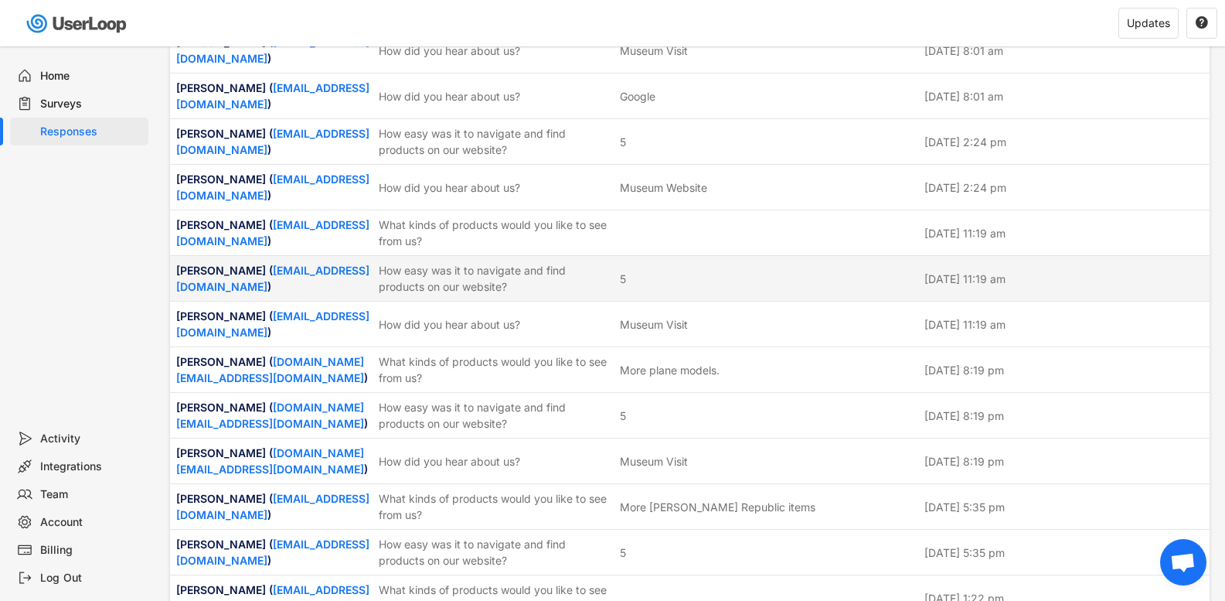
scroll to position [831, 0]
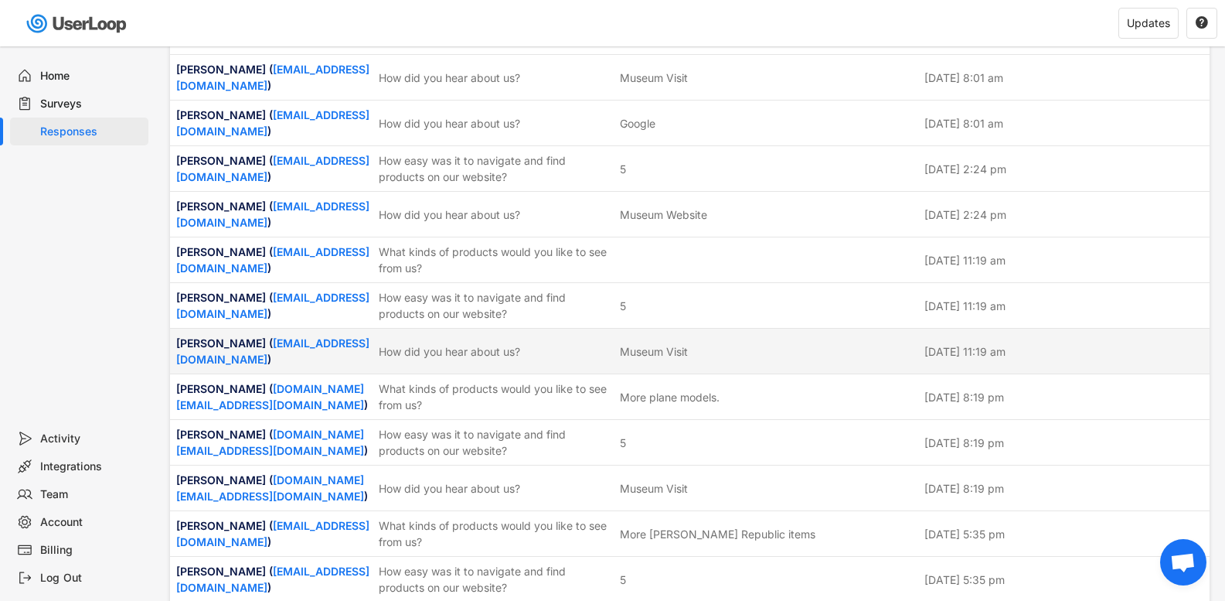
click at [526, 329] on div "[PERSON_NAME] ( [EMAIL_ADDRESS][DOMAIN_NAME] ) How did you hear about us? Museu…" at bounding box center [690, 351] width 1040 height 45
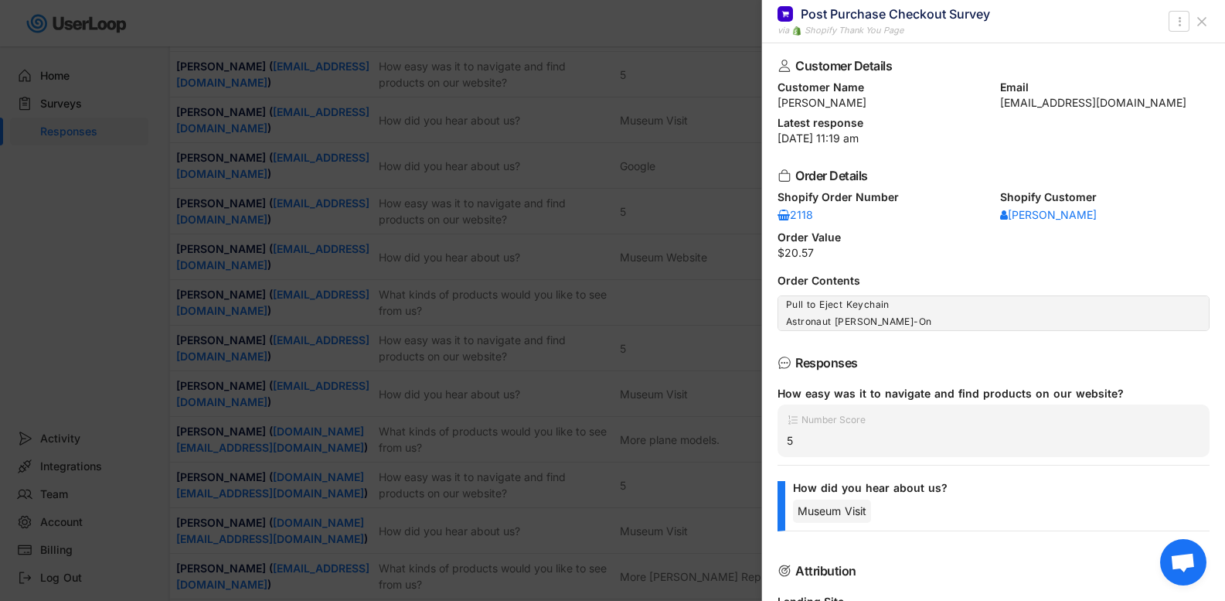
scroll to position [754, 0]
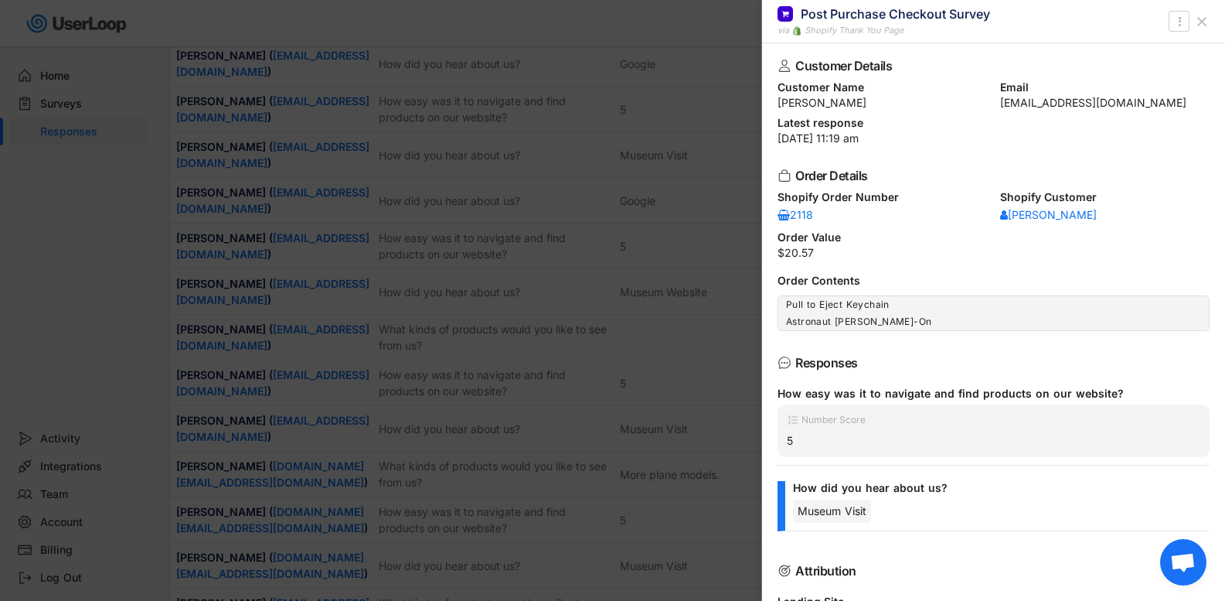
click at [1203, 24] on icon at bounding box center [1201, 21] width 15 height 15
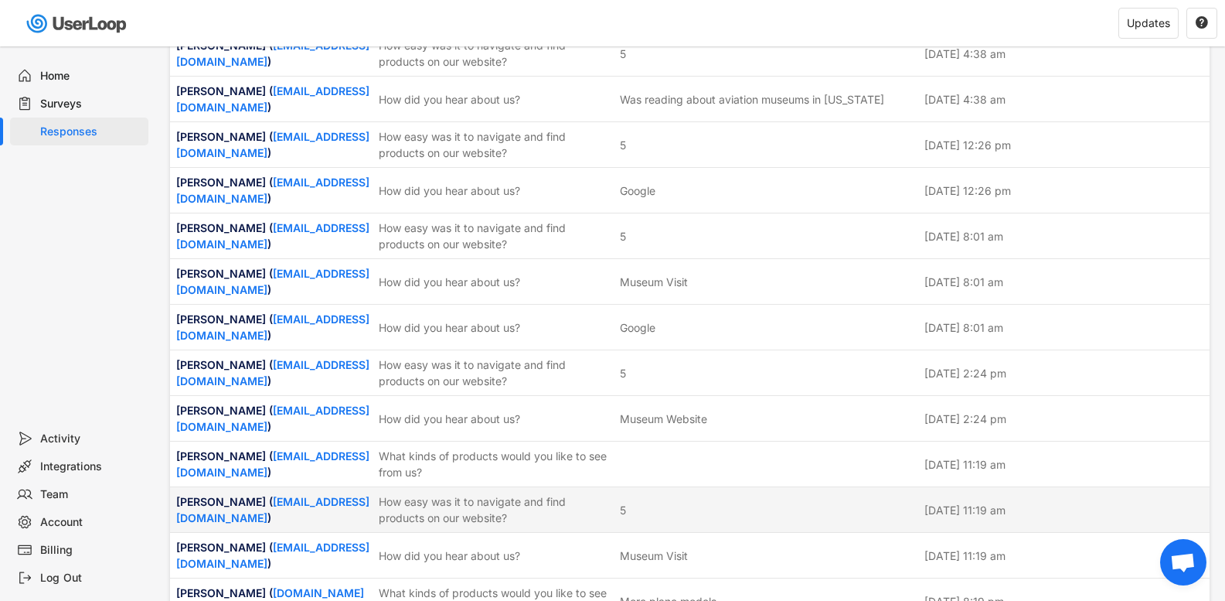
scroll to position [599, 0]
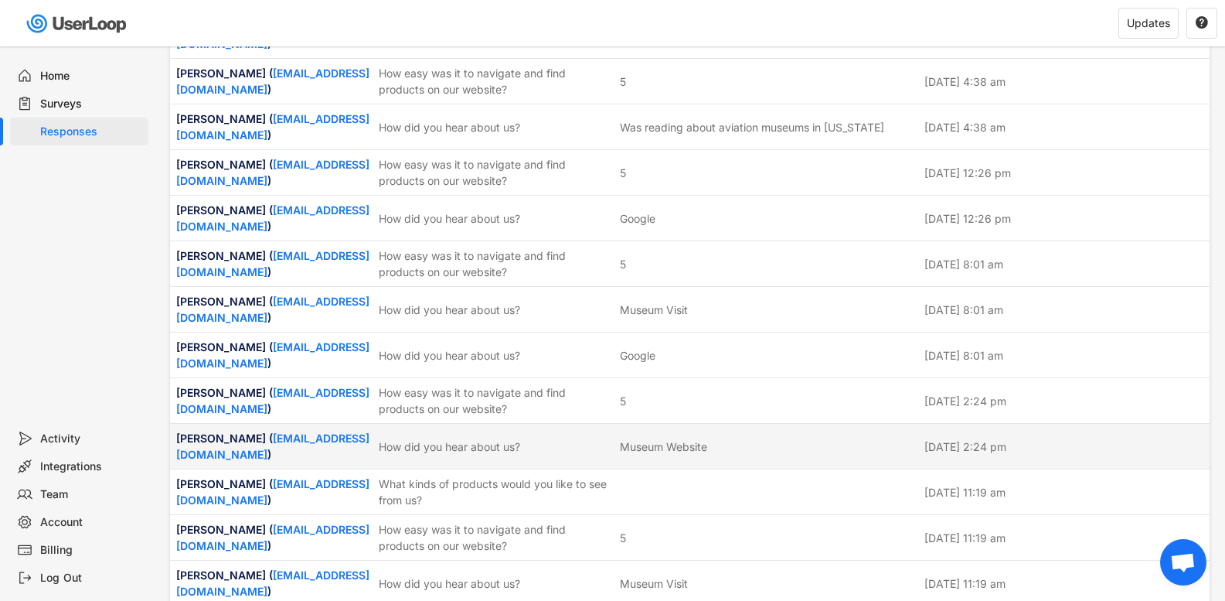
click at [486, 438] on div "How did you hear about us?" at bounding box center [495, 446] width 232 height 16
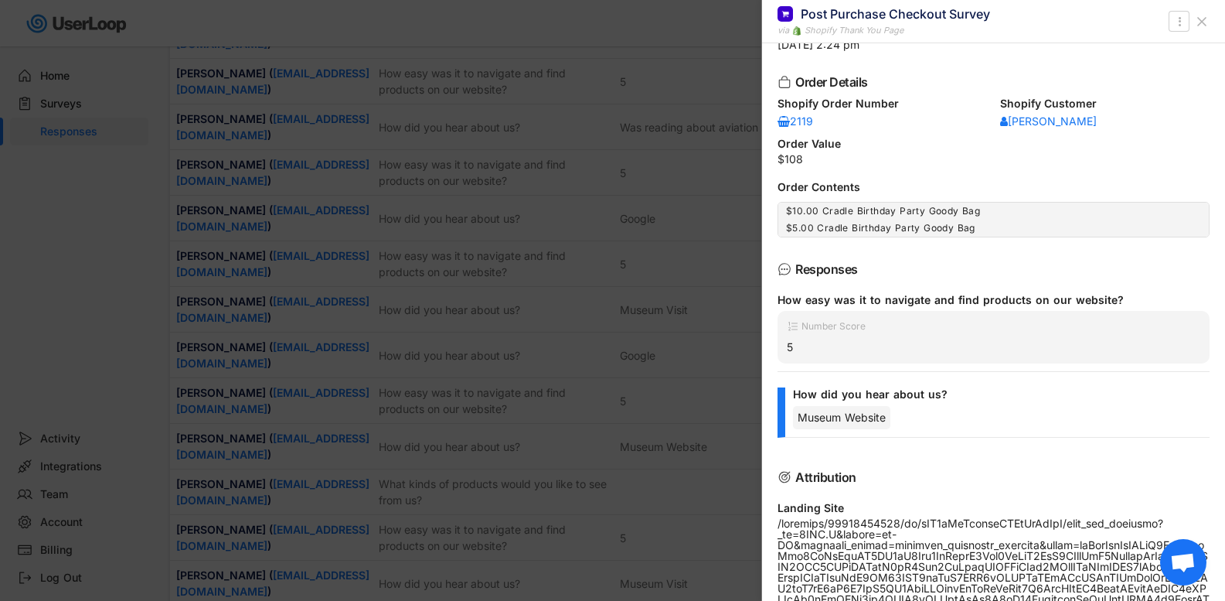
scroll to position [0, 0]
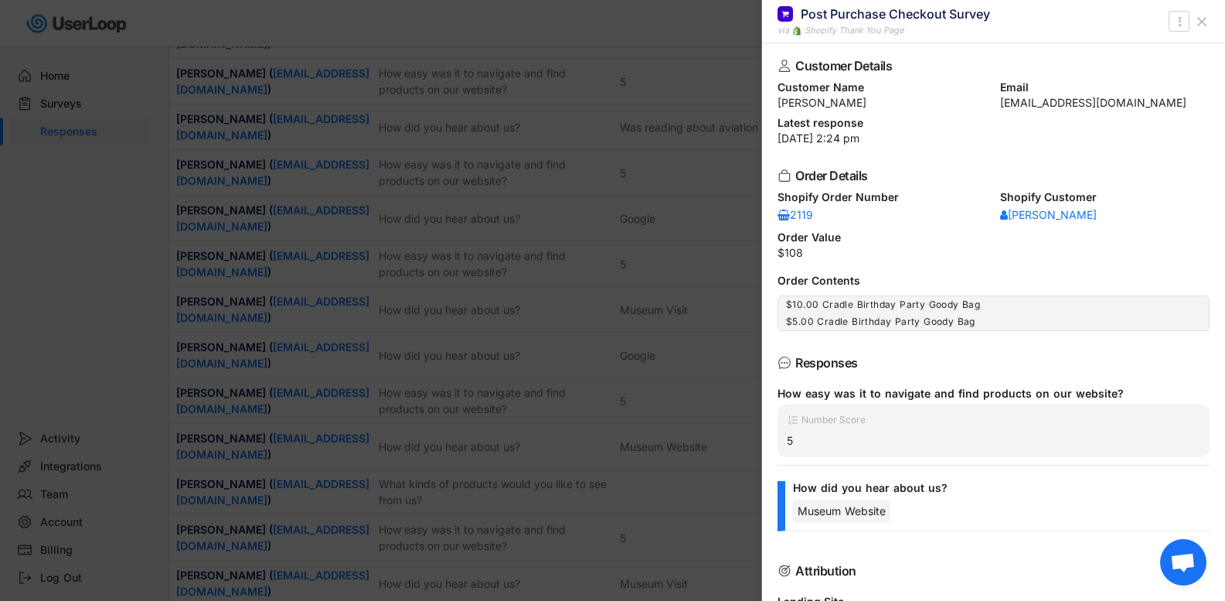
click at [1202, 23] on icon at bounding box center [1201, 21] width 15 height 15
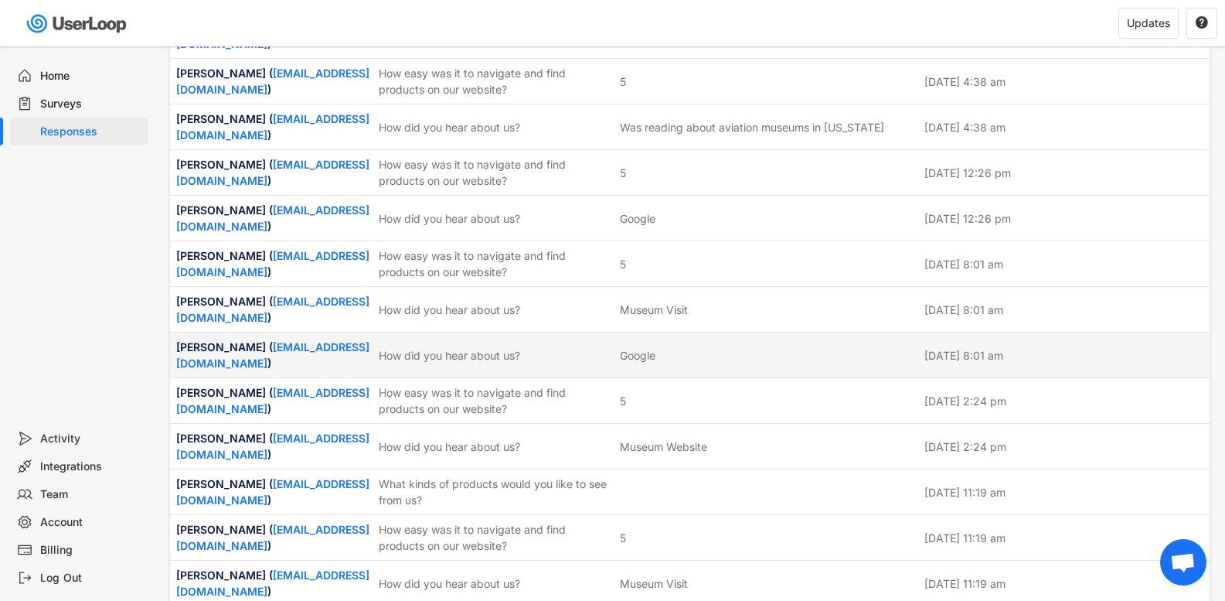
click at [407, 347] on div "How did you hear about us?" at bounding box center [495, 355] width 232 height 16
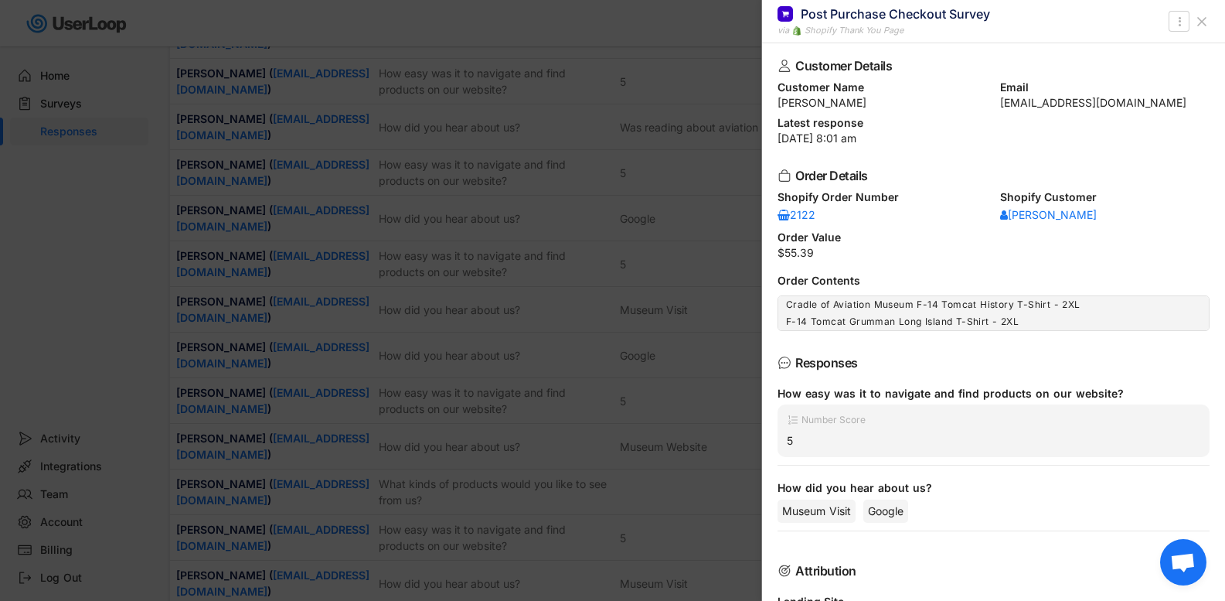
click at [1205, 19] on icon at bounding box center [1201, 21] width 15 height 15
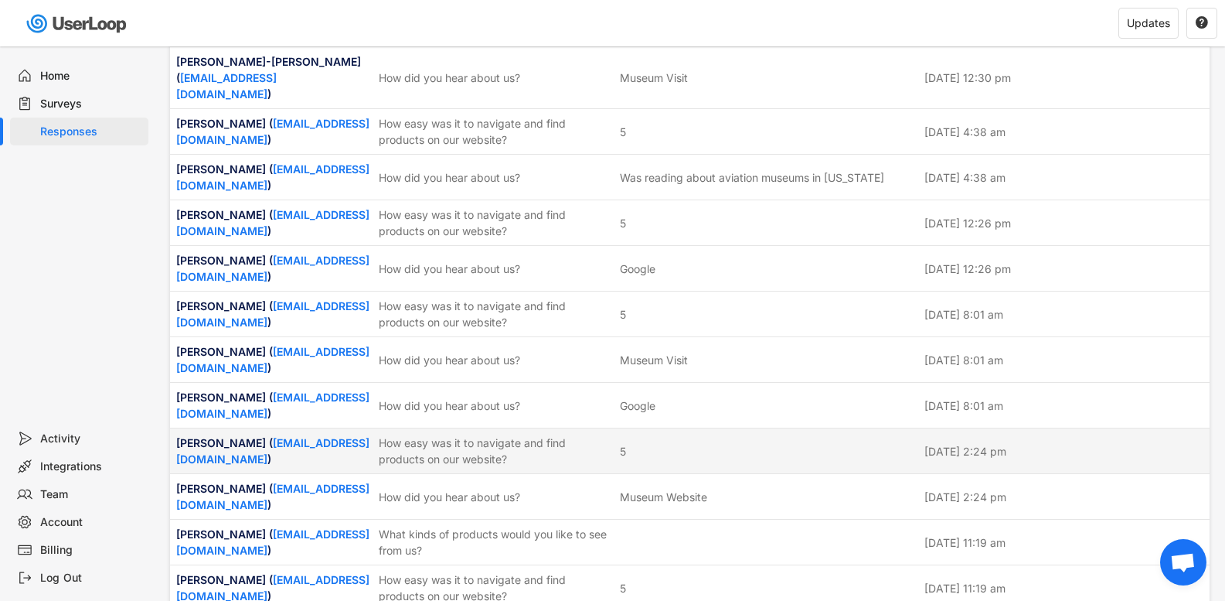
scroll to position [445, 0]
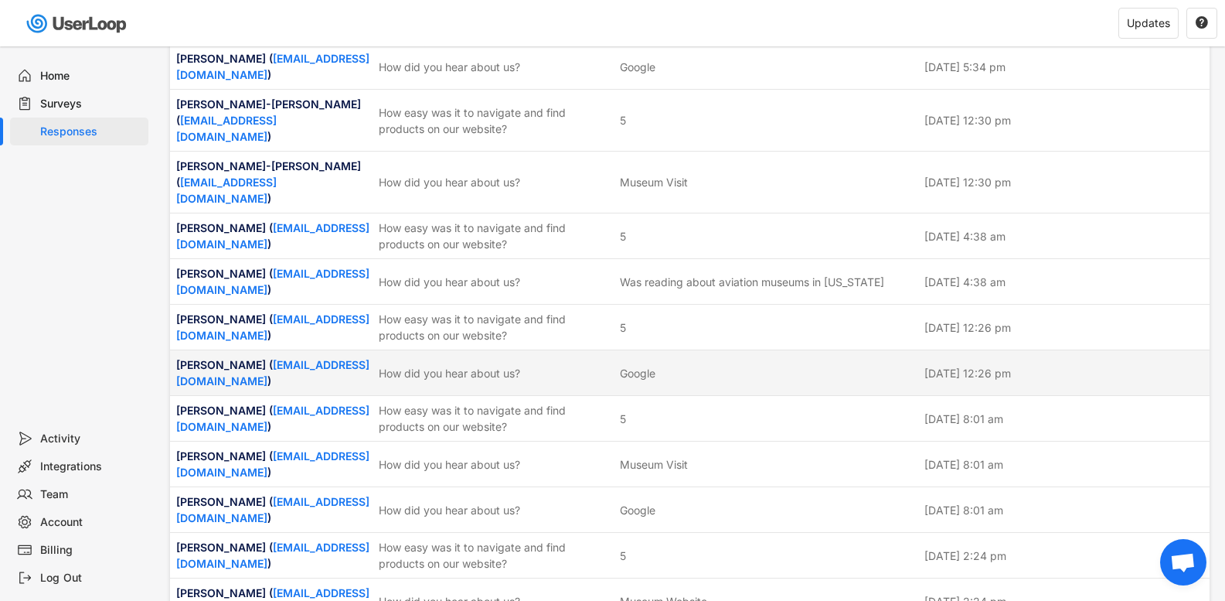
click at [448, 365] on div "How did you hear about us?" at bounding box center [495, 373] width 232 height 16
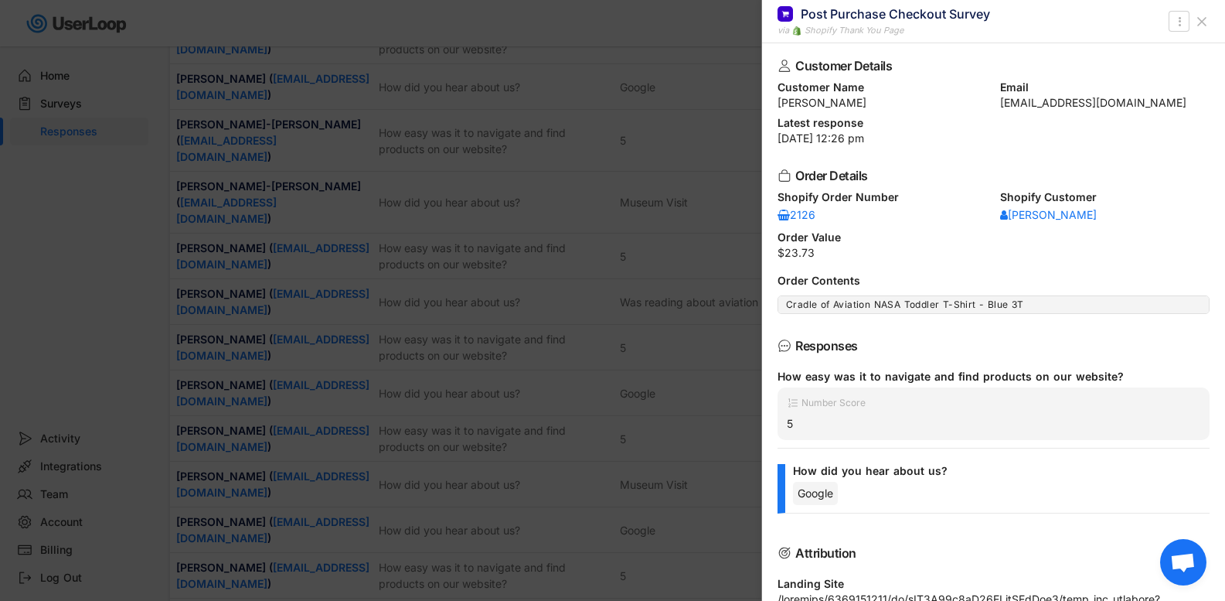
scroll to position [367, 0]
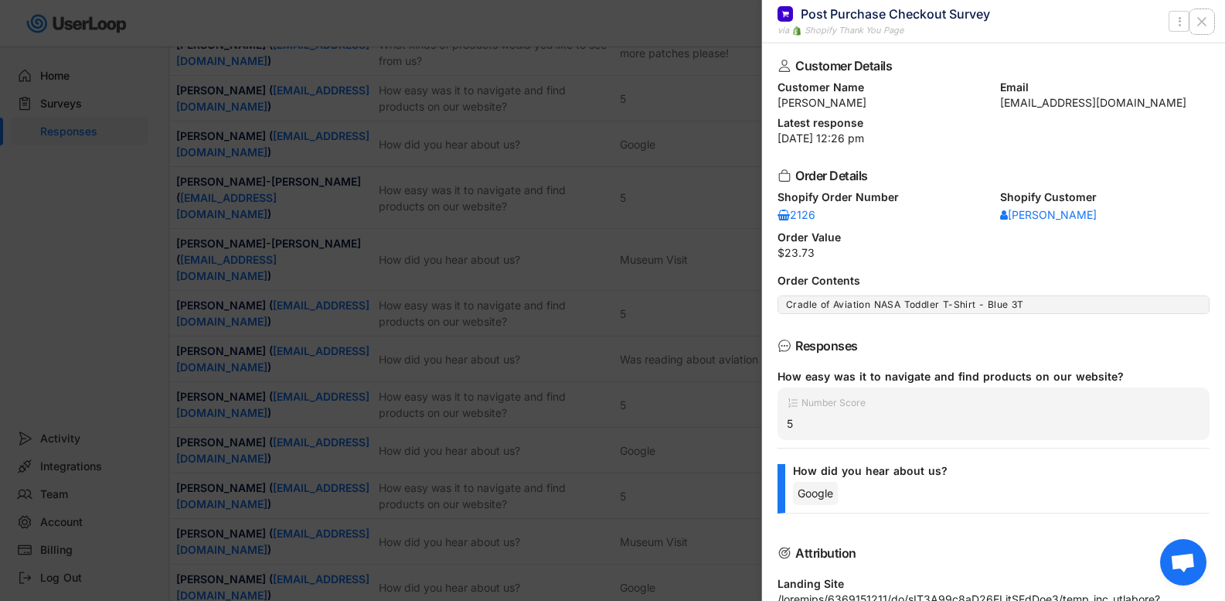
click at [1198, 26] on icon at bounding box center [1201, 21] width 15 height 15
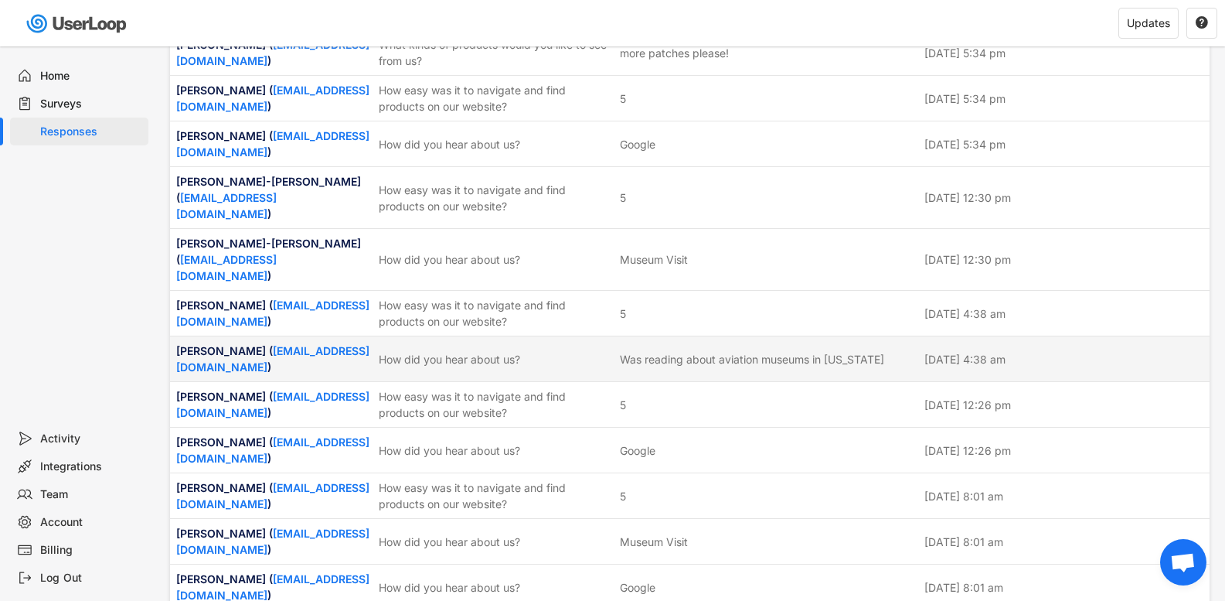
click at [402, 336] on div "Jerry Kong ( jerrykongart@gmail.com ) How did you hear about us? Was reading ab…" at bounding box center [690, 358] width 1040 height 45
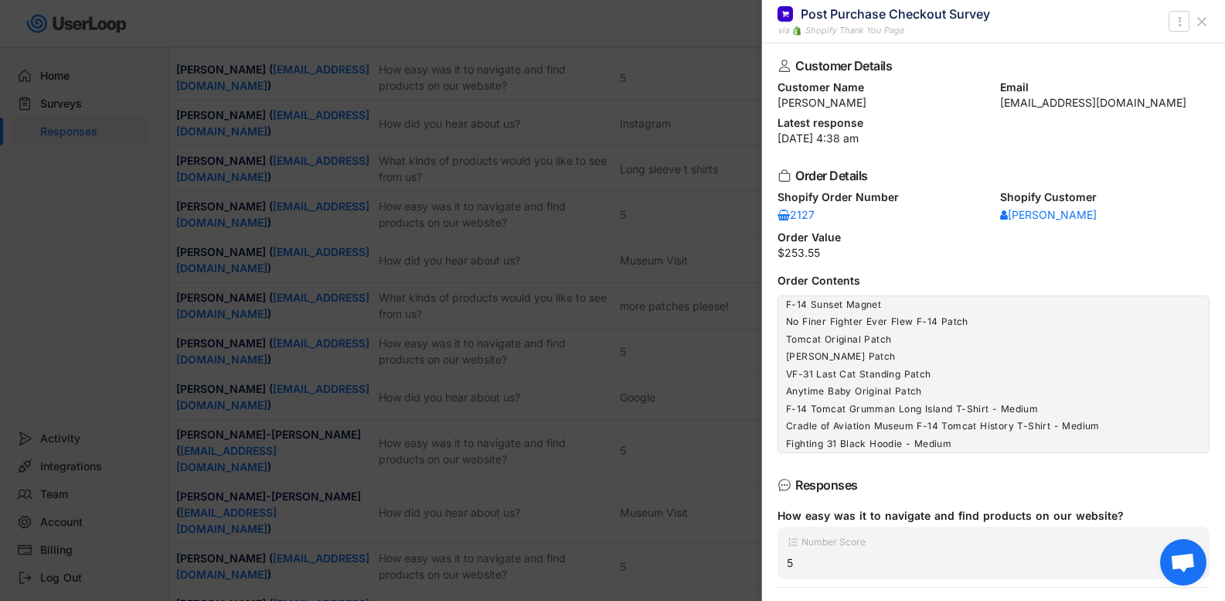
scroll to position [58, 0]
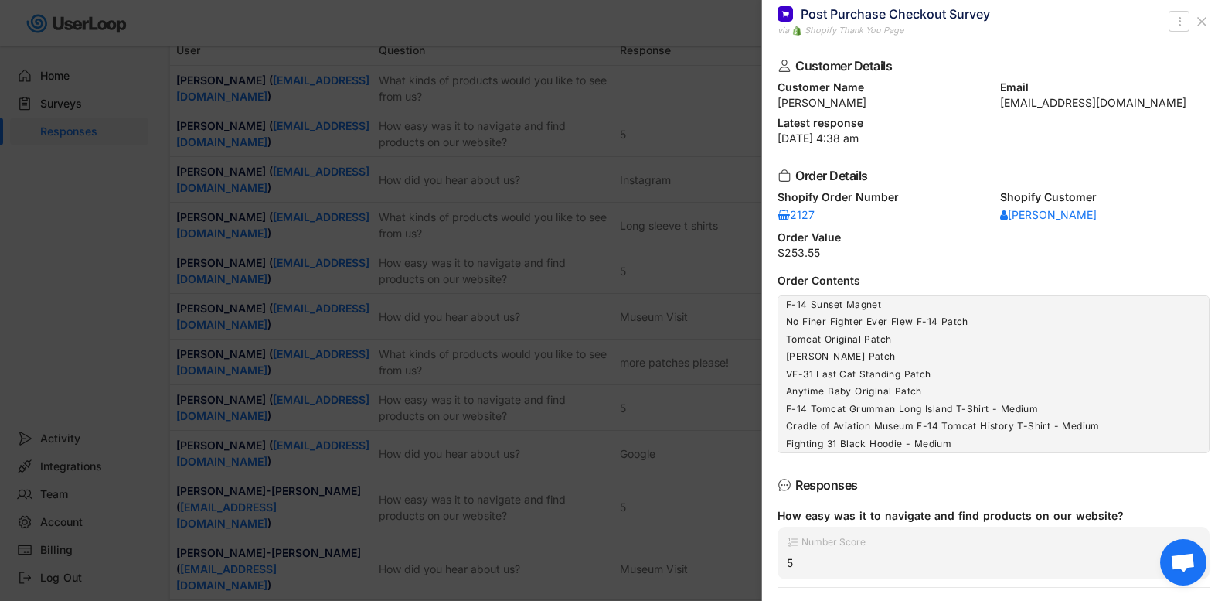
click at [1206, 29] on button at bounding box center [1202, 21] width 25 height 25
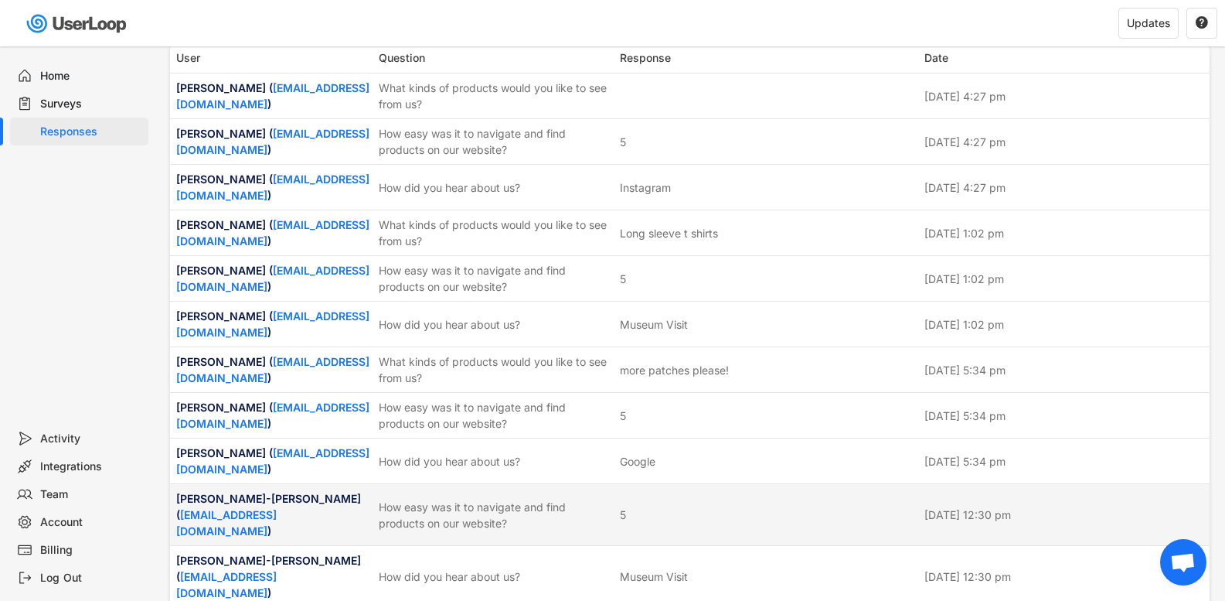
scroll to position [77, 0]
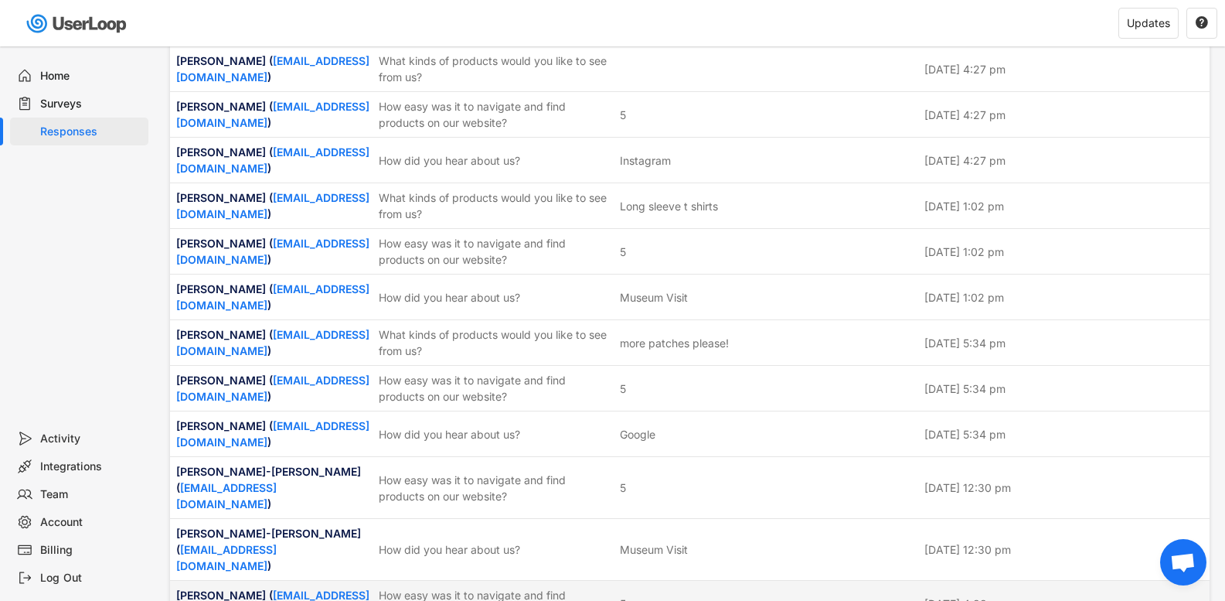
click at [464, 587] on div "How easy was it to navigate and find products on our website?" at bounding box center [495, 603] width 232 height 32
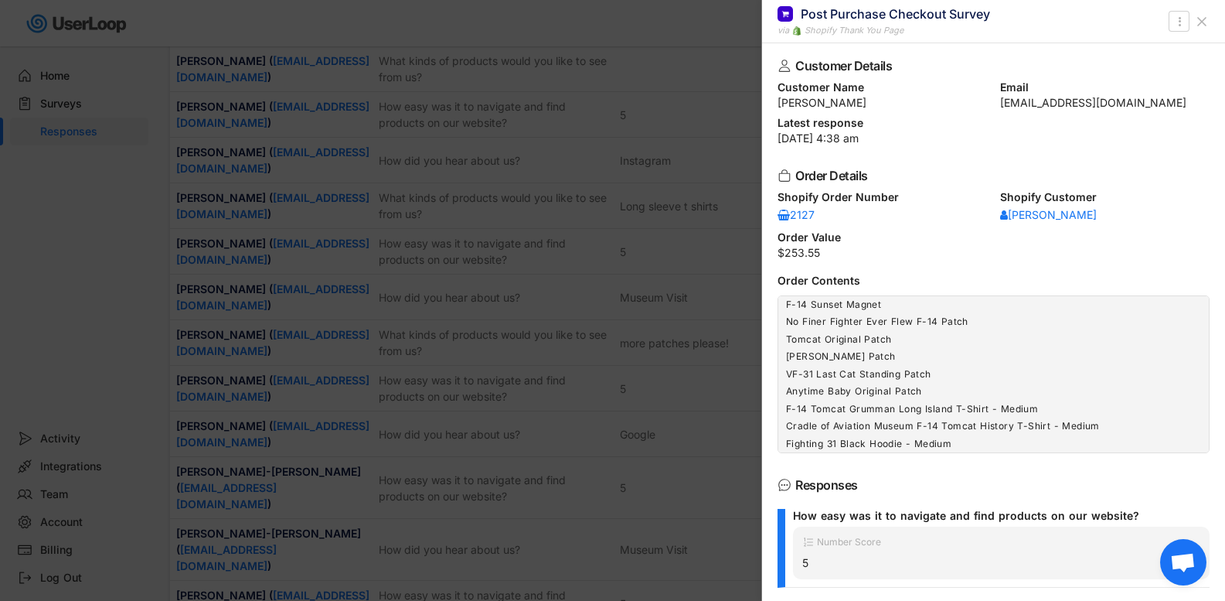
click at [1197, 21] on icon at bounding box center [1201, 21] width 15 height 15
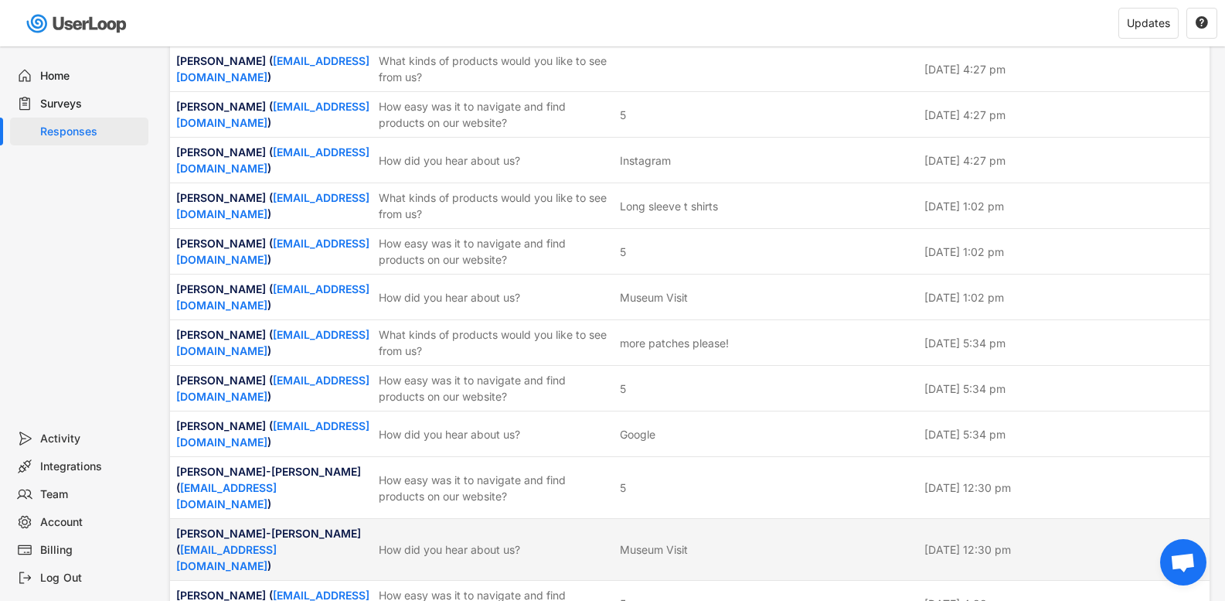
click at [354, 528] on div "Cristina Rodriguez-Michael ( spmcrd18@gmail.com )" at bounding box center [272, 549] width 193 height 49
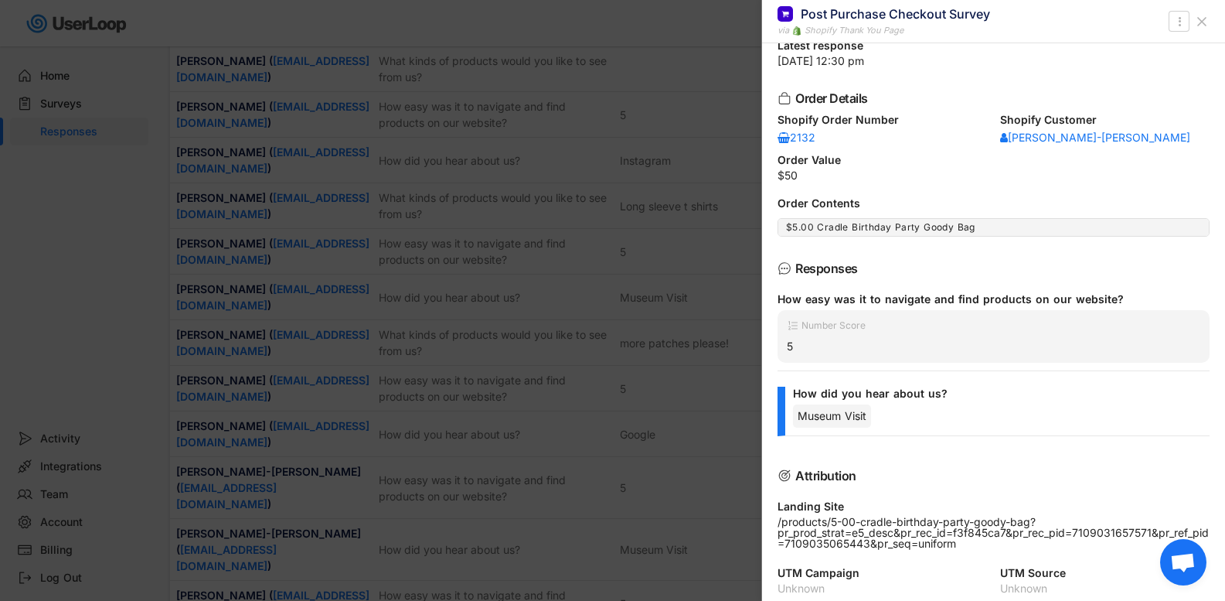
click at [1204, 20] on icon at bounding box center [1201, 21] width 15 height 15
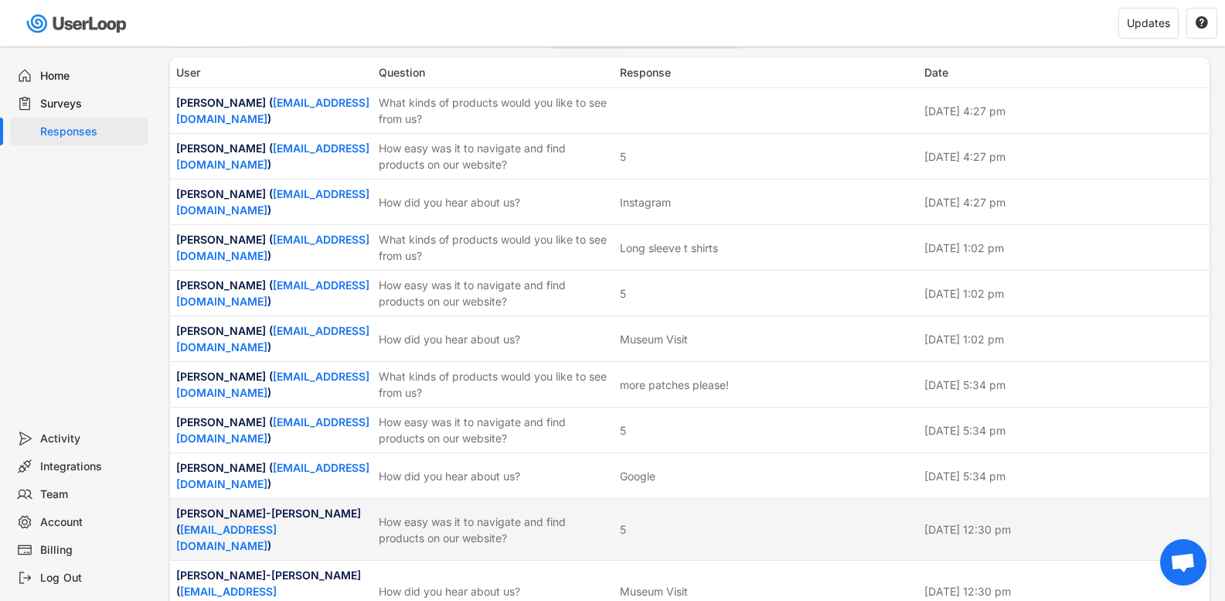
scroll to position [0, 0]
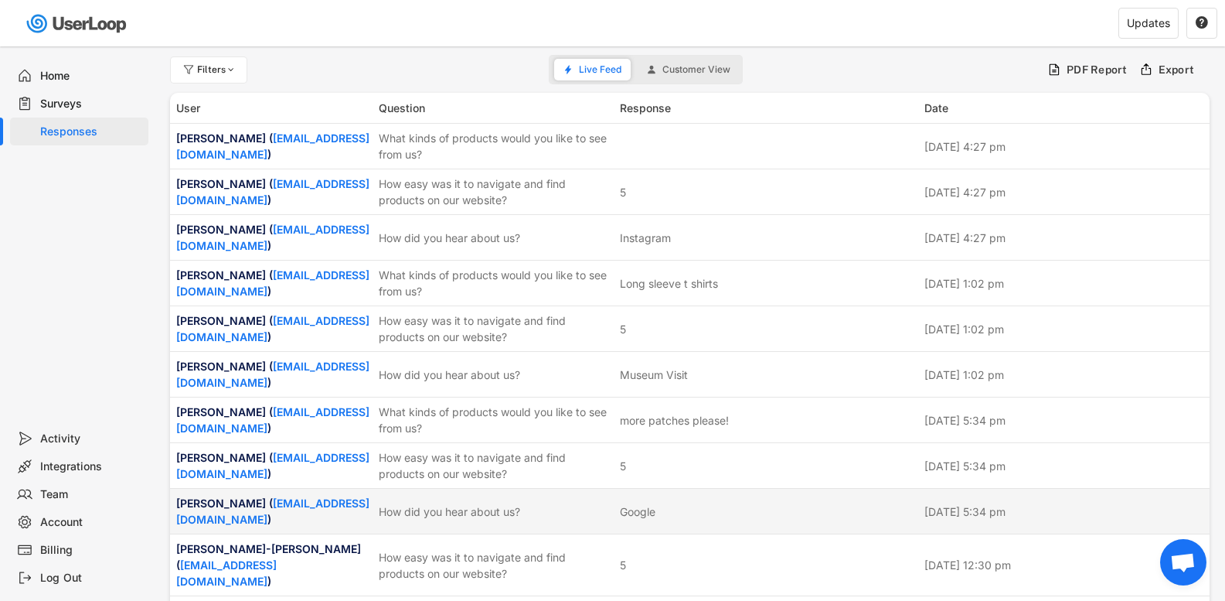
click at [411, 498] on div "Aleksander Małkowski ( alesmalkowski@gmail.com ) How did you hear about us? Goo…" at bounding box center [690, 511] width 1040 height 45
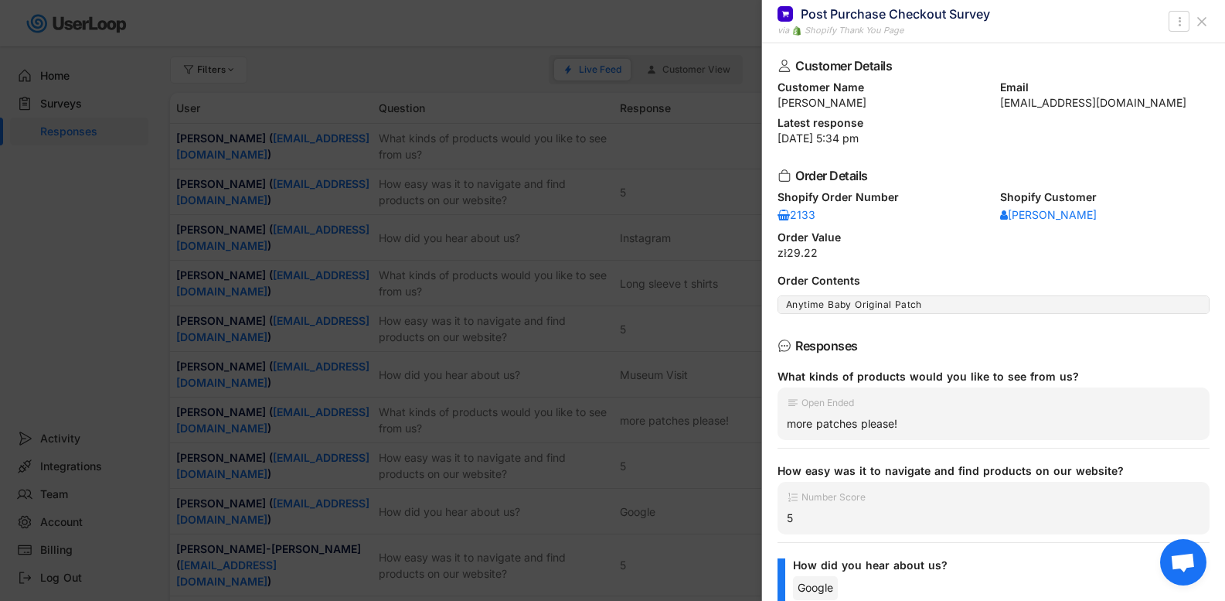
scroll to position [31, 0]
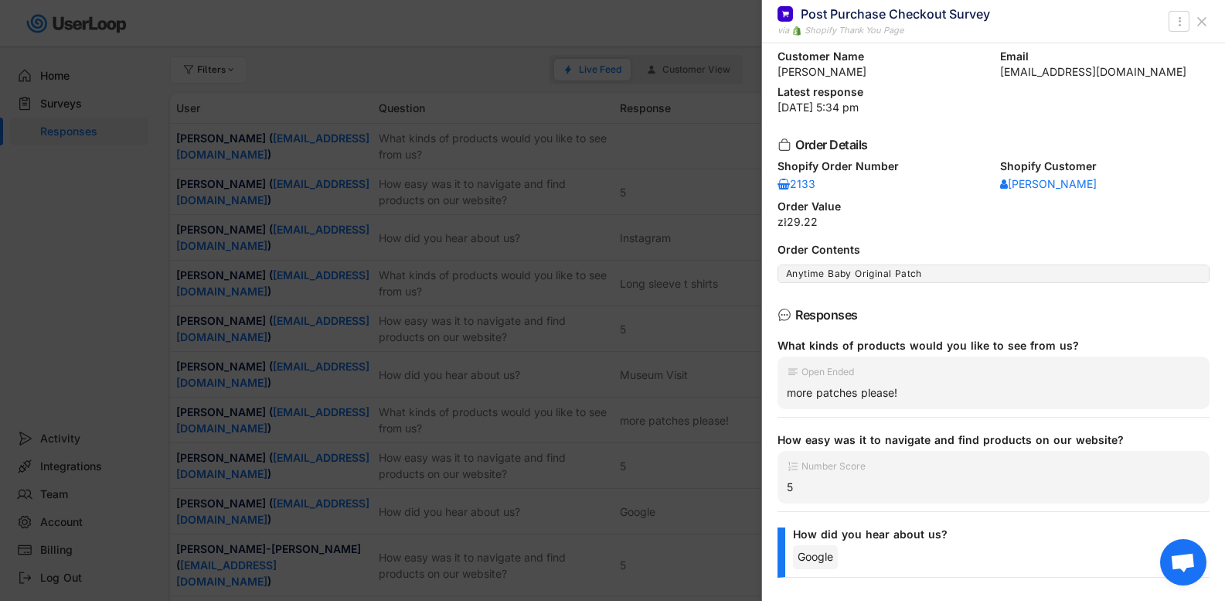
click at [1201, 15] on icon at bounding box center [1201, 21] width 15 height 15
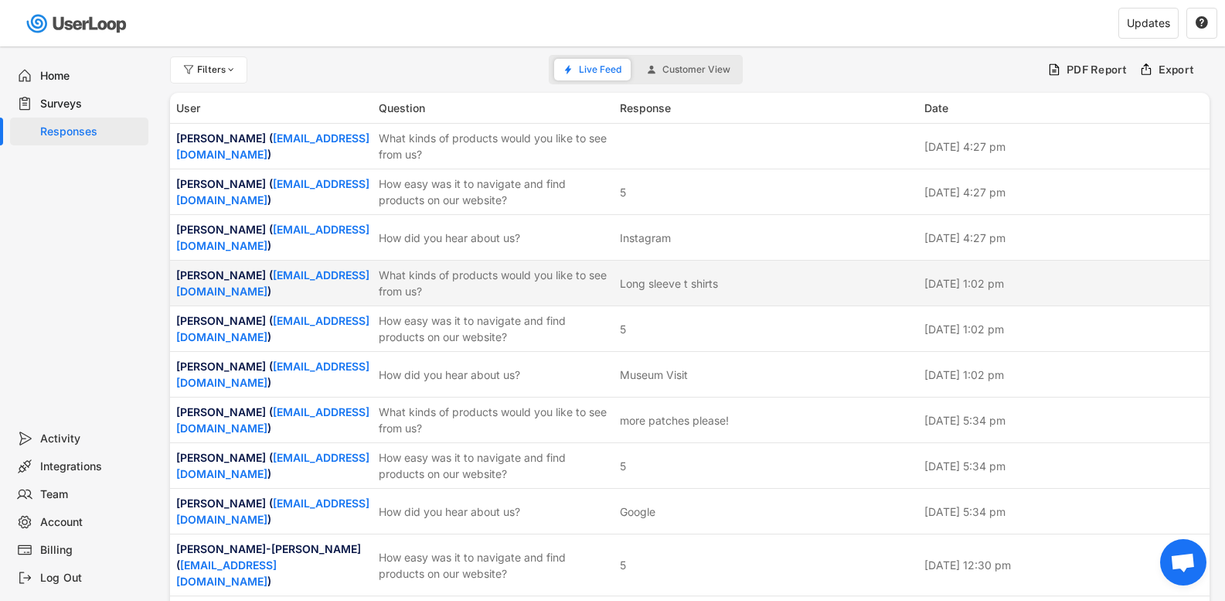
click at [341, 275] on div "Joan e Bennettson ( jbennettson@yahoo.com )" at bounding box center [272, 283] width 193 height 32
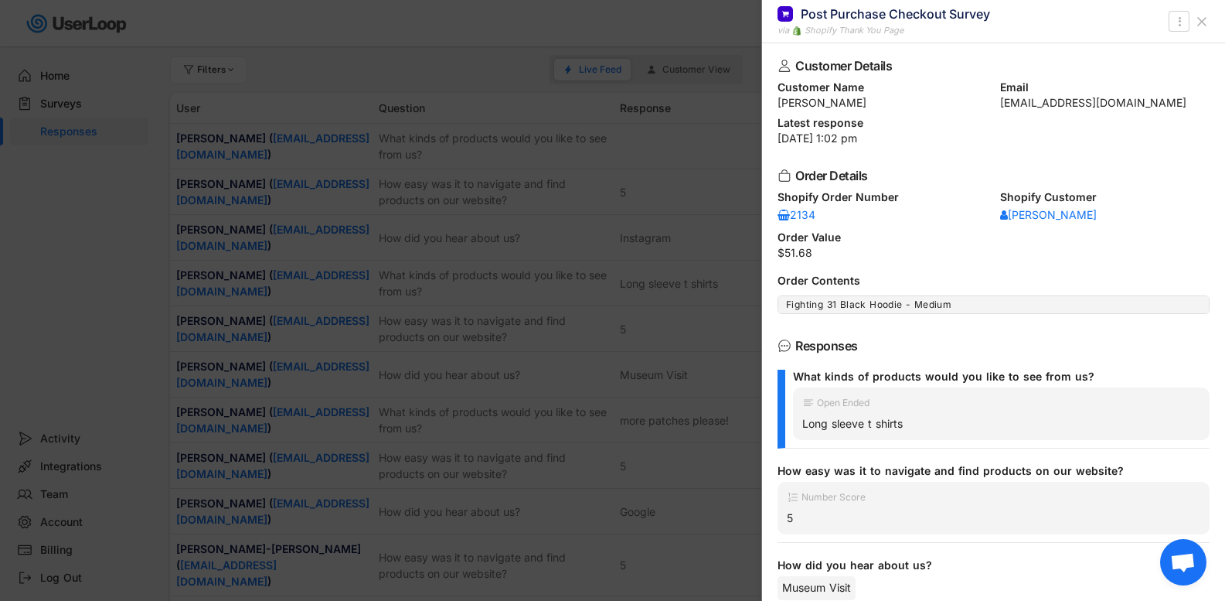
click at [1198, 29] on icon at bounding box center [1201, 21] width 15 height 15
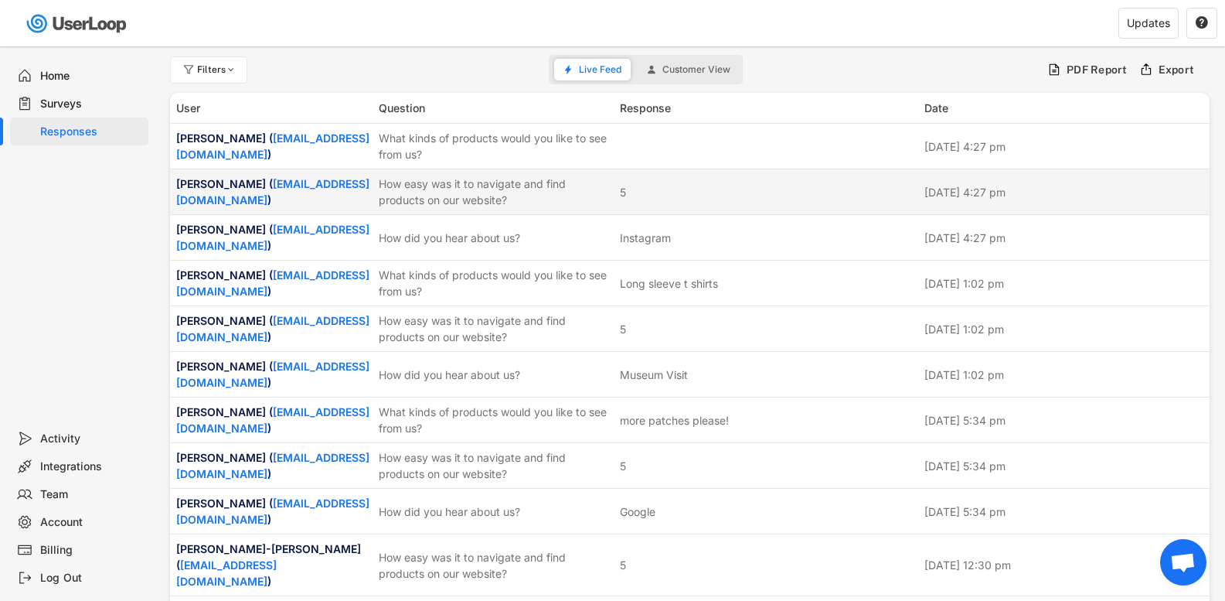
click at [382, 193] on div "How easy was it to navigate and find products on our website?" at bounding box center [495, 191] width 232 height 32
